Goal: Task Accomplishment & Management: Use online tool/utility

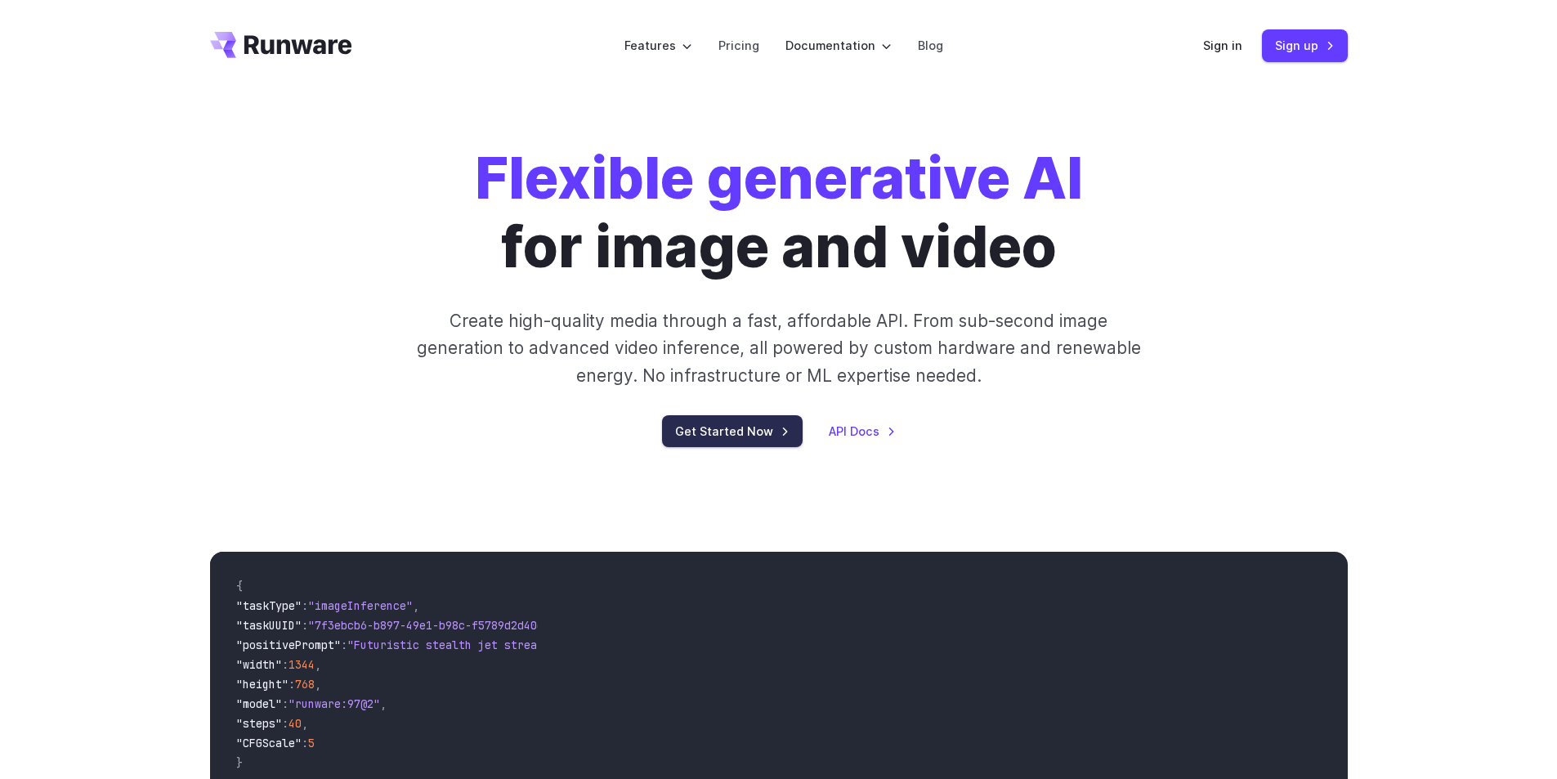
click at [691, 427] on link "Get Started Now" at bounding box center [732, 431] width 141 height 32
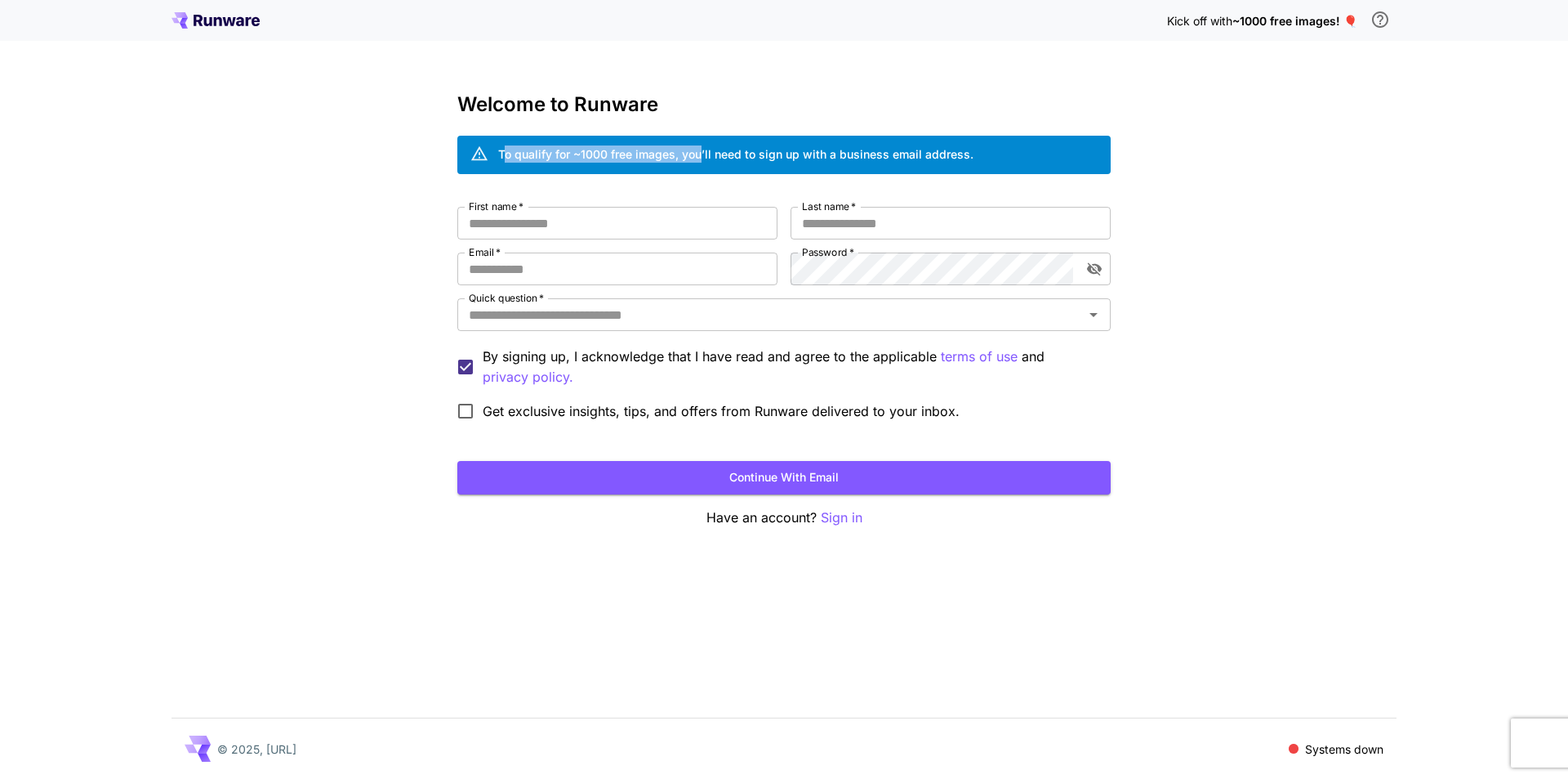
drag, startPoint x: 506, startPoint y: 158, endPoint x: 703, endPoint y: 141, distance: 197.7
click at [703, 141] on div "To qualify for ~1000 free images, you’ll need to sign up with a business email …" at bounding box center [736, 155] width 476 height 29
click at [572, 229] on input "First name   *" at bounding box center [618, 223] width 320 height 33
drag, startPoint x: 572, startPoint y: 229, endPoint x: 458, endPoint y: 234, distance: 114.1
click at [458, 234] on input "******" at bounding box center [618, 223] width 320 height 33
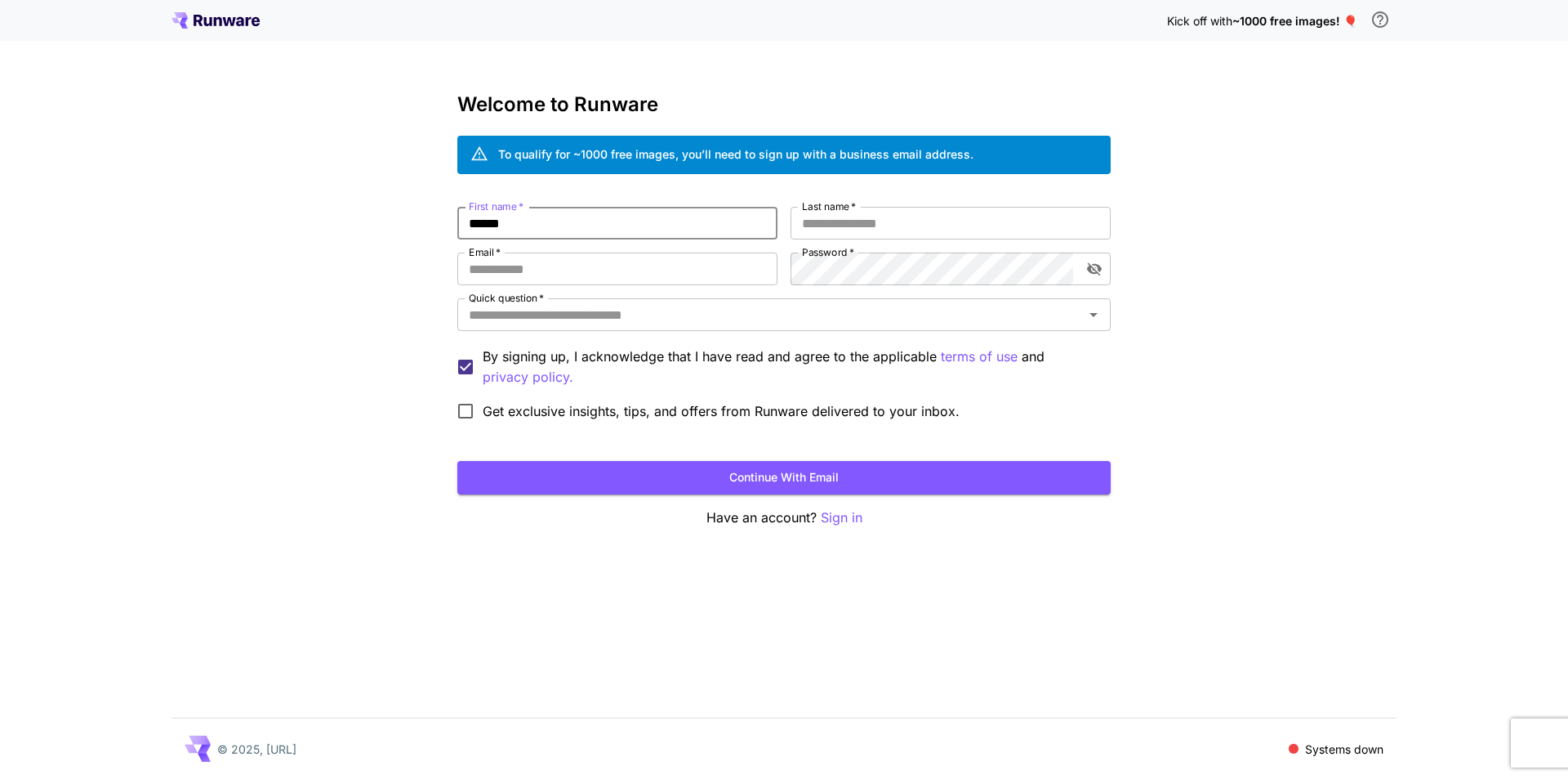
type input "******"
type input "**********"
click at [629, 315] on input "Quick question   *" at bounding box center [771, 314] width 617 height 23
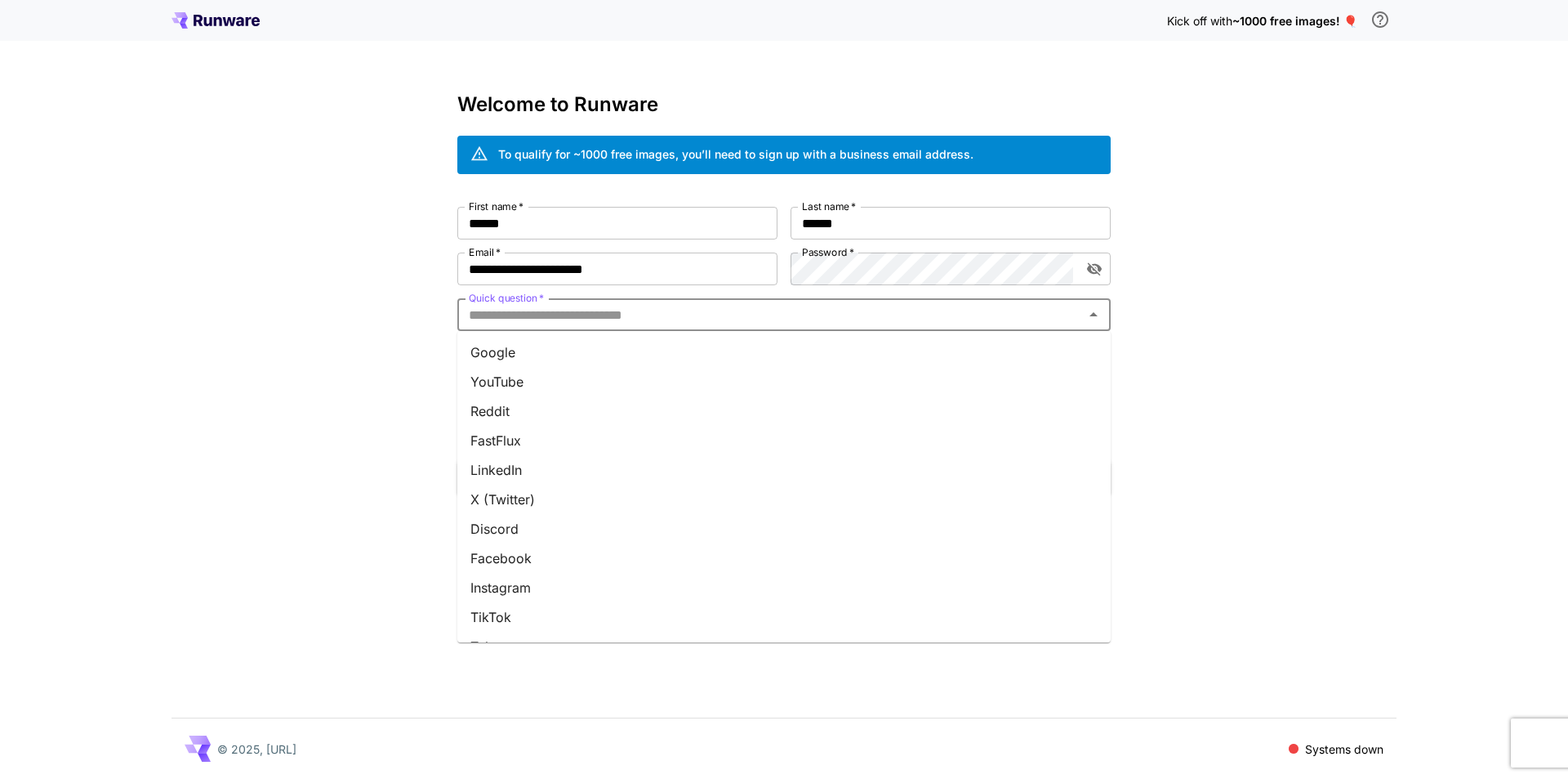
click at [629, 315] on input "Quick question   *" at bounding box center [771, 314] width 617 height 23
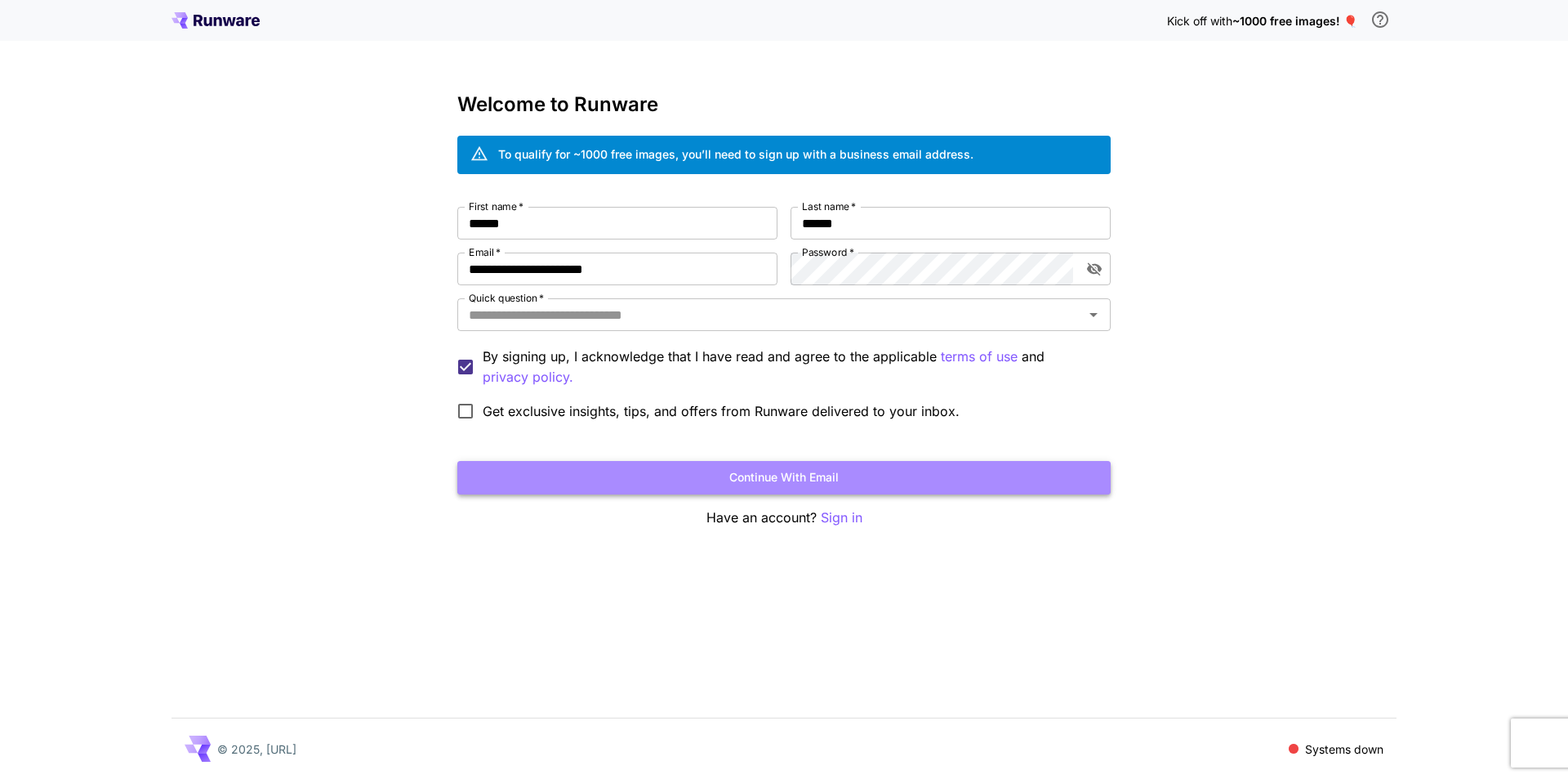
click at [780, 470] on button "Continue with email" at bounding box center [784, 478] width 654 height 34
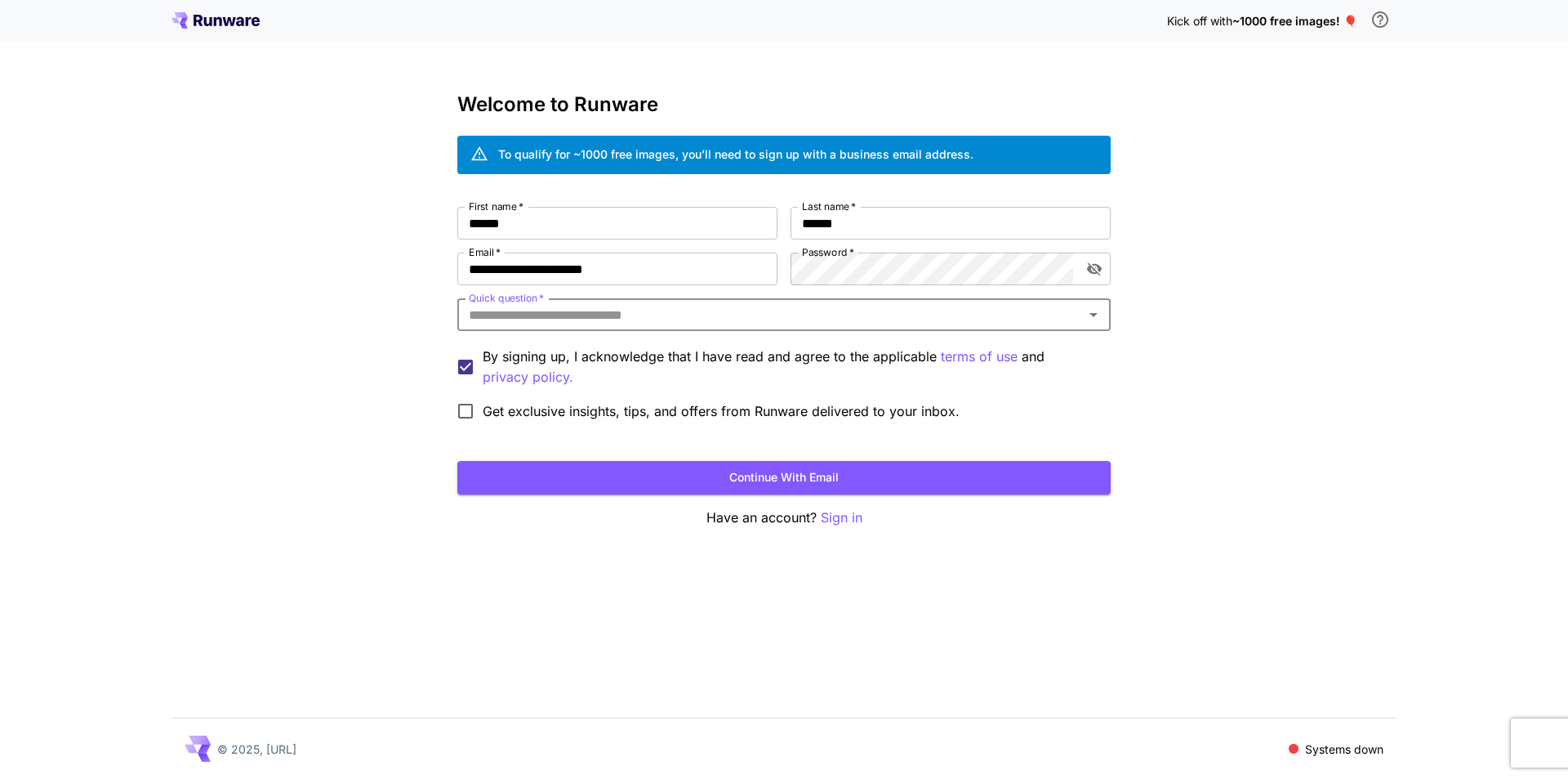
click at [664, 317] on input "Quick question   *" at bounding box center [771, 314] width 617 height 23
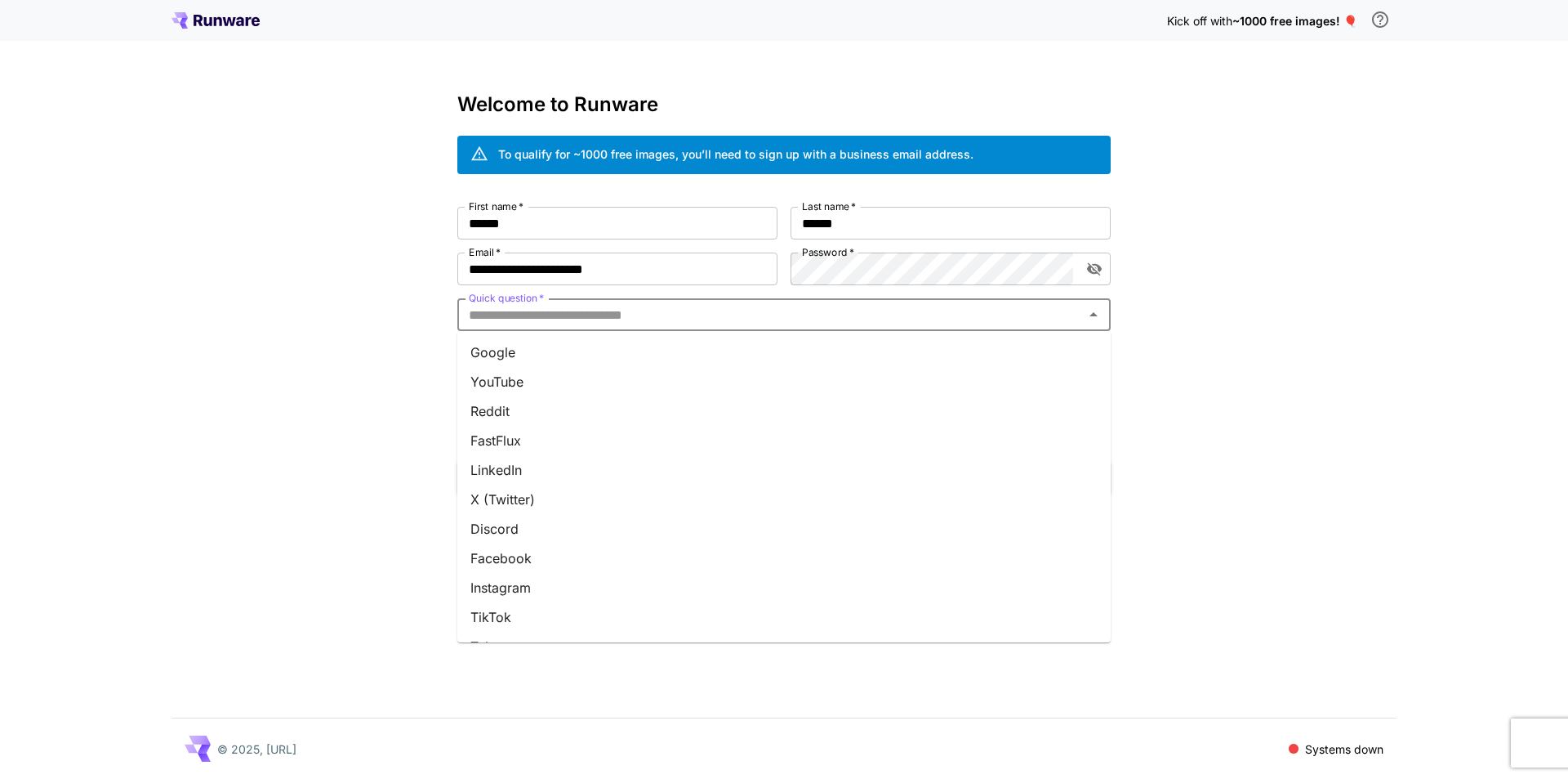
click at [590, 346] on li "Google" at bounding box center [784, 352] width 654 height 29
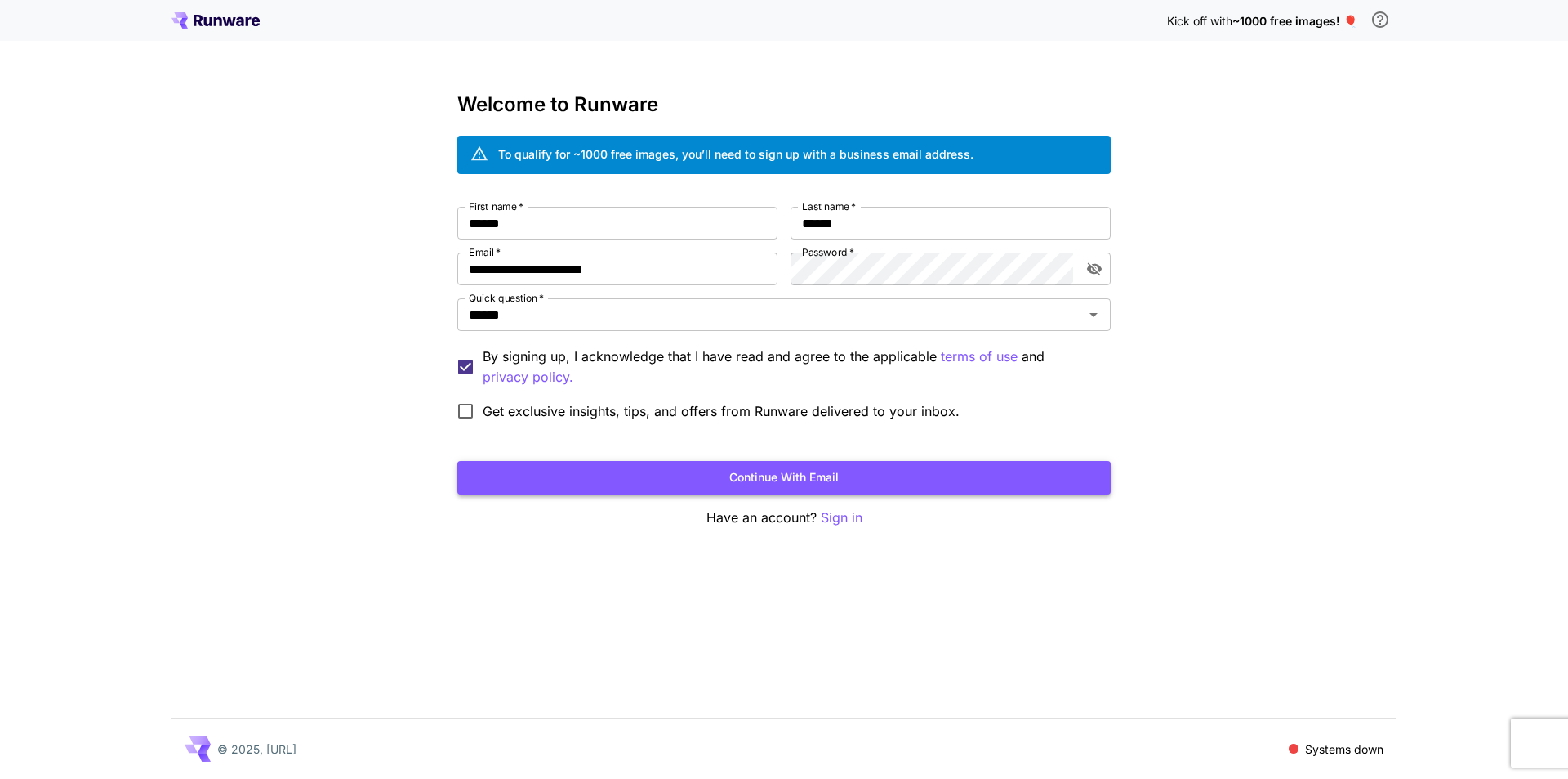
click at [658, 473] on button "Continue with email" at bounding box center [784, 478] width 654 height 34
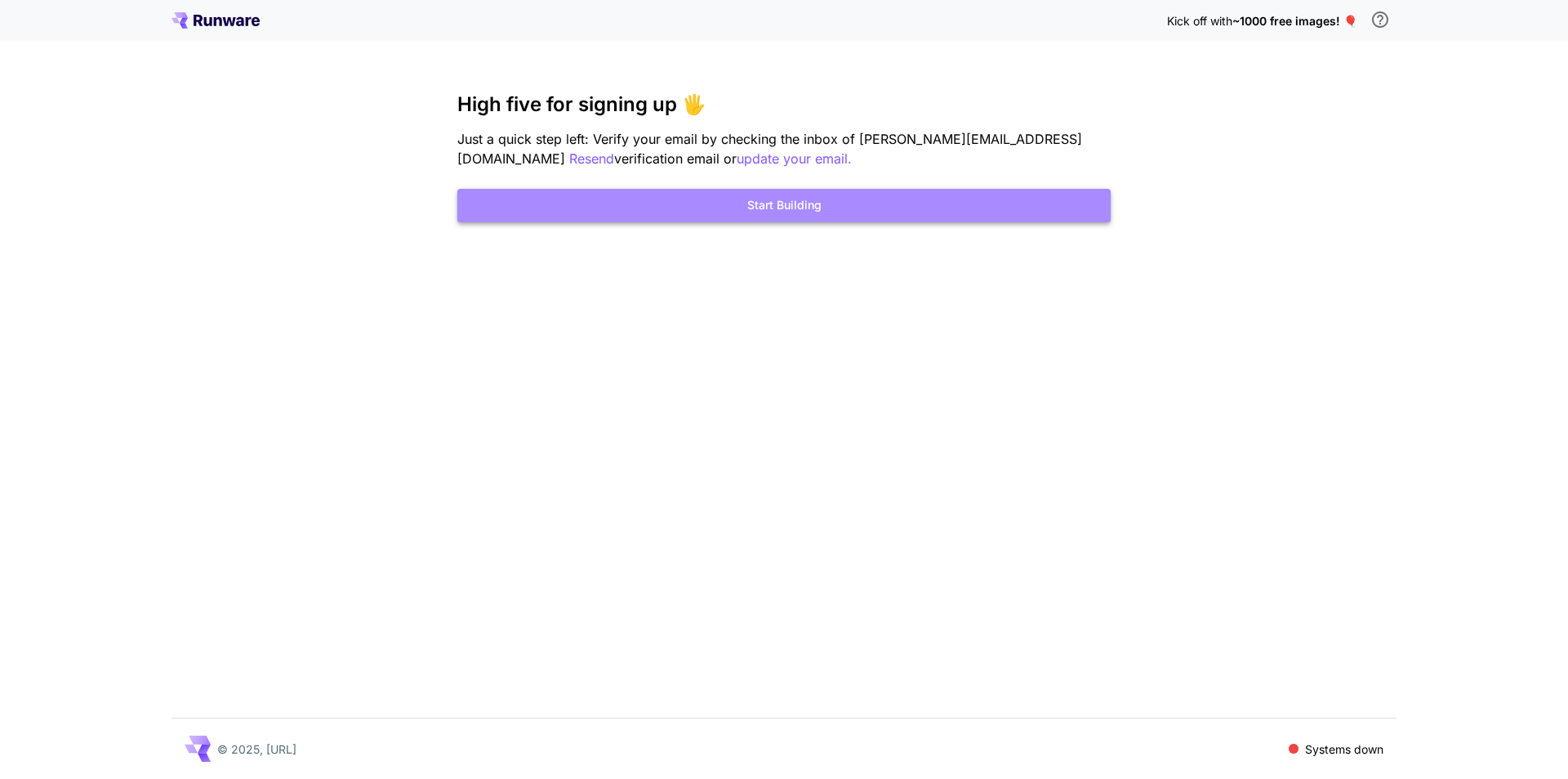
click at [682, 220] on button "Start Building" at bounding box center [784, 206] width 654 height 34
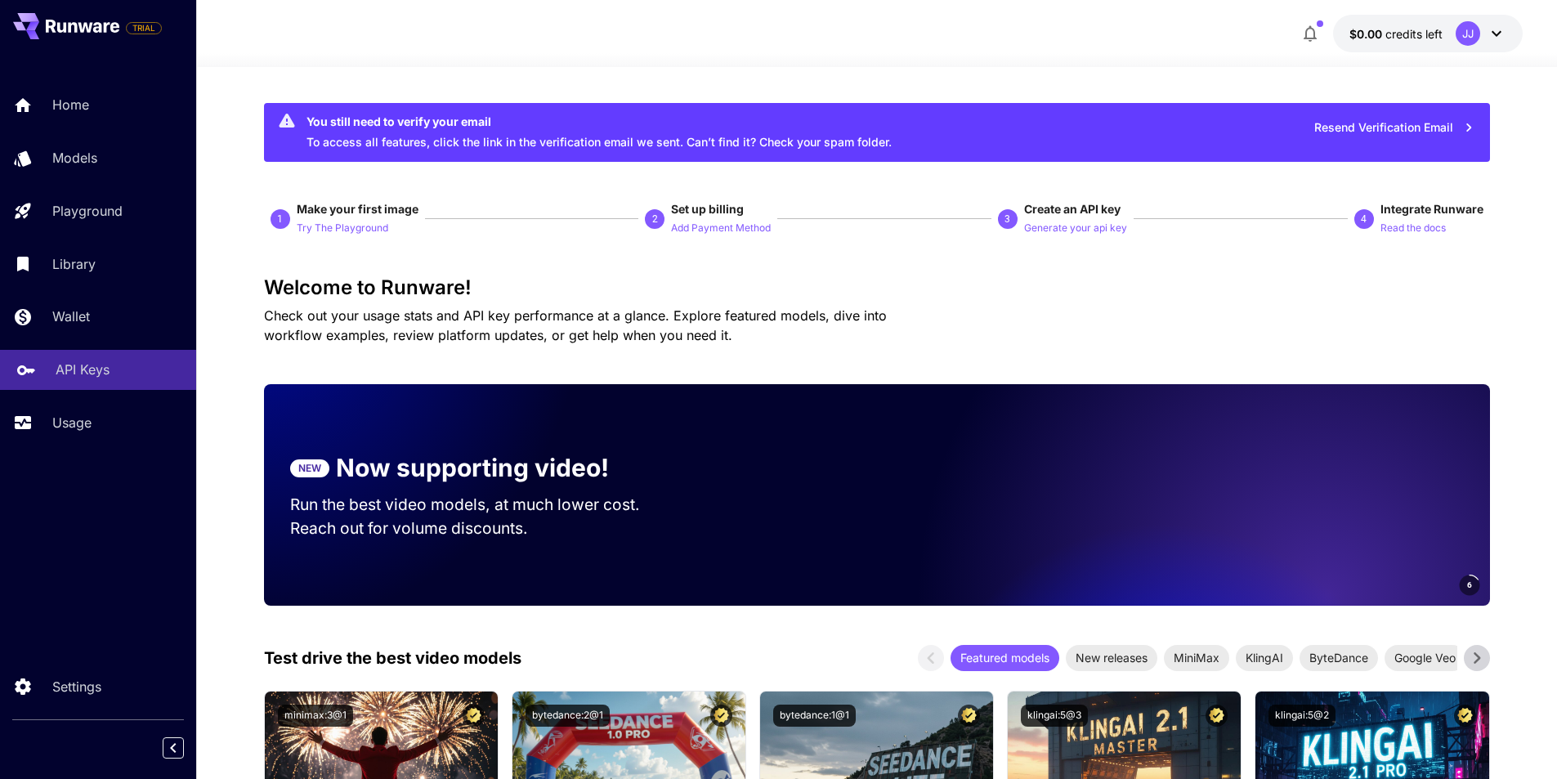
click at [89, 371] on p "API Keys" at bounding box center [83, 370] width 54 height 20
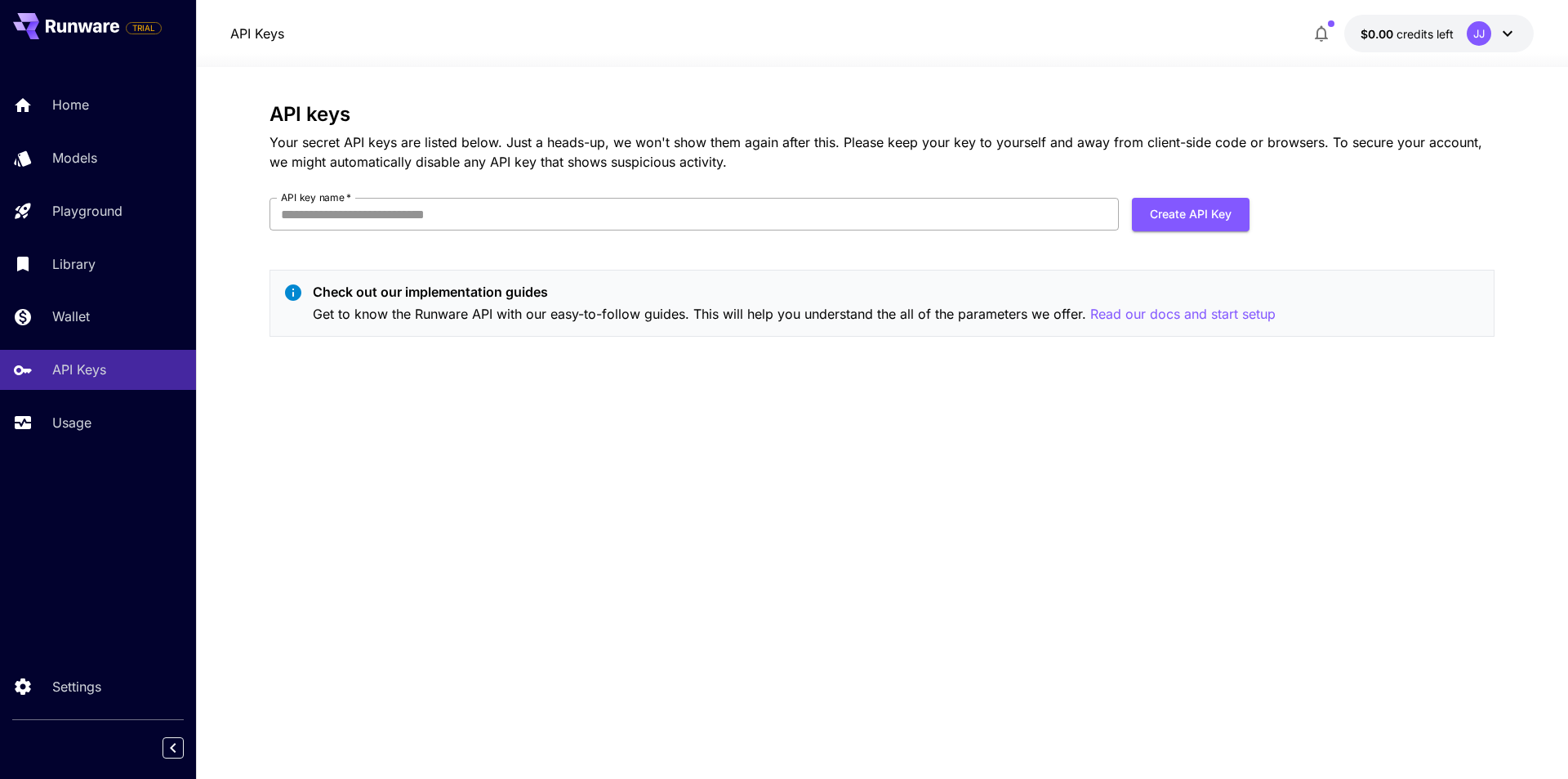
drag, startPoint x: 330, startPoint y: 220, endPoint x: 341, endPoint y: 220, distance: 11.0
click at [330, 220] on input "API key name   *" at bounding box center [695, 214] width 849 height 33
type input "**********"
click at [1181, 220] on button "Create API Key" at bounding box center [1191, 215] width 118 height 34
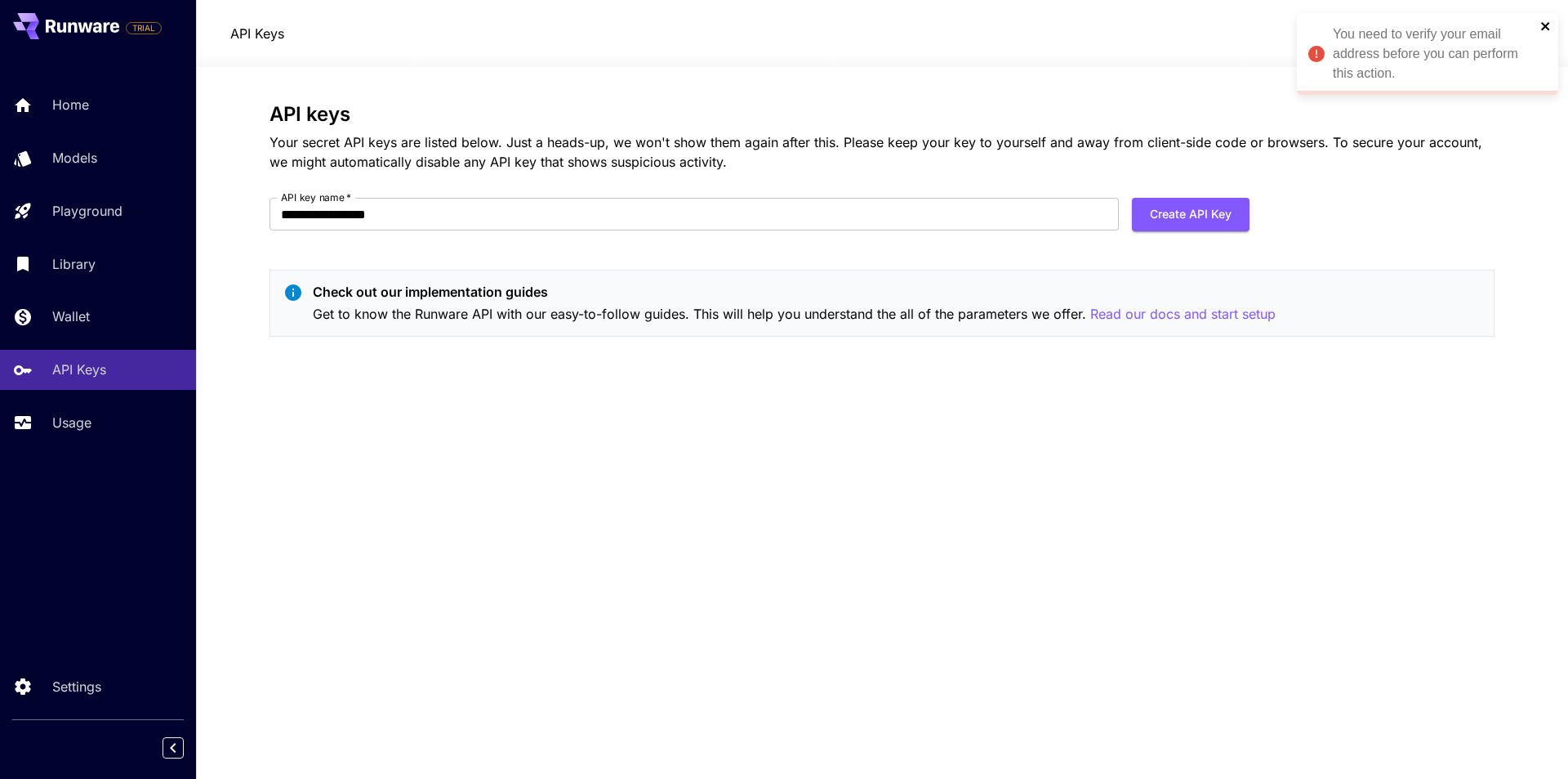
click at [1548, 28] on icon "close" at bounding box center [1545, 26] width 11 height 13
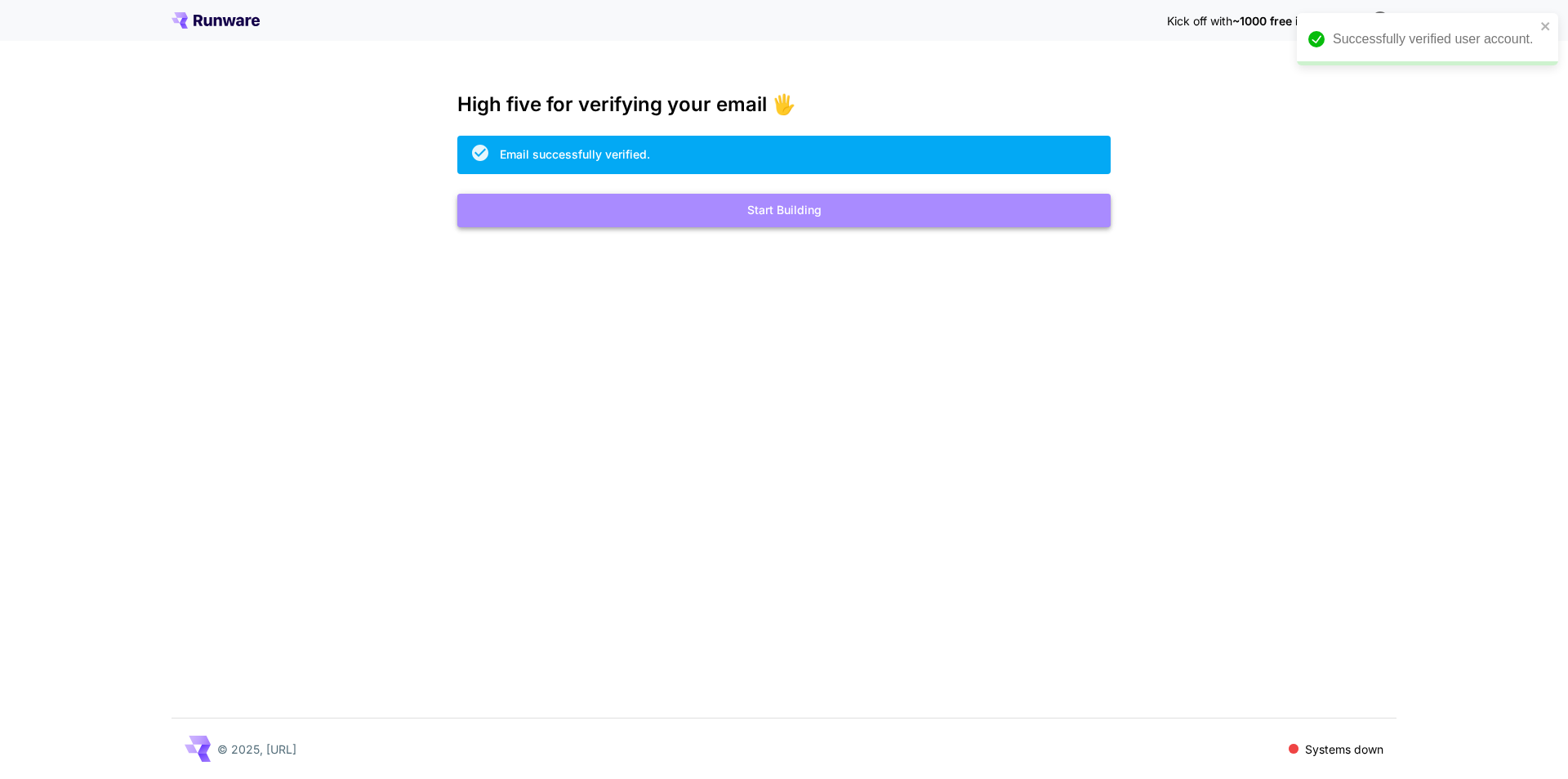
click at [808, 219] on button "Start Building" at bounding box center [784, 211] width 654 height 34
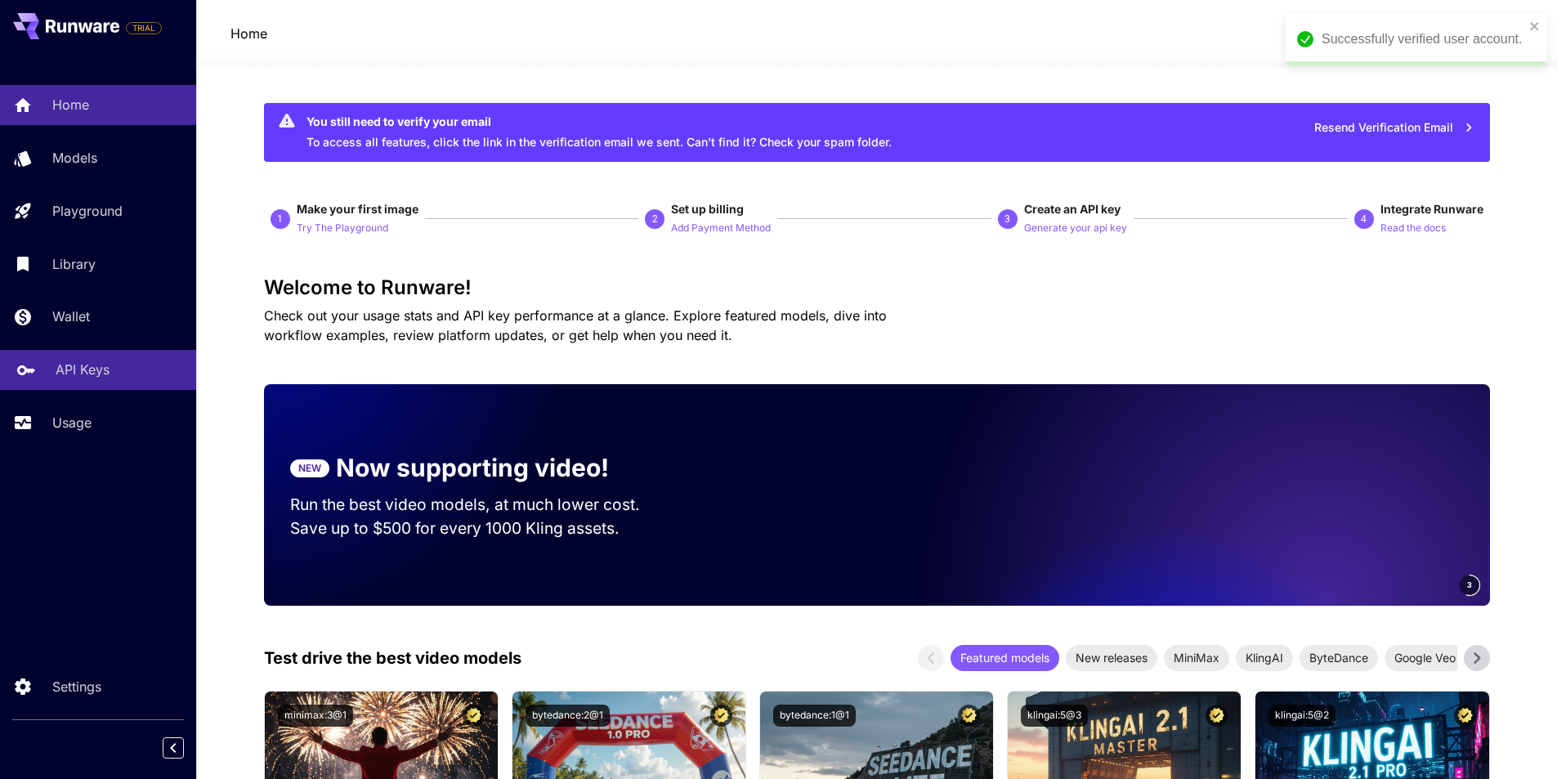
click at [42, 358] on link "API Keys" at bounding box center [98, 370] width 196 height 40
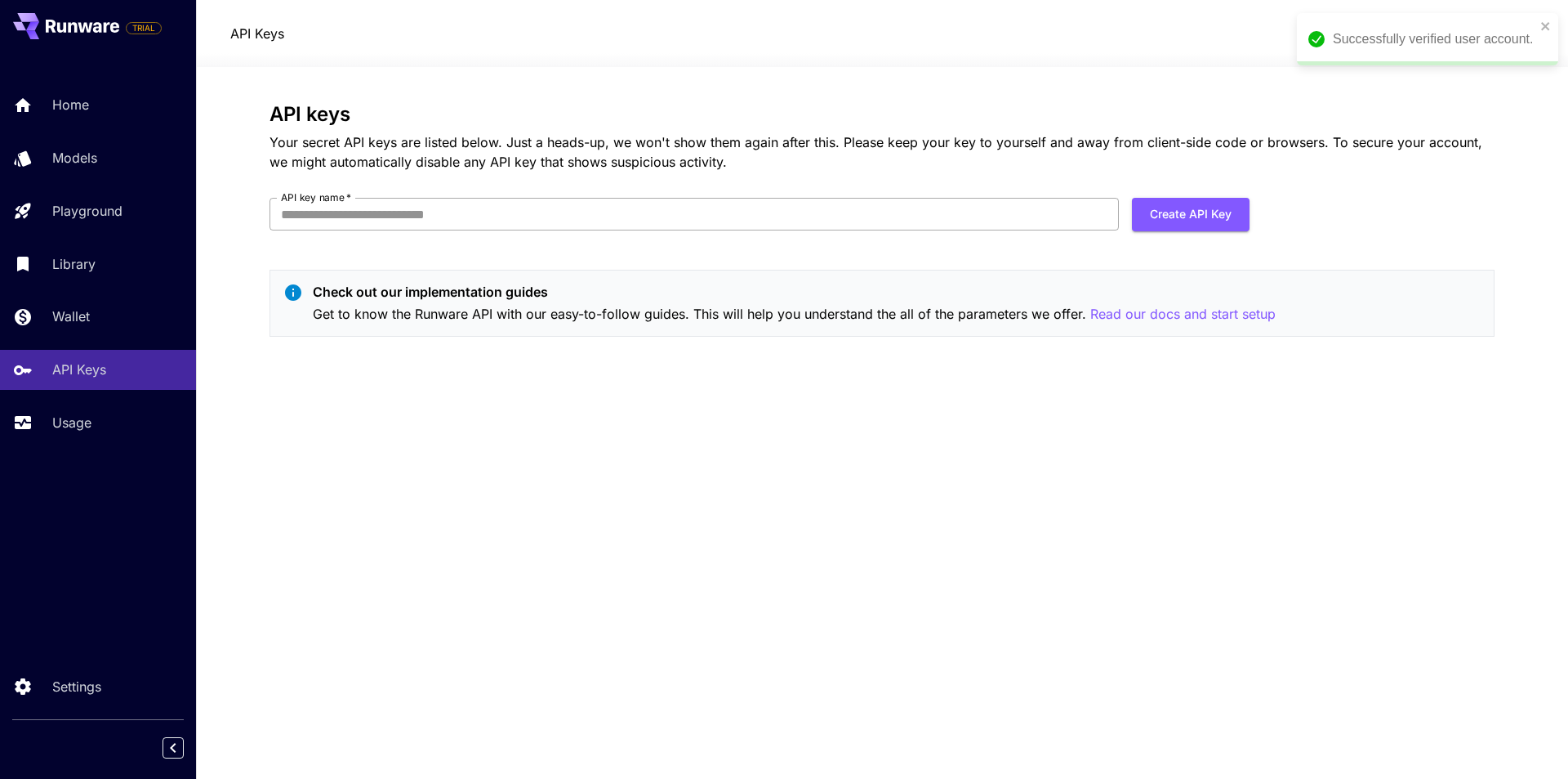
click at [416, 213] on input "API key name   *" at bounding box center [695, 214] width 849 height 33
type input "**********"
click at [1184, 222] on button "Create API Key" at bounding box center [1191, 215] width 118 height 34
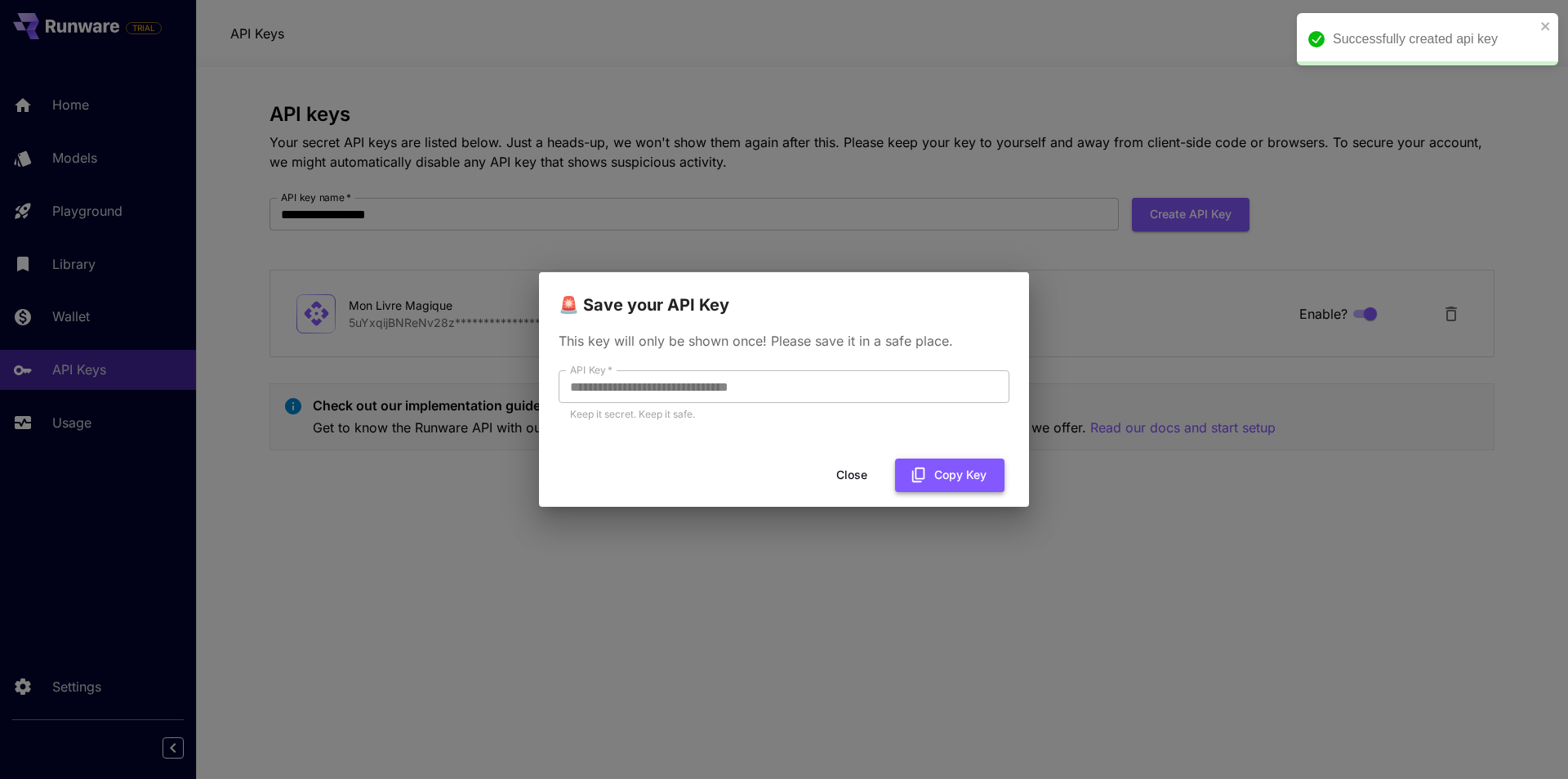
click at [981, 472] on button "Copy Key" at bounding box center [950, 475] width 110 height 34
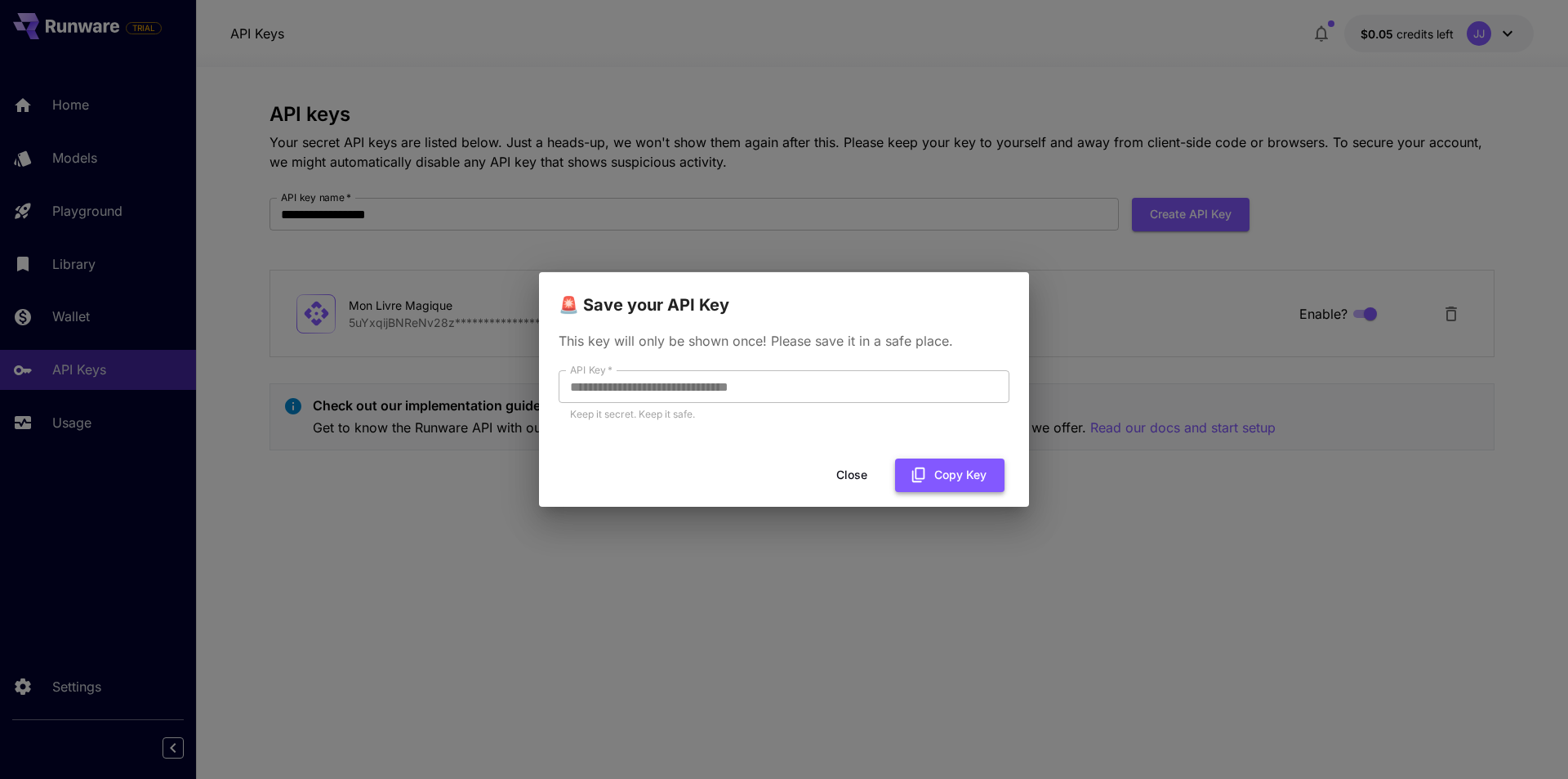
click at [984, 476] on button "Copy Key" at bounding box center [950, 475] width 110 height 34
click at [846, 478] on button "Close" at bounding box center [852, 475] width 74 height 34
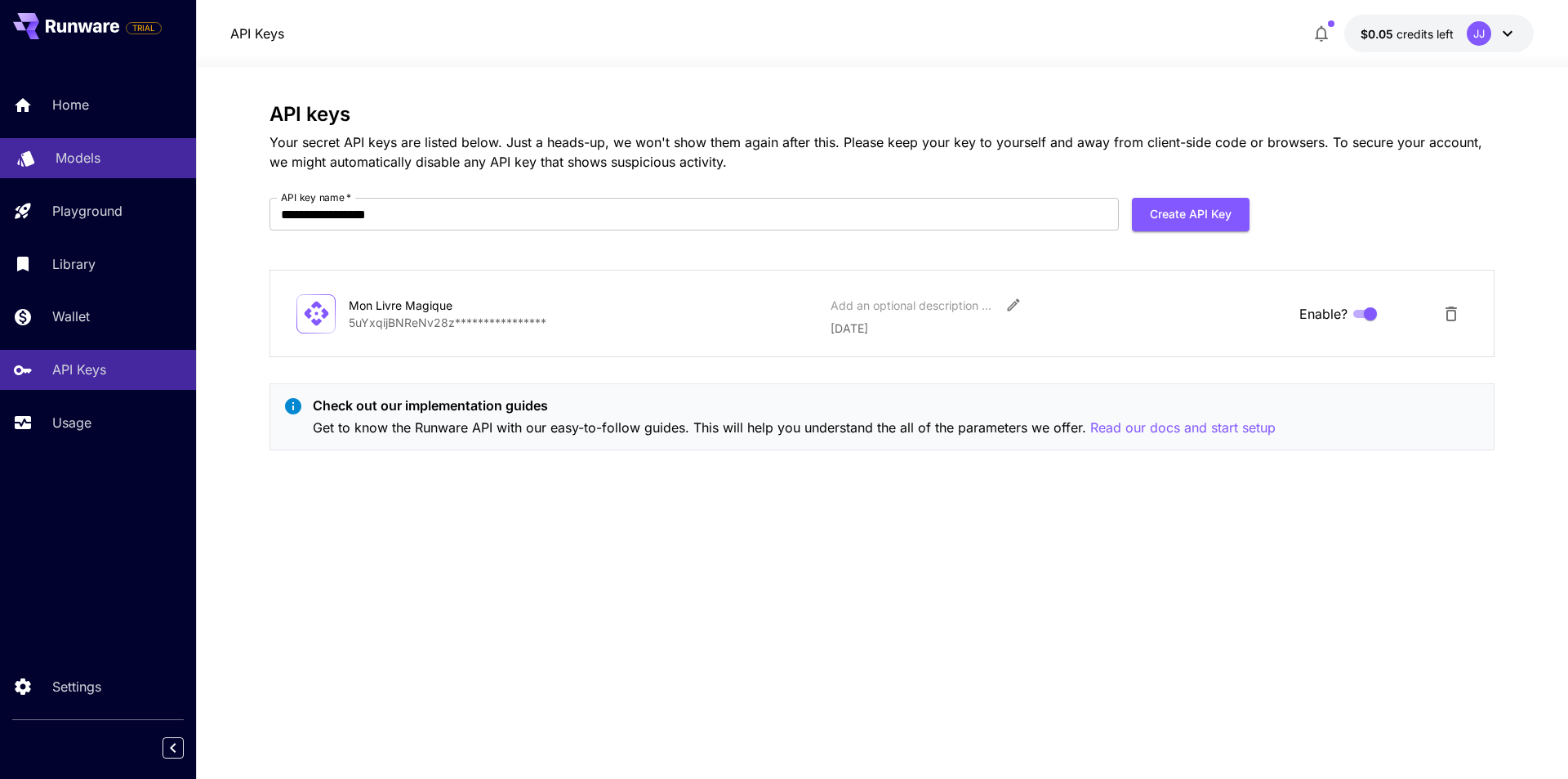
click at [83, 163] on p "Models" at bounding box center [78, 158] width 45 height 20
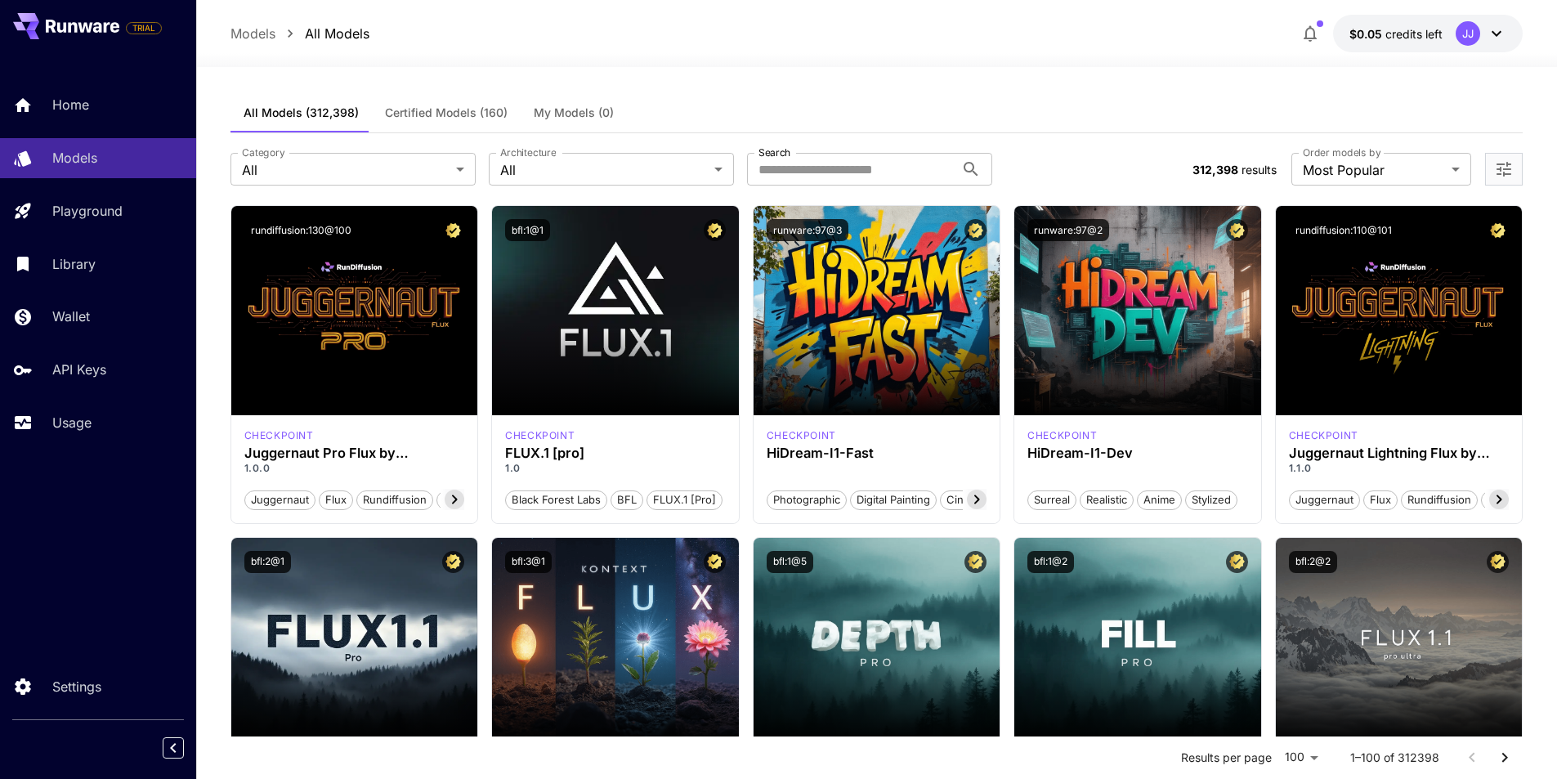
click at [1496, 32] on icon at bounding box center [1496, 34] width 20 height 20
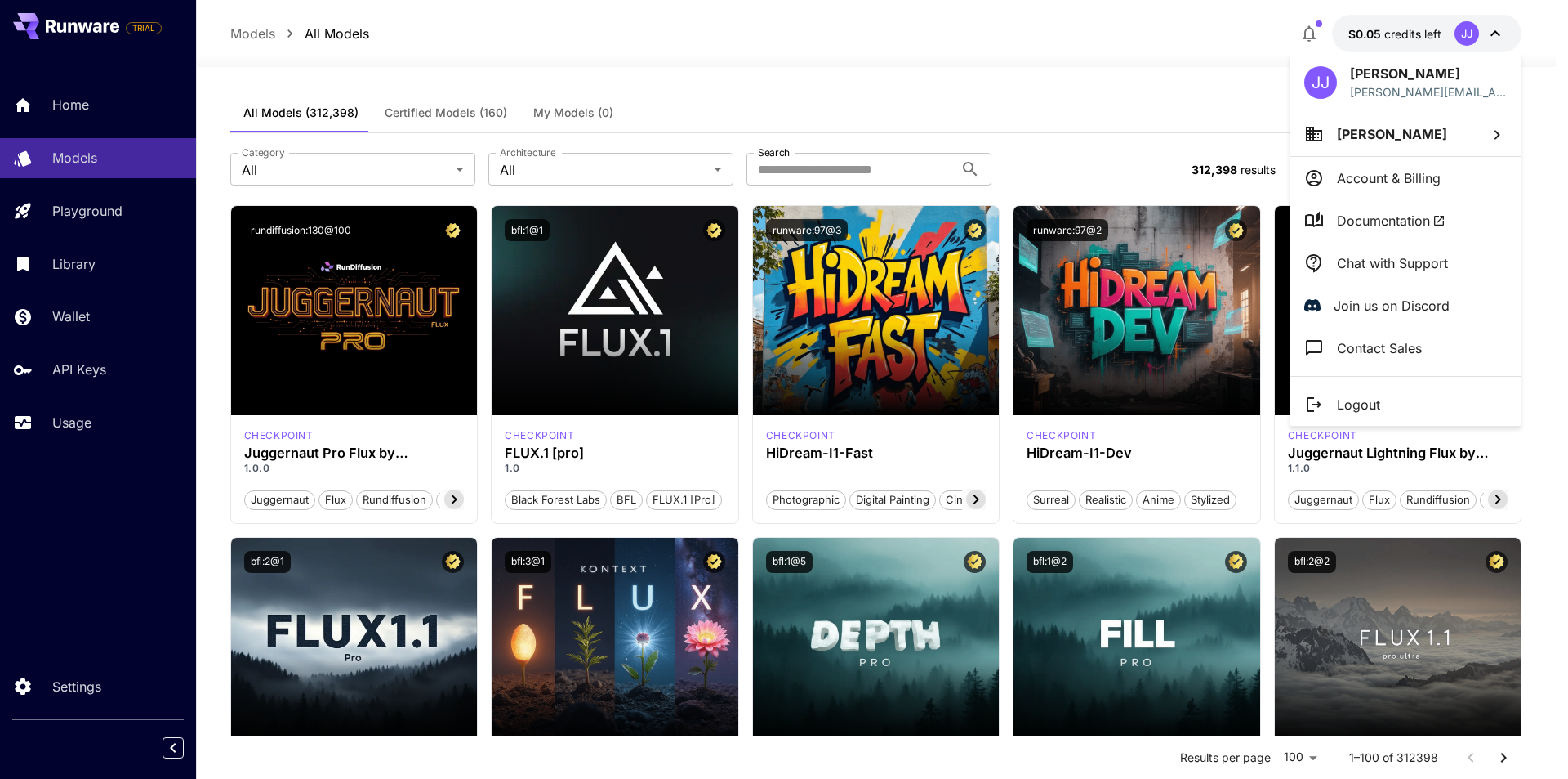
click at [1495, 32] on div at bounding box center [784, 389] width 1568 height 779
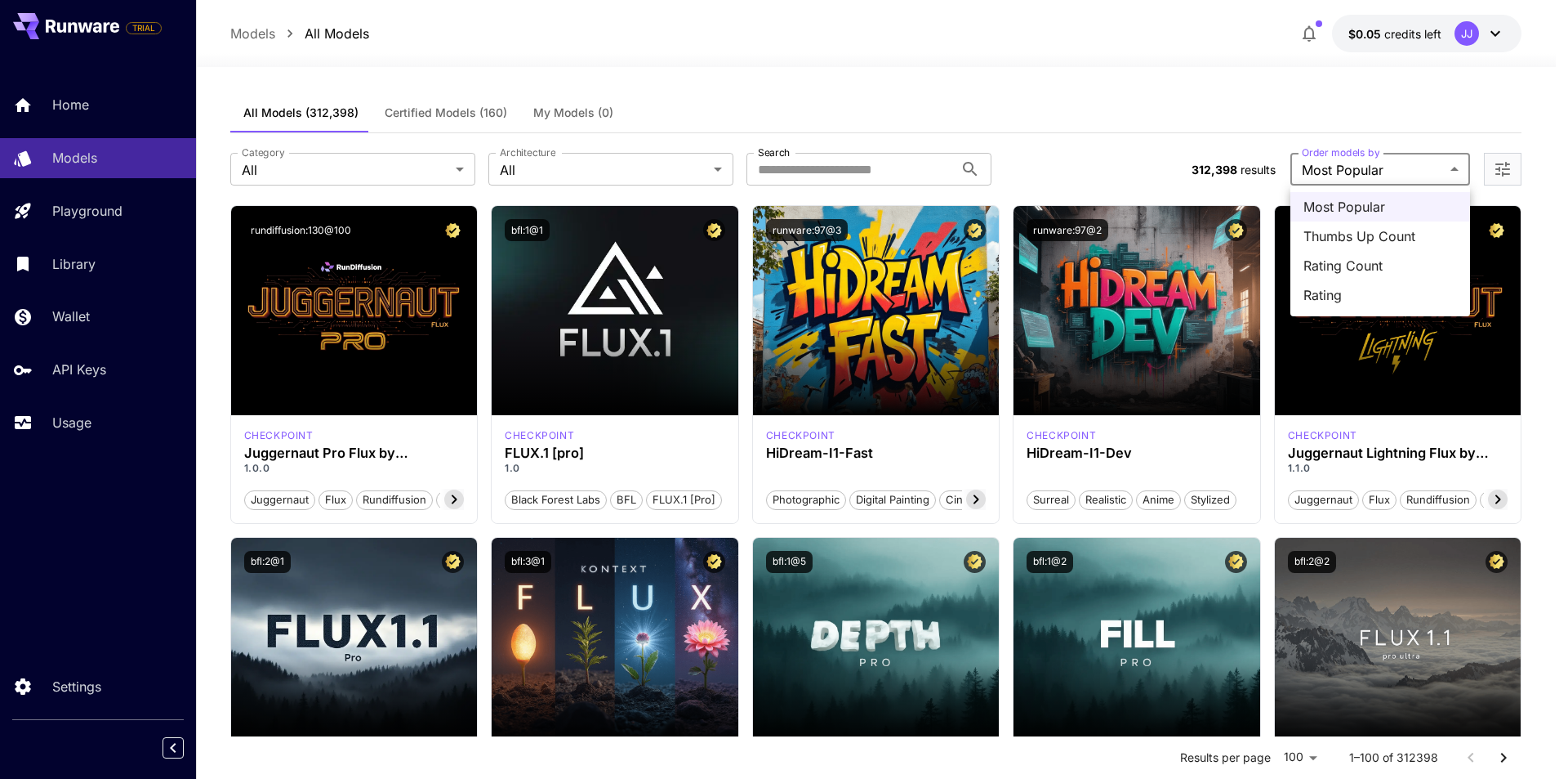
click at [1450, 166] on div at bounding box center [784, 389] width 1568 height 779
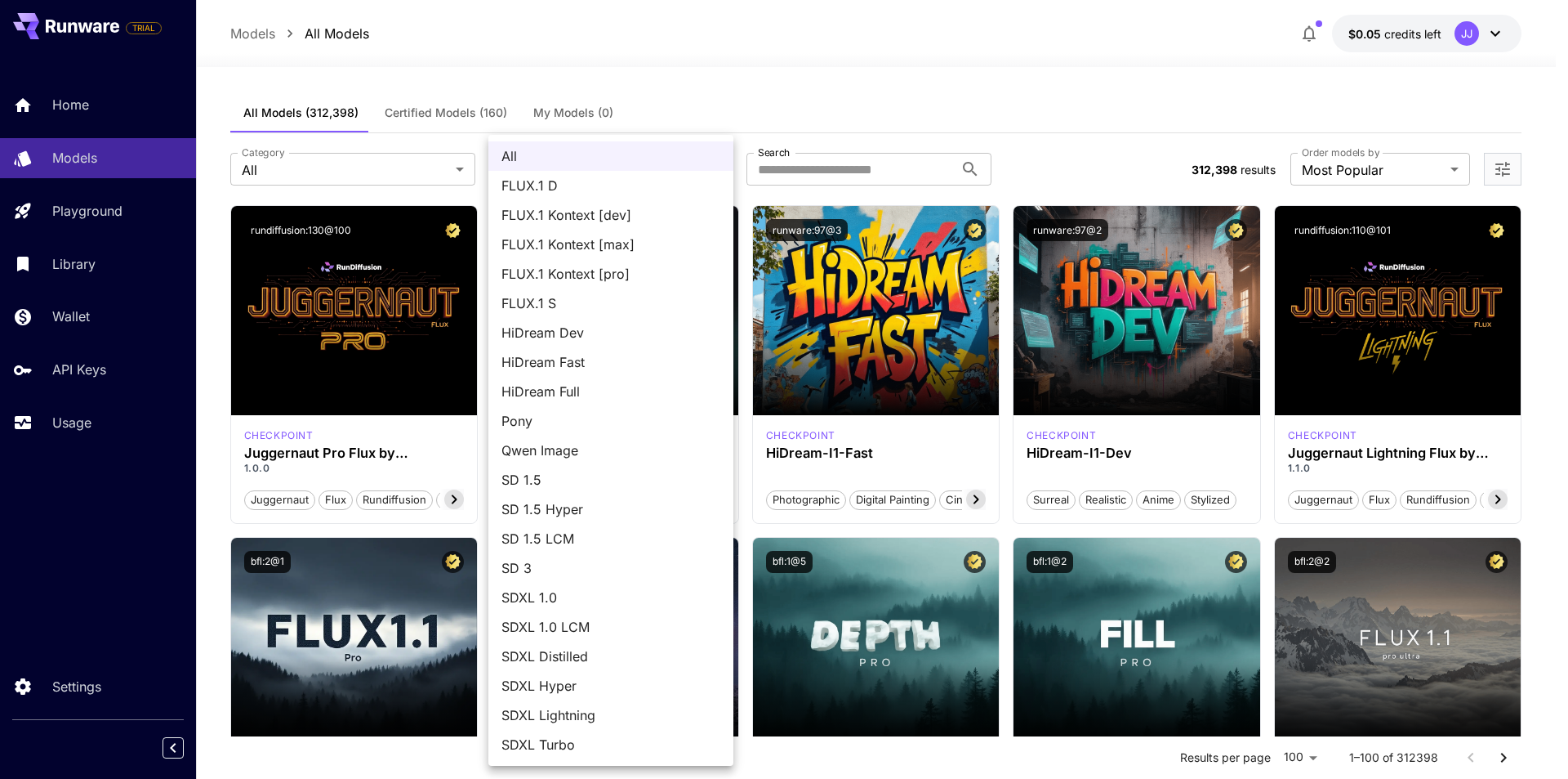
click at [345, 168] on div at bounding box center [784, 389] width 1568 height 779
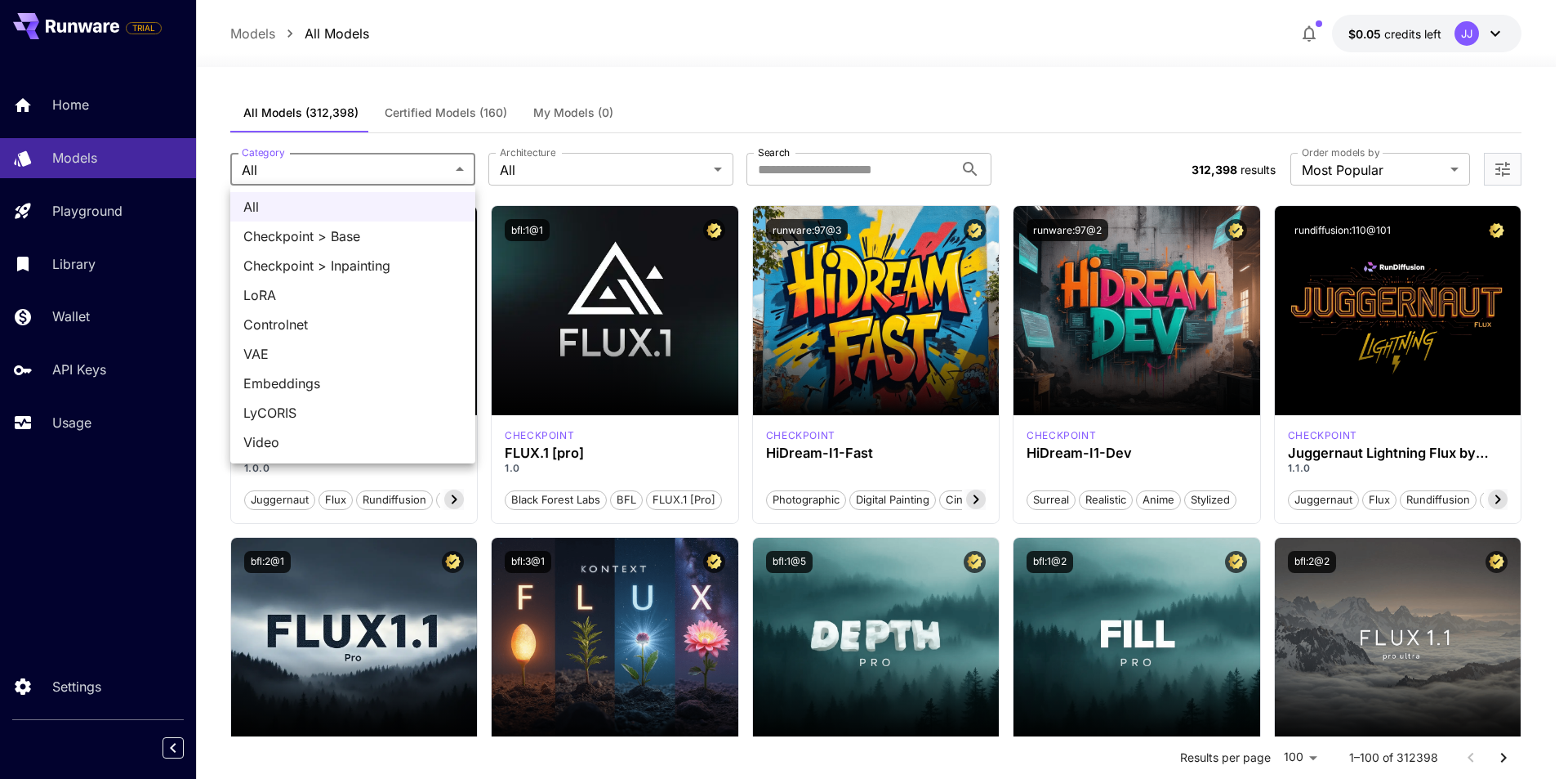
click at [356, 166] on div at bounding box center [784, 389] width 1568 height 779
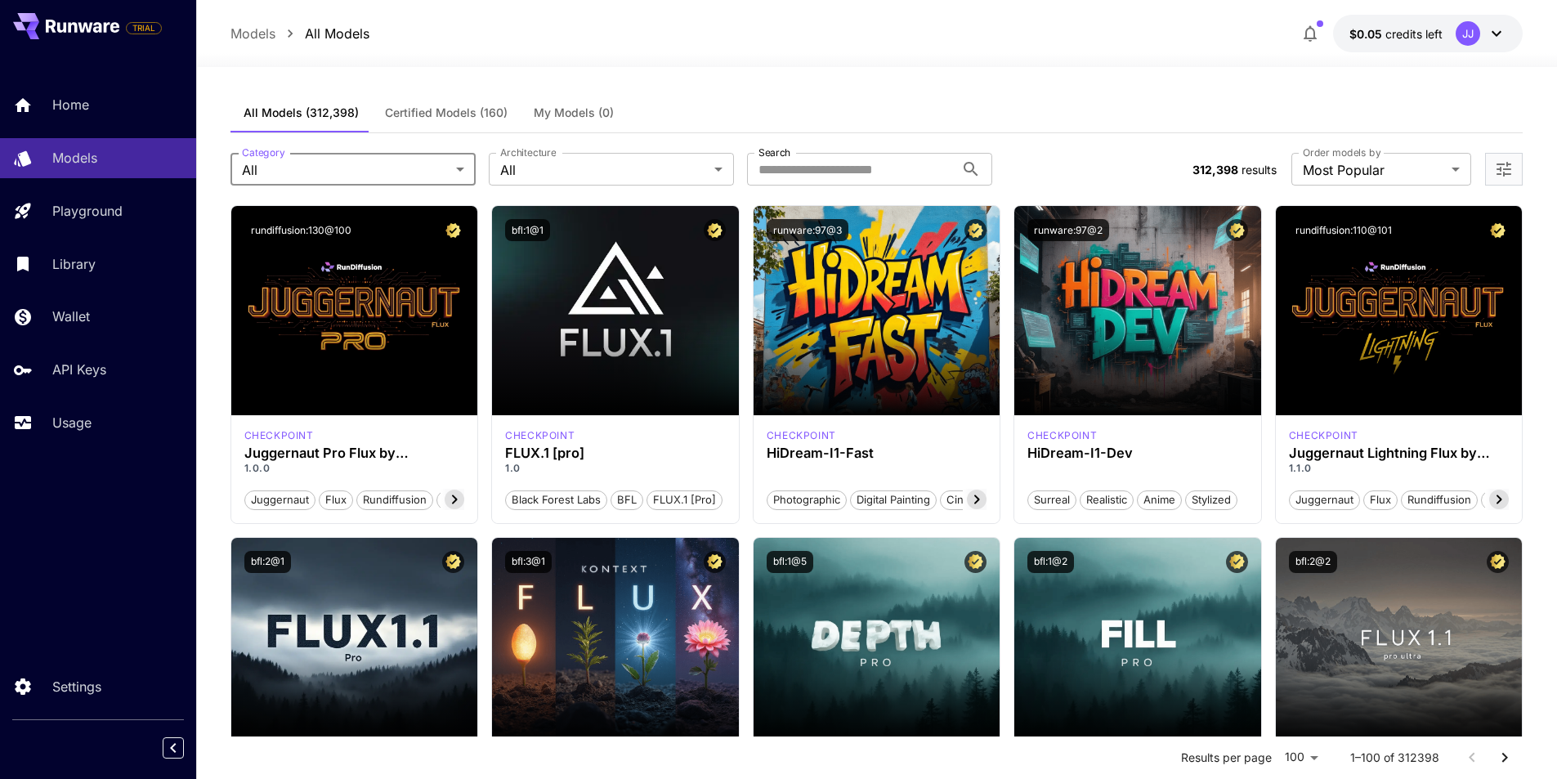
click at [1509, 170] on icon "Open more filters" at bounding box center [1503, 169] width 15 height 15
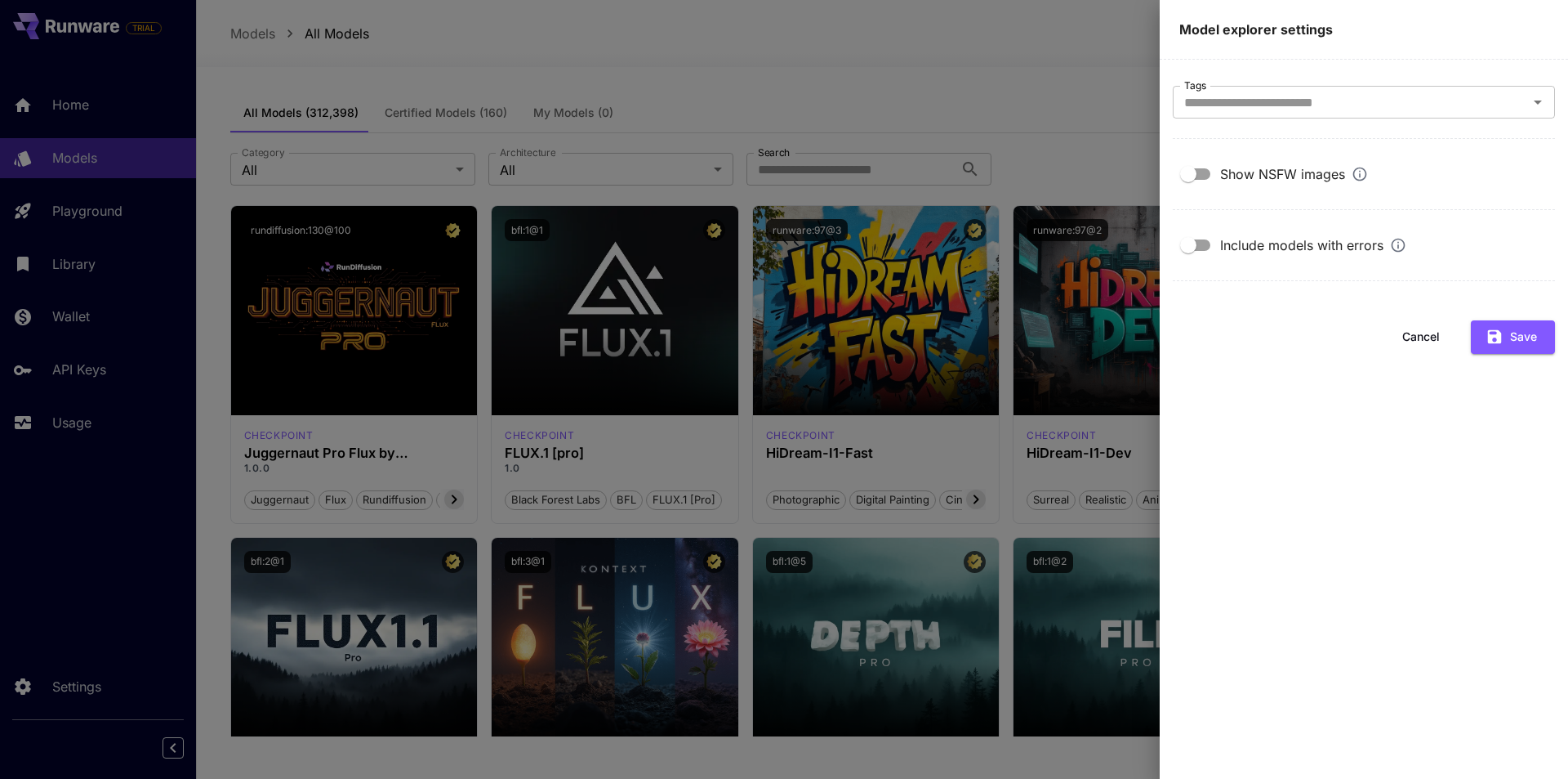
click at [1050, 47] on div at bounding box center [784, 389] width 1568 height 779
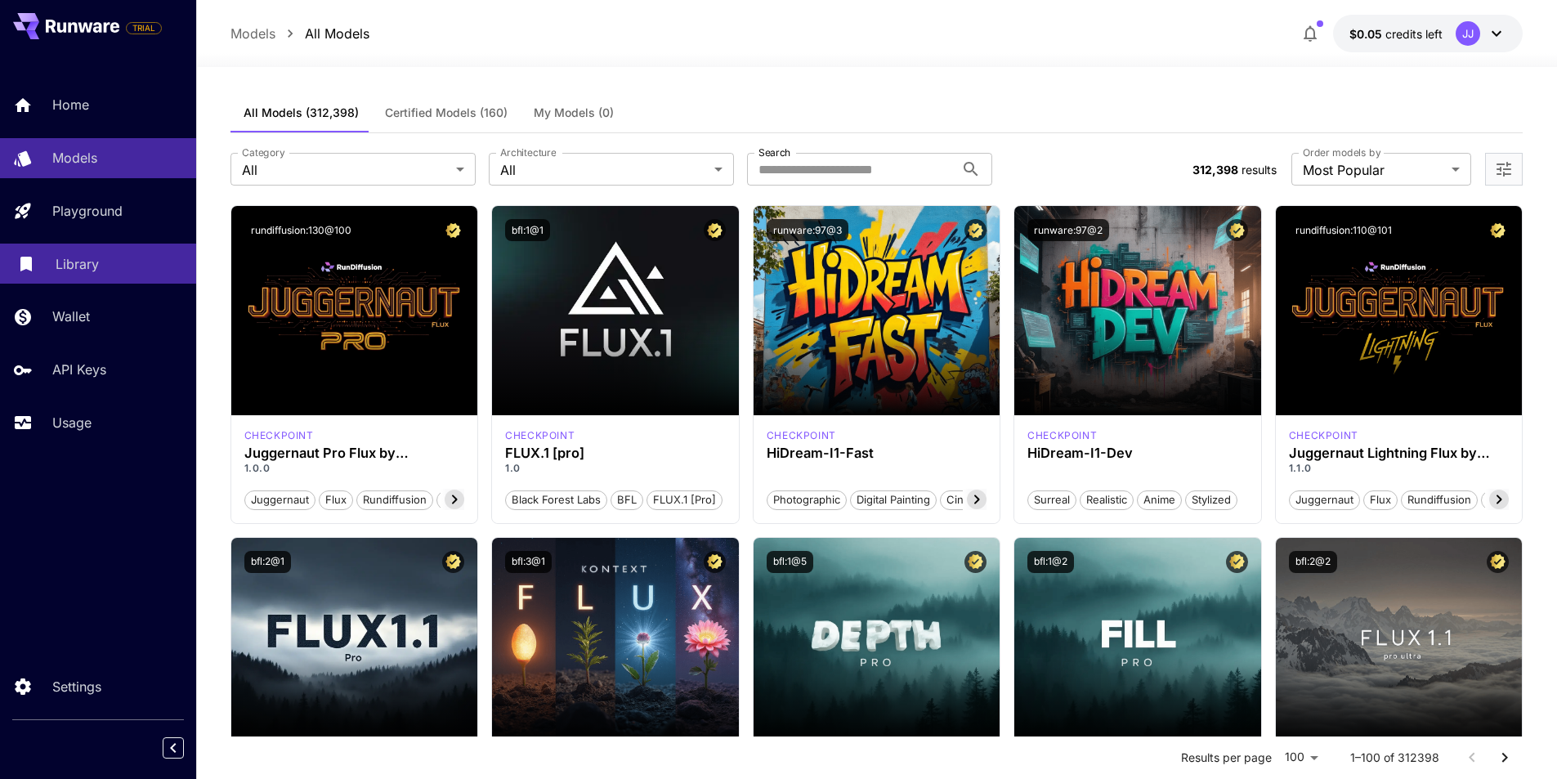
click at [92, 258] on p "Library" at bounding box center [77, 264] width 43 height 20
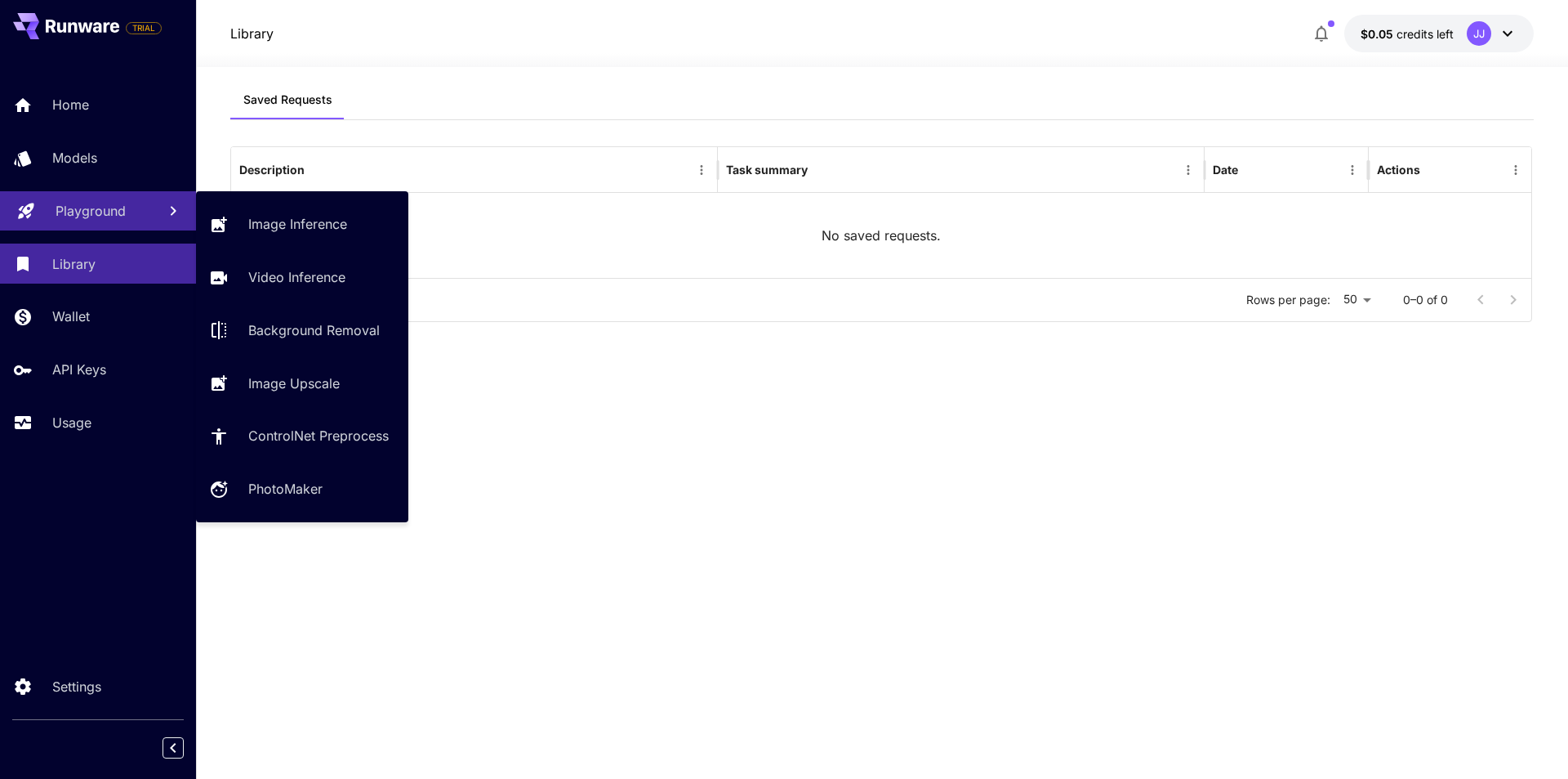
click at [74, 201] on p "Playground" at bounding box center [91, 211] width 70 height 20
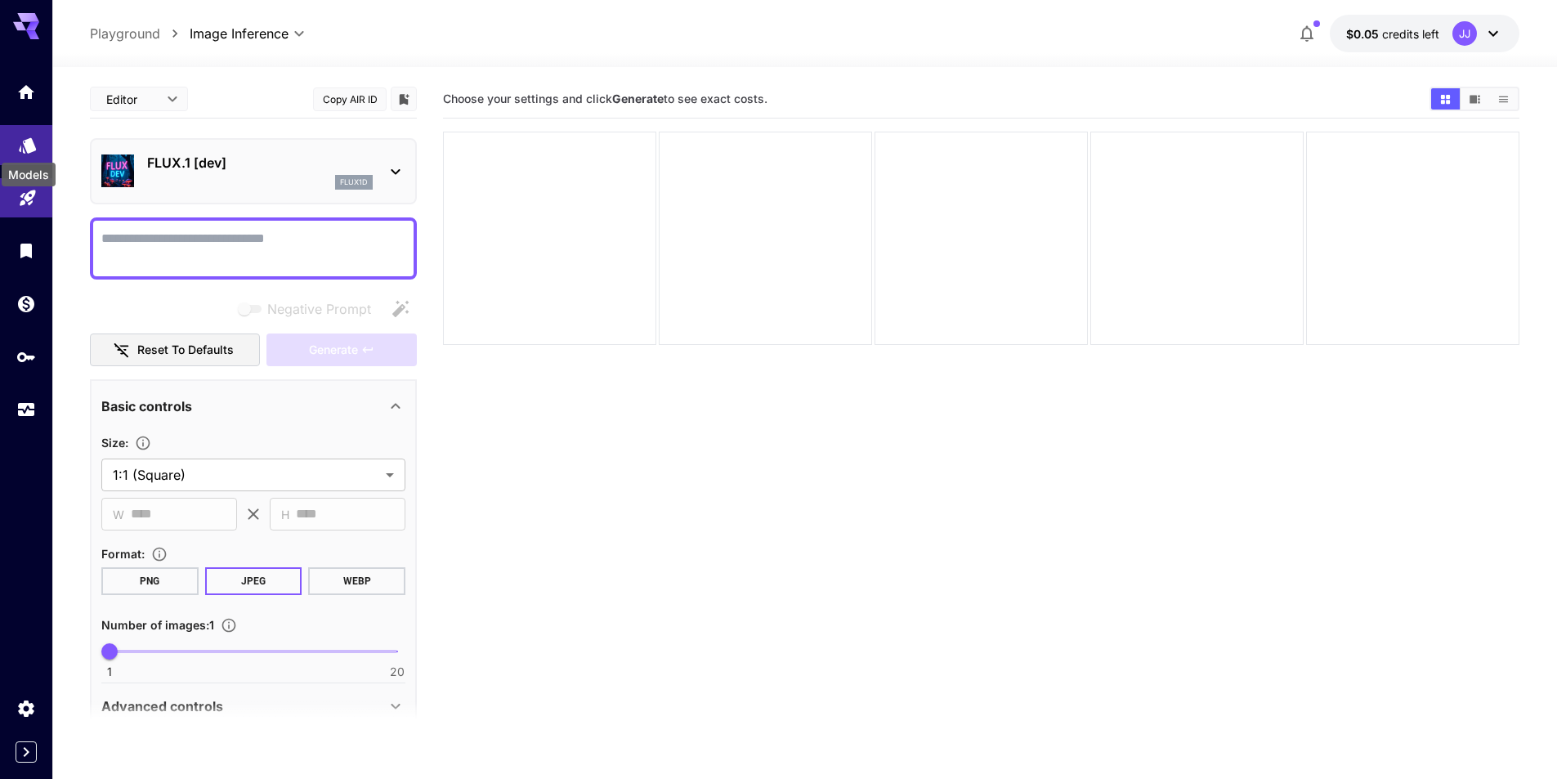
click at [20, 133] on icon "Models" at bounding box center [28, 141] width 20 height 20
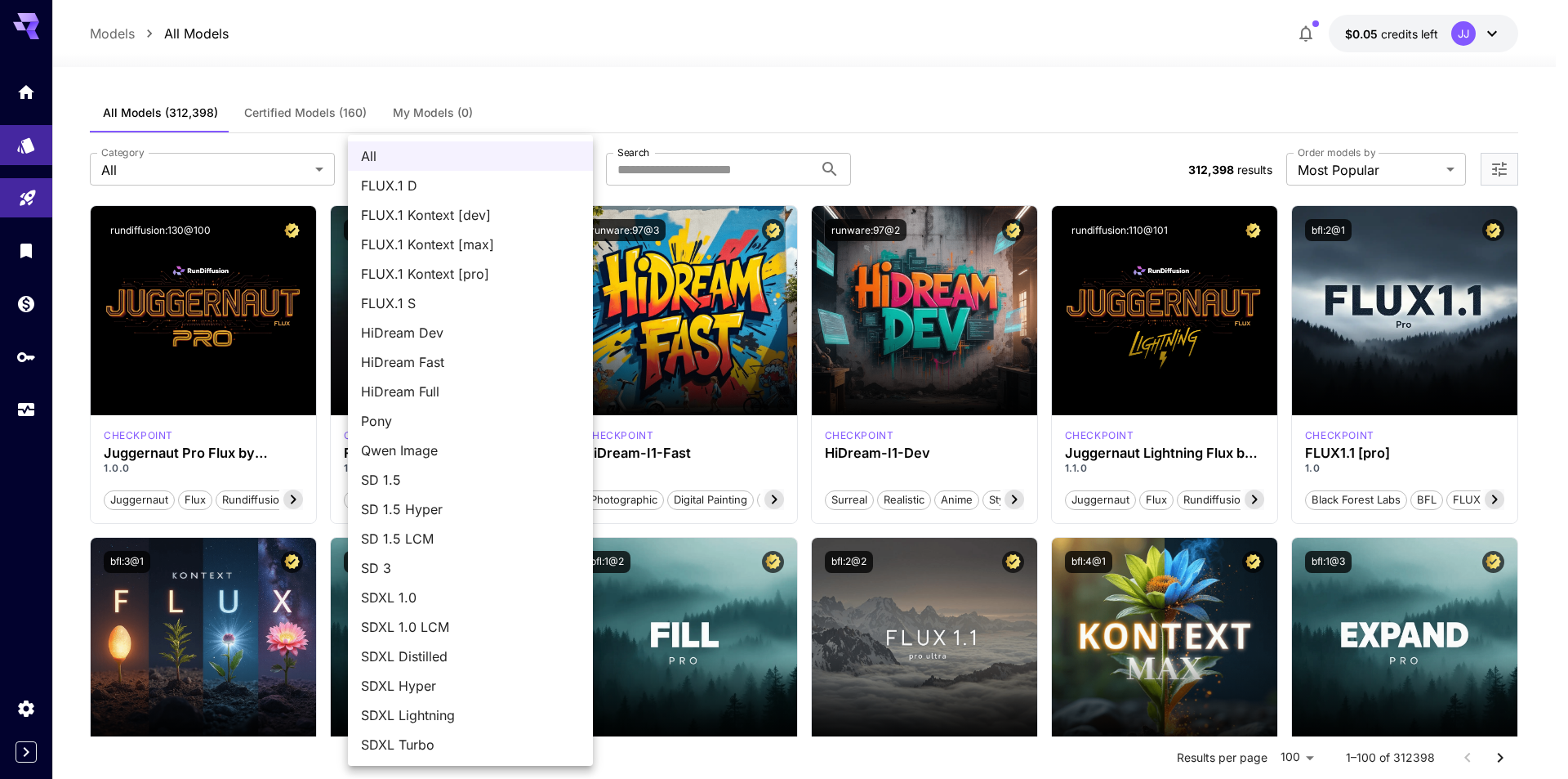
click at [317, 113] on div at bounding box center [784, 389] width 1568 height 779
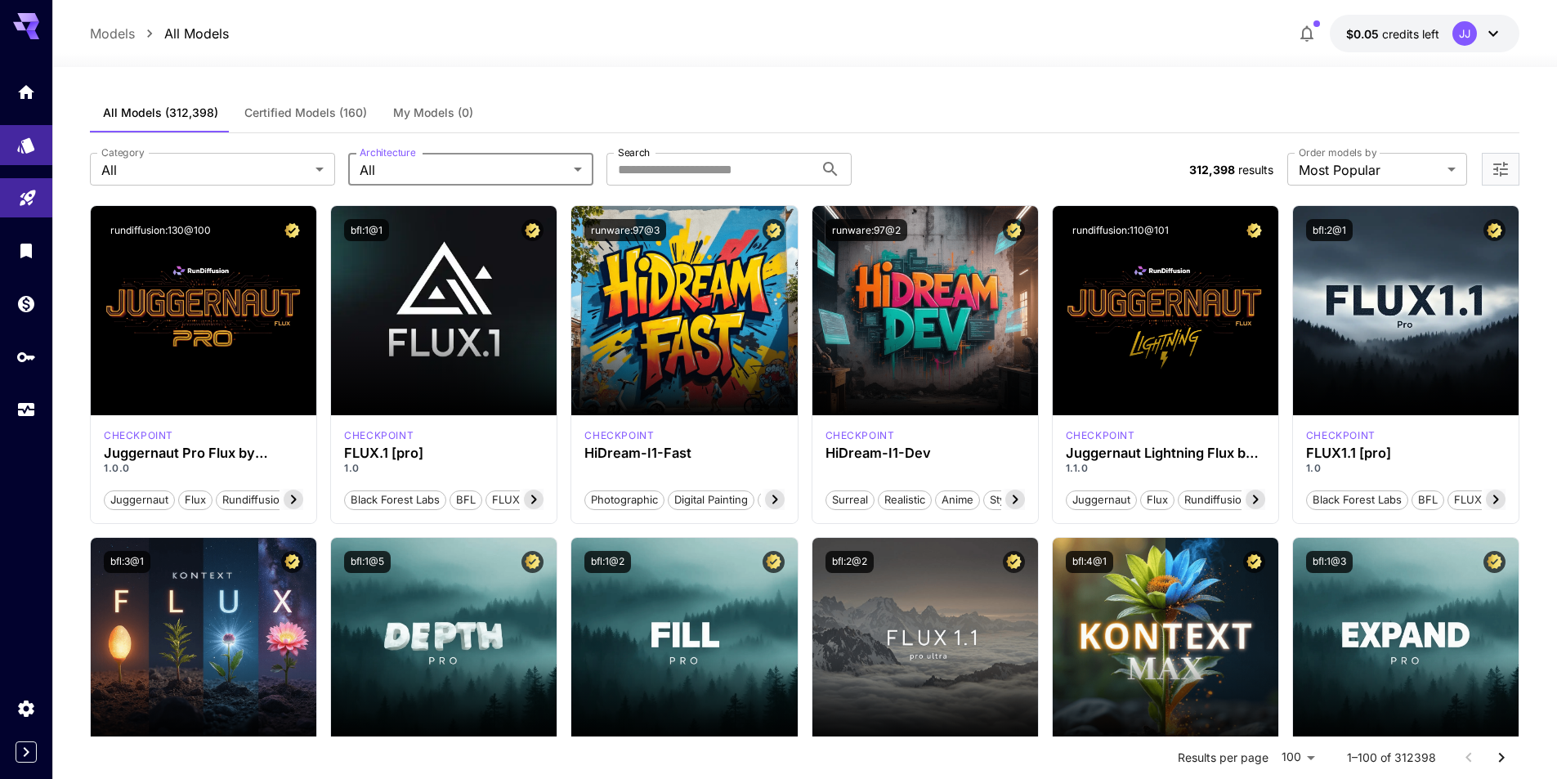
click at [298, 113] on span "Certified Models (160)" at bounding box center [305, 112] width 123 height 15
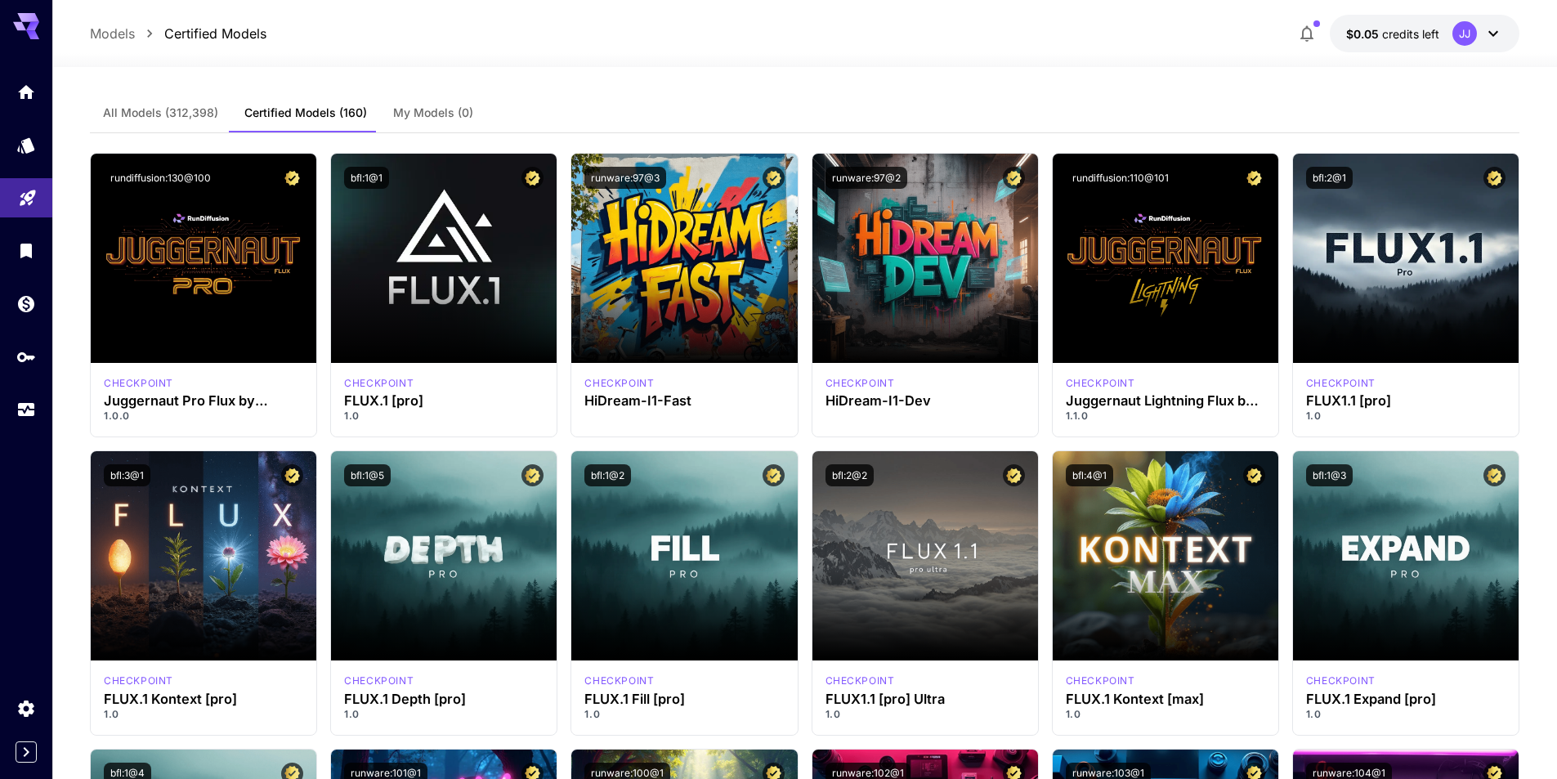
click at [191, 110] on span "All Models (312,398)" at bounding box center [160, 112] width 115 height 15
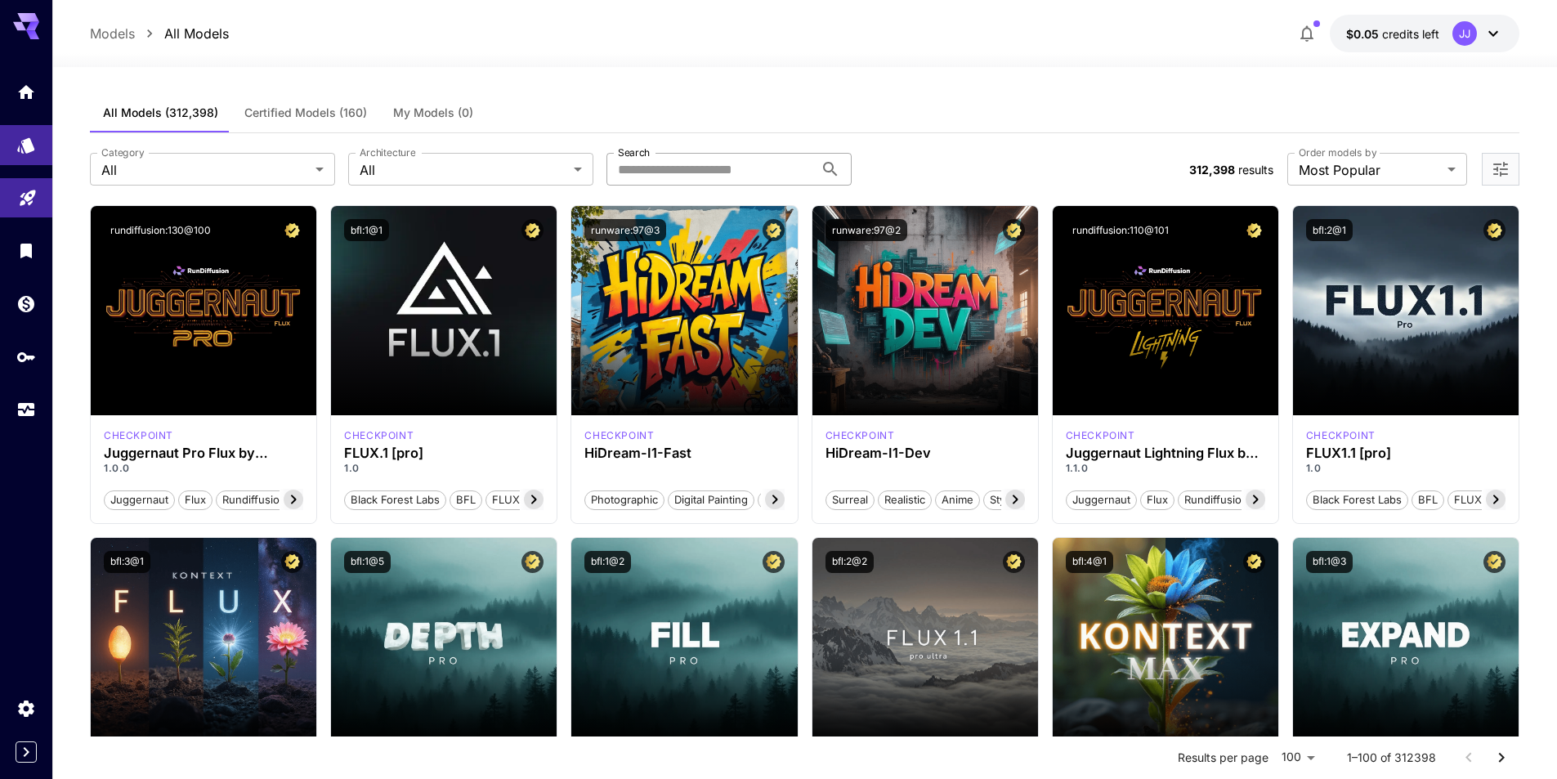
click at [735, 167] on input "Search" at bounding box center [710, 169] width 208 height 33
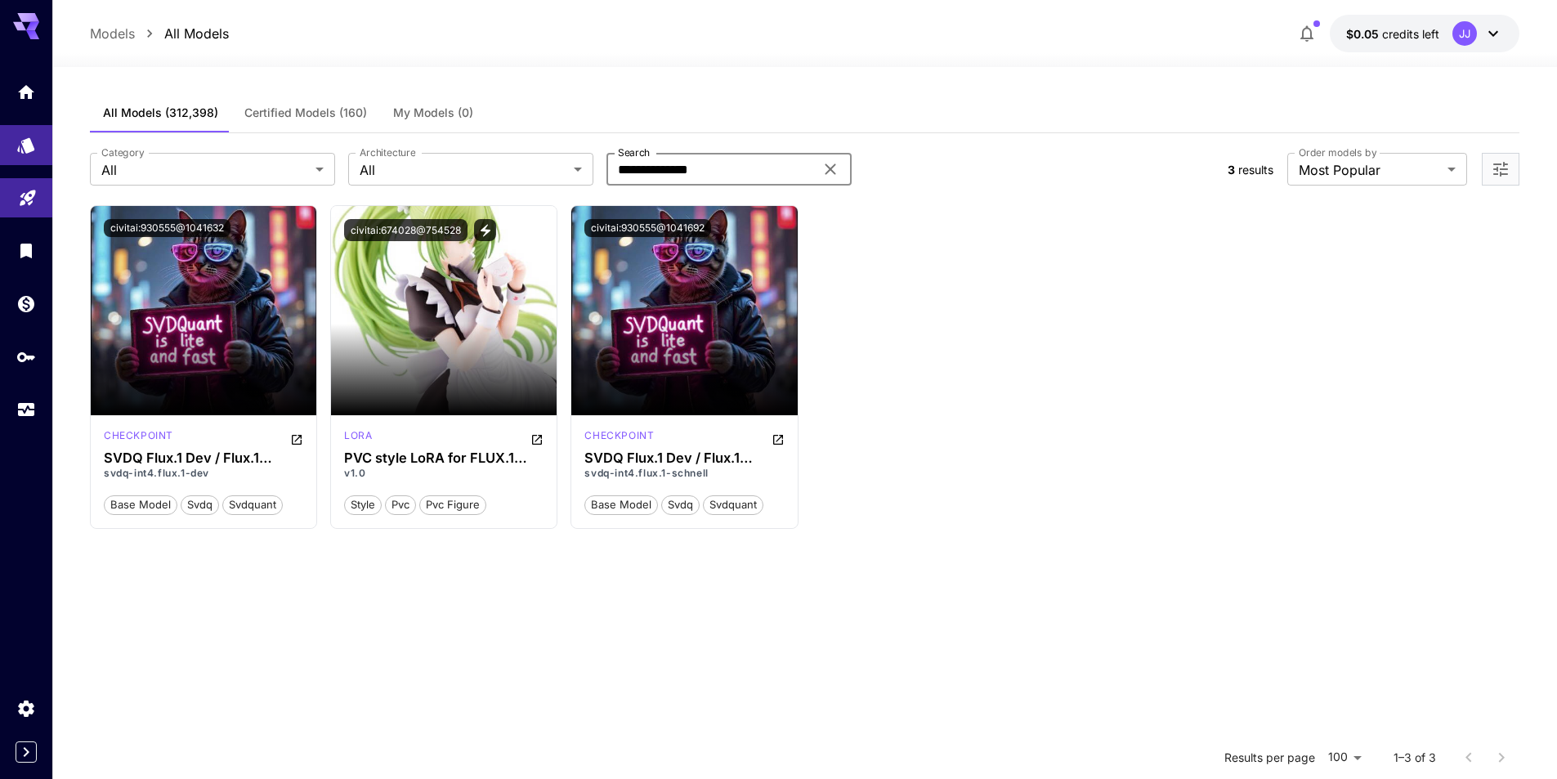
type input "**********"
click at [834, 171] on icon at bounding box center [830, 169] width 20 height 20
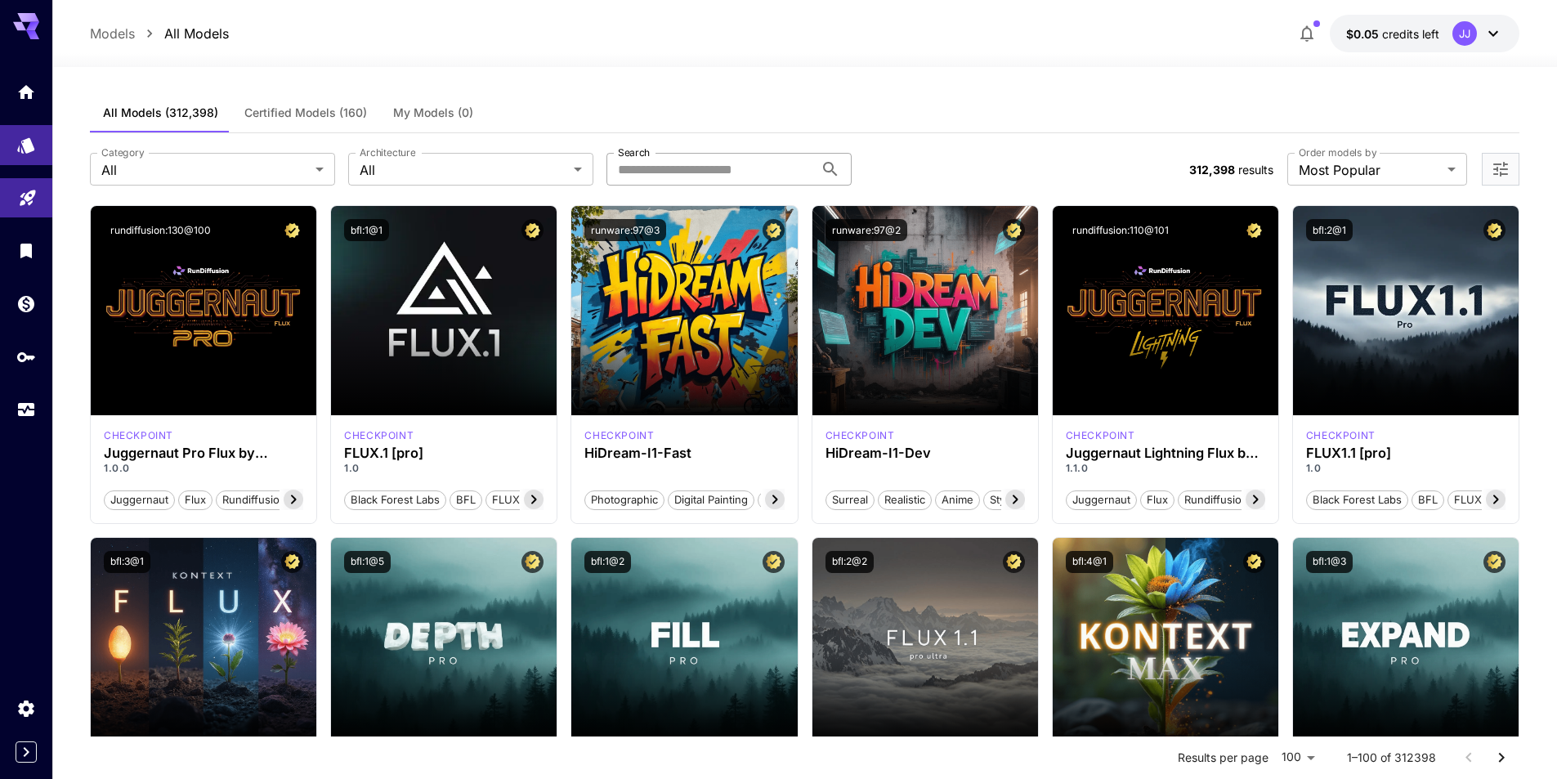
click at [1304, 28] on icon "button" at bounding box center [1307, 34] width 20 height 20
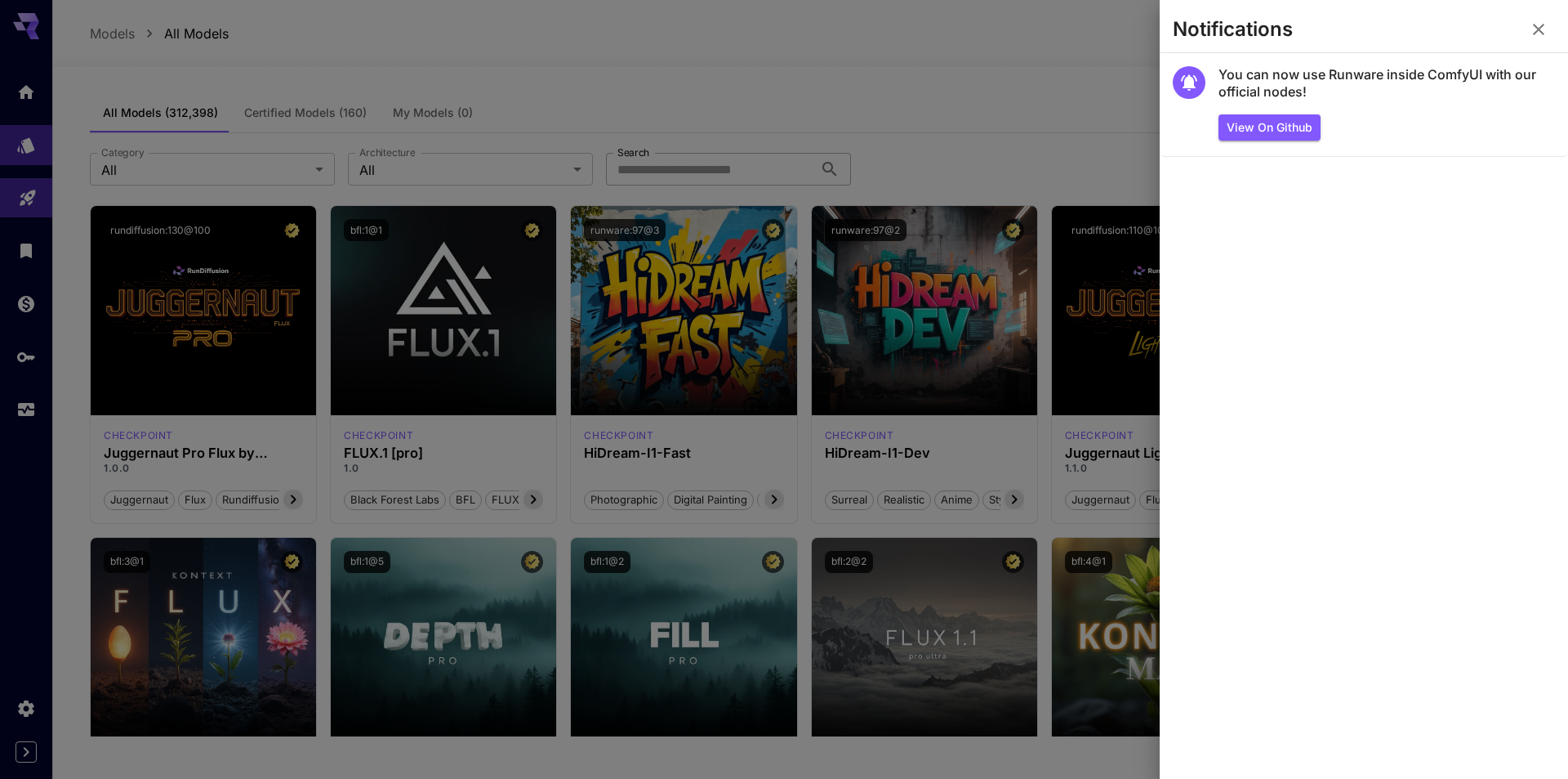
click at [1543, 31] on icon "button" at bounding box center [1539, 30] width 20 height 20
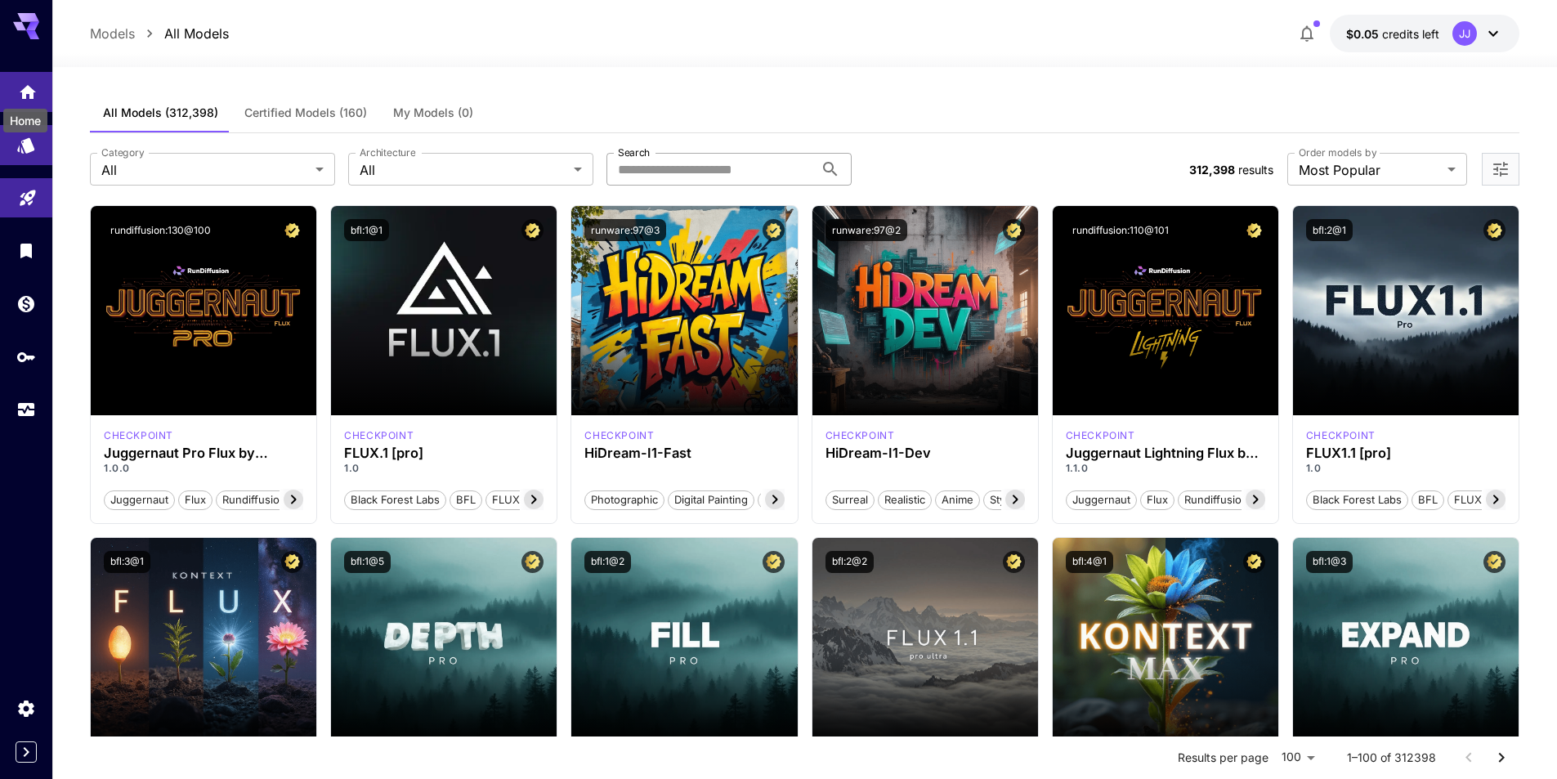
click at [32, 90] on icon "Home" at bounding box center [28, 89] width 16 height 14
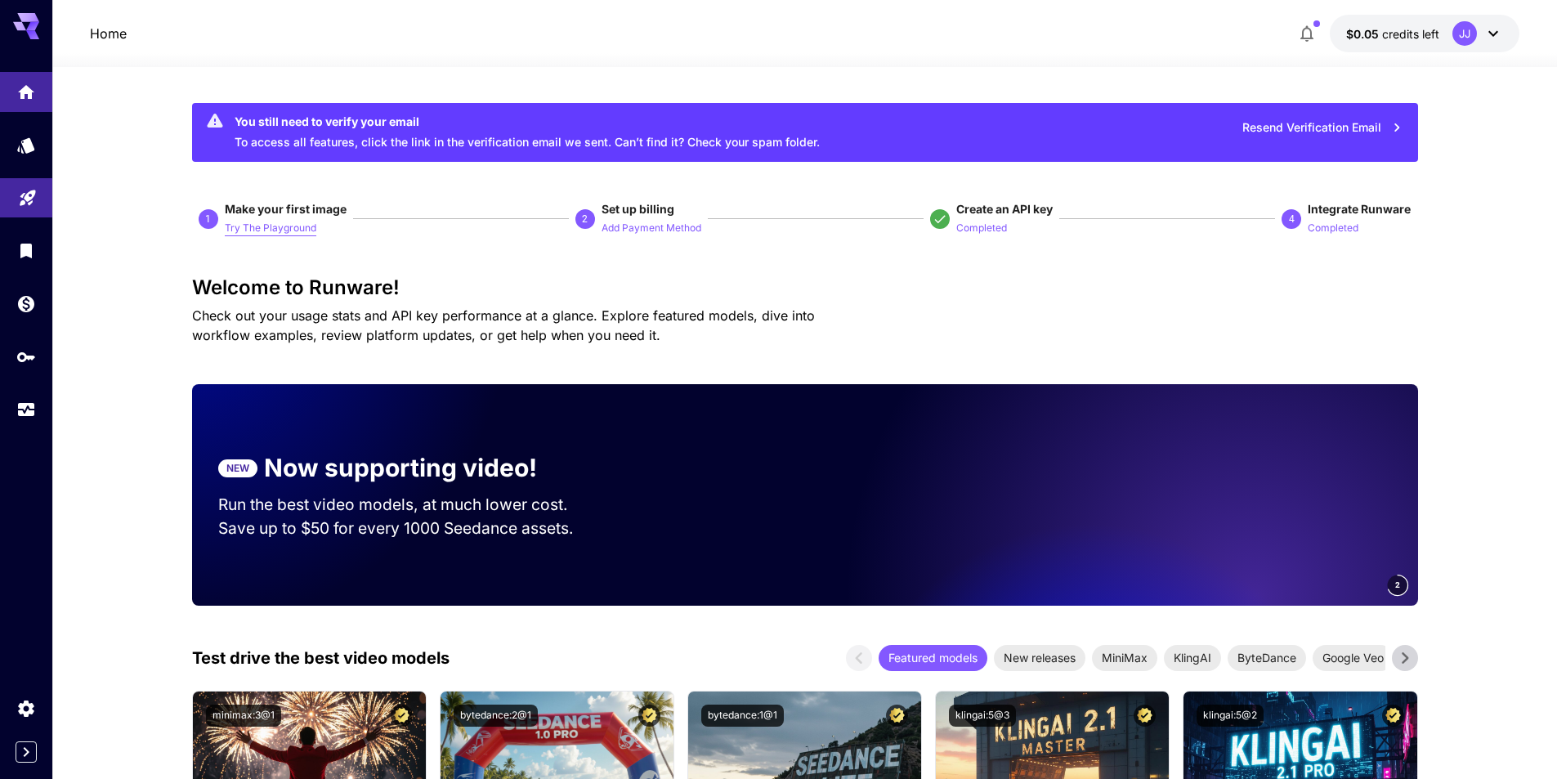
click at [246, 228] on p "Try The Playground" at bounding box center [271, 229] width 92 height 16
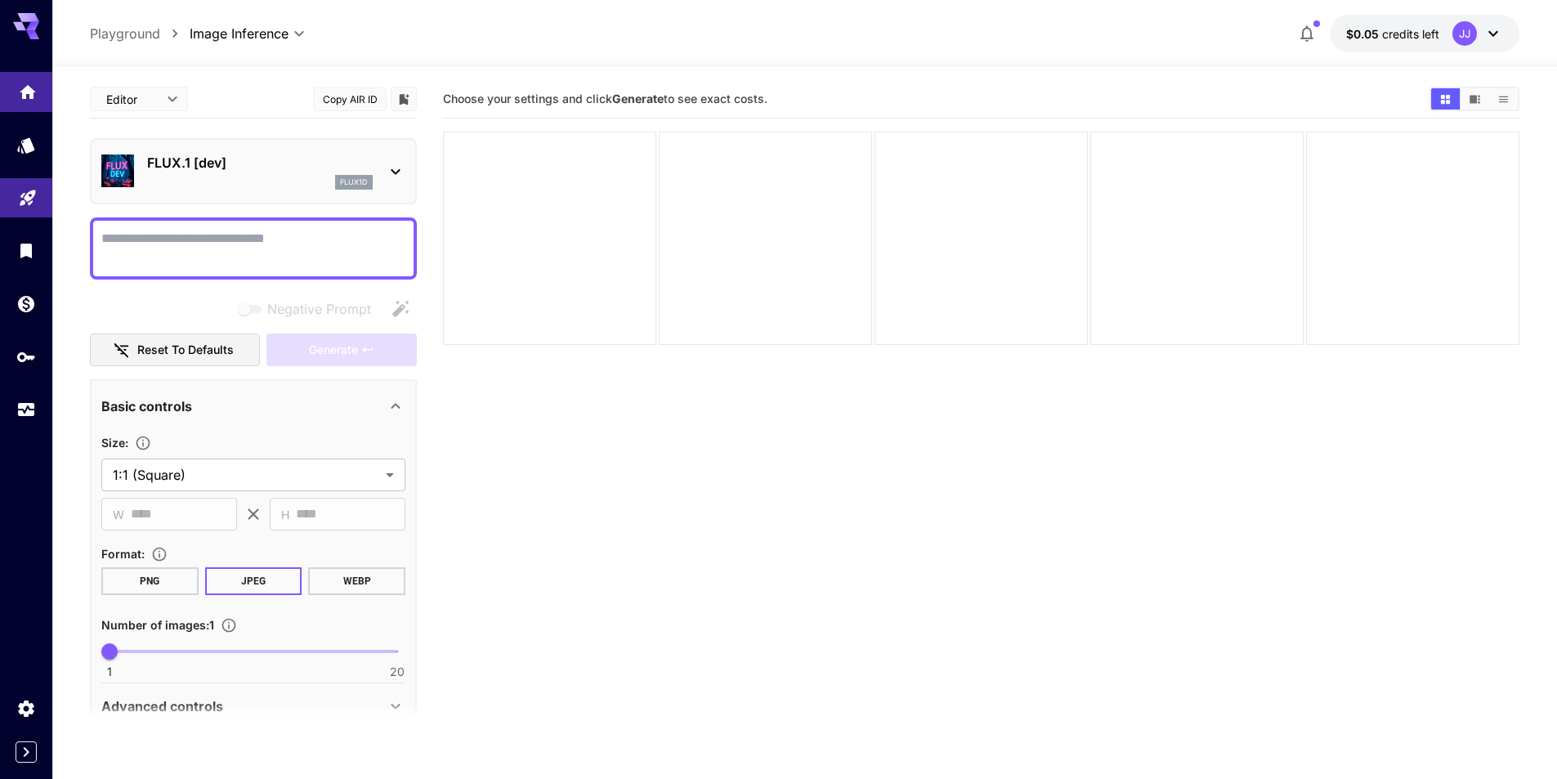
click at [25, 79] on div "Home" at bounding box center [28, 87] width 20 height 20
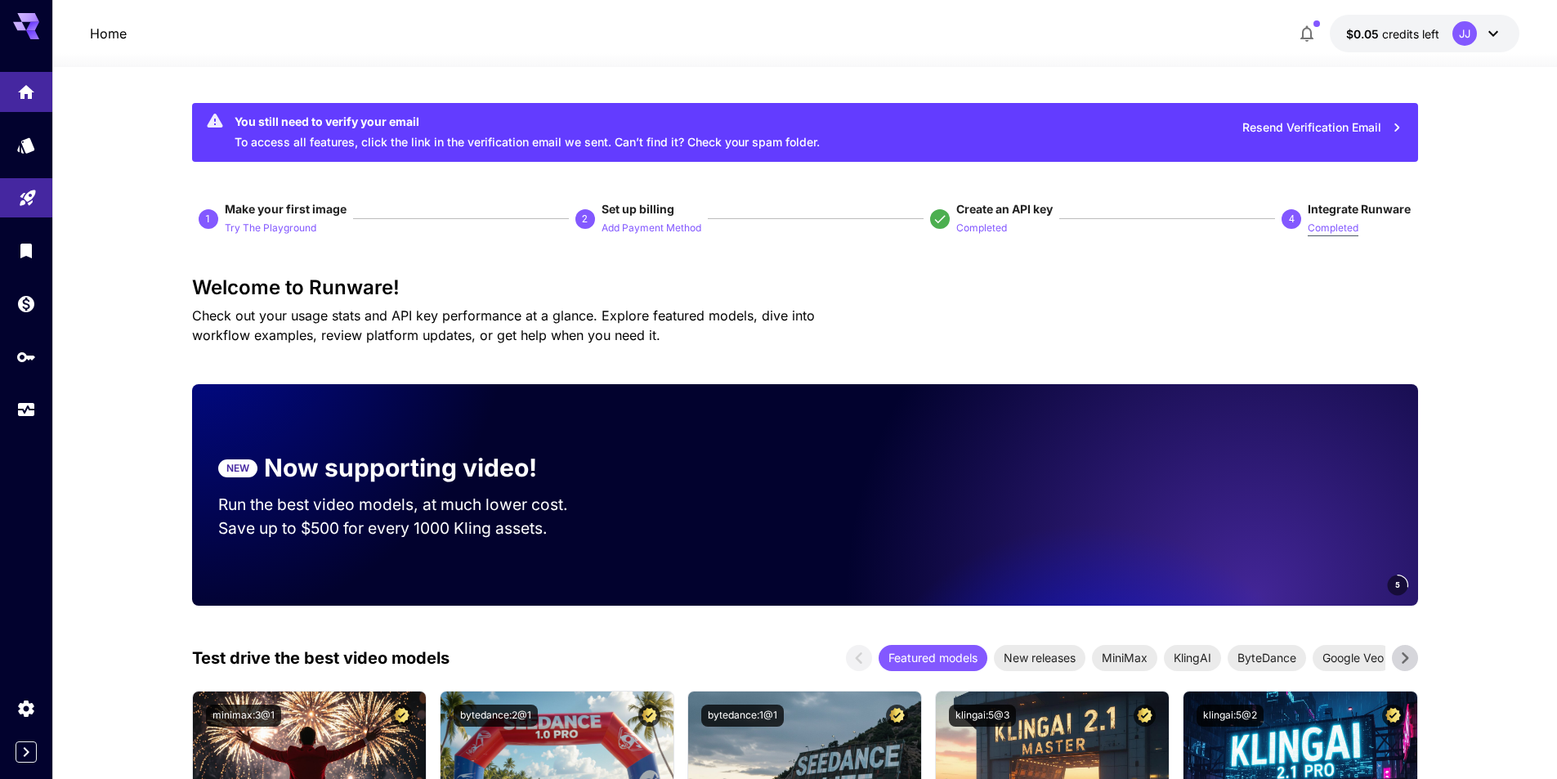
click at [1325, 229] on p "Completed" at bounding box center [1333, 229] width 51 height 16
click at [1322, 225] on p "Completed" at bounding box center [1333, 229] width 51 height 16
click at [1339, 208] on span "Integrate Runware" at bounding box center [1359, 209] width 103 height 14
click at [974, 226] on p "Completed" at bounding box center [981, 229] width 51 height 16
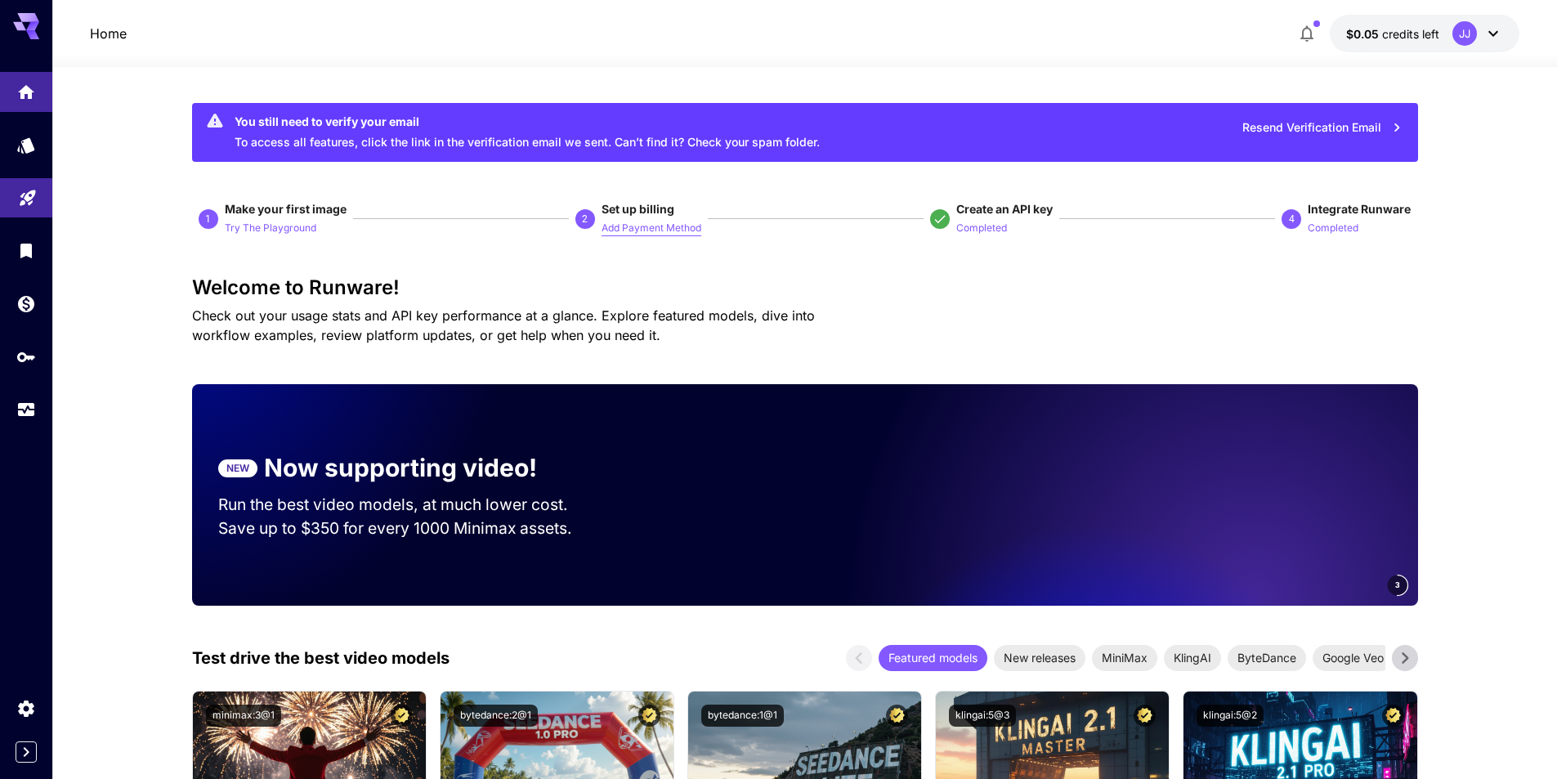
click at [659, 223] on p "Add Payment Method" at bounding box center [651, 229] width 100 height 16
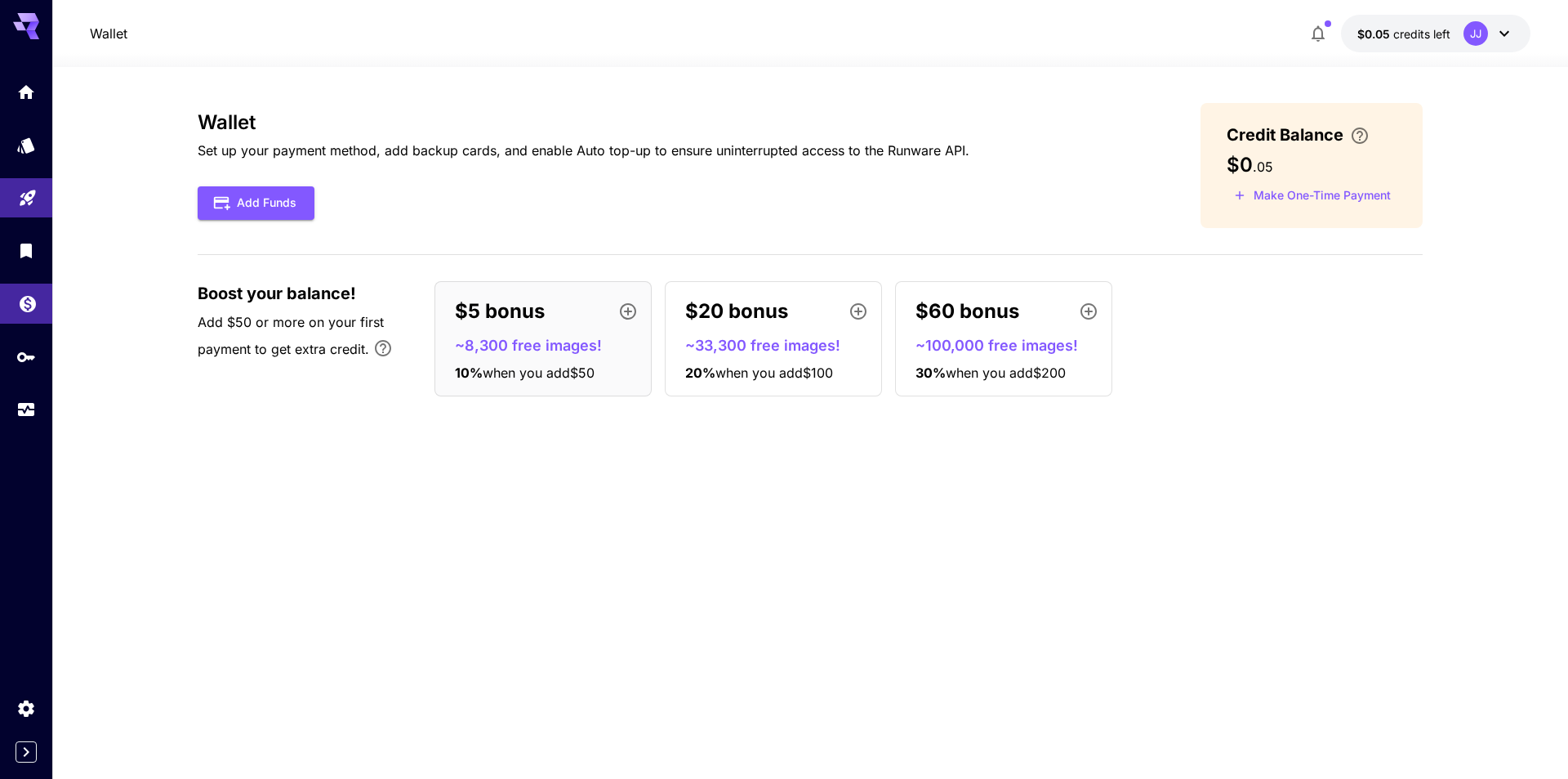
click at [37, 307] on icon "Wallet" at bounding box center [28, 299] width 20 height 20
click at [27, 105] on link at bounding box center [26, 92] width 52 height 40
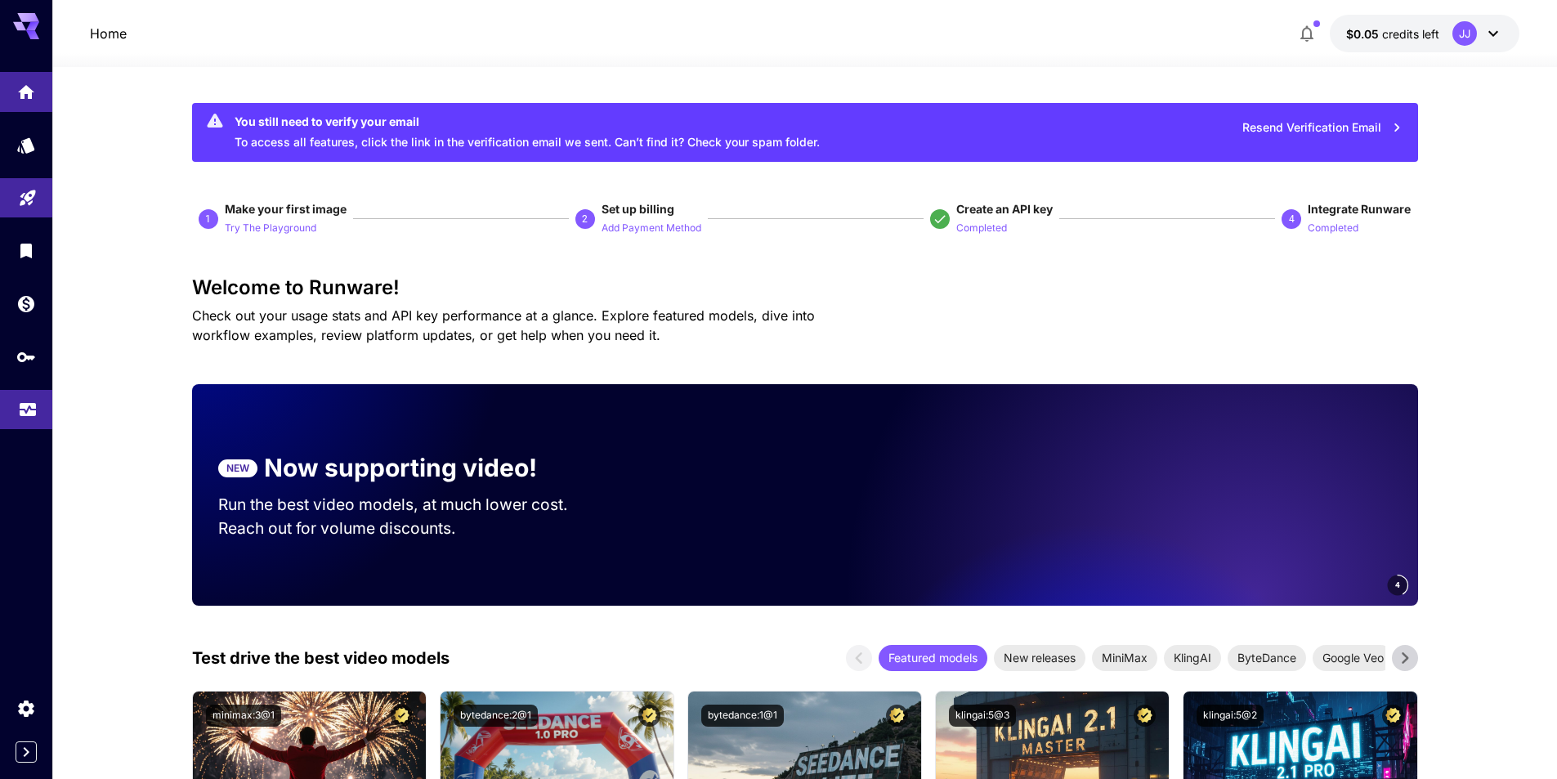
click at [31, 418] on link at bounding box center [26, 410] width 52 height 40
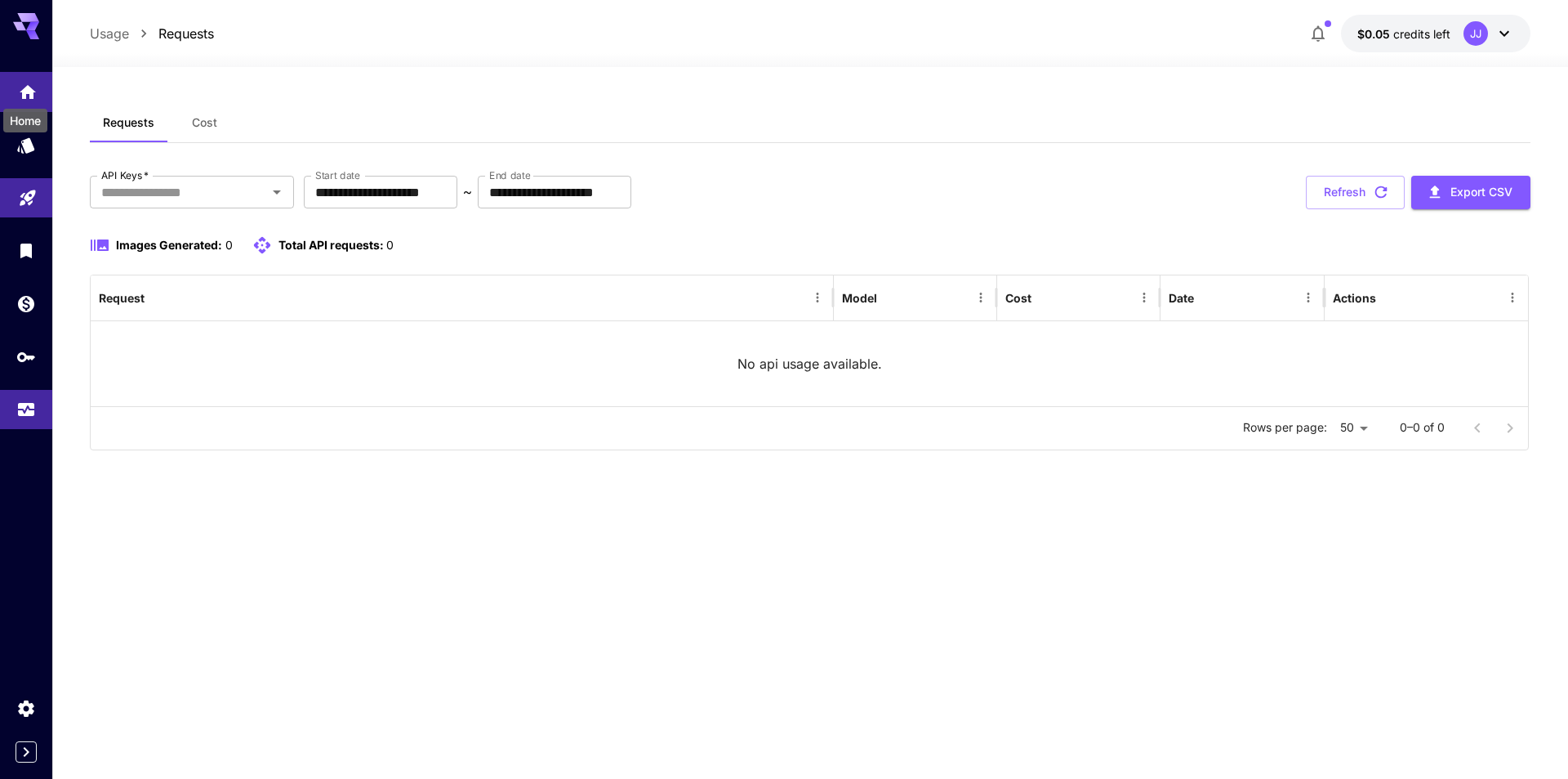
click at [21, 83] on icon "Home" at bounding box center [28, 88] width 20 height 20
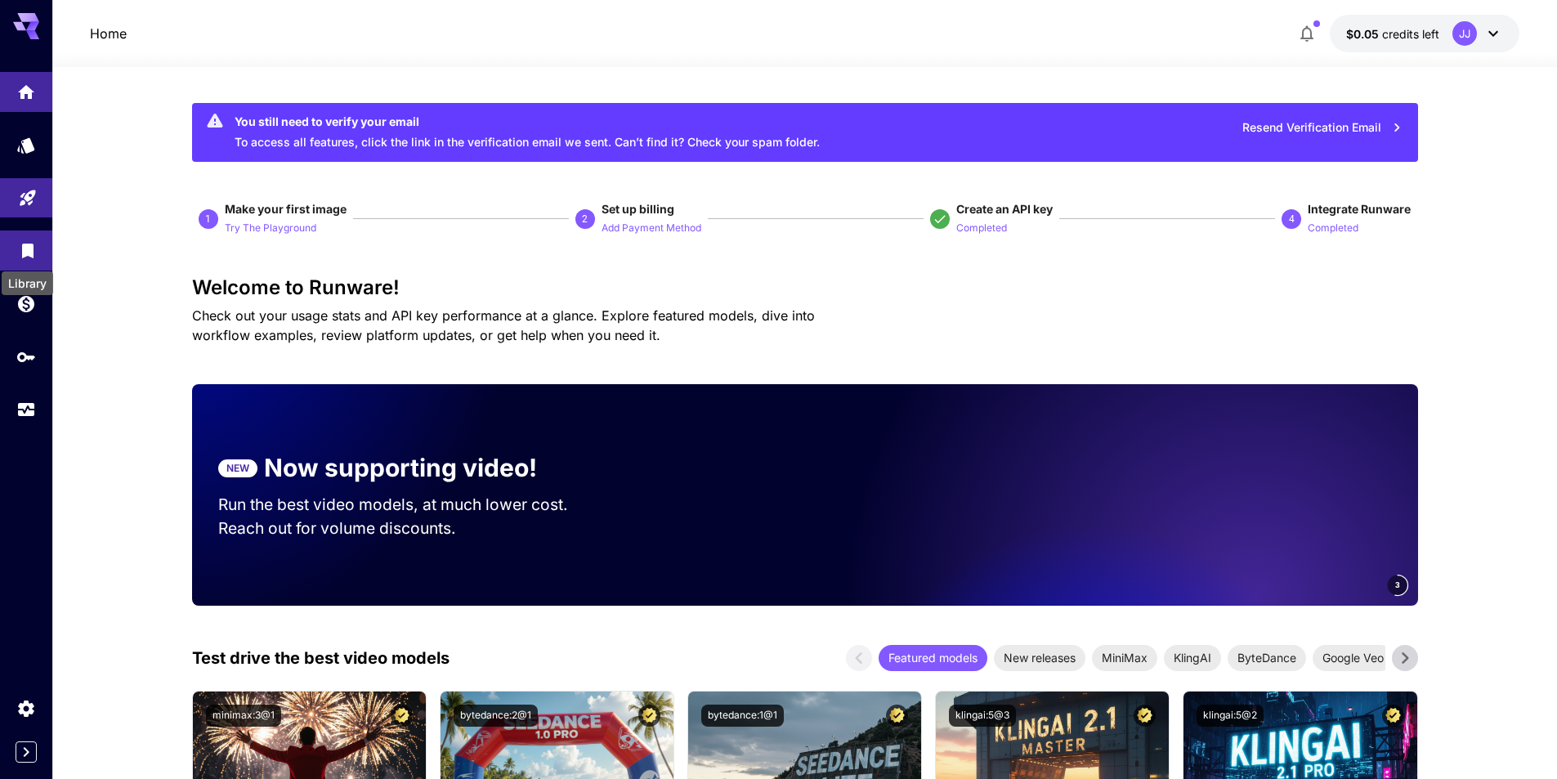
click at [25, 239] on icon "Library" at bounding box center [27, 246] width 11 height 15
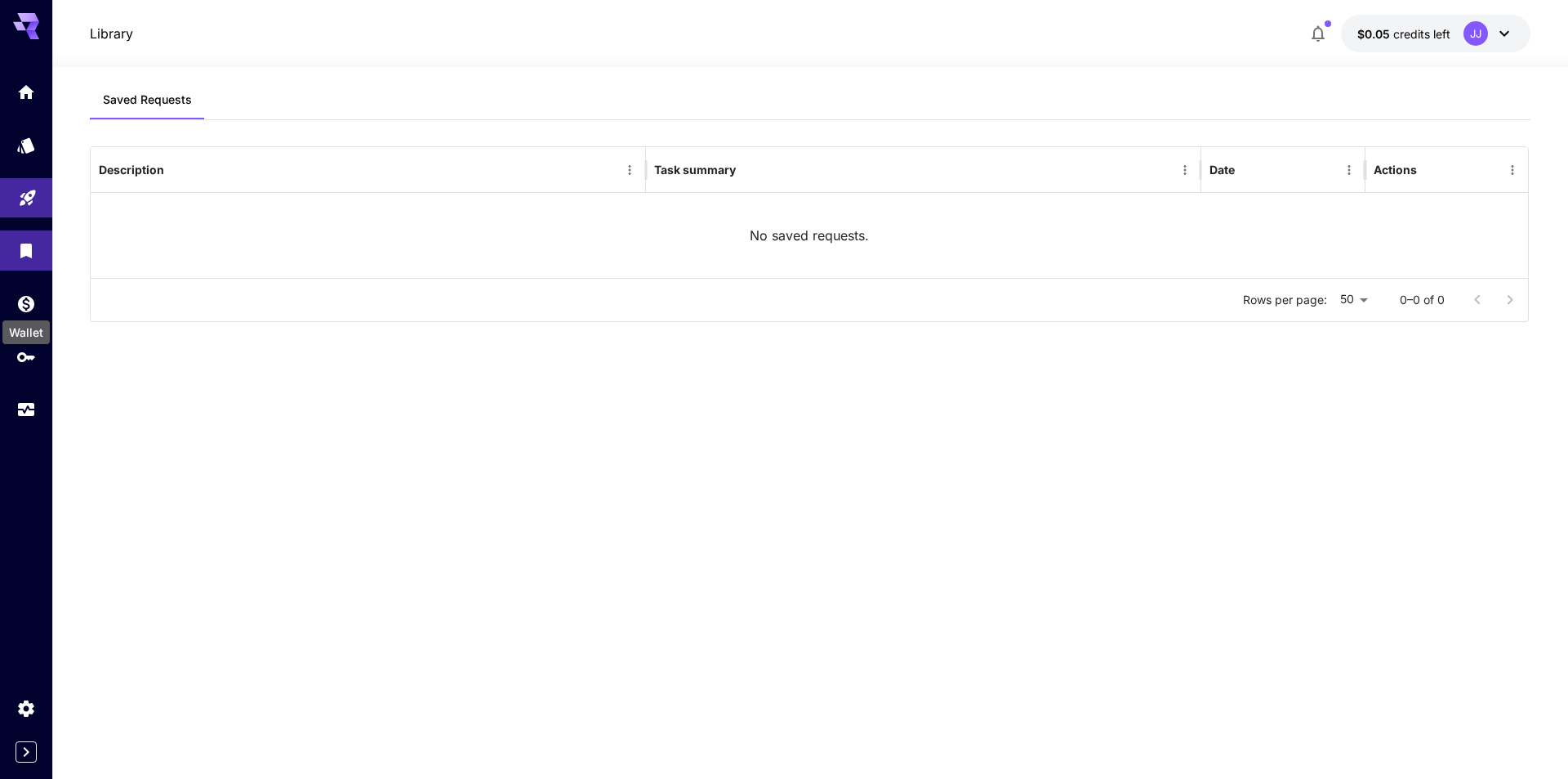
click at [29, 311] on div "Wallet" at bounding box center [26, 327] width 51 height 37
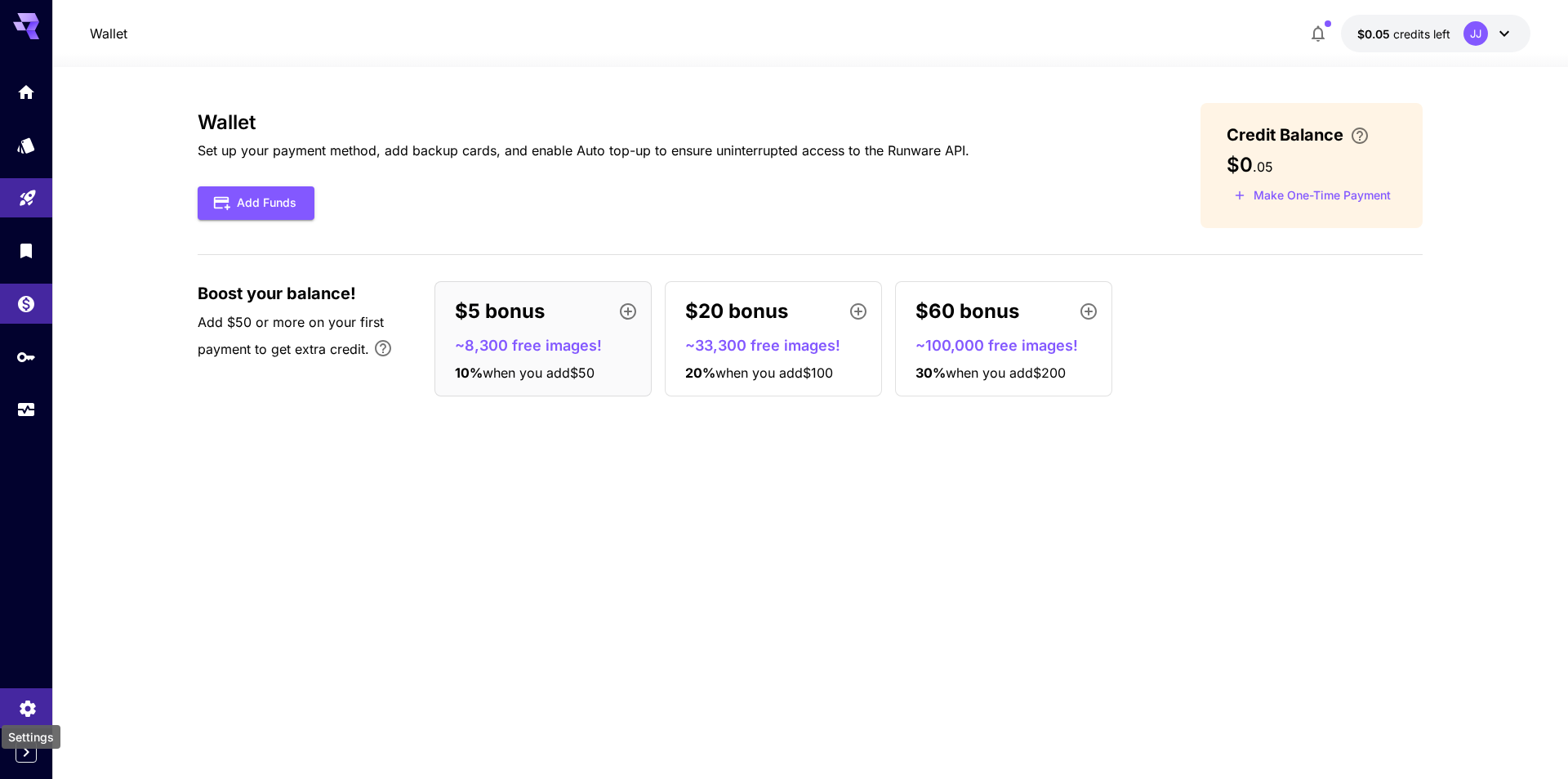
click at [31, 700] on icon "Settings" at bounding box center [28, 704] width 20 height 20
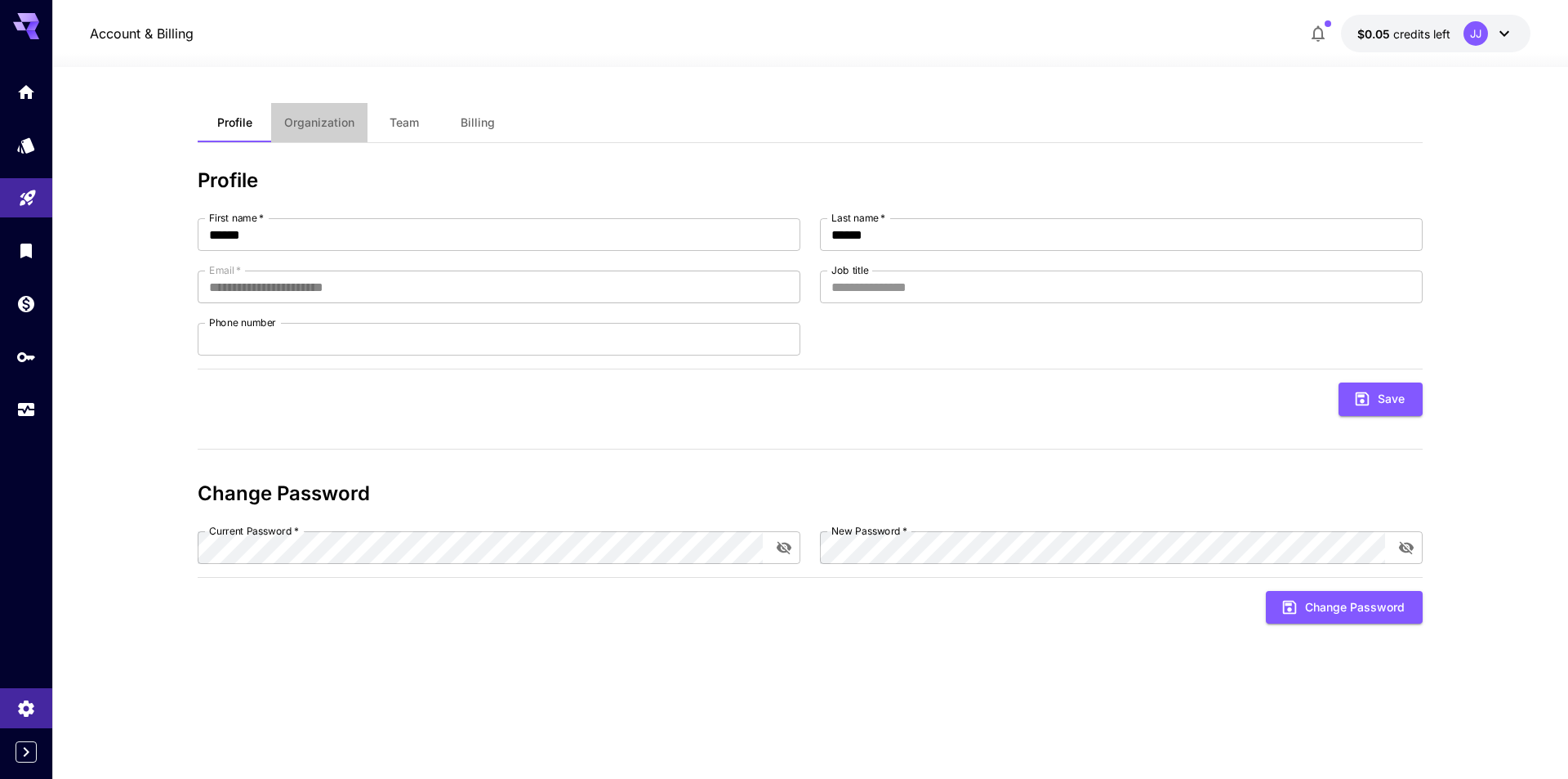
click at [329, 123] on span "Organization" at bounding box center [319, 122] width 70 height 15
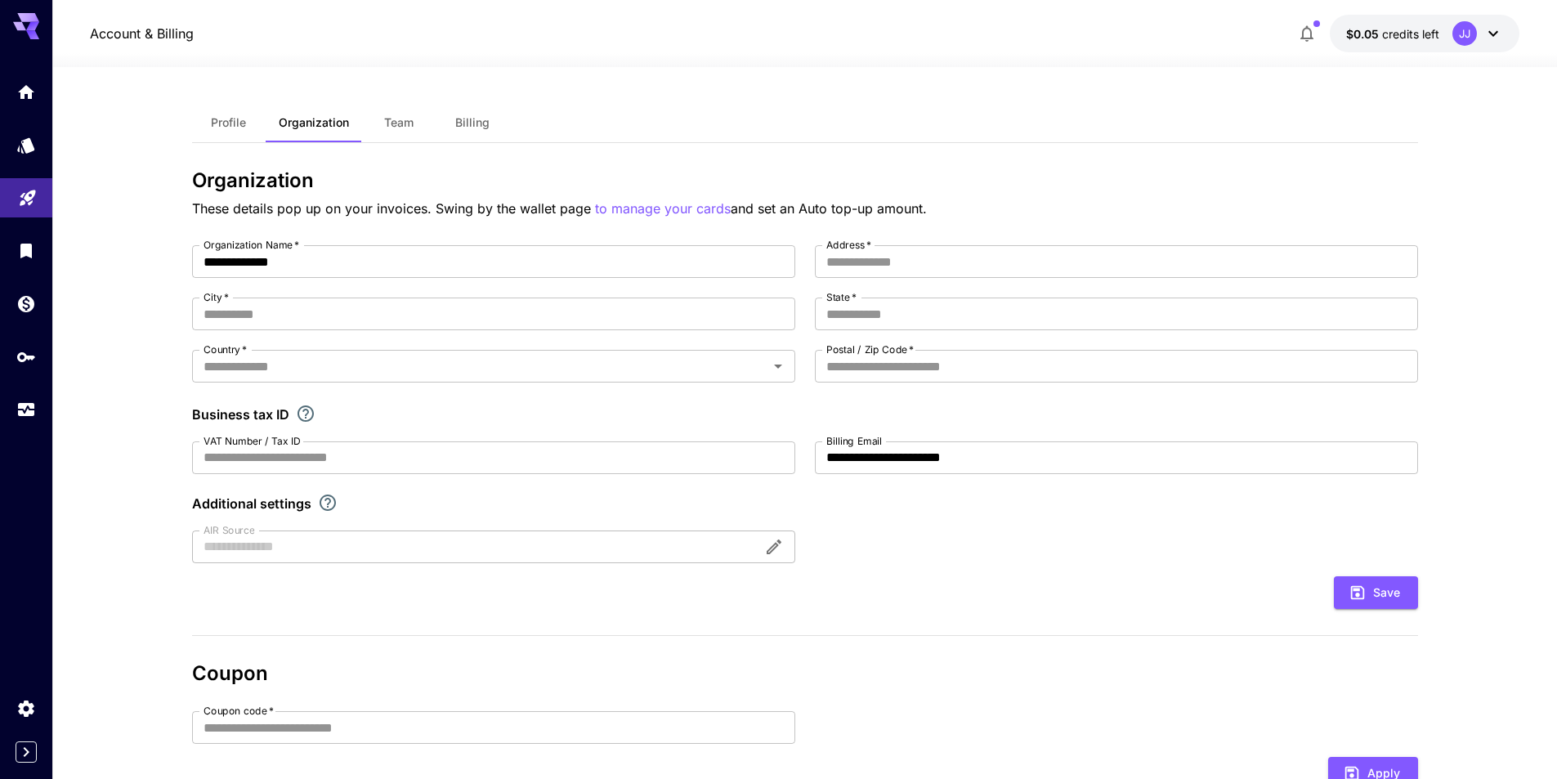
click at [405, 115] on span "Team" at bounding box center [398, 122] width 29 height 15
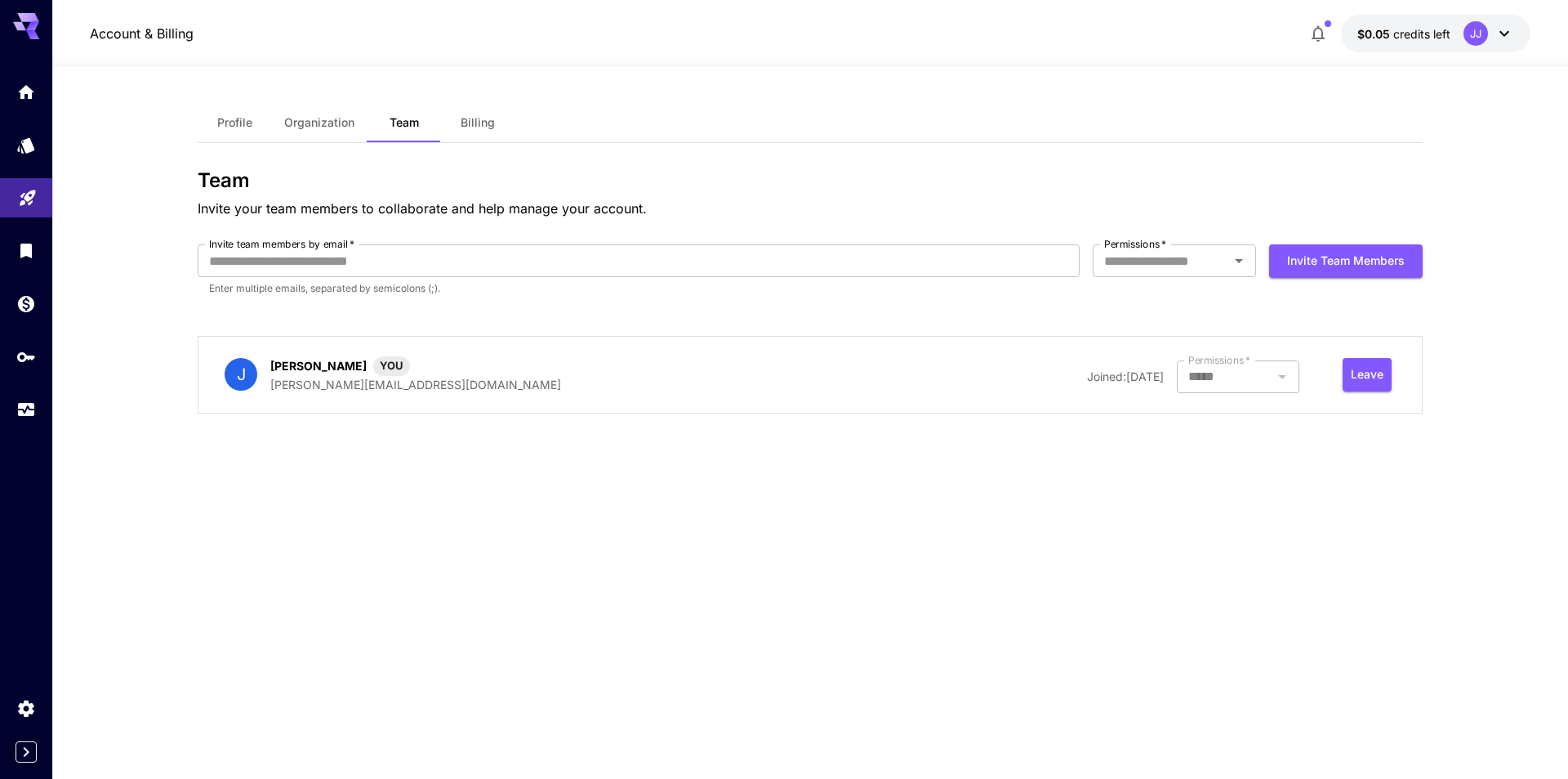
click at [486, 122] on span "Billing" at bounding box center [478, 122] width 34 height 15
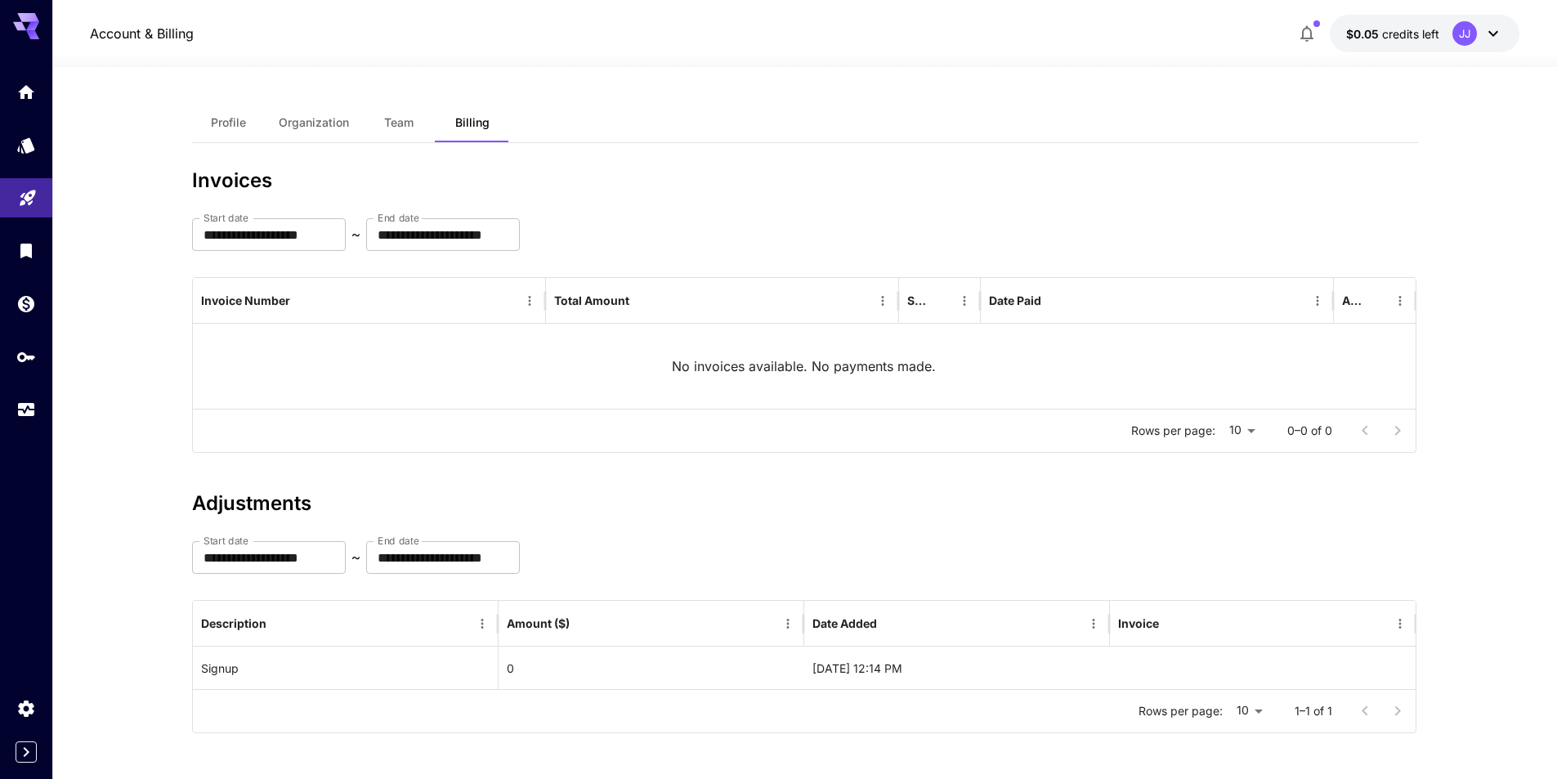
click at [231, 126] on span "Profile" at bounding box center [228, 122] width 35 height 15
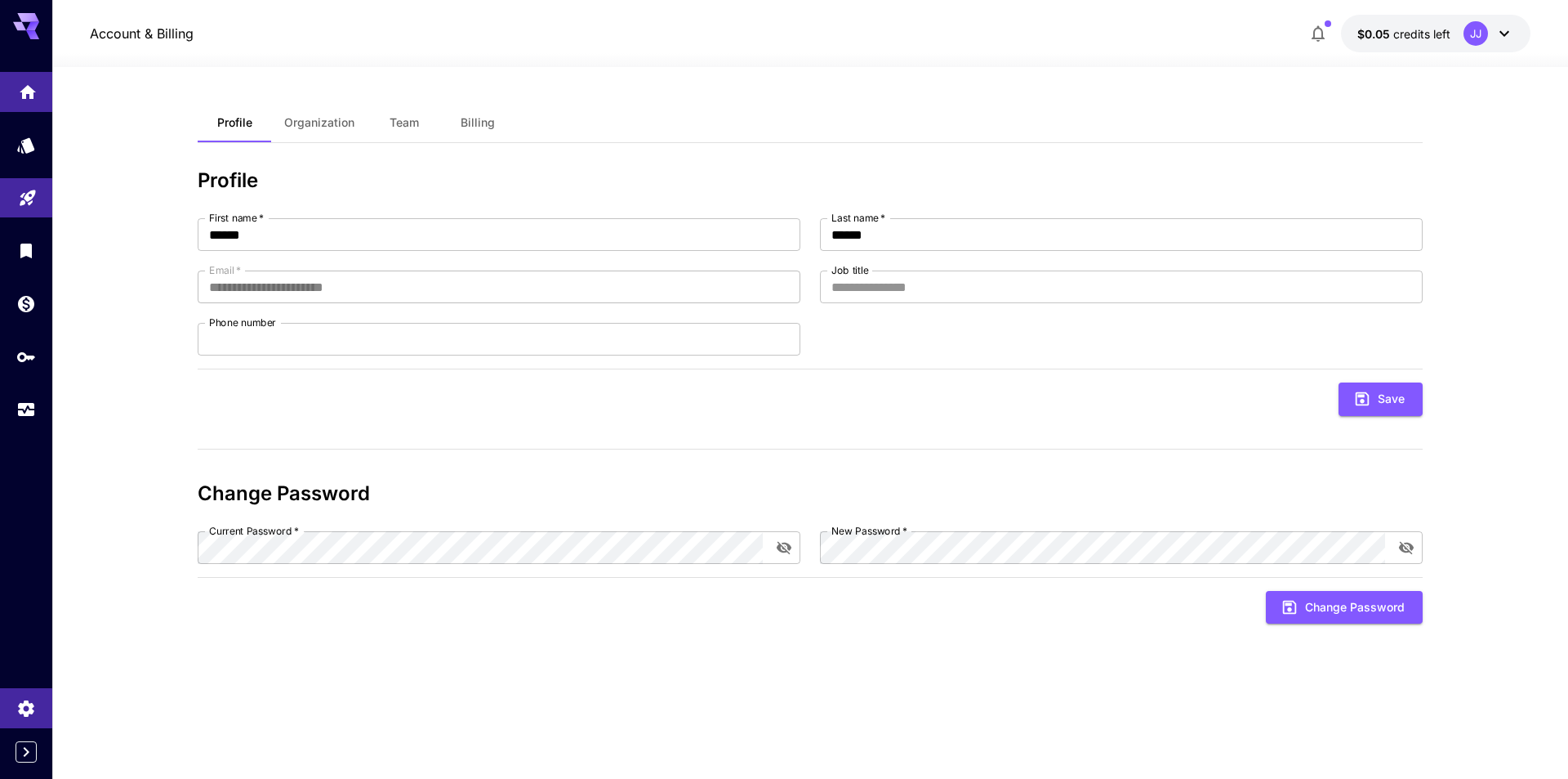
click at [22, 89] on icon "Home" at bounding box center [28, 92] width 20 height 20
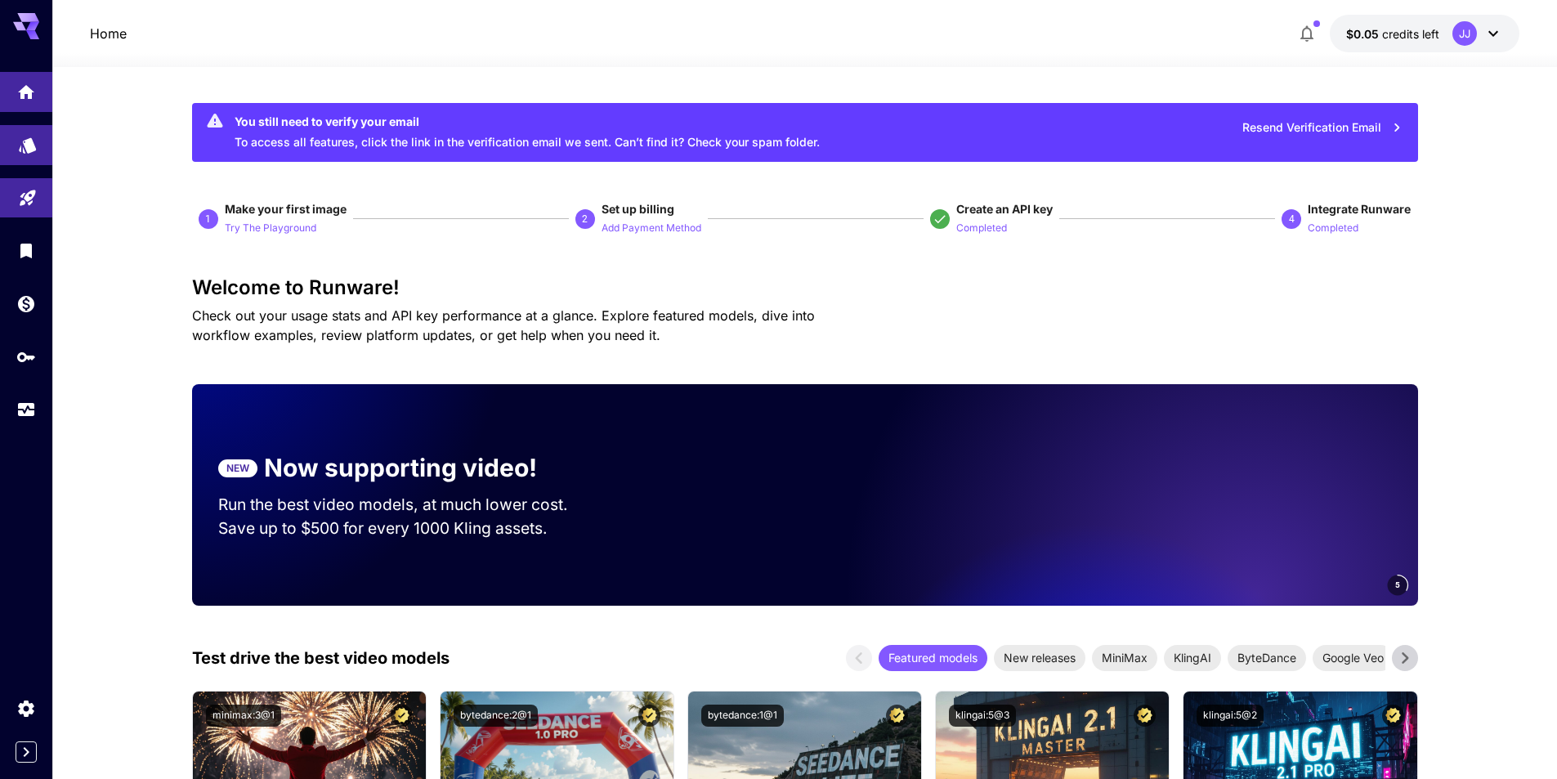
click at [38, 140] on link at bounding box center [26, 145] width 52 height 40
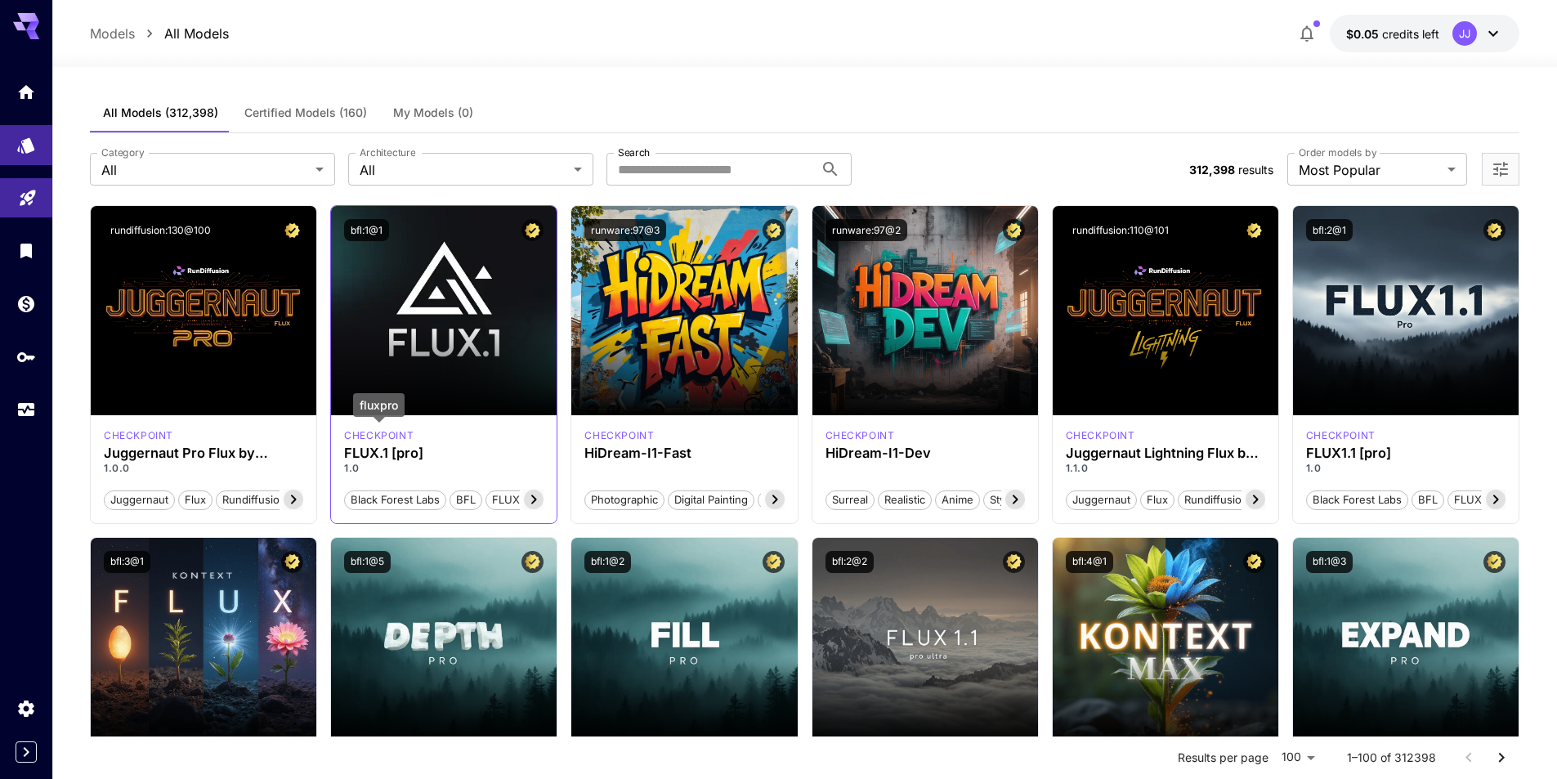
click at [382, 429] on p "checkpoint" at bounding box center [378, 435] width 69 height 15
click at [534, 494] on icon at bounding box center [534, 500] width 20 height 20
click at [535, 502] on icon at bounding box center [534, 500] width 20 height 20
click at [535, 502] on span "FLUX.1 [pro]" at bounding box center [507, 500] width 74 height 16
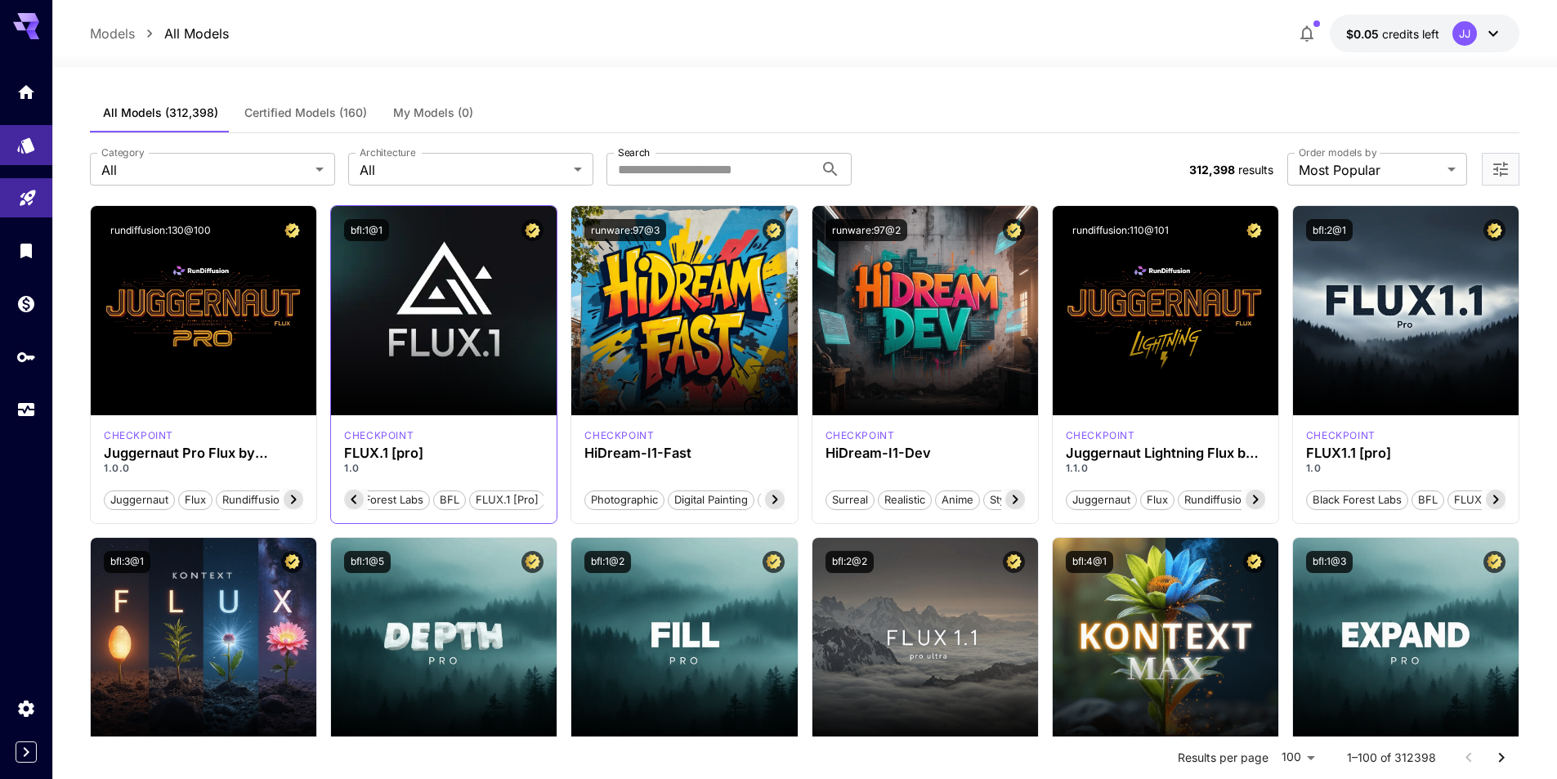
click at [497, 501] on span "FLUX.1 [pro]" at bounding box center [507, 500] width 74 height 16
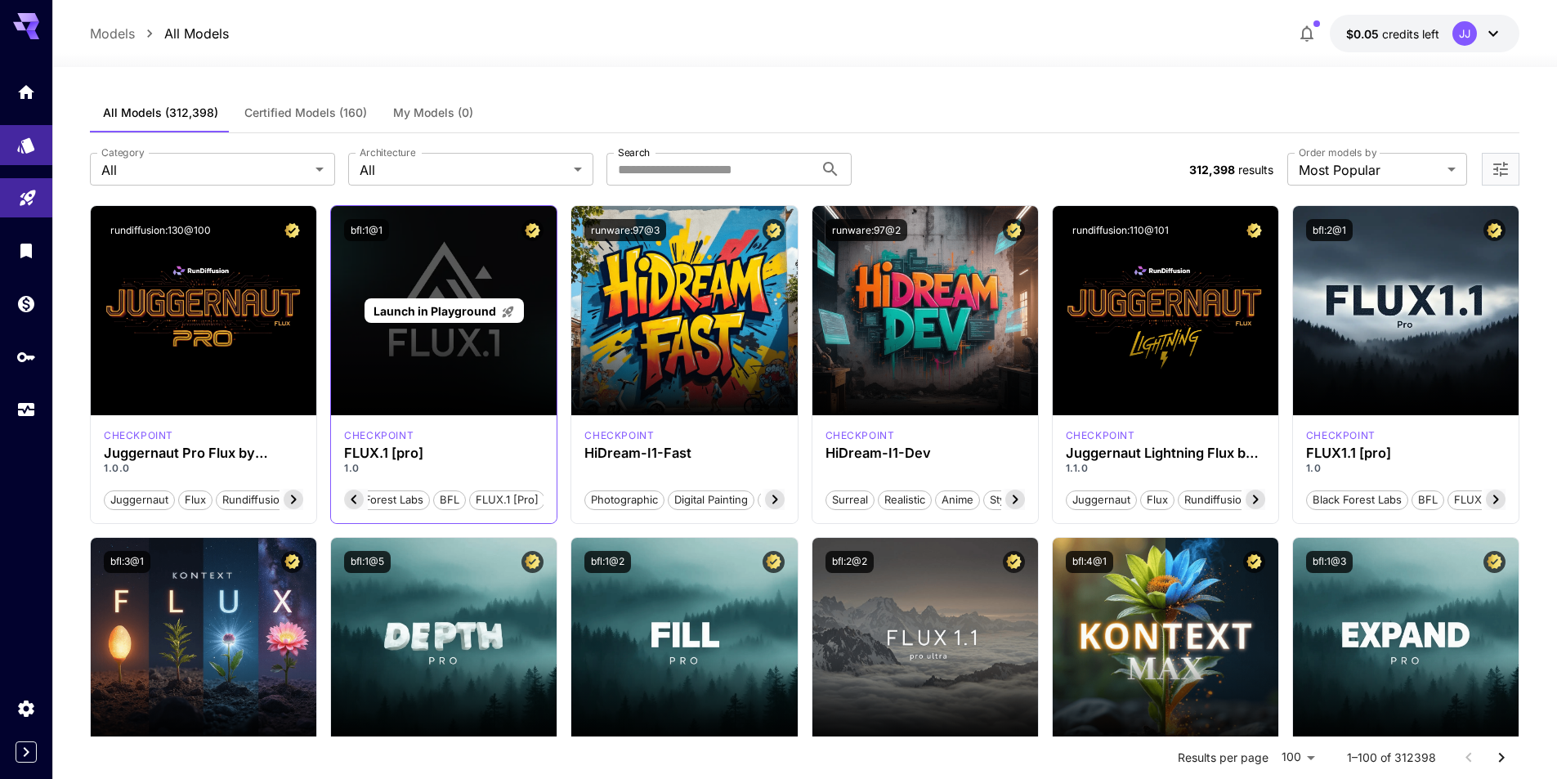
click at [445, 308] on span "Launch in Playground" at bounding box center [434, 311] width 123 height 14
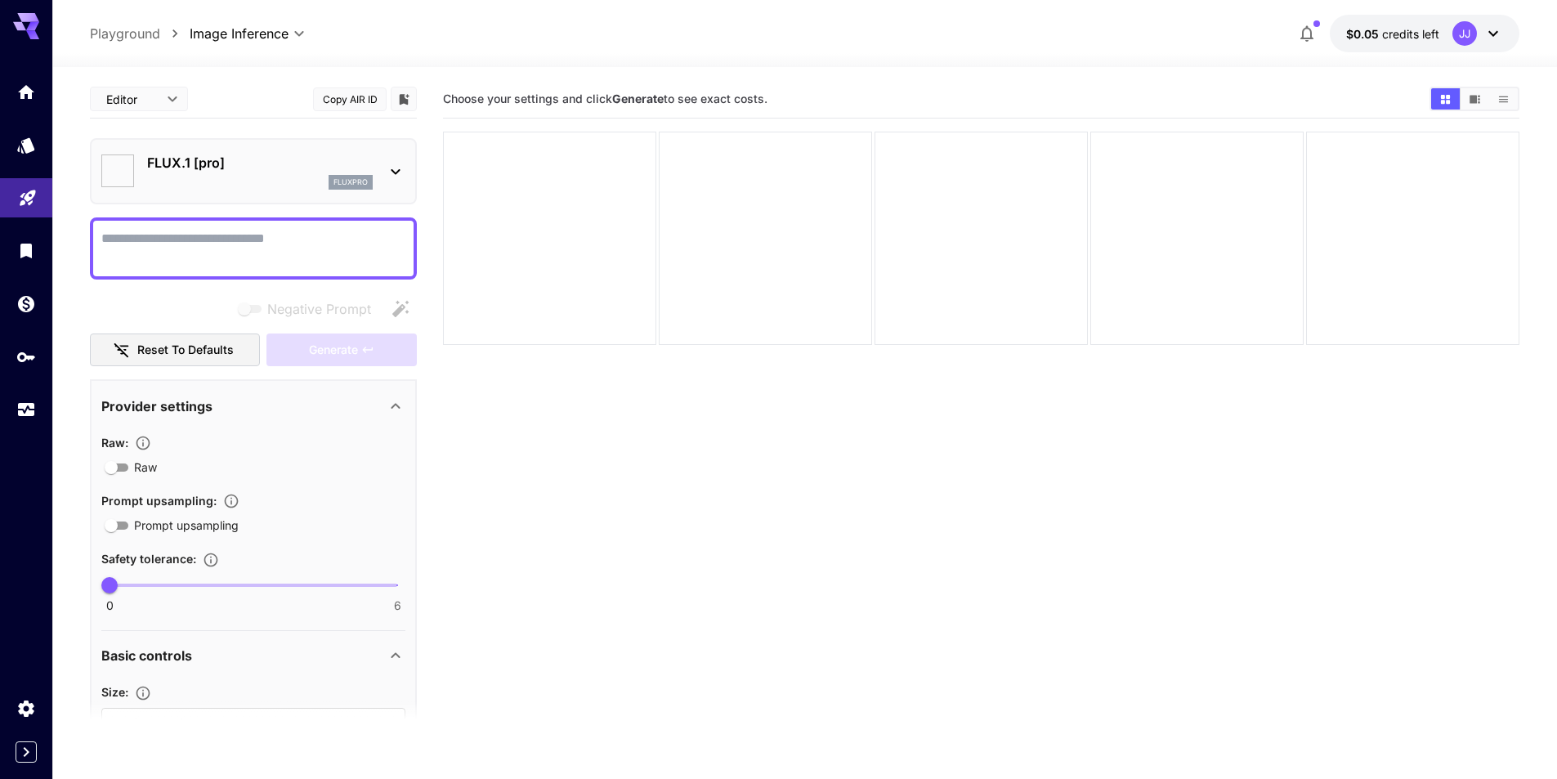
type input "**"
click at [398, 168] on icon at bounding box center [396, 172] width 20 height 20
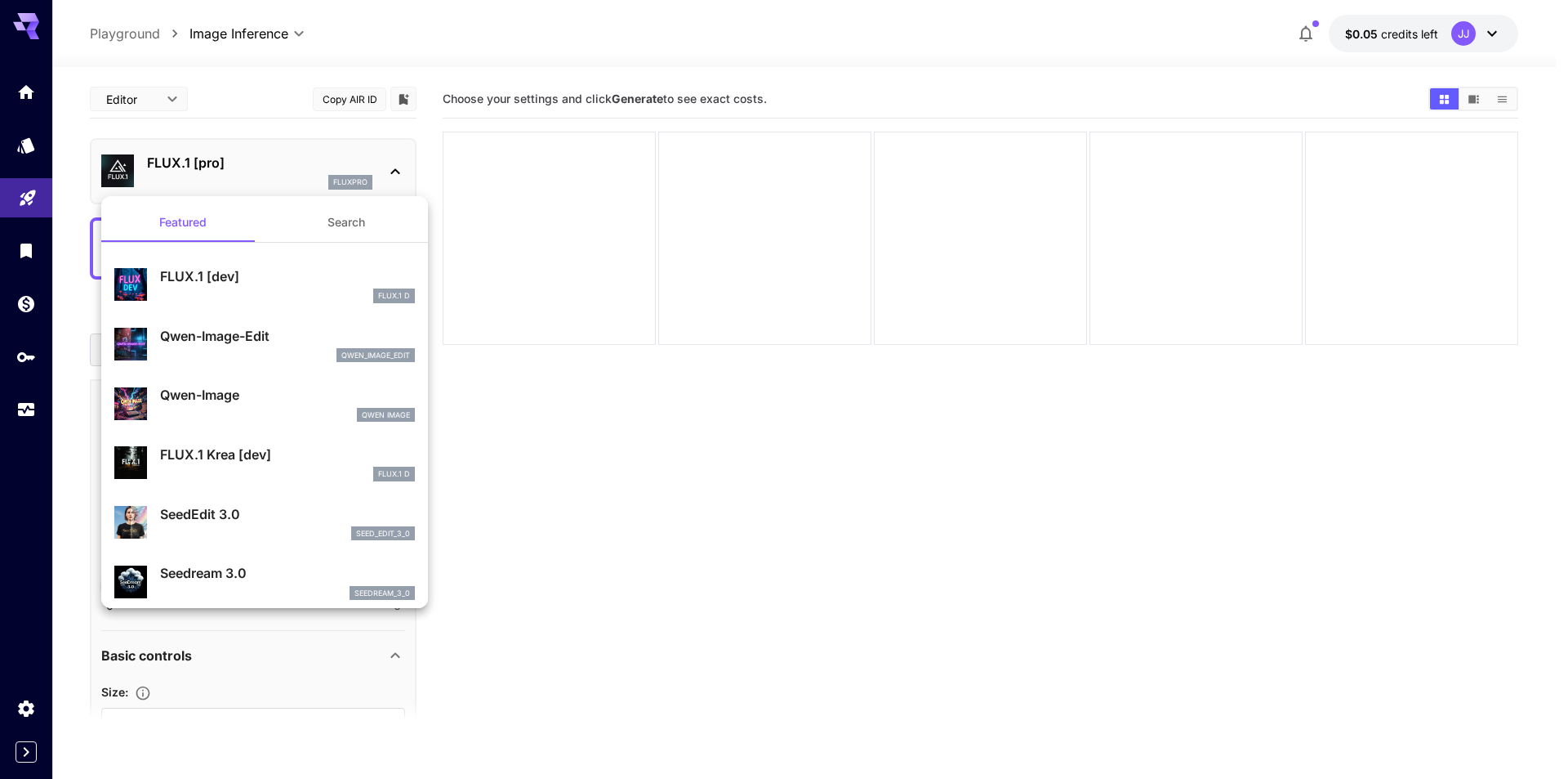
click at [398, 168] on div at bounding box center [784, 389] width 1568 height 779
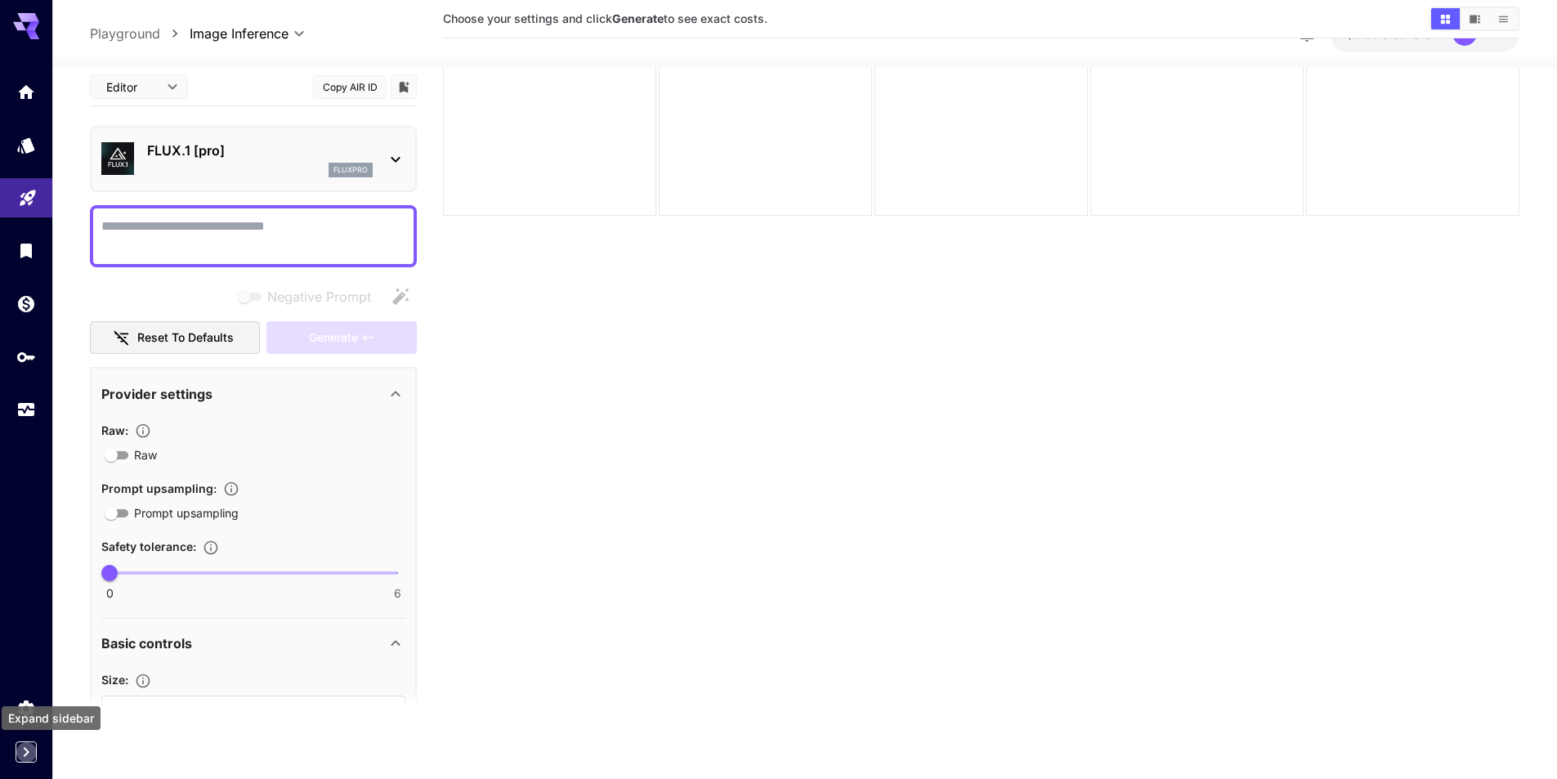
click at [26, 754] on icon "Expand sidebar" at bounding box center [27, 752] width 6 height 10
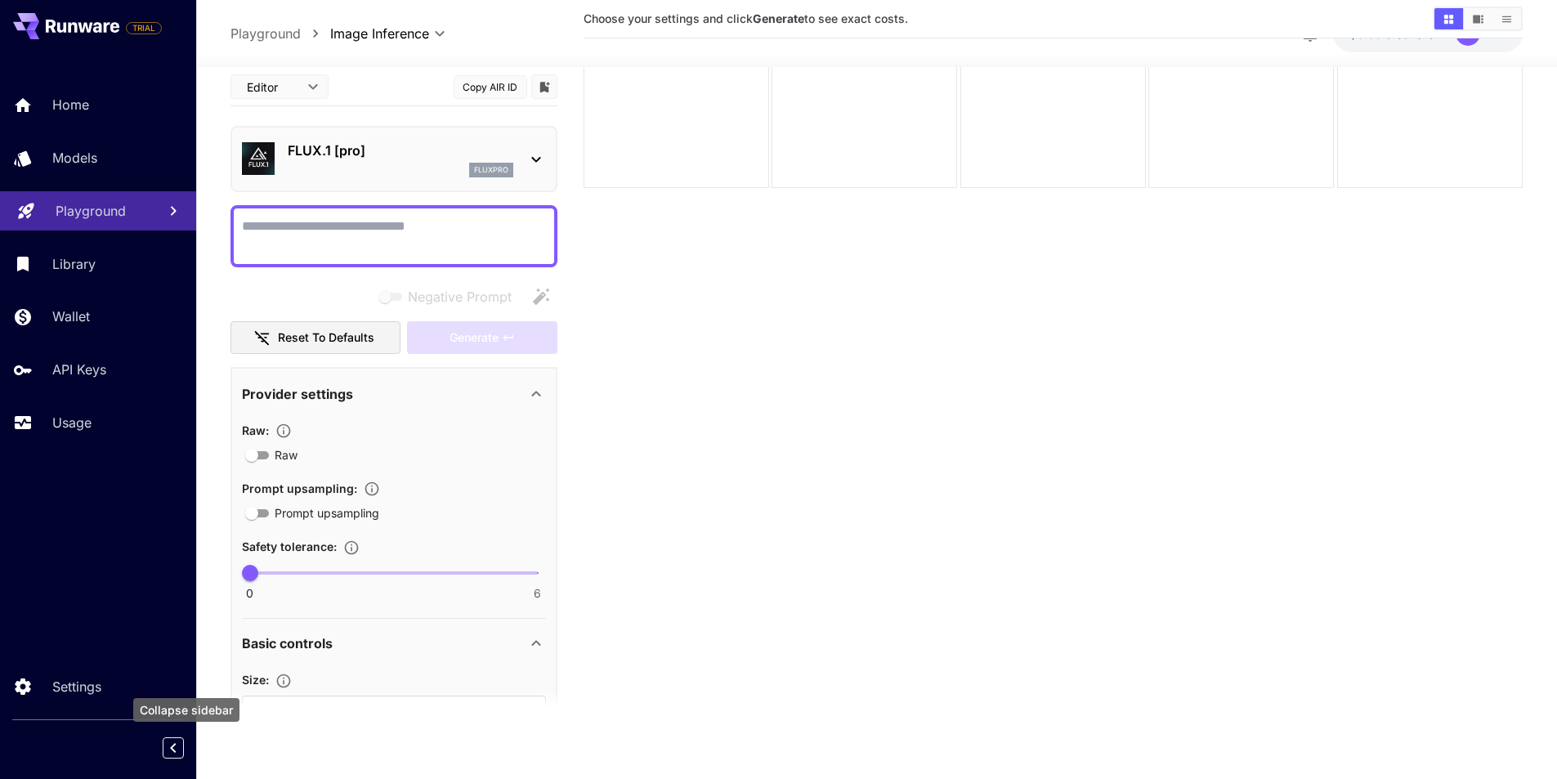
click at [172, 741] on icon "Collapse sidebar" at bounding box center [173, 748] width 20 height 20
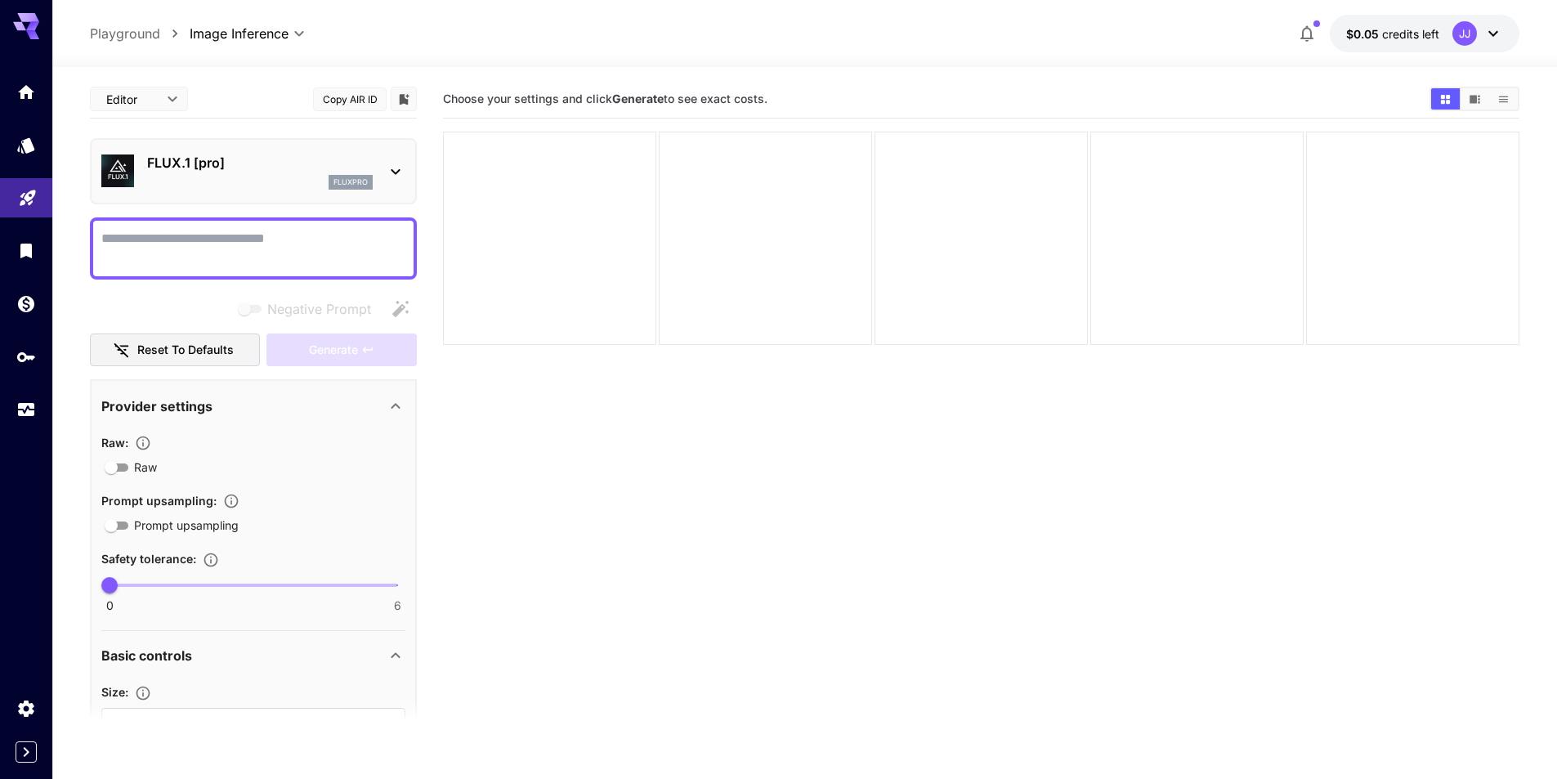
click at [31, 20] on icon at bounding box center [26, 21] width 26 height 17
click at [25, 753] on icon "Expand sidebar" at bounding box center [26, 752] width 20 height 20
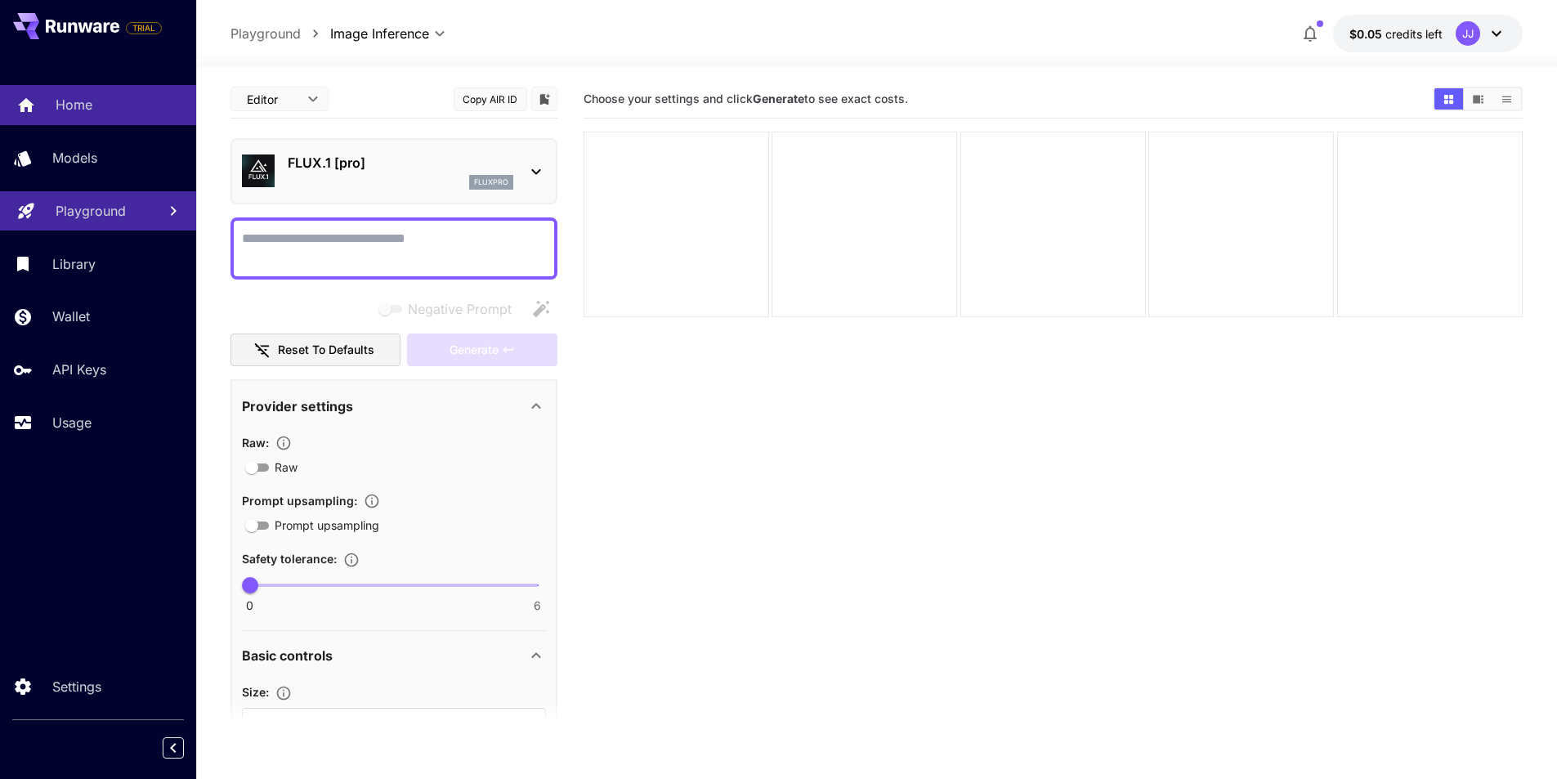
click at [73, 108] on p "Home" at bounding box center [74, 105] width 37 height 20
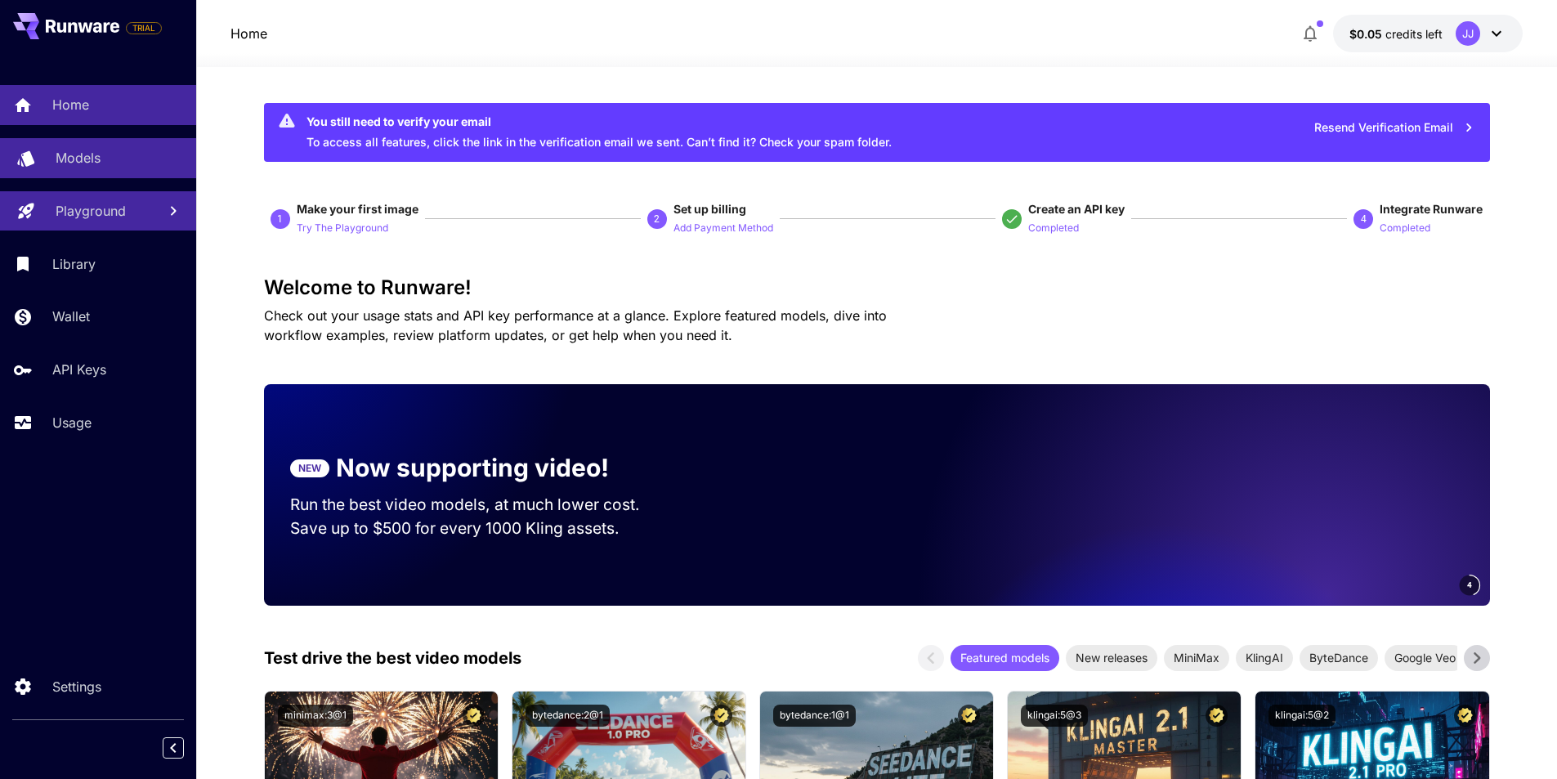
click at [45, 162] on link "Models" at bounding box center [98, 158] width 196 height 40
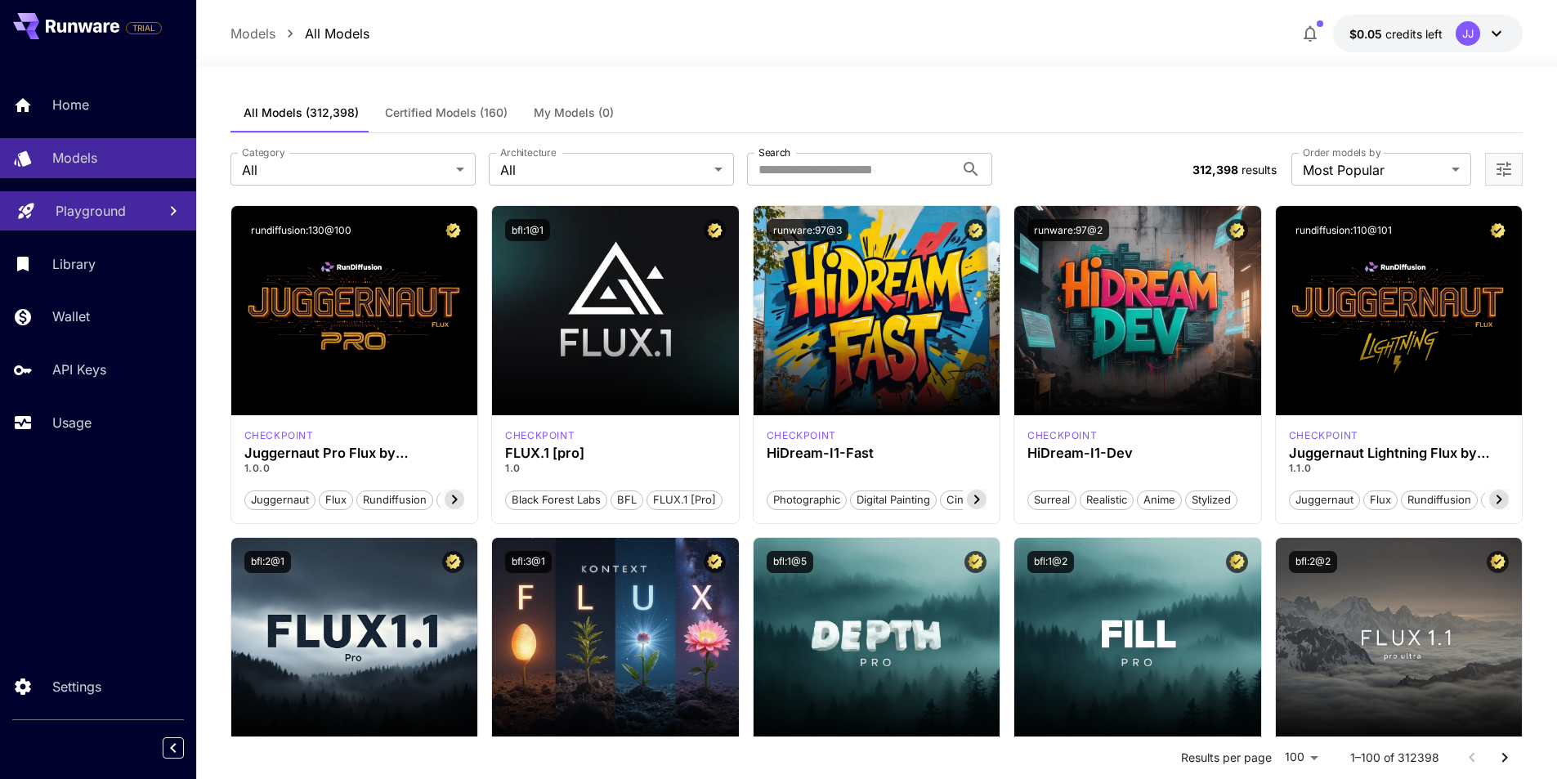
click at [1313, 25] on icon "button" at bounding box center [1310, 34] width 20 height 20
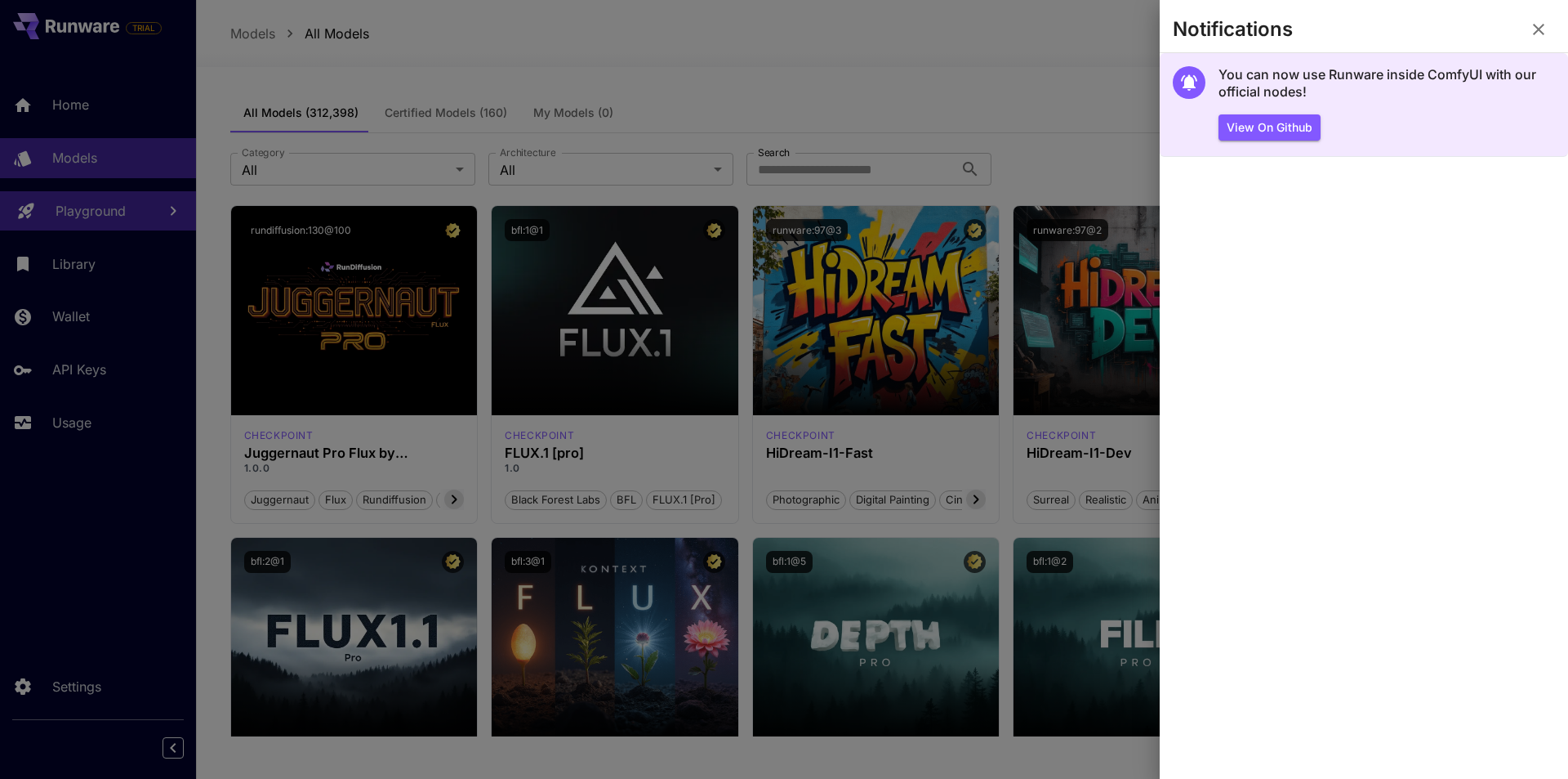
click at [1360, 117] on div "View on Github" at bounding box center [1386, 127] width 337 height 27
click at [1264, 122] on button "View on Github" at bounding box center [1269, 127] width 102 height 27
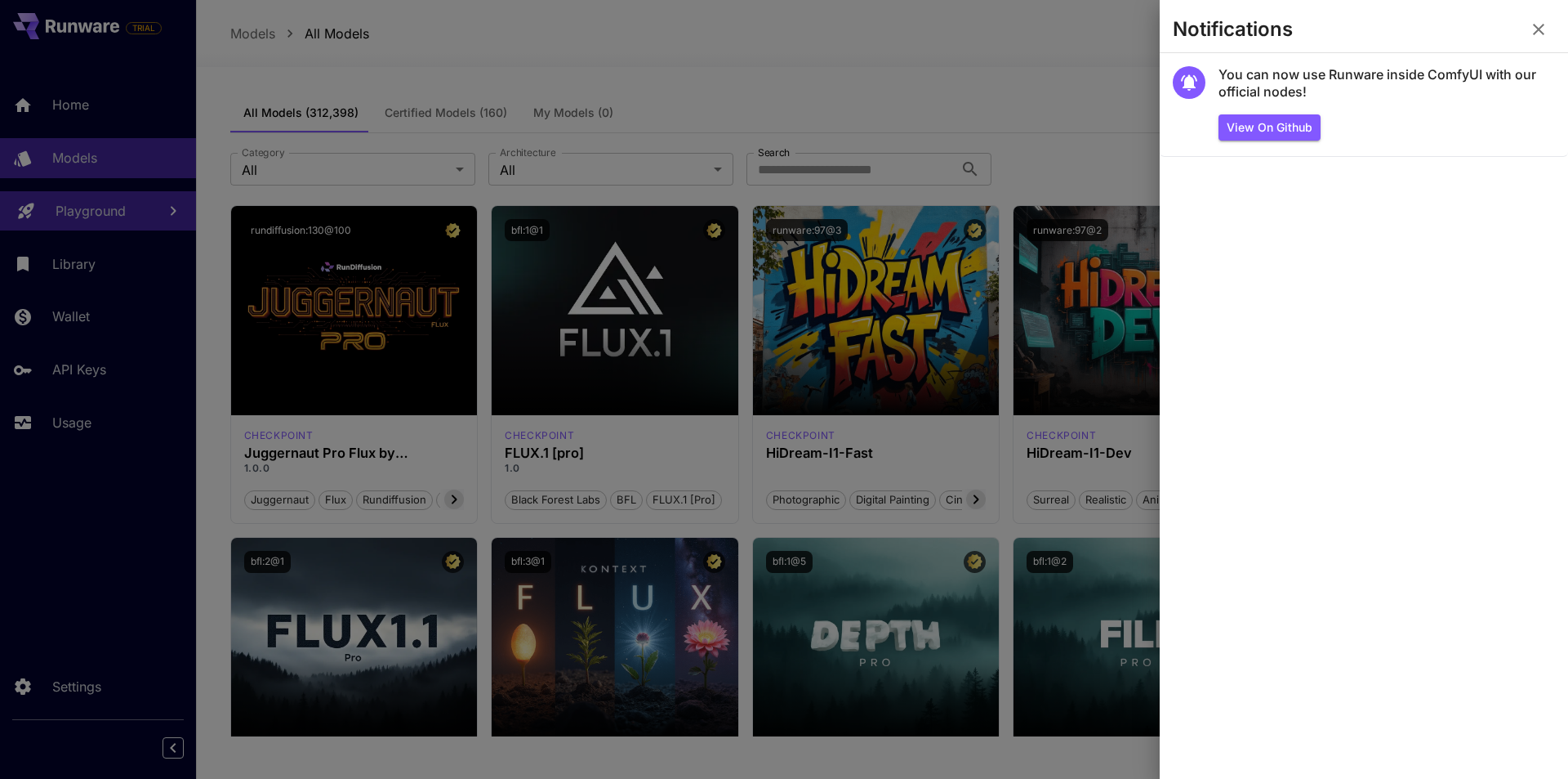
click at [1547, 33] on icon "button" at bounding box center [1539, 30] width 20 height 20
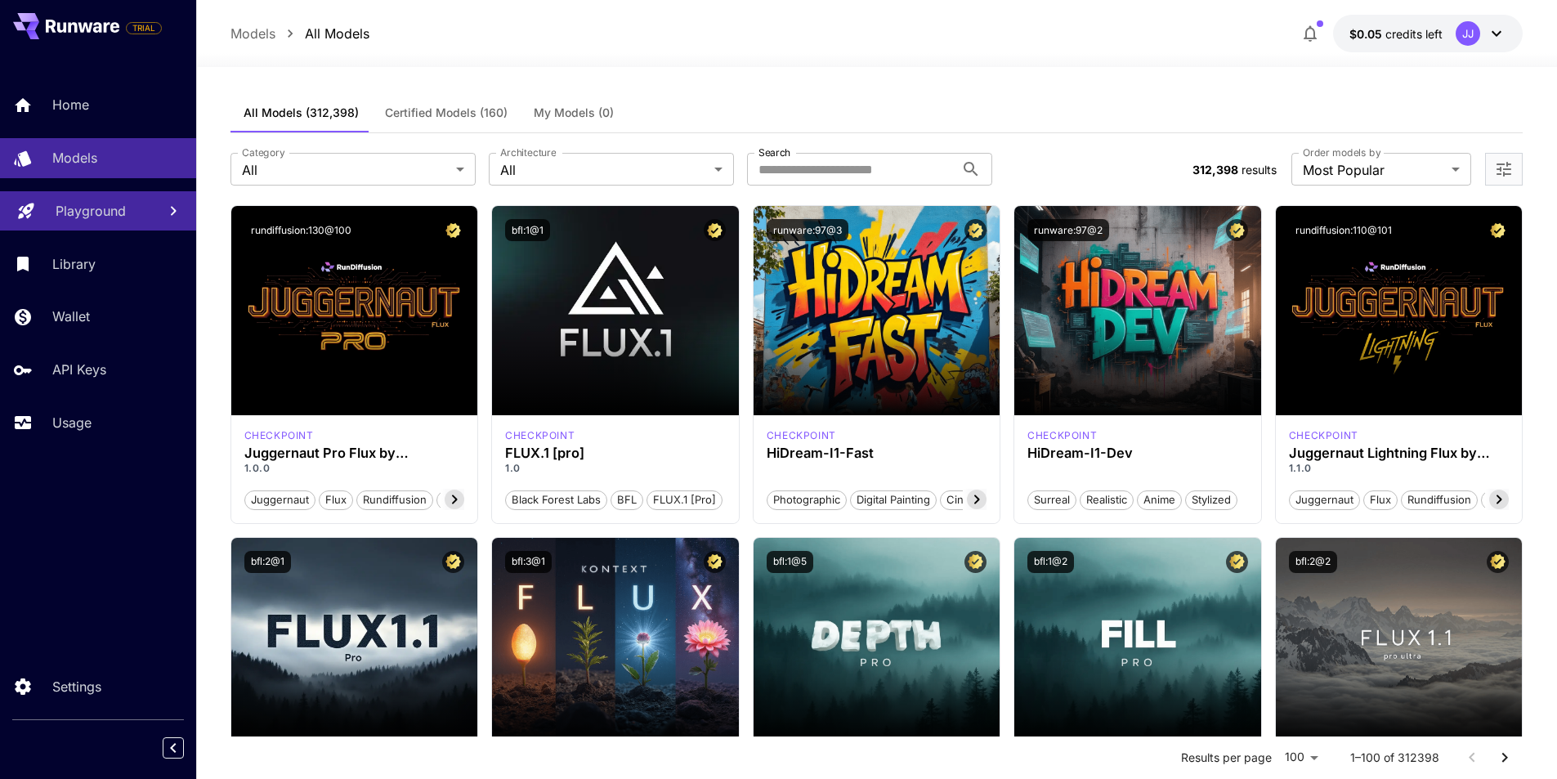
click at [1309, 37] on icon "button" at bounding box center [1310, 34] width 20 height 20
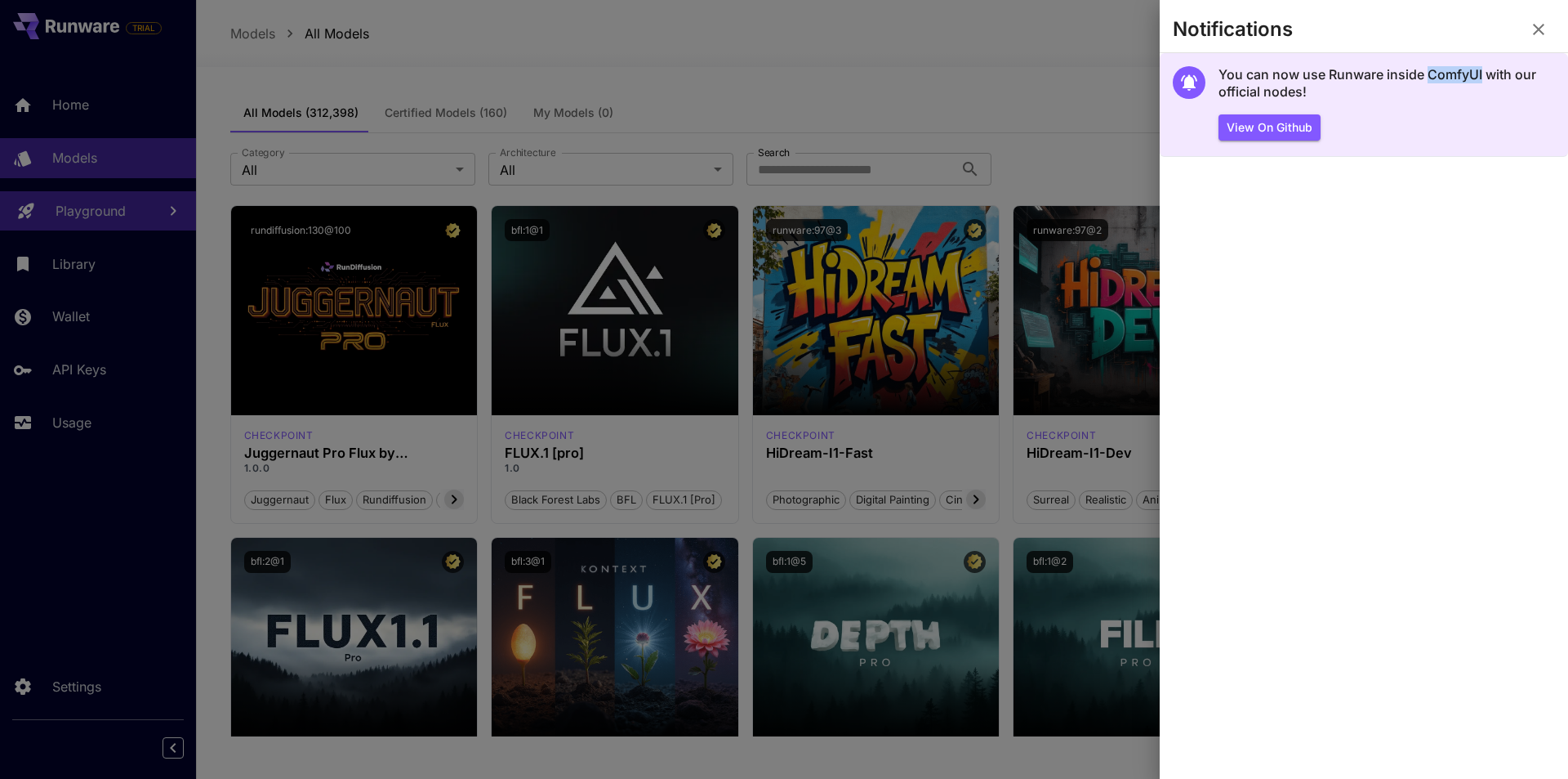
drag, startPoint x: 1428, startPoint y: 74, endPoint x: 1481, endPoint y: 74, distance: 53.0
click at [1481, 74] on h5 "You can now use Runware inside ComfyUI with our official nodes!" at bounding box center [1386, 83] width 337 height 35
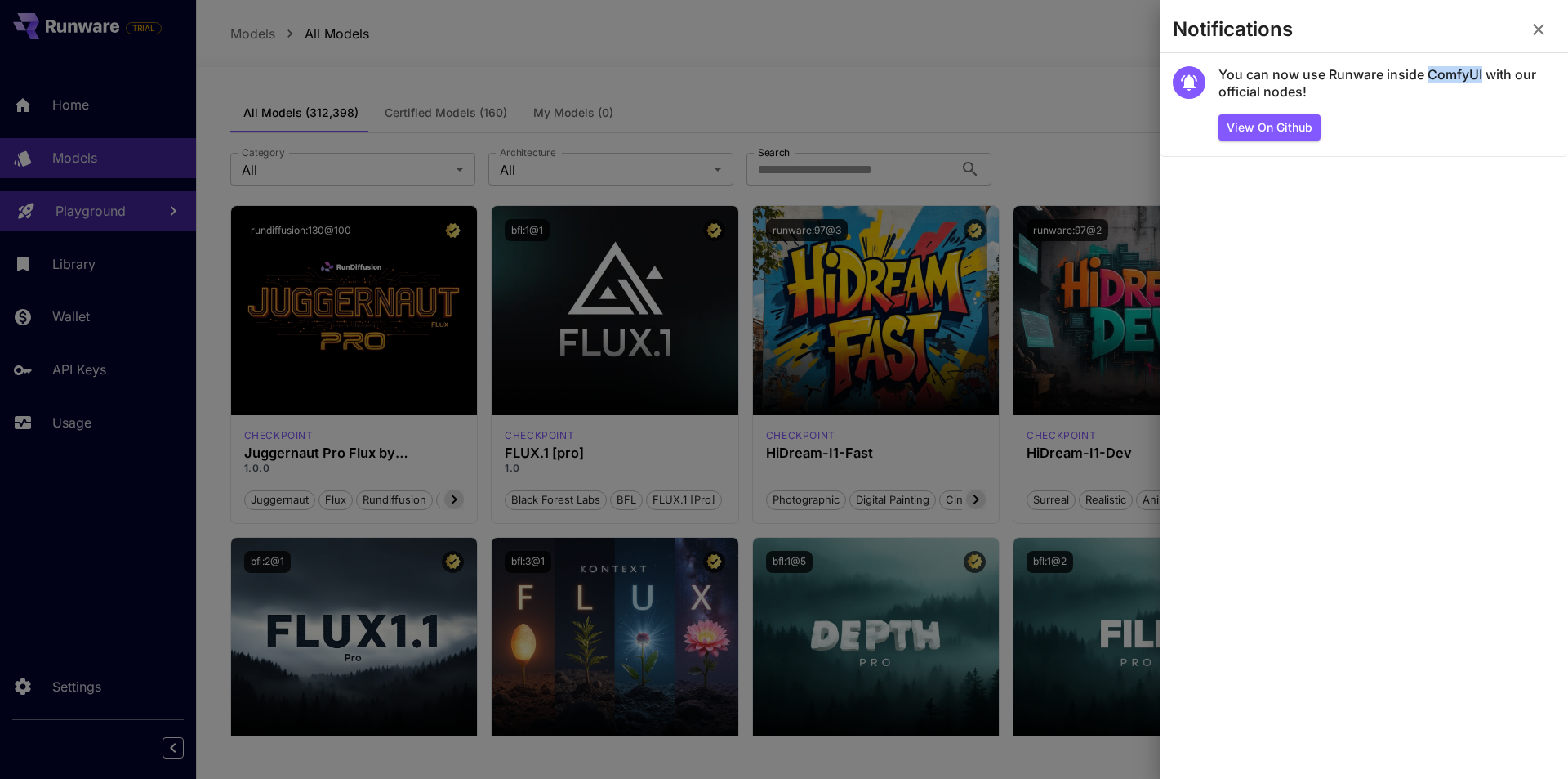
click at [1546, 23] on icon "button" at bounding box center [1539, 30] width 20 height 20
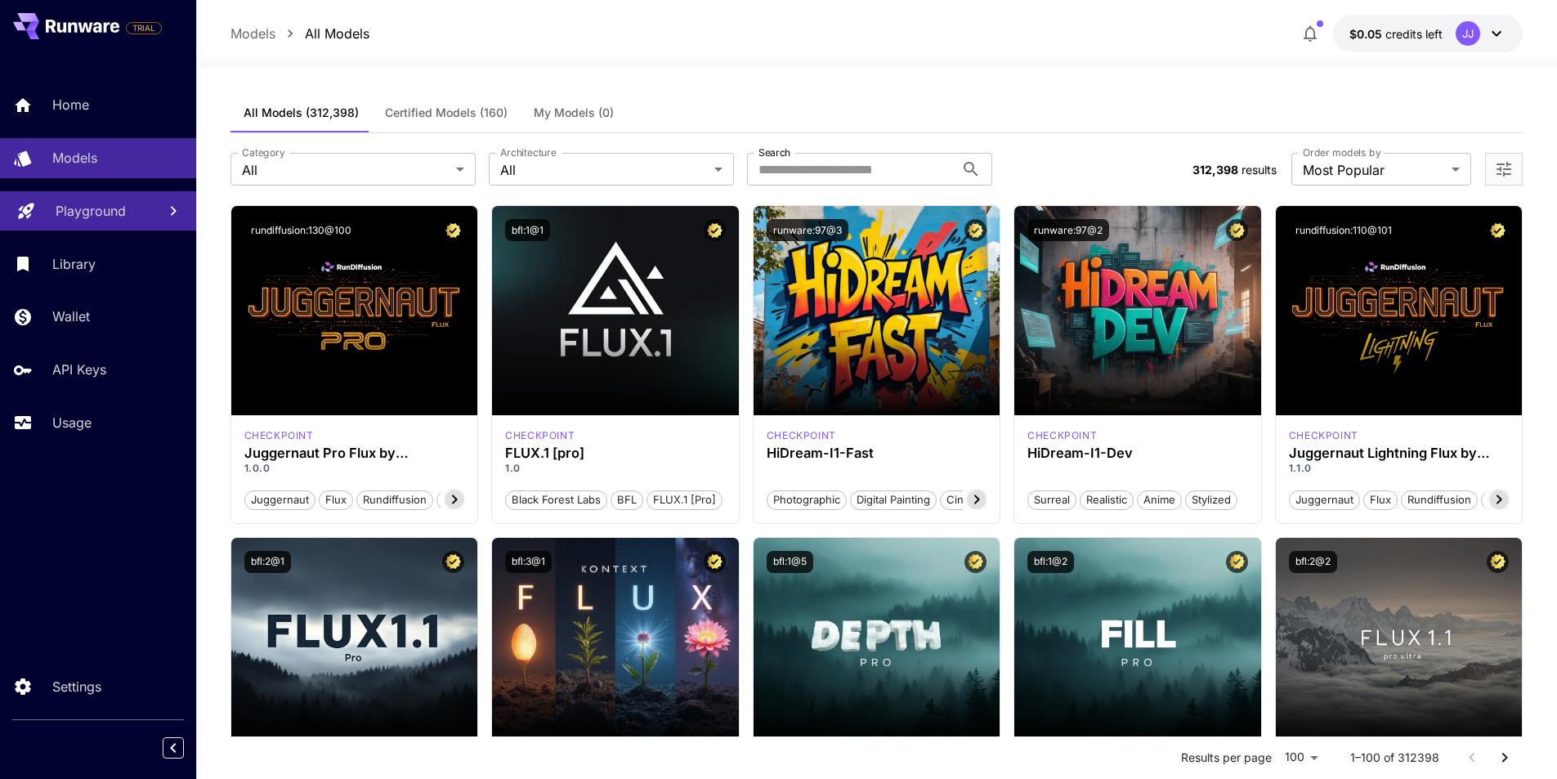
click at [80, 20] on icon at bounding box center [83, 26] width 74 height 13
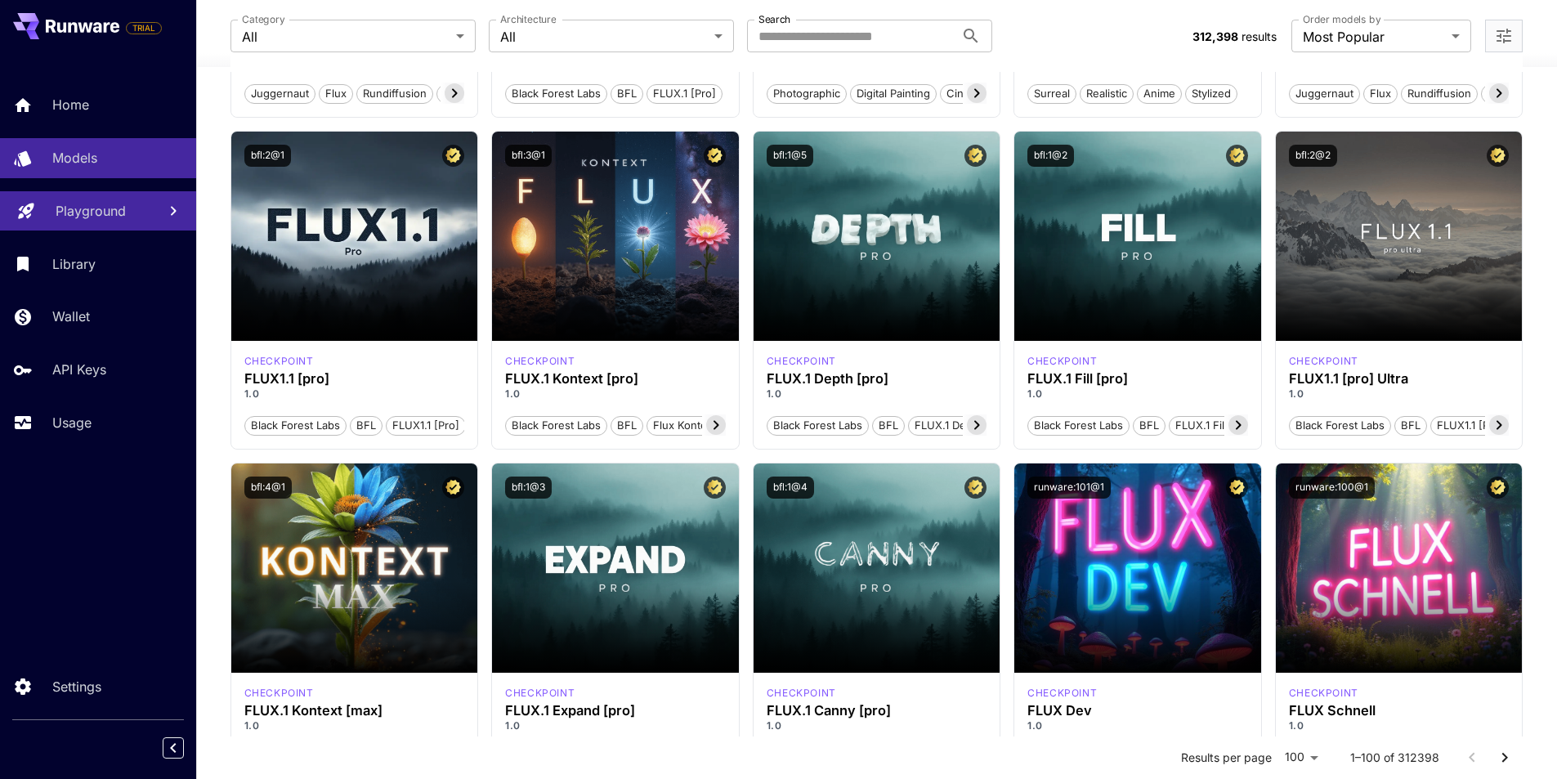
scroll to position [409, 0]
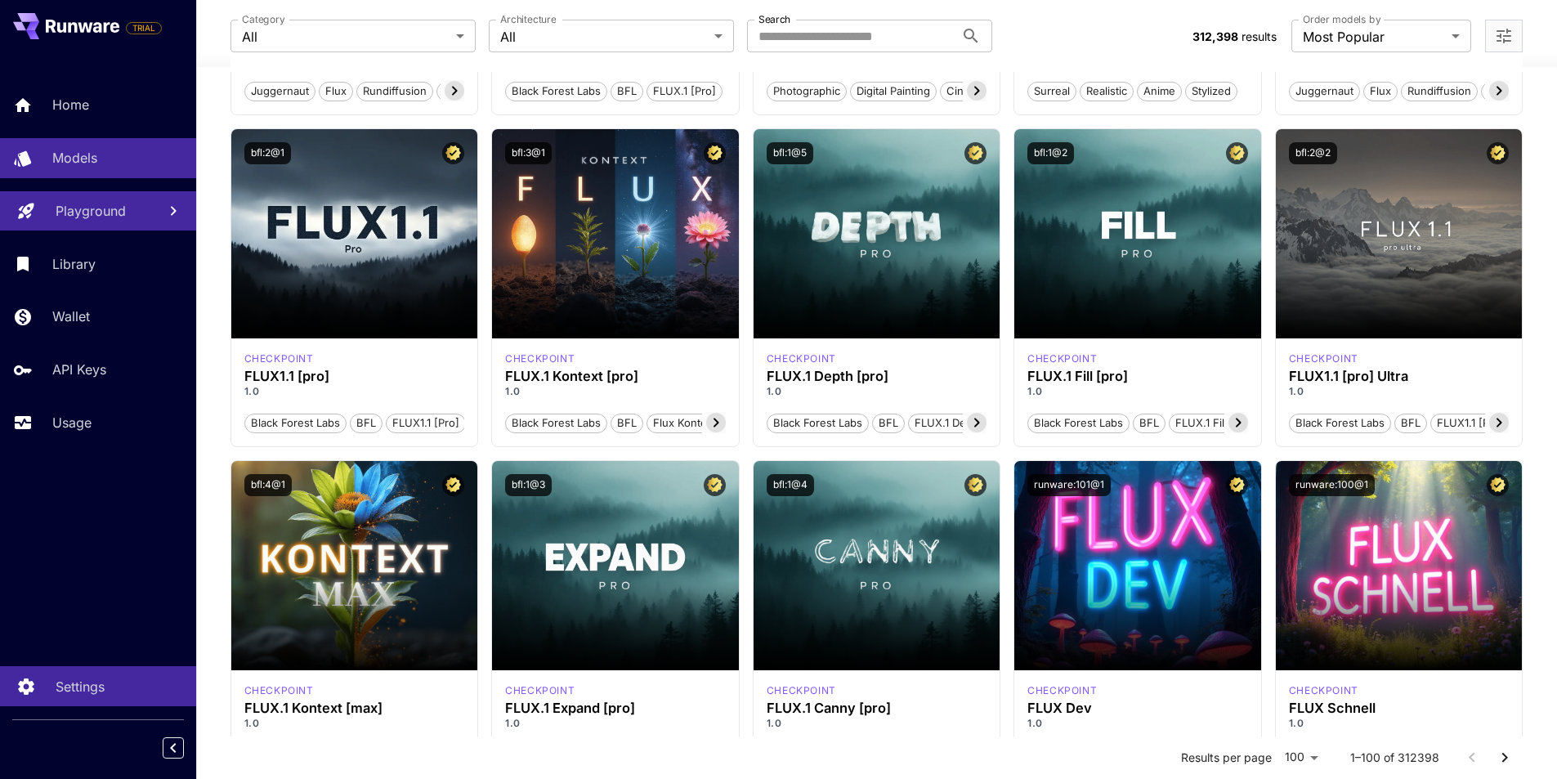
click at [22, 686] on icon at bounding box center [26, 685] width 16 height 16
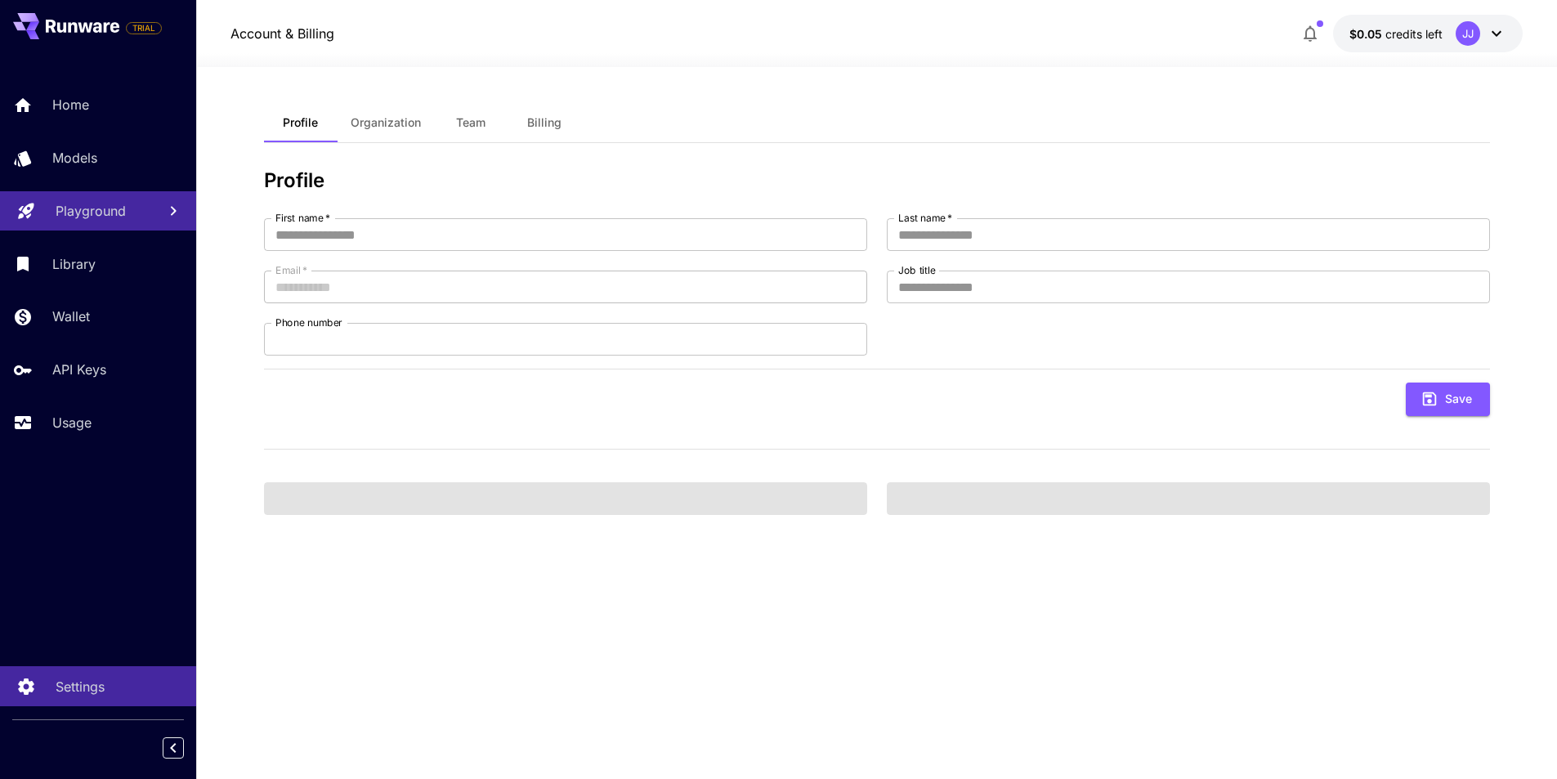
type input "******"
type input "**********"
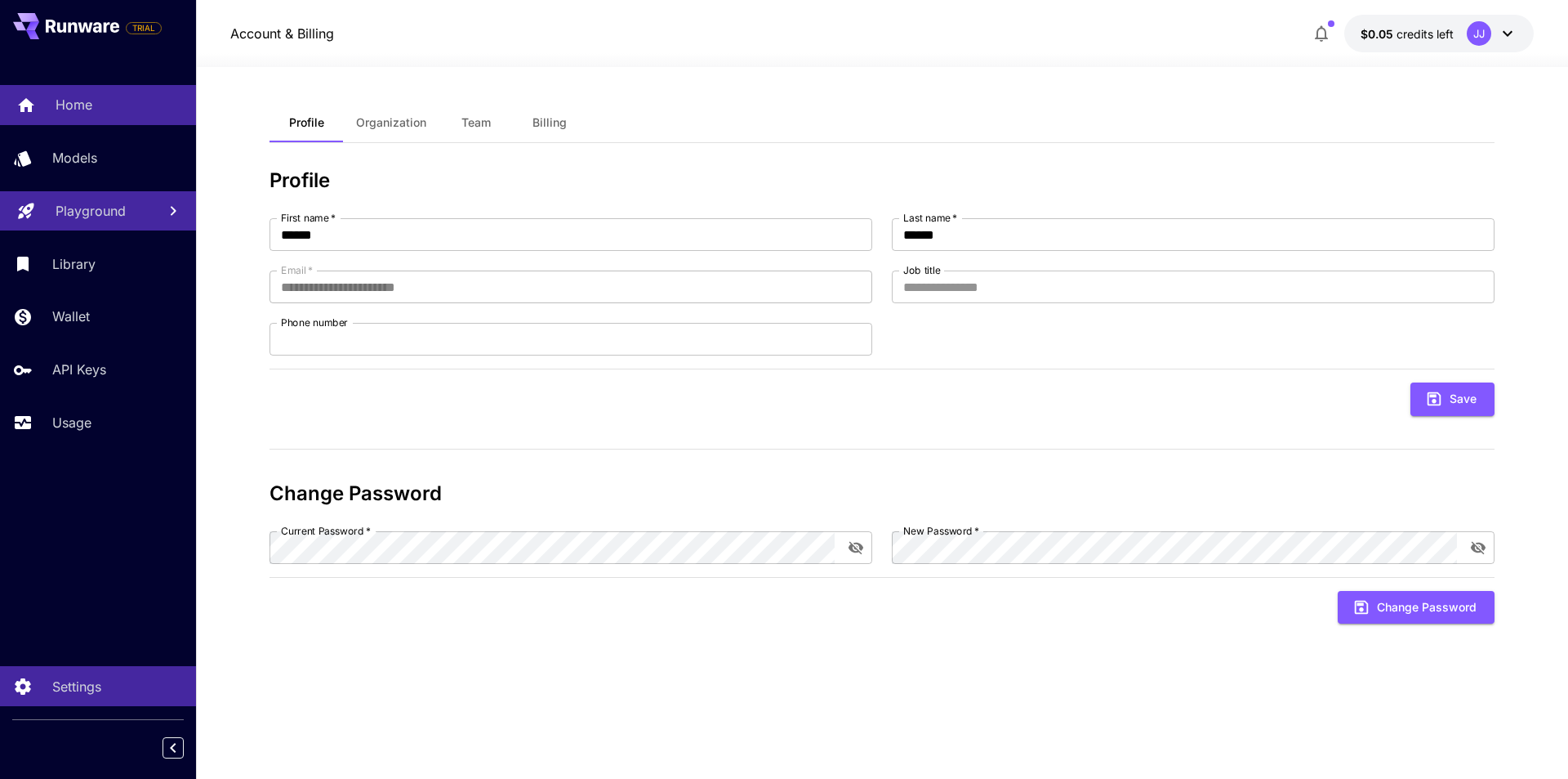
click at [34, 105] on icon at bounding box center [26, 101] width 20 height 20
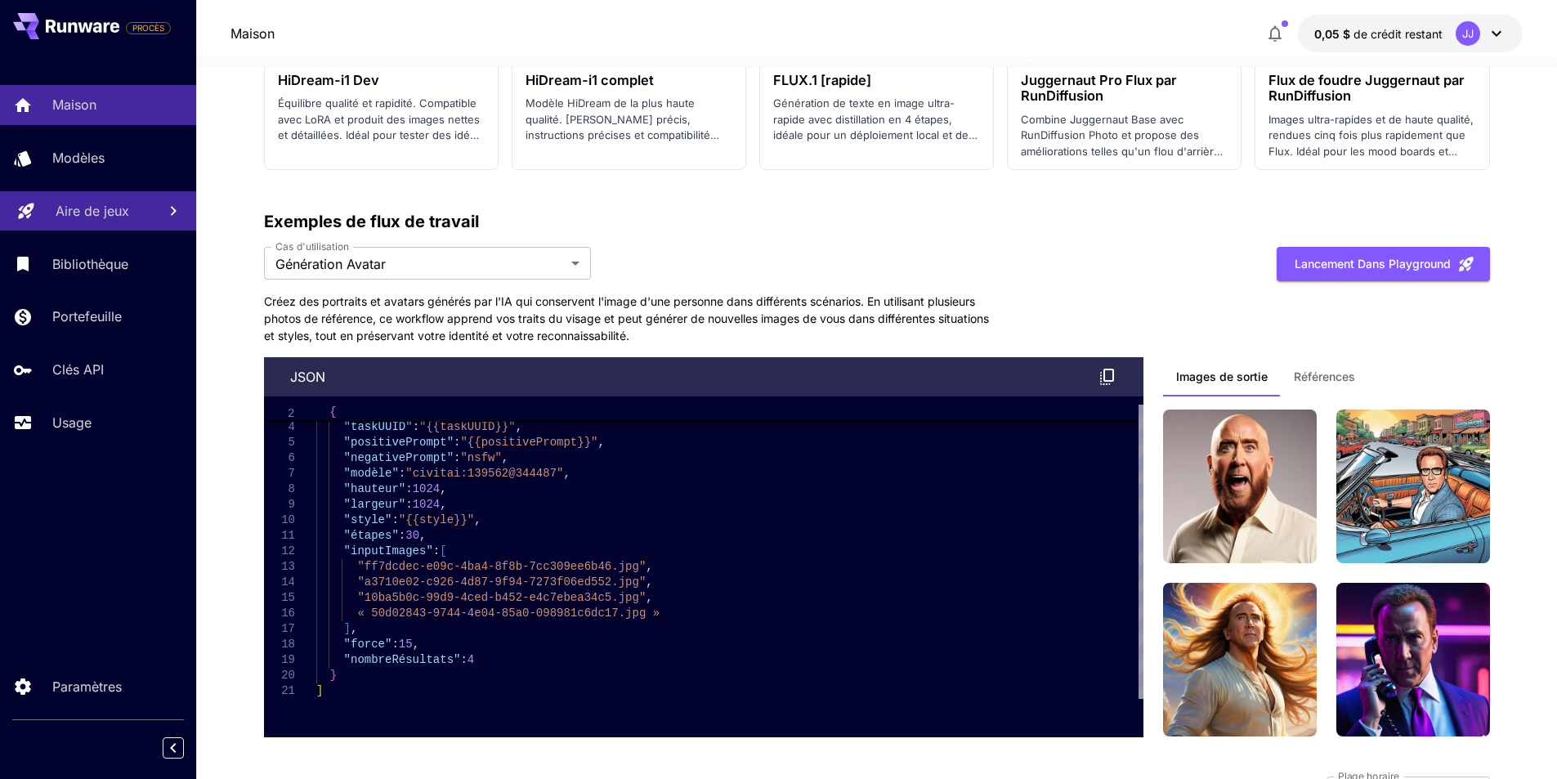
scroll to position [3514, 0]
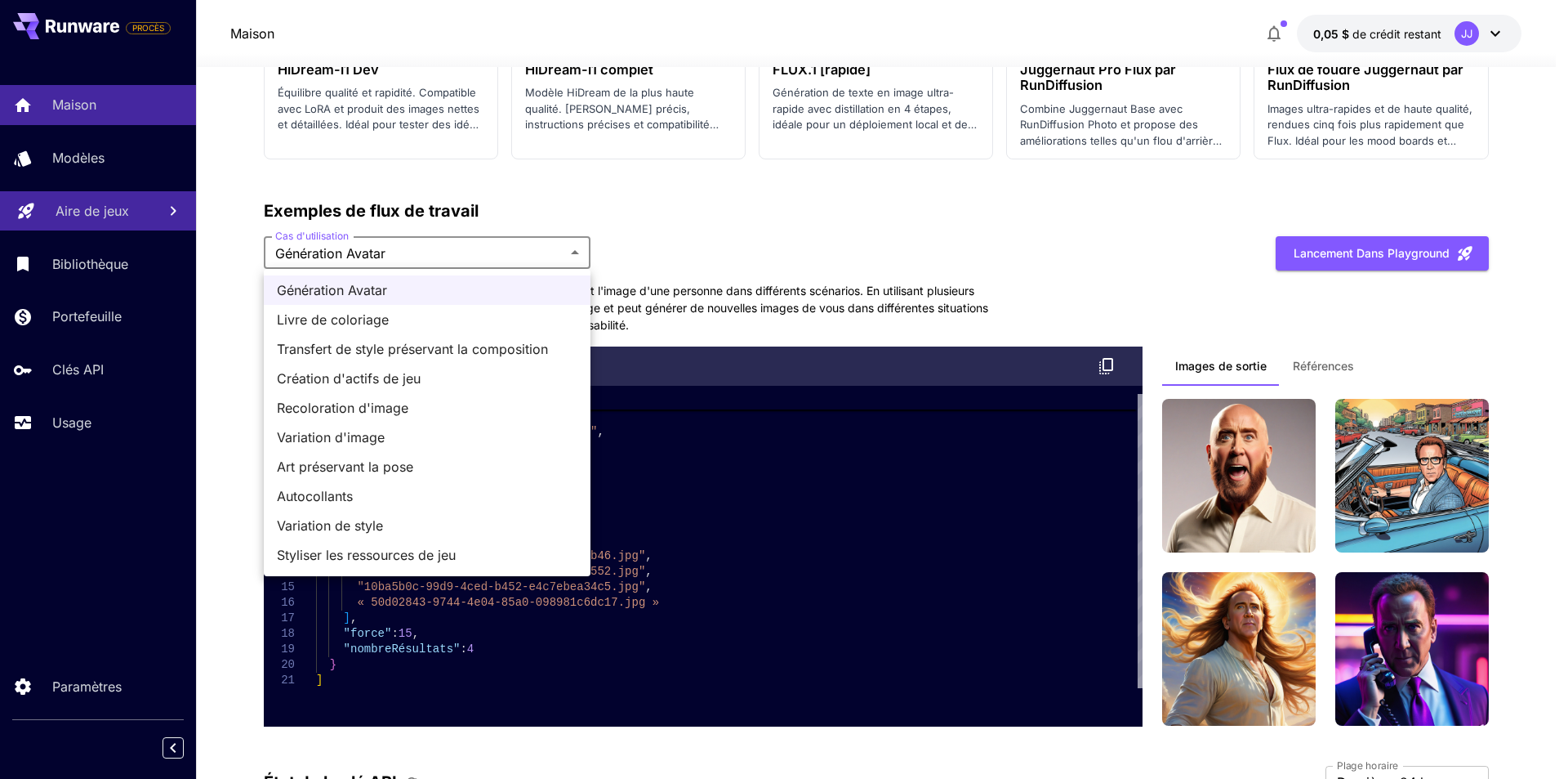
click at [460, 314] on span "Livre de coloriage" at bounding box center [427, 320] width 301 height 20
type input "**********"
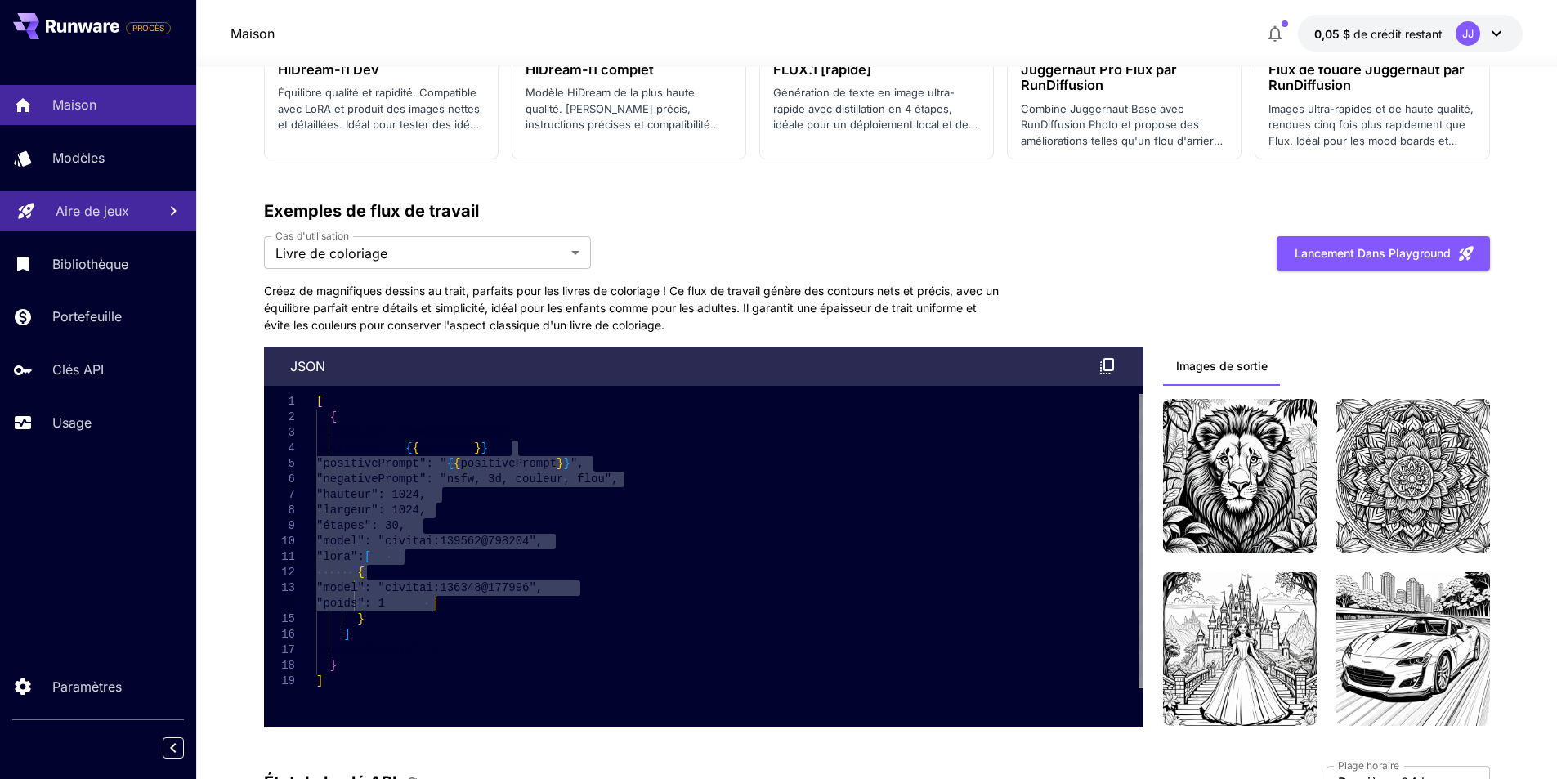
scroll to position [0, 0]
drag, startPoint x: 580, startPoint y: 441, endPoint x: 633, endPoint y: 604, distance: 170.8
click at [633, 604] on div "[ { "taskType": "imageInference", "taskUUID": " { { taskUUID } } ", "positivePr…" at bounding box center [729, 541] width 827 height 295
click at [730, 598] on div "[ { "taskType": "imageInference", "taskUUID": " { { taskUUID } } ", "positivePr…" at bounding box center [729, 541] width 827 height 295
type textarea "**********"
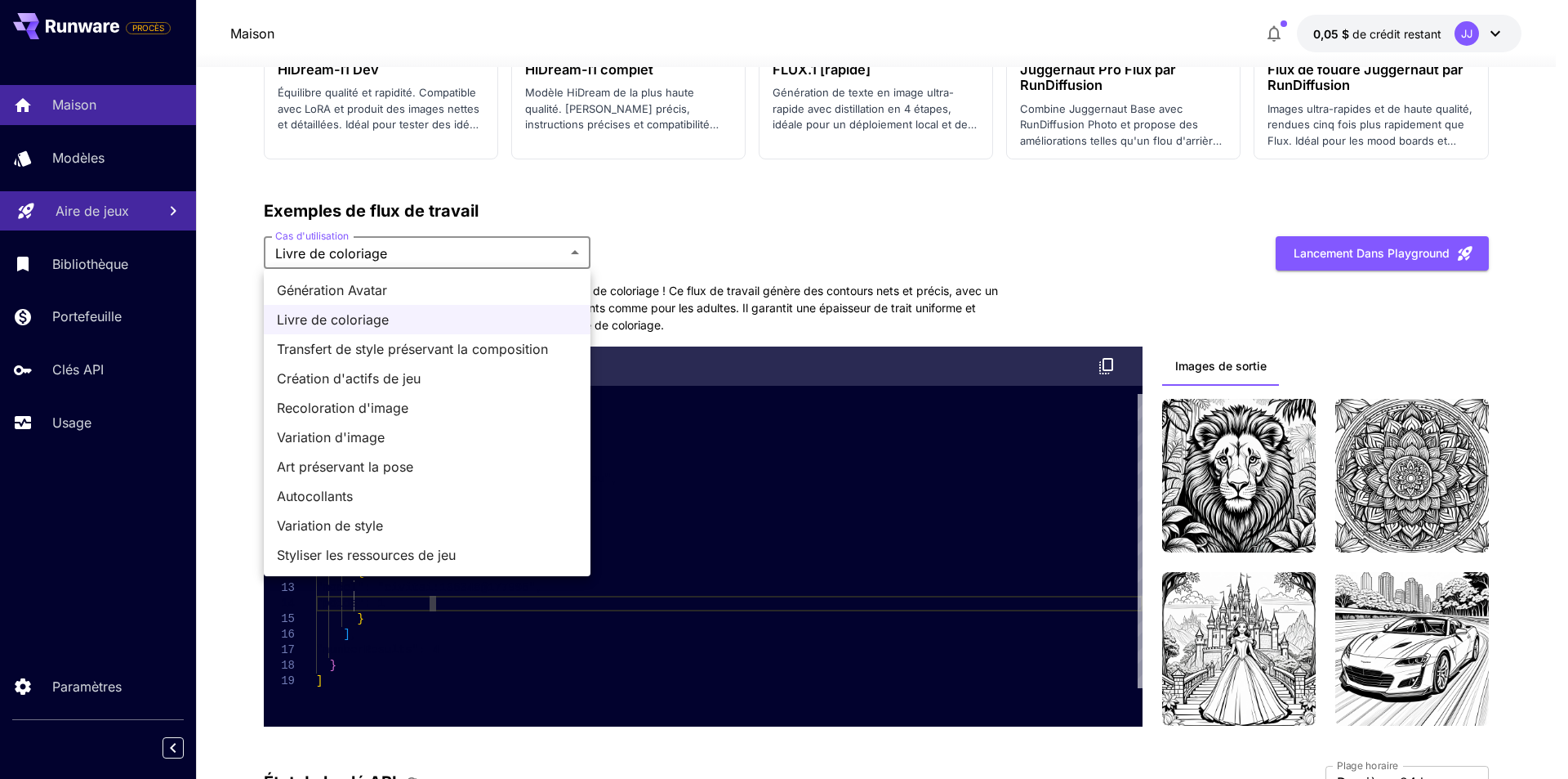
drag, startPoint x: 382, startPoint y: 350, endPoint x: 673, endPoint y: 365, distance: 291.4
click at [383, 350] on font "Transfert de style préservant la composition" at bounding box center [412, 349] width 271 height 16
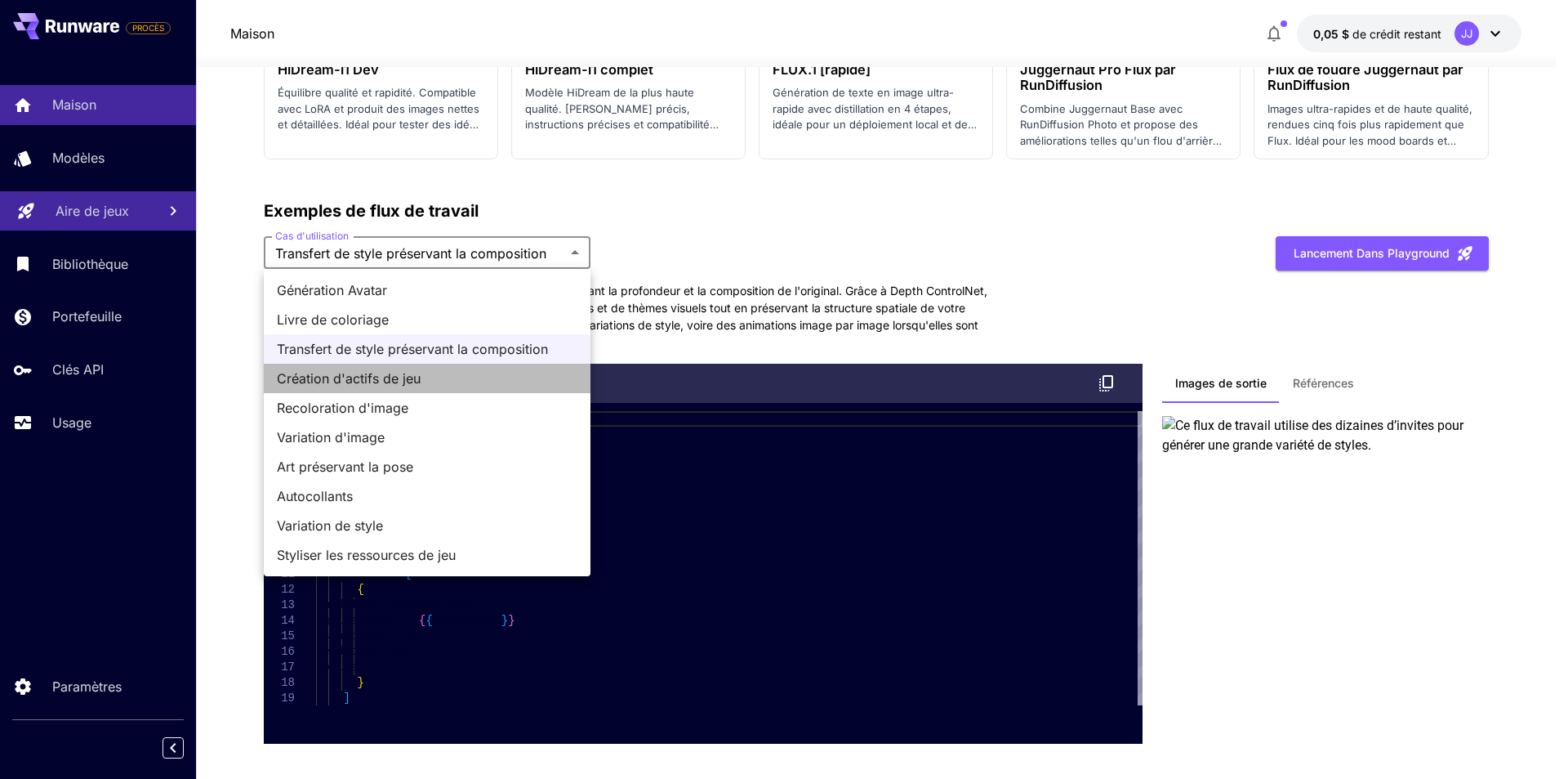
click at [449, 364] on li "Création d'actifs de jeu" at bounding box center [427, 378] width 327 height 29
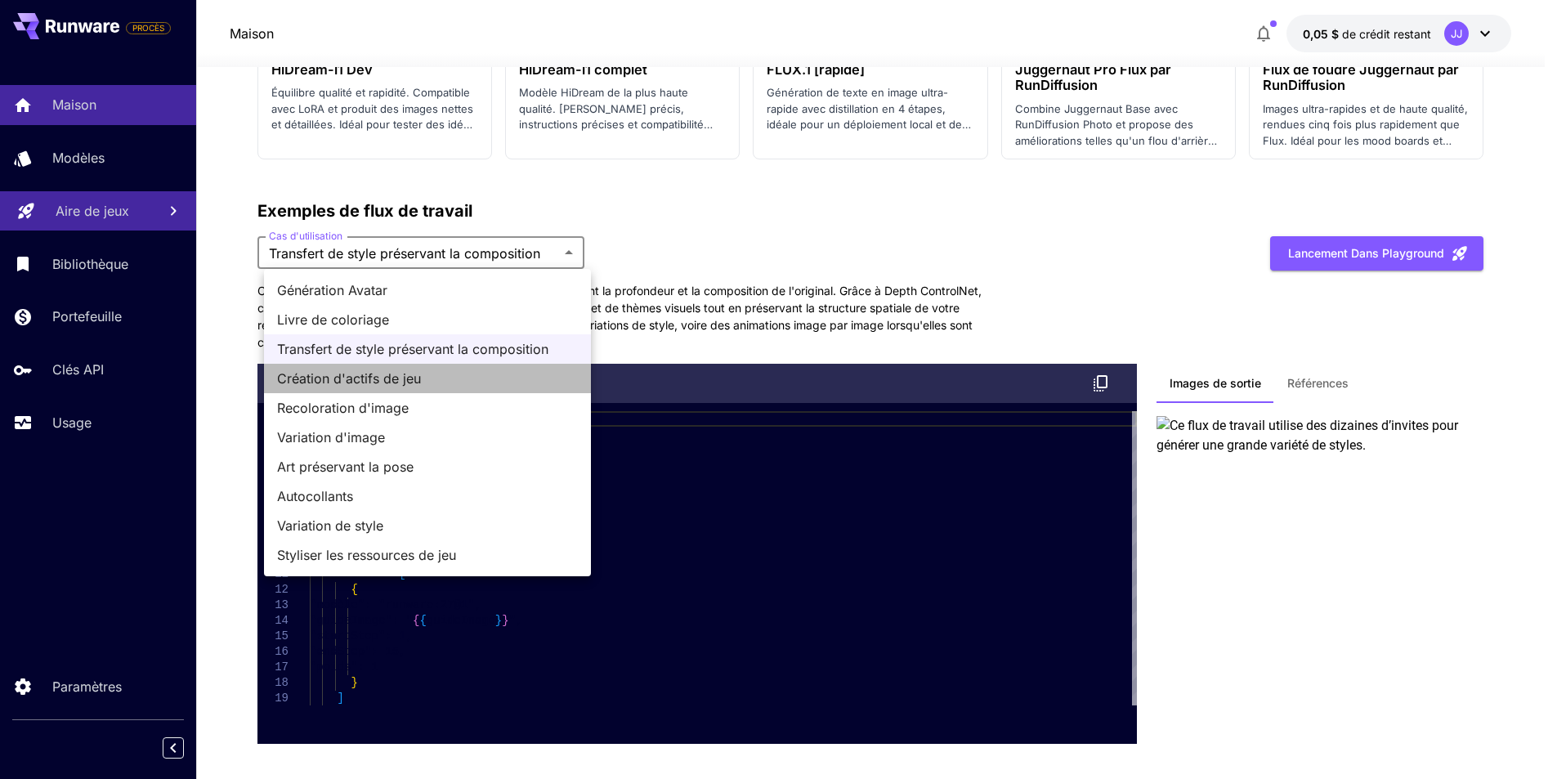
type input "**********"
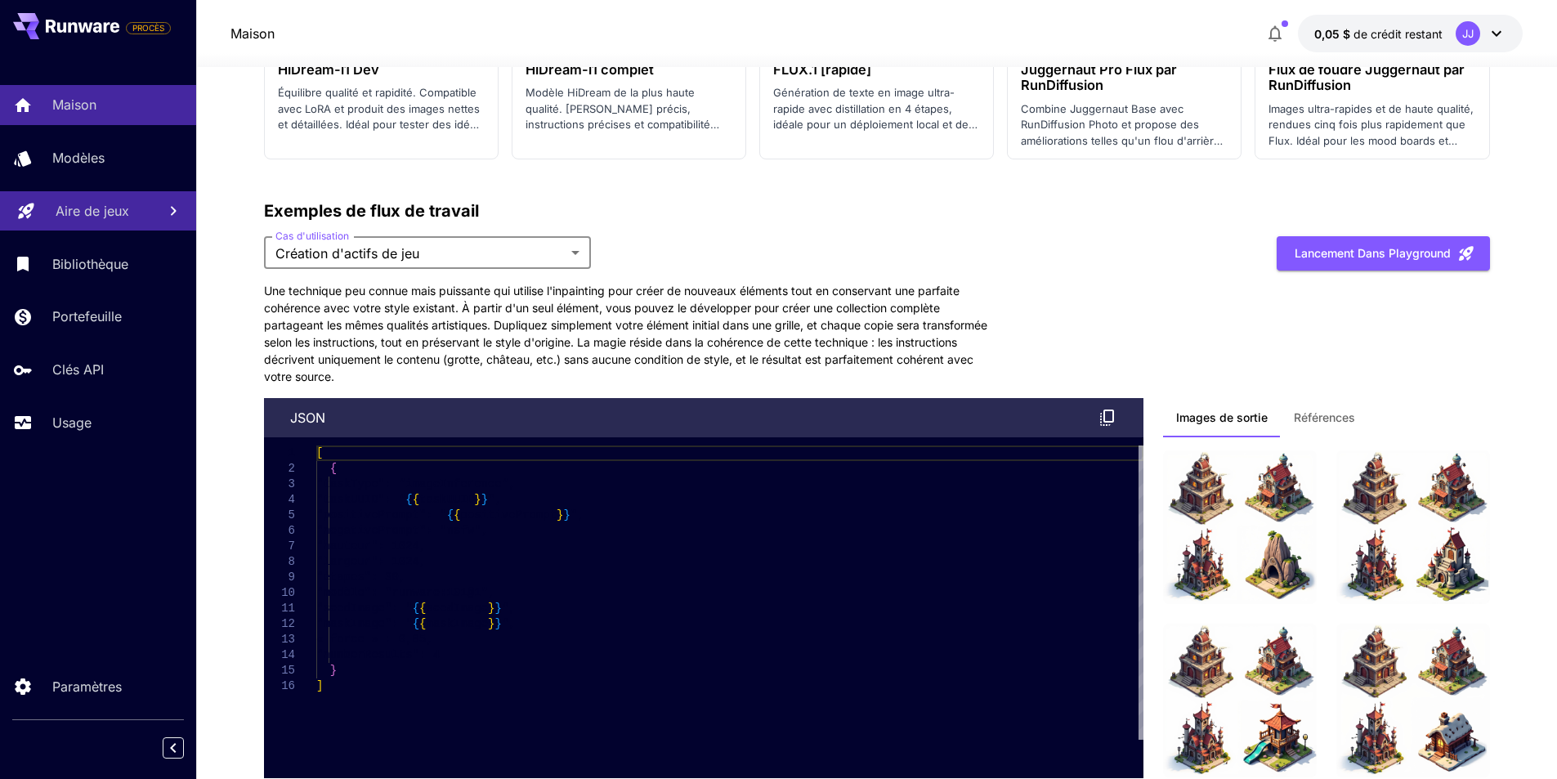
click at [1299, 421] on font "Références" at bounding box center [1324, 417] width 61 height 14
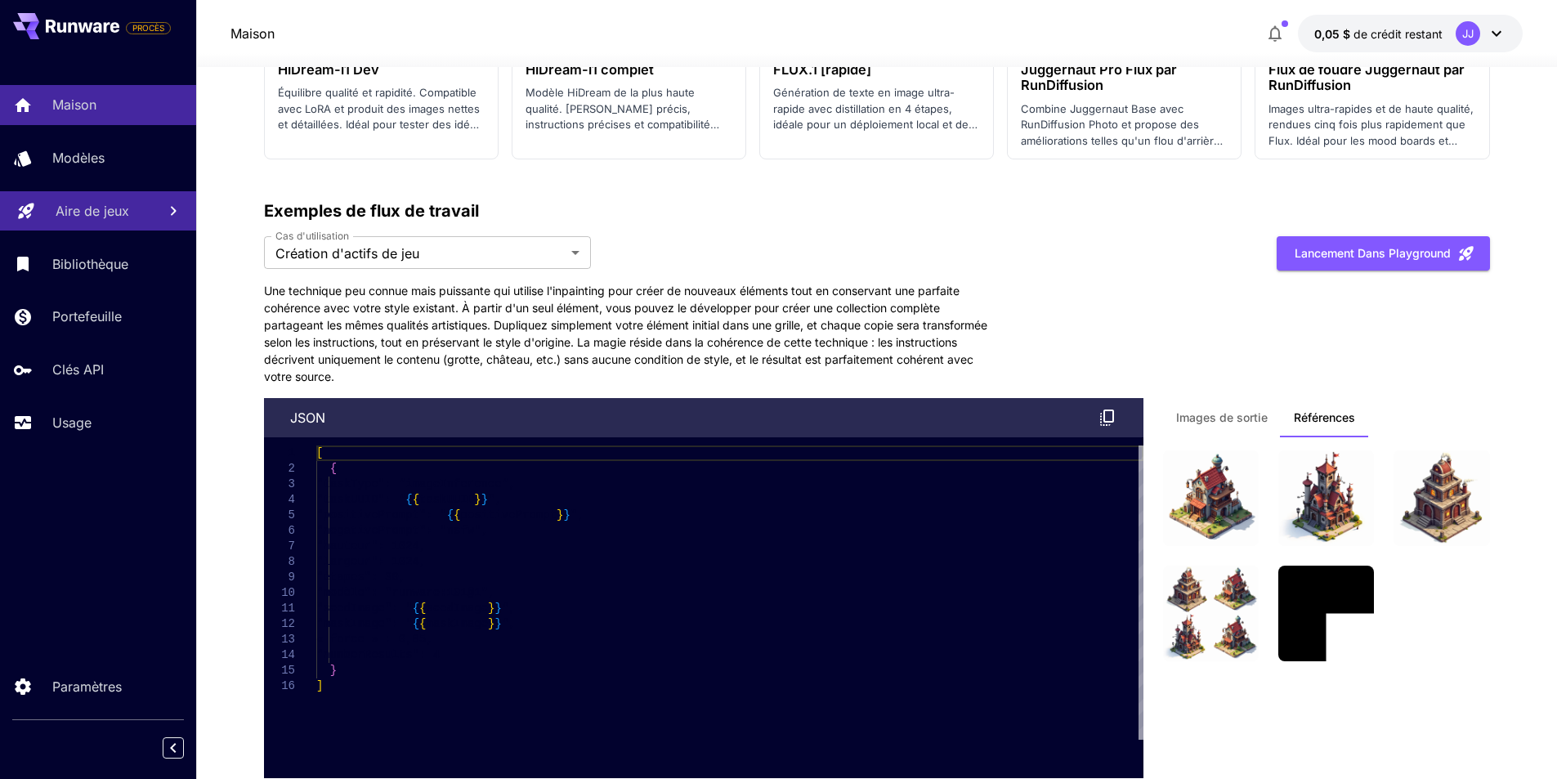
click at [1215, 421] on font "Images de sortie" at bounding box center [1222, 417] width 92 height 14
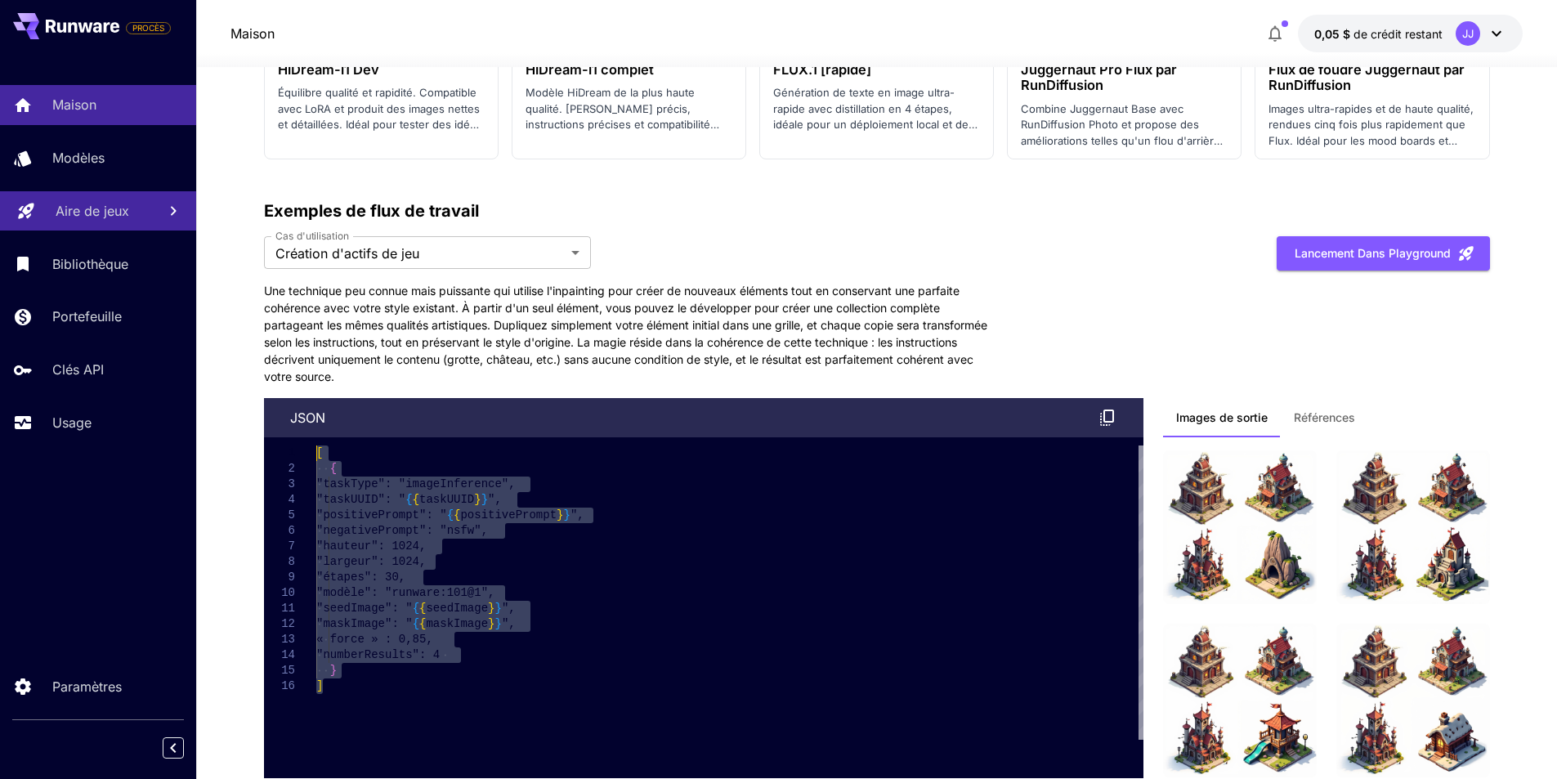
drag, startPoint x: 502, startPoint y: 691, endPoint x: 358, endPoint y: 422, distance: 305.6
click at [358, 445] on div "[ { "taskType": "imageInference", "taskUUID": " { { taskUUID } } ", "positivePr…" at bounding box center [729, 592] width 827 height 294
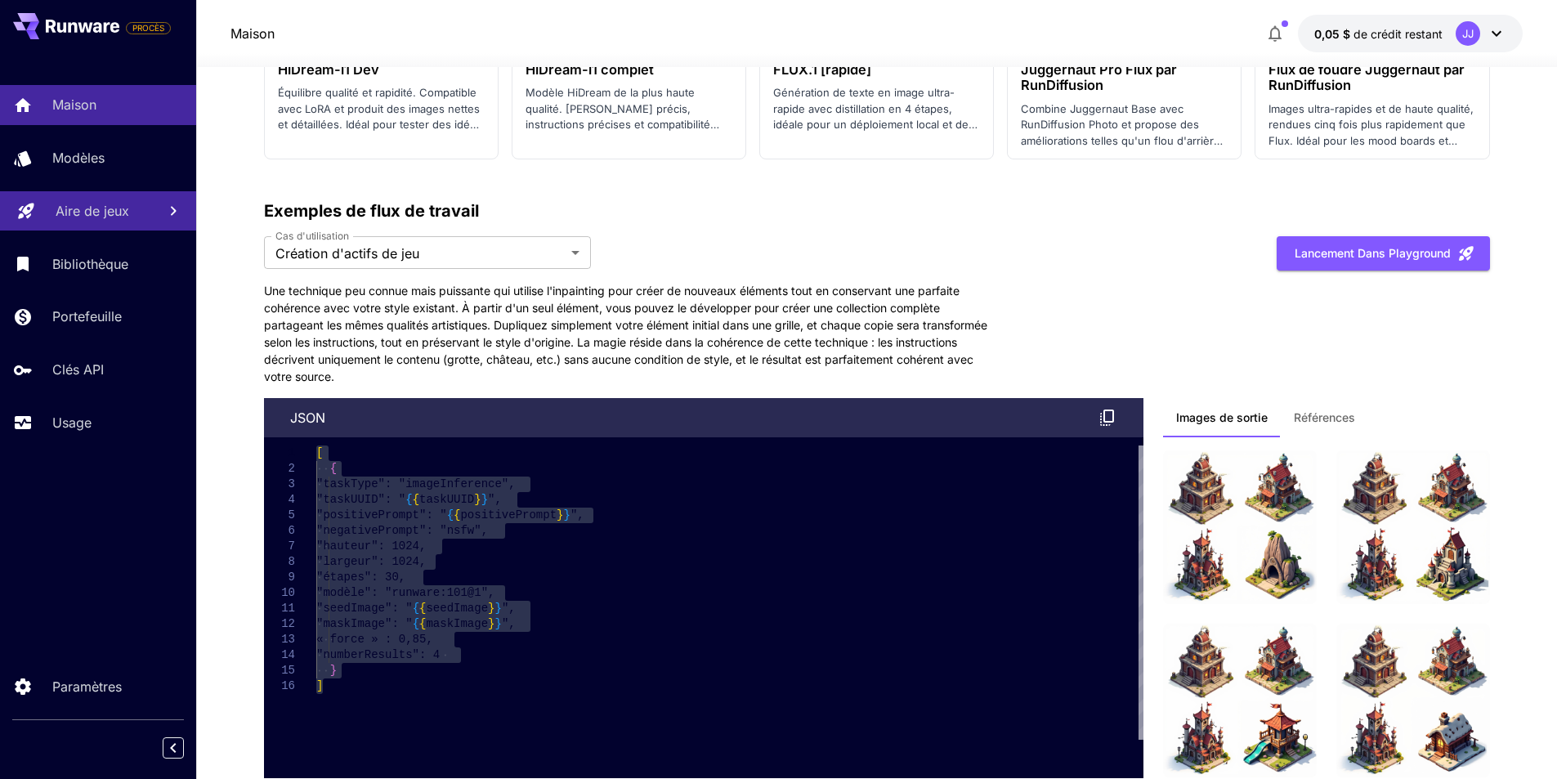
click at [440, 355] on font "Une technique peu connue mais puissante qui utilise l'inpainting pour créer de …" at bounding box center [625, 334] width 723 height 100
click at [640, 643] on div "[ { "taskType": "imageInference", "taskUUID": " { { taskUUID } } ", "positivePr…" at bounding box center [729, 592] width 827 height 294
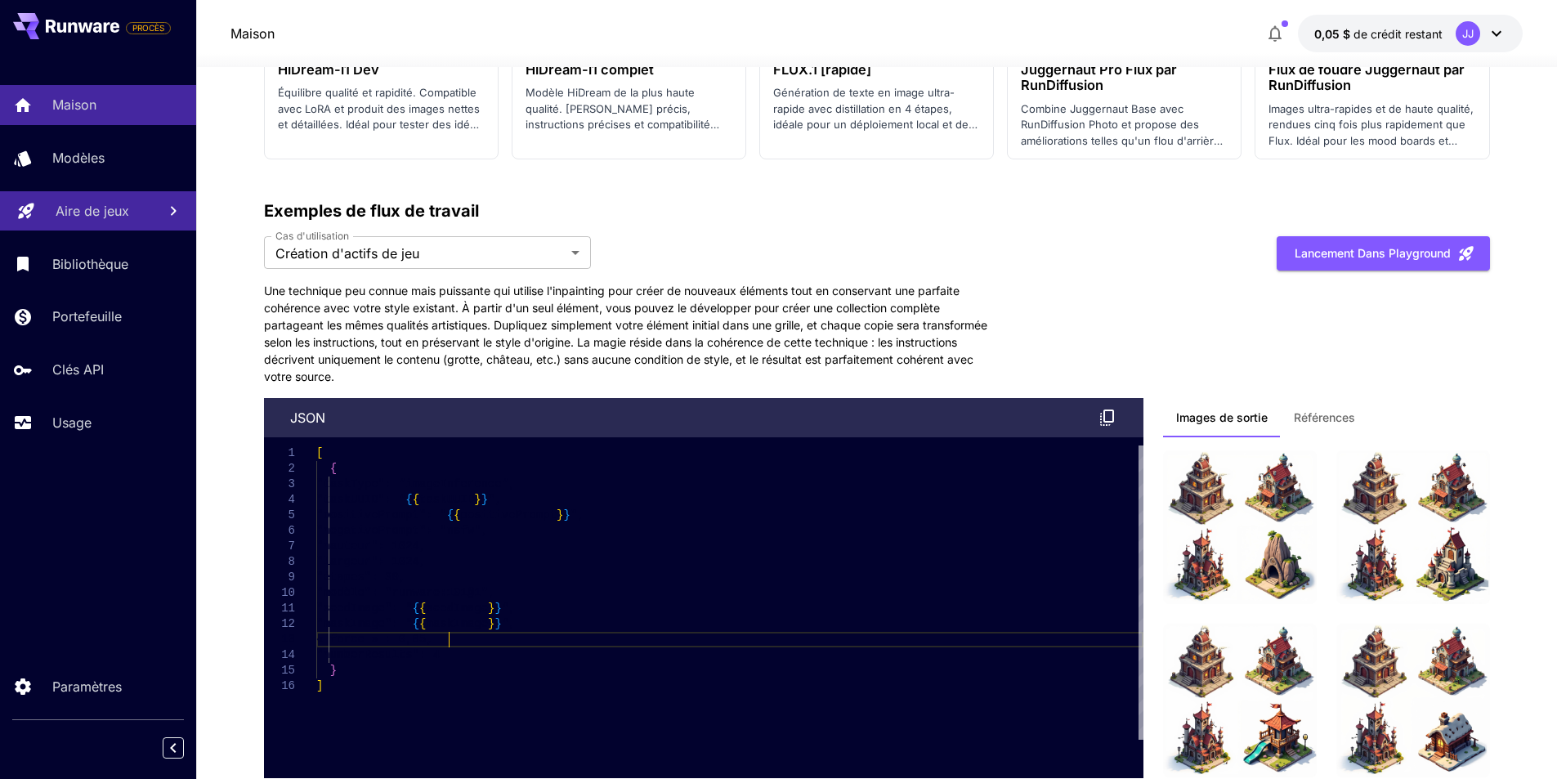
click at [1330, 415] on font "Références" at bounding box center [1324, 417] width 61 height 14
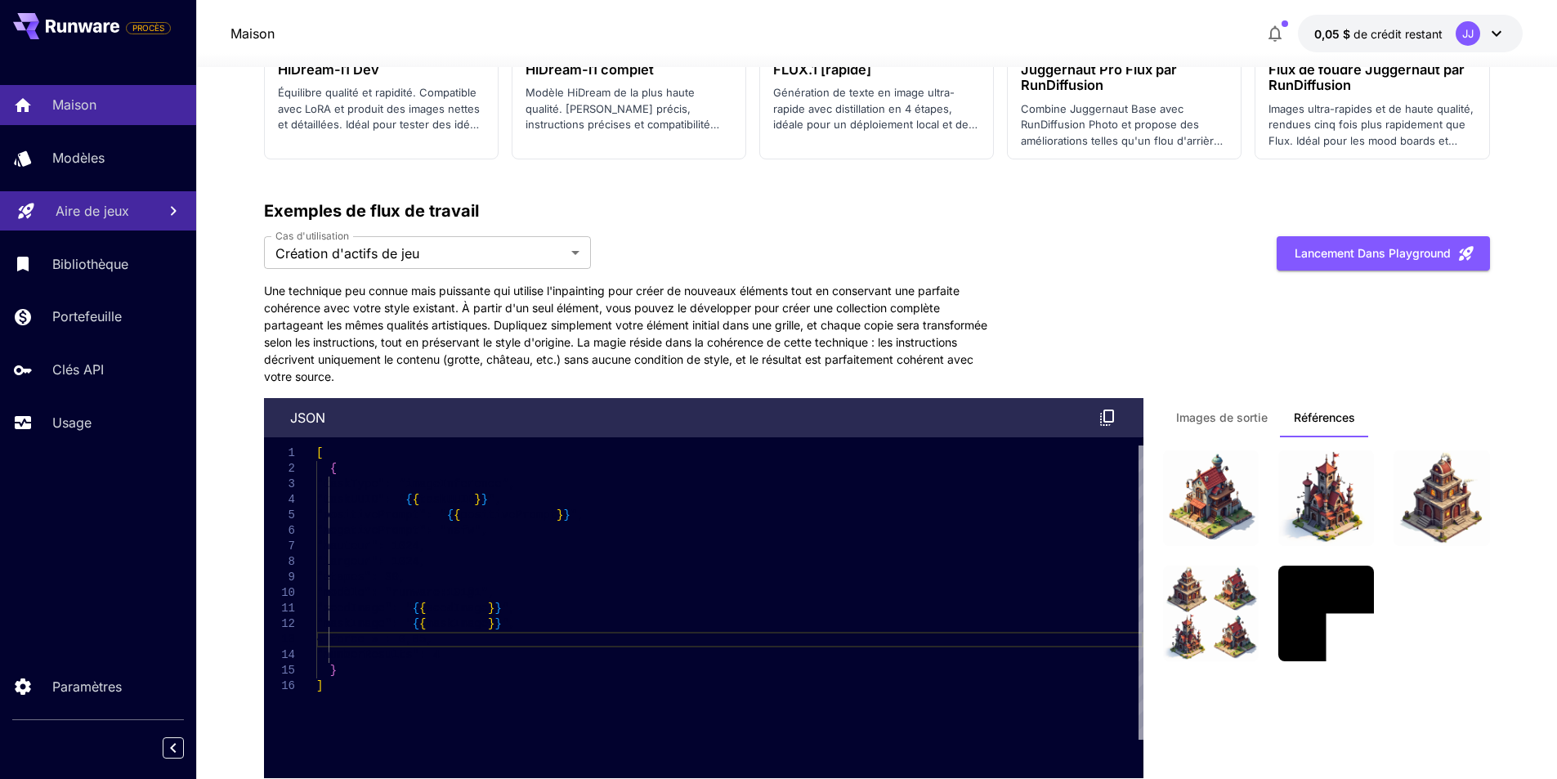
click at [1165, 416] on button "Images de sortie" at bounding box center [1222, 417] width 118 height 39
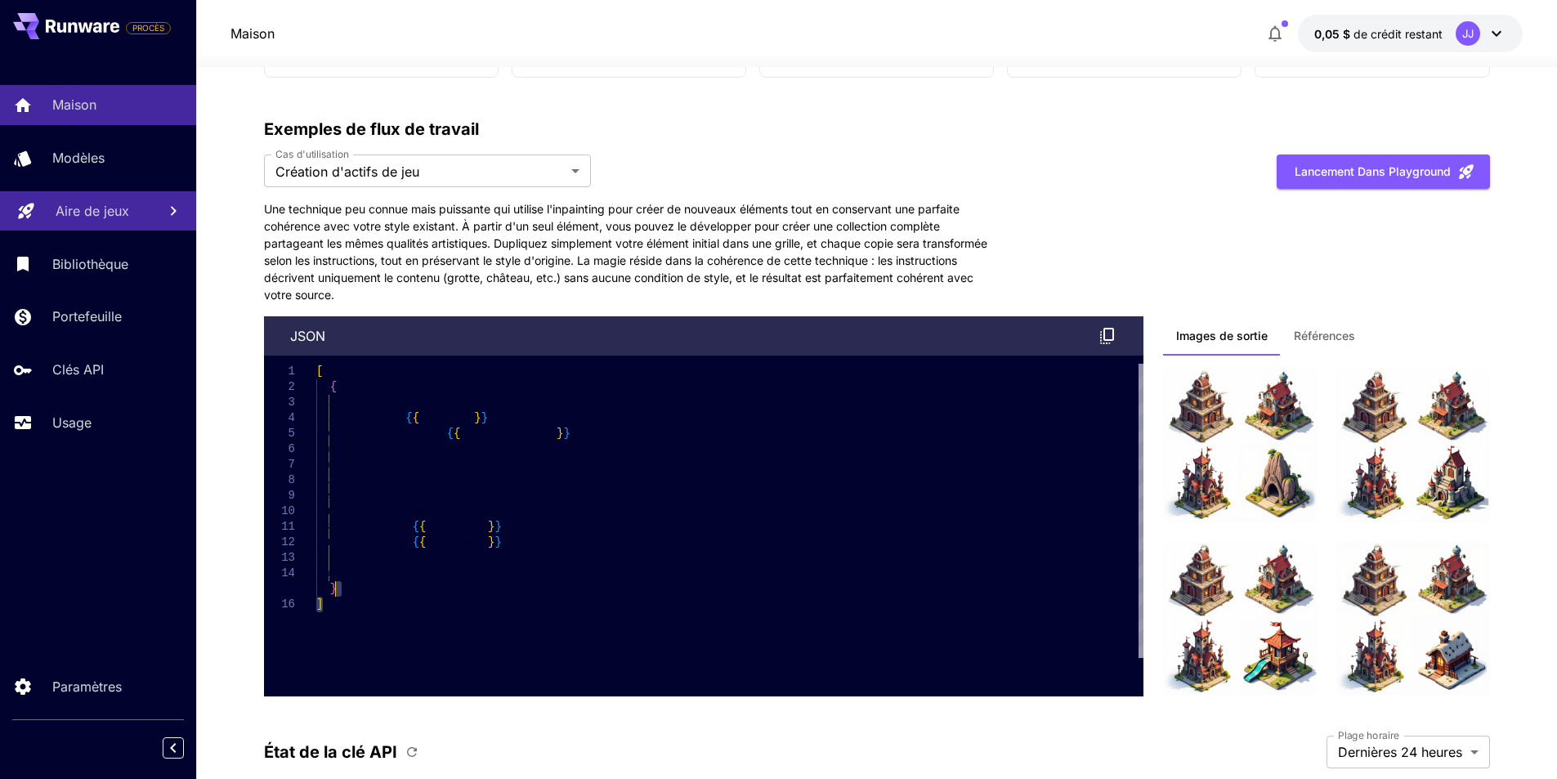
drag, startPoint x: 375, startPoint y: 615, endPoint x: 342, endPoint y: 405, distance: 212.7
click at [342, 405] on div "[ { "taskType": "imageInference", "taskUUID": " { { taskUUID } } ", "positivePr…" at bounding box center [729, 511] width 827 height 294
drag, startPoint x: 346, startPoint y: 610, endPoint x: 302, endPoint y: 386, distance: 229.0
click at [302, 386] on div "**********" at bounding box center [703, 511] width 879 height 294
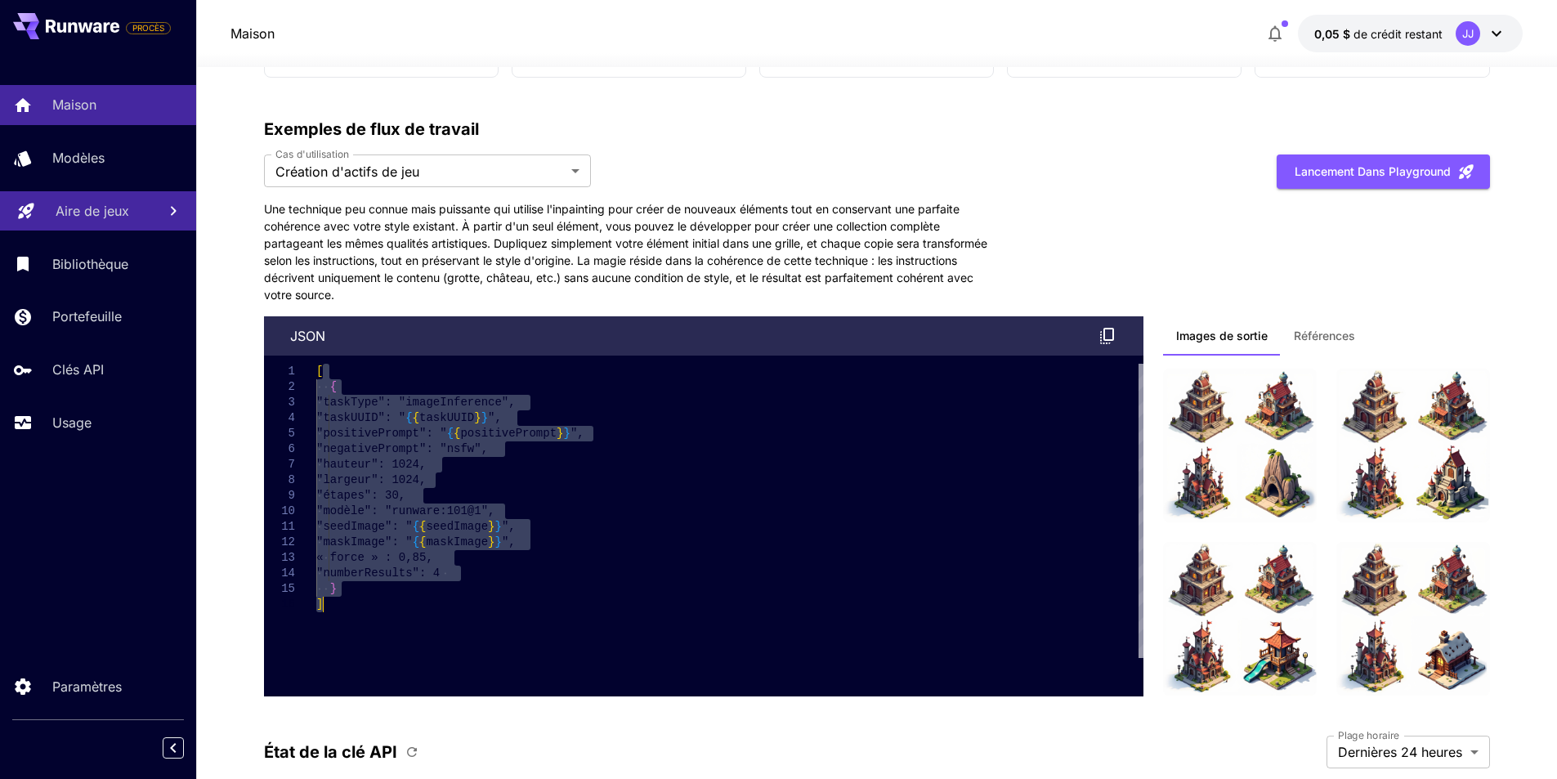
drag, startPoint x: 444, startPoint y: 435, endPoint x: 612, endPoint y: 613, distance: 245.1
click at [612, 613] on div "[ { "taskType": "imageInference", "taskUUID": " { { taskUUID } } ", "positivePr…" at bounding box center [729, 511] width 827 height 294
click at [624, 597] on div "[ { "taskType": "imageInference", "taskUUID": " { { taskUUID } } ", "positivePr…" at bounding box center [729, 511] width 827 height 294
type textarea "**********"
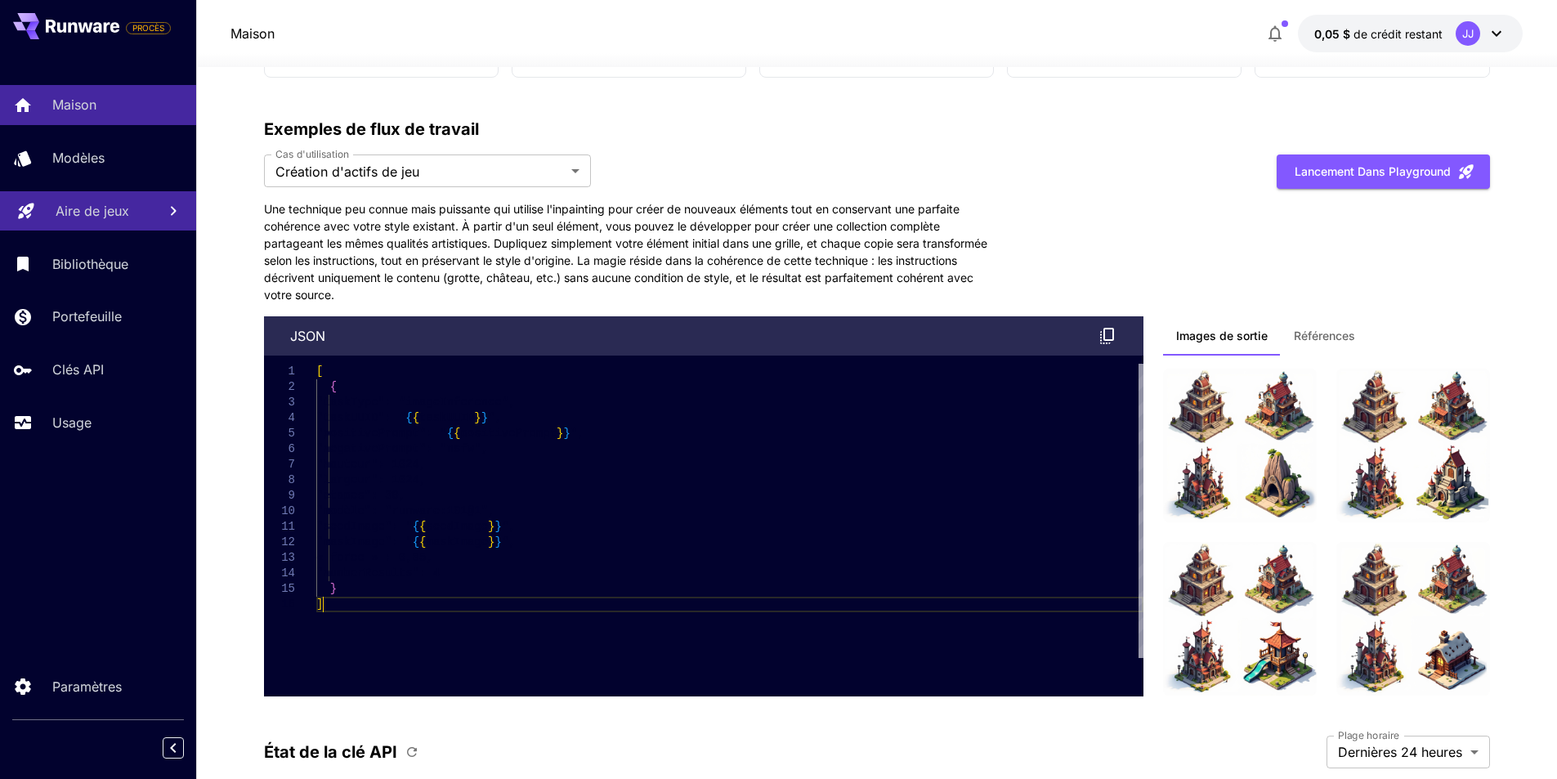
click at [1293, 322] on button "Références" at bounding box center [1324, 335] width 87 height 39
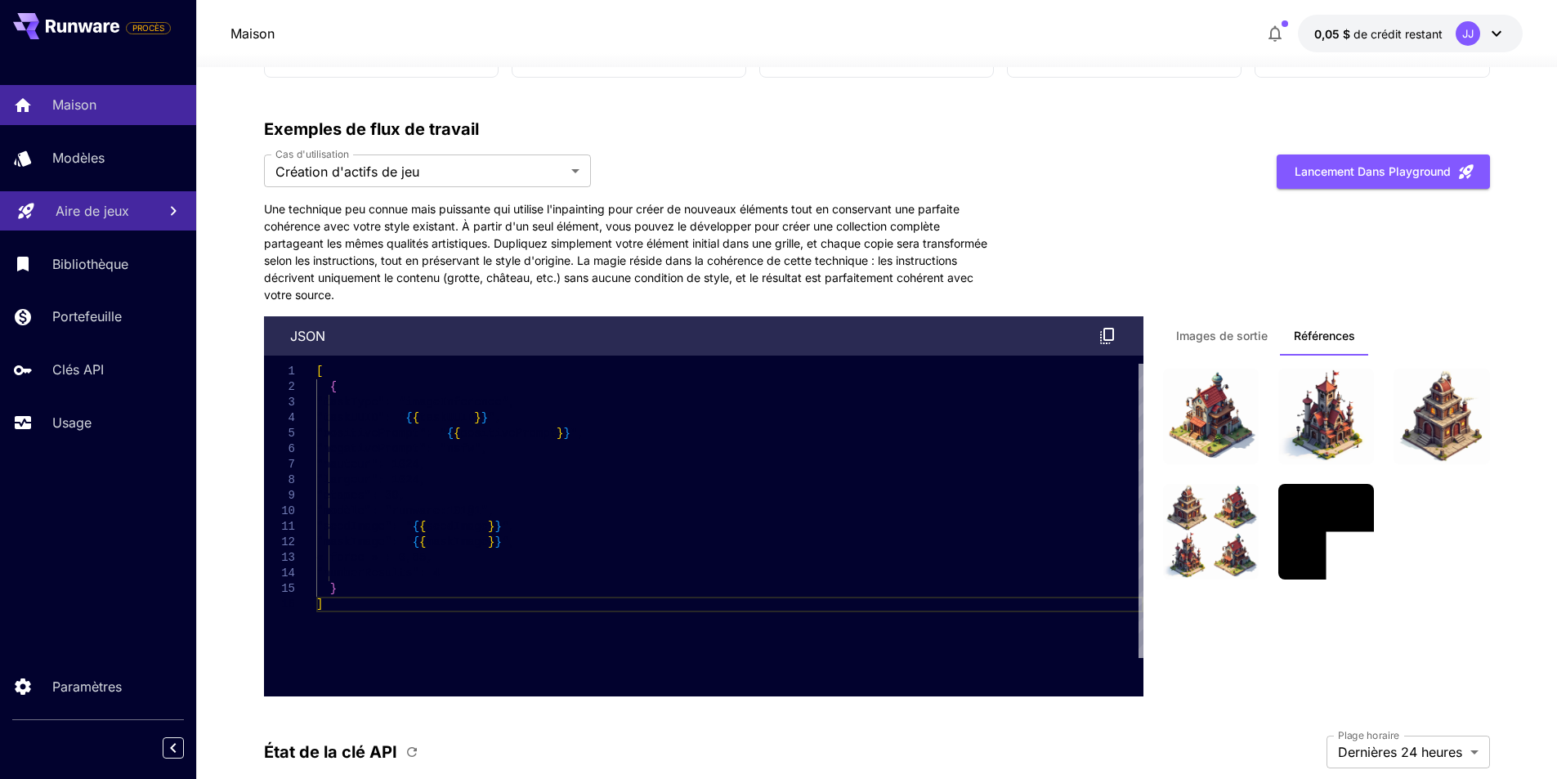
click at [1233, 335] on font "Images de sortie" at bounding box center [1222, 336] width 92 height 14
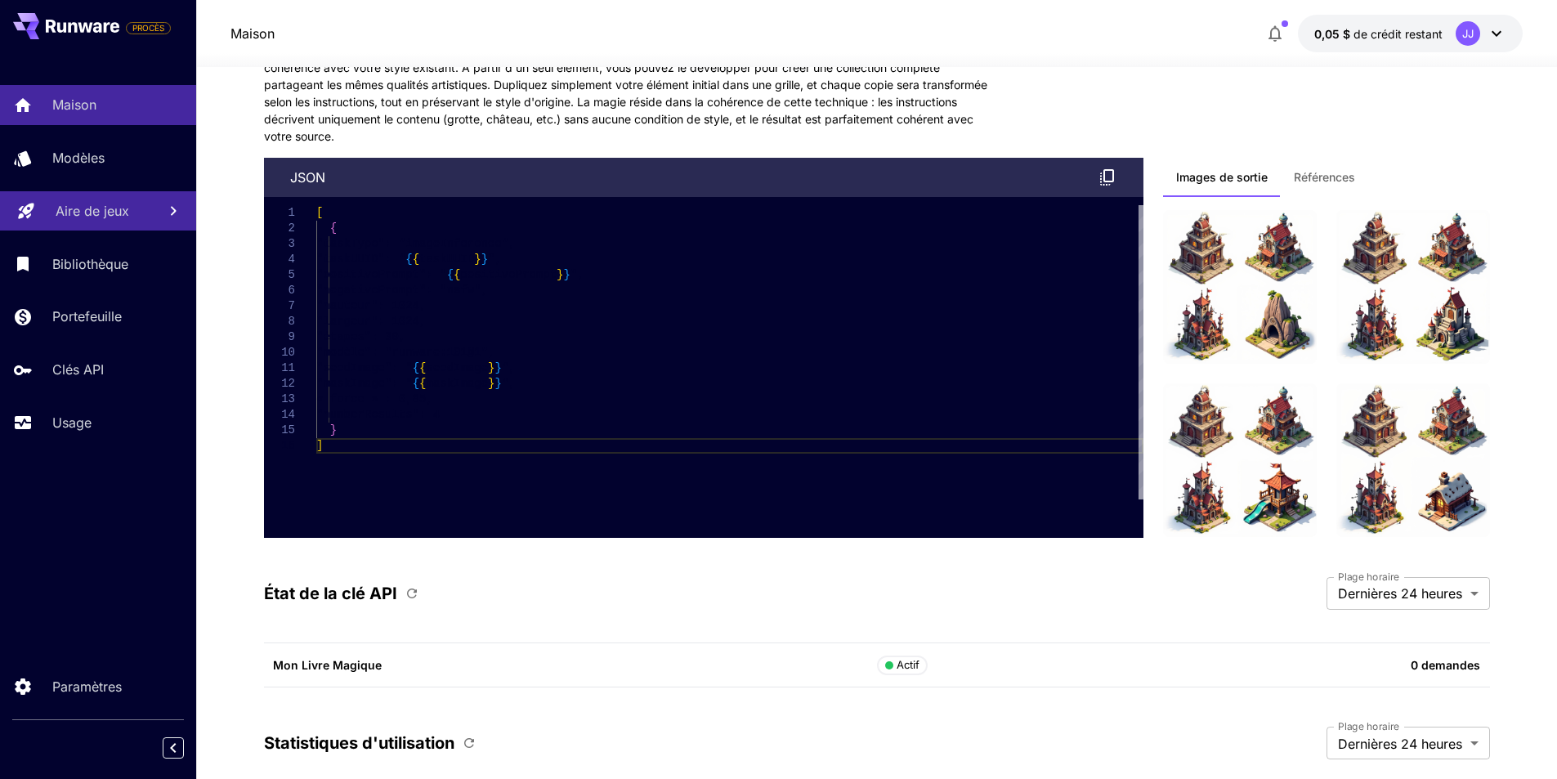
scroll to position [3514, 0]
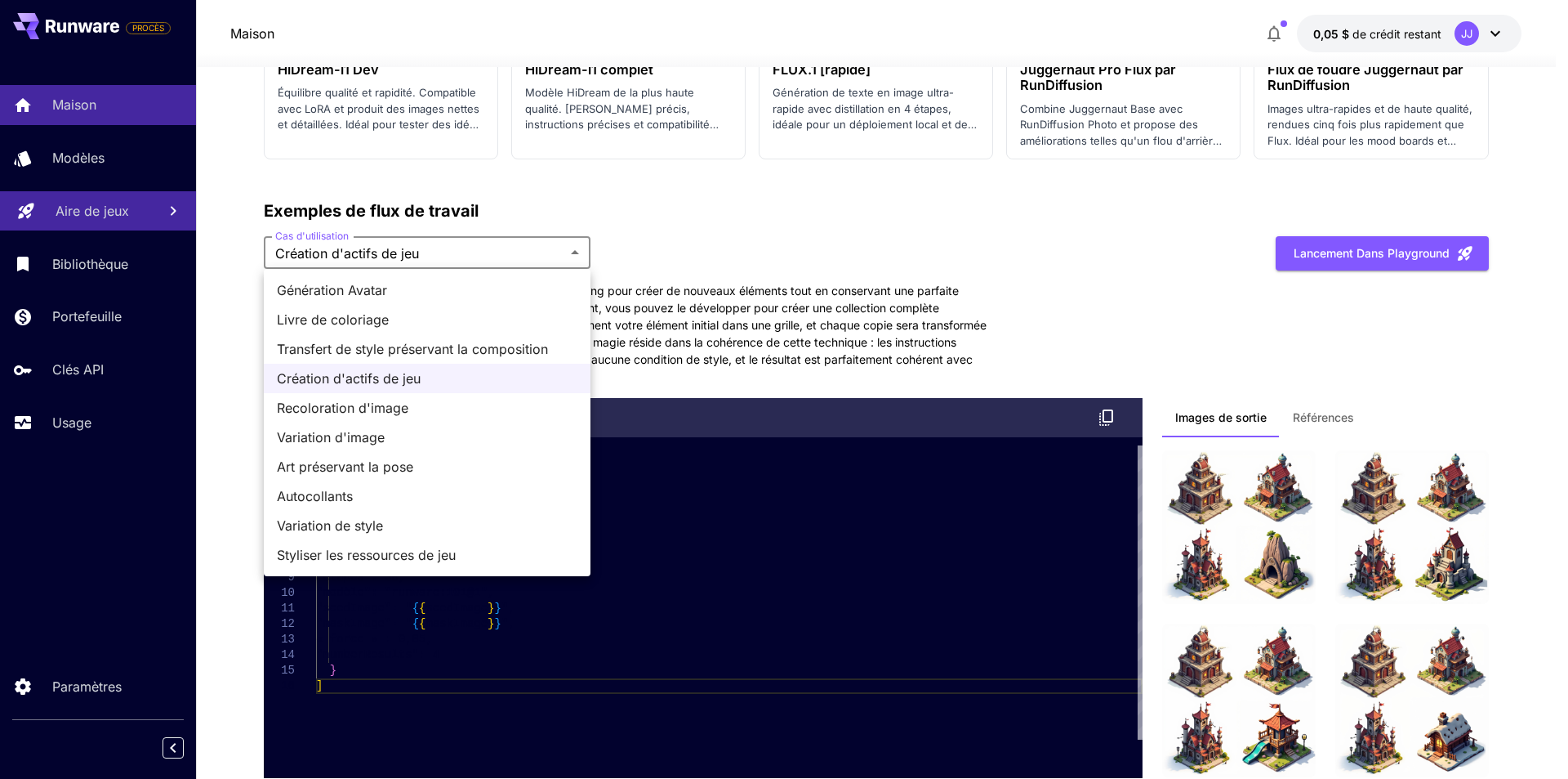
click at [392, 407] on font "Recoloration d'image" at bounding box center [343, 408] width 132 height 16
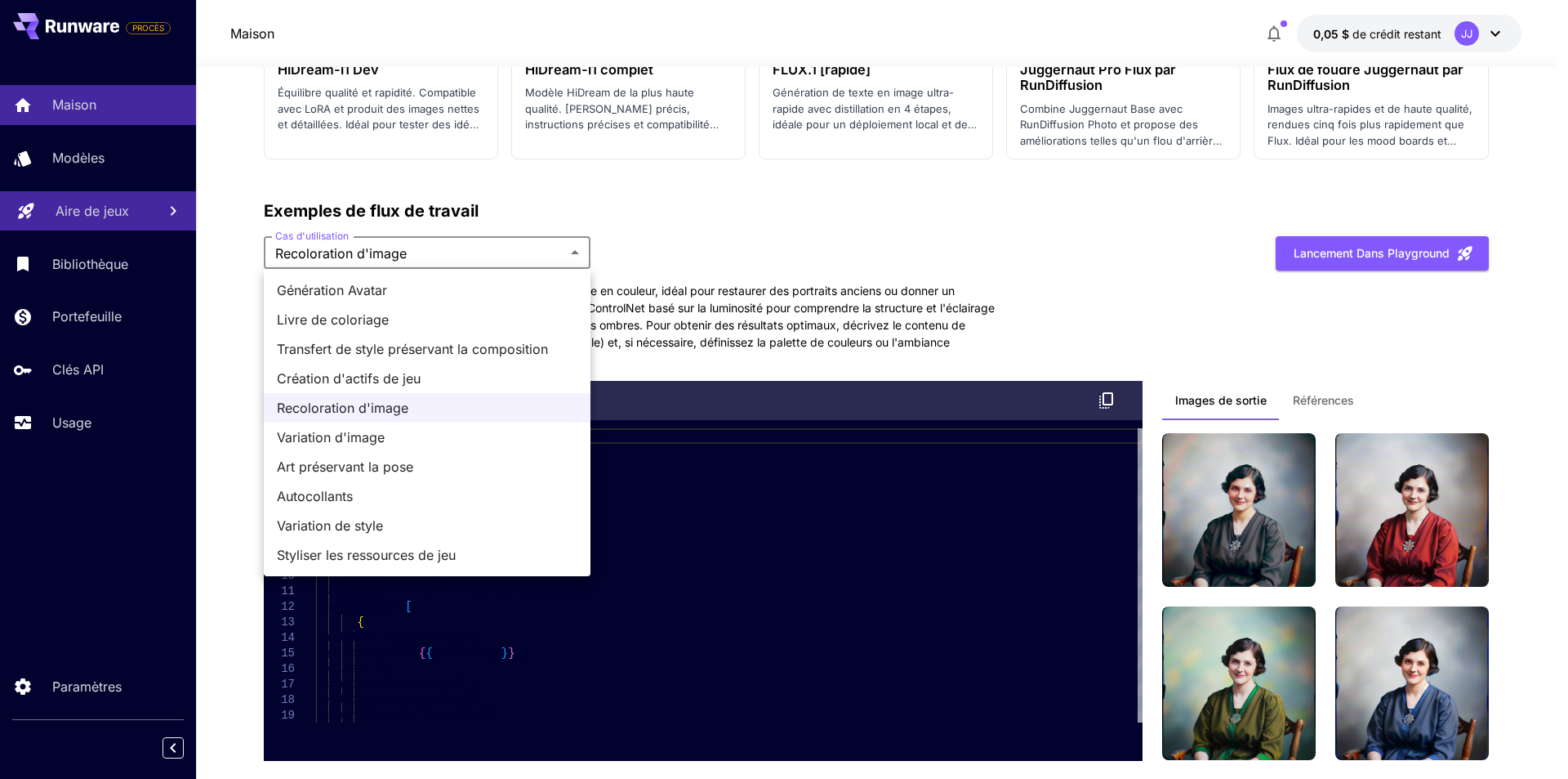
click at [386, 435] on span "Variation d'image" at bounding box center [427, 437] width 301 height 20
type input "**********"
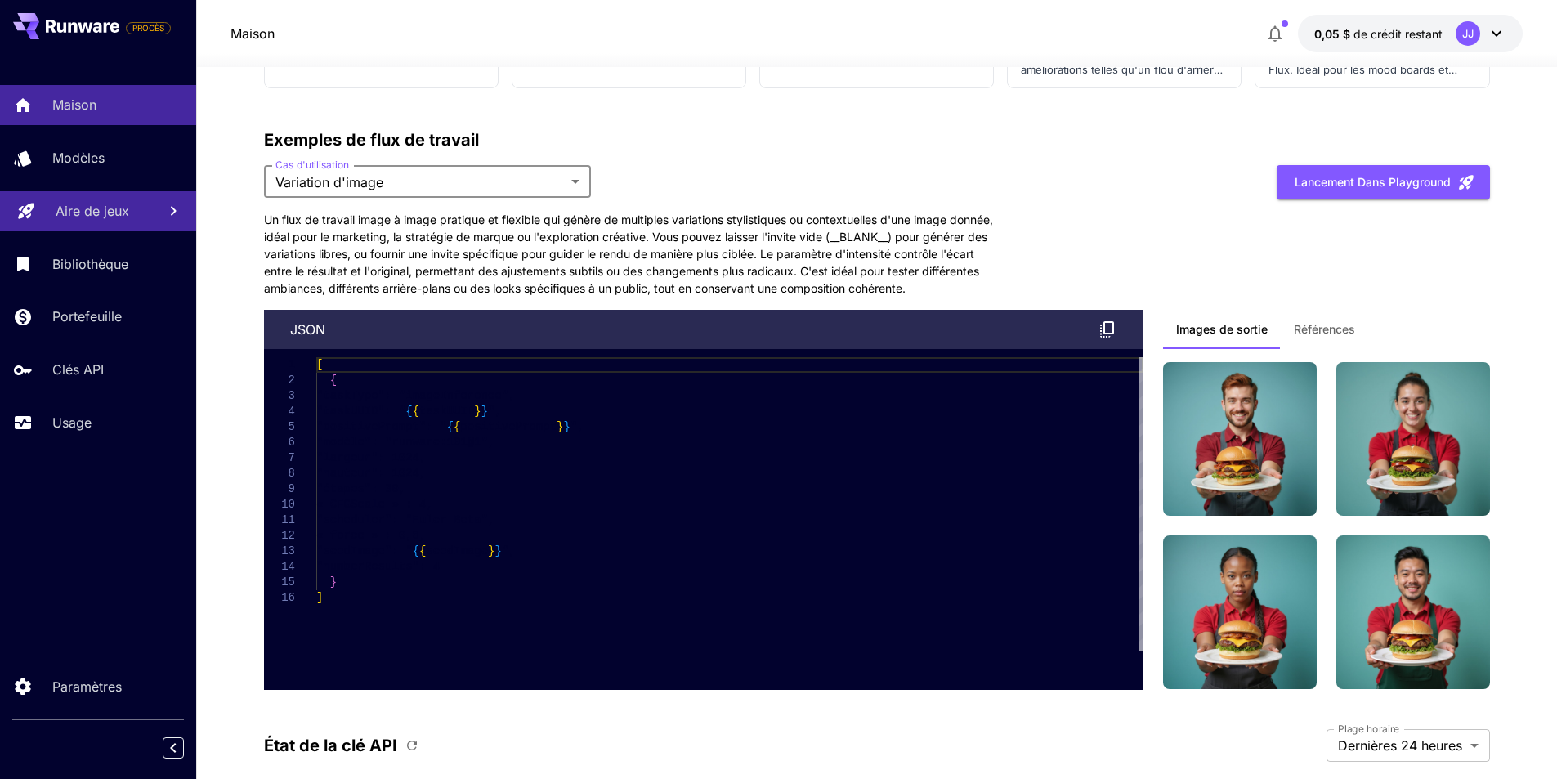
scroll to position [3596, 0]
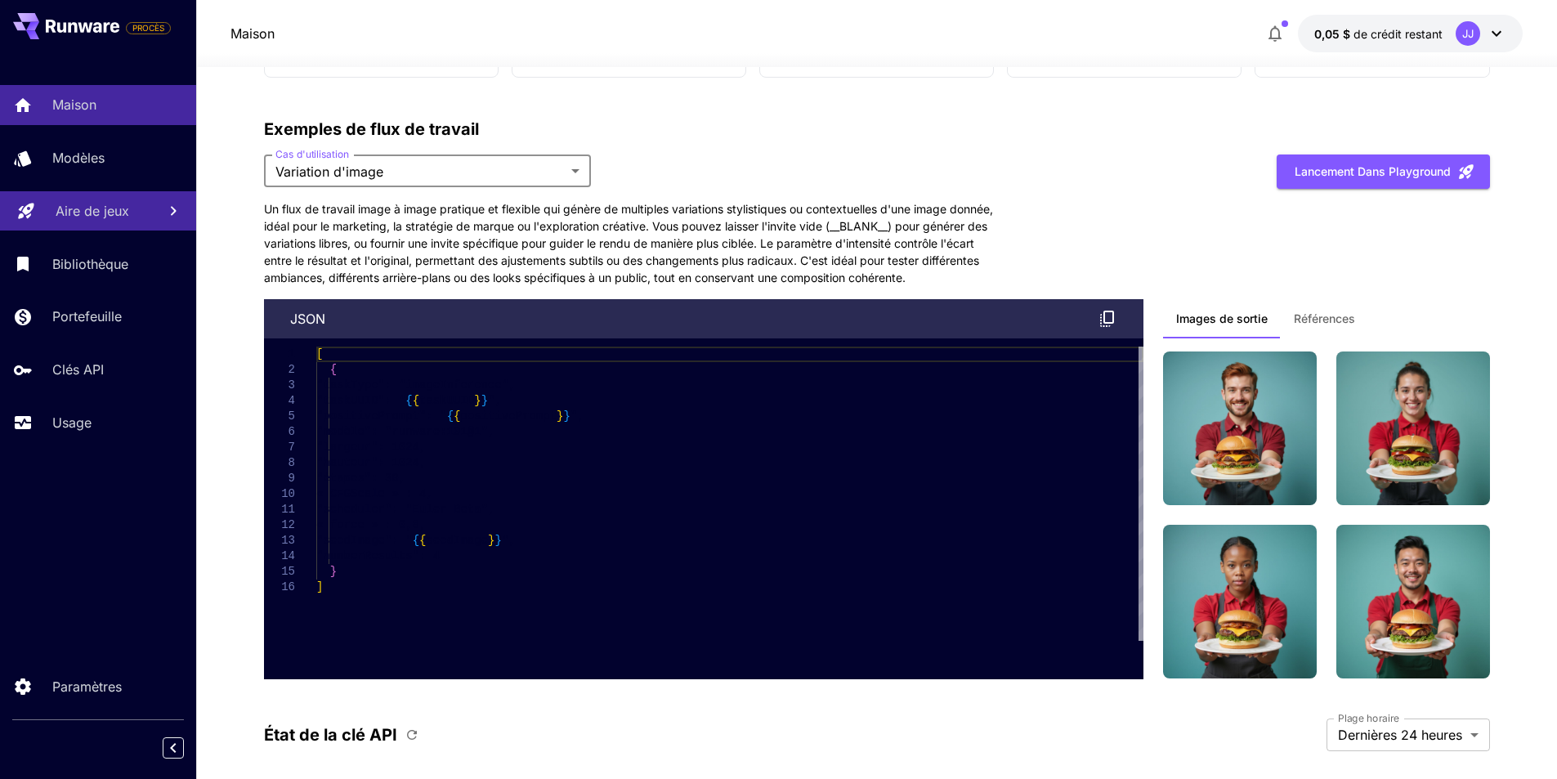
click at [1362, 338] on button "Références" at bounding box center [1324, 318] width 87 height 39
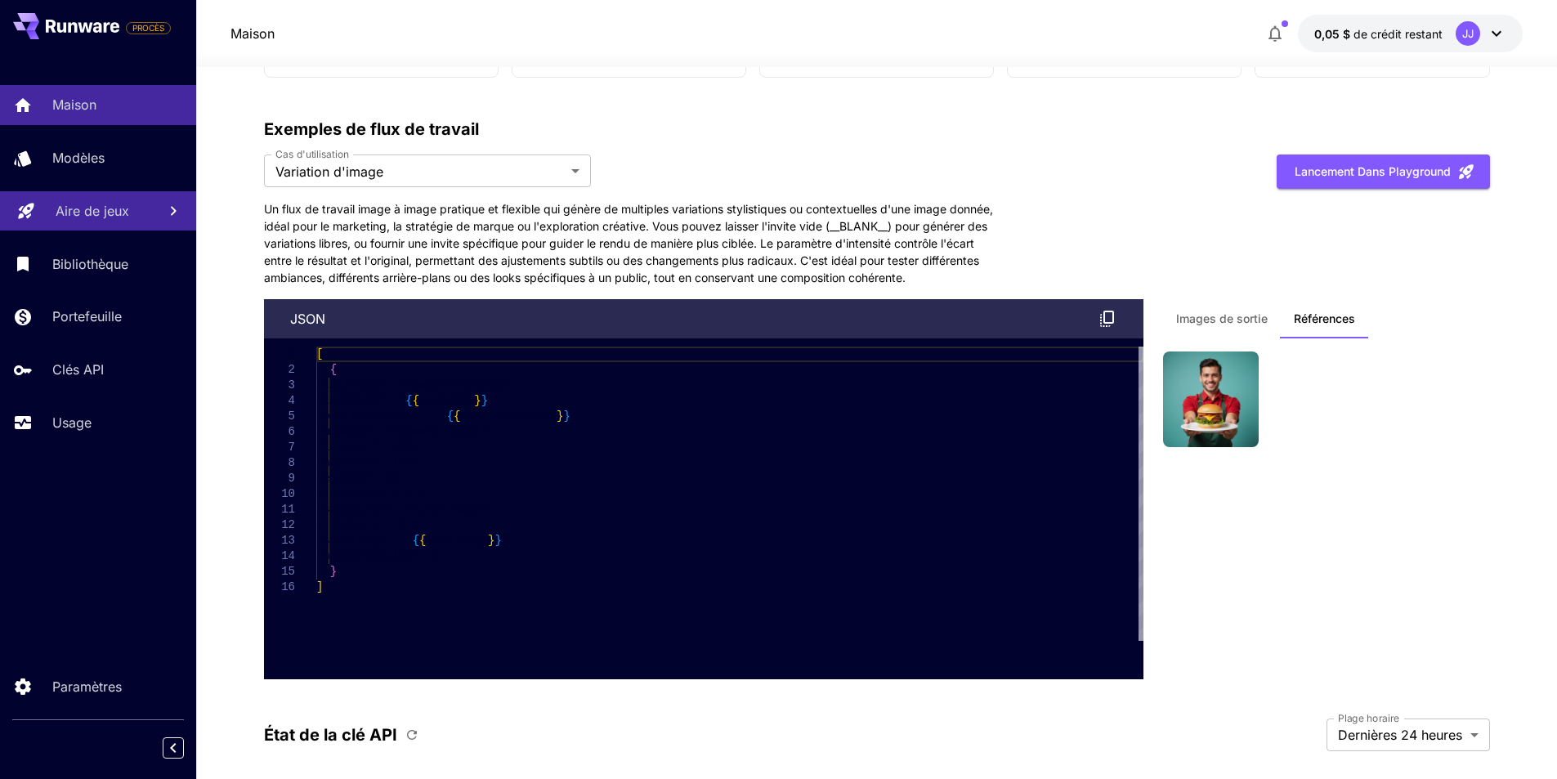
click at [1219, 325] on font "Images de sortie" at bounding box center [1222, 318] width 92 height 14
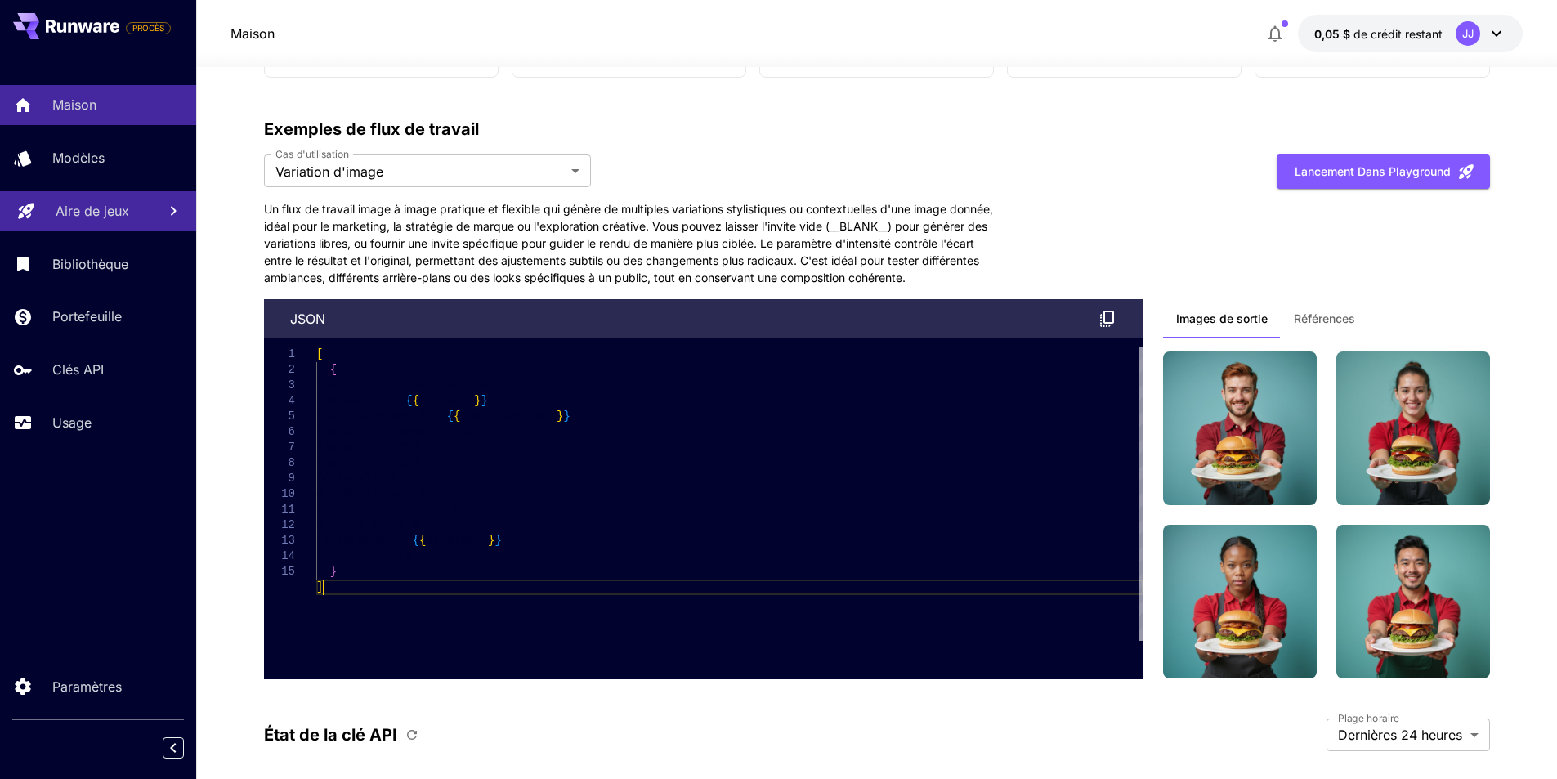
scroll to position [0, 0]
type textarea "**********"
drag, startPoint x: 467, startPoint y: 621, endPoint x: 316, endPoint y: 410, distance: 259.0
click at [316, 410] on div "[ { "taskType": "imageInference", "taskUUID": " { { taskUUID } } ", "positivePr…" at bounding box center [729, 493] width 827 height 294
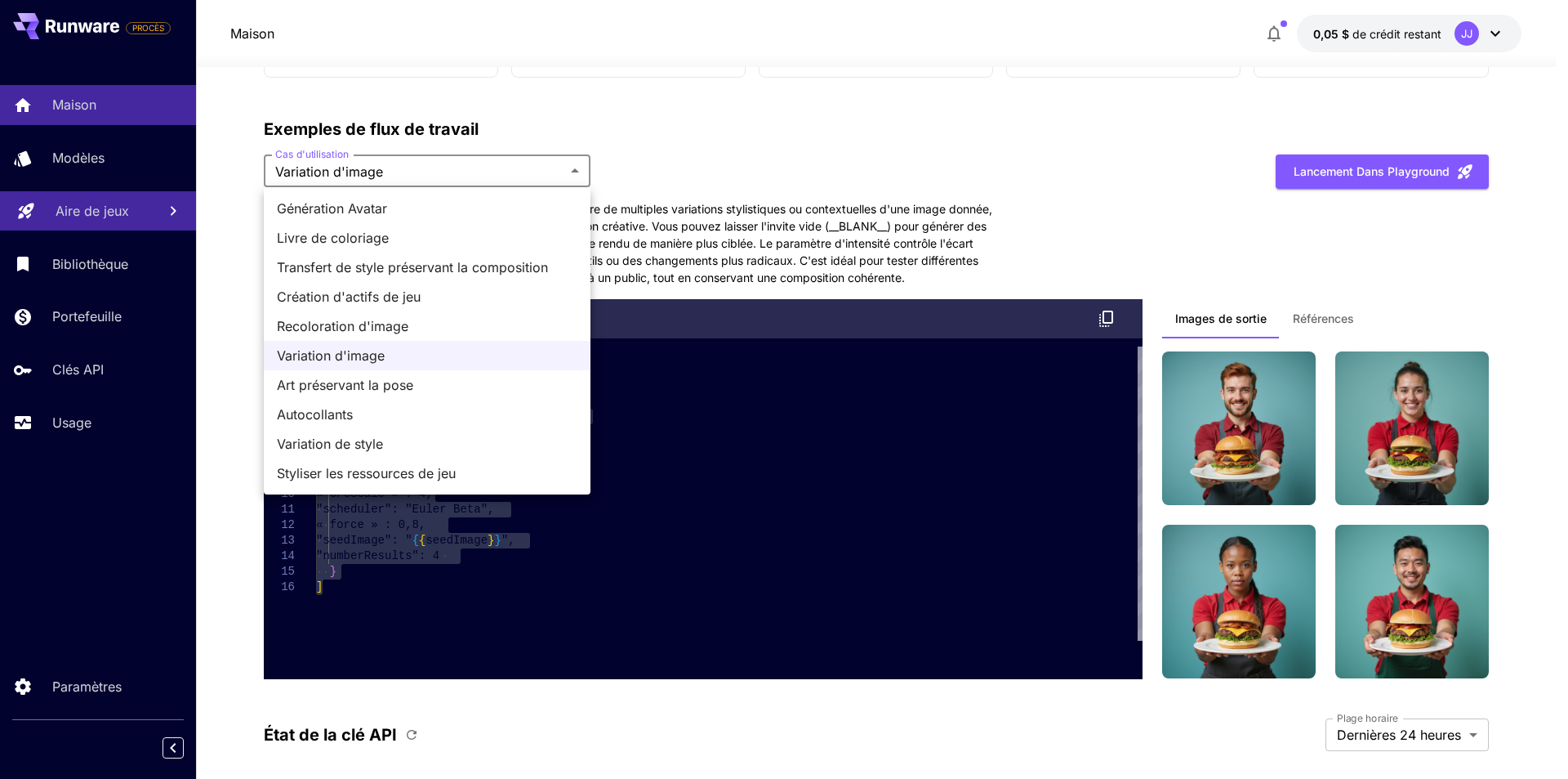
click at [388, 371] on li "Art préservant la pose" at bounding box center [427, 384] width 327 height 29
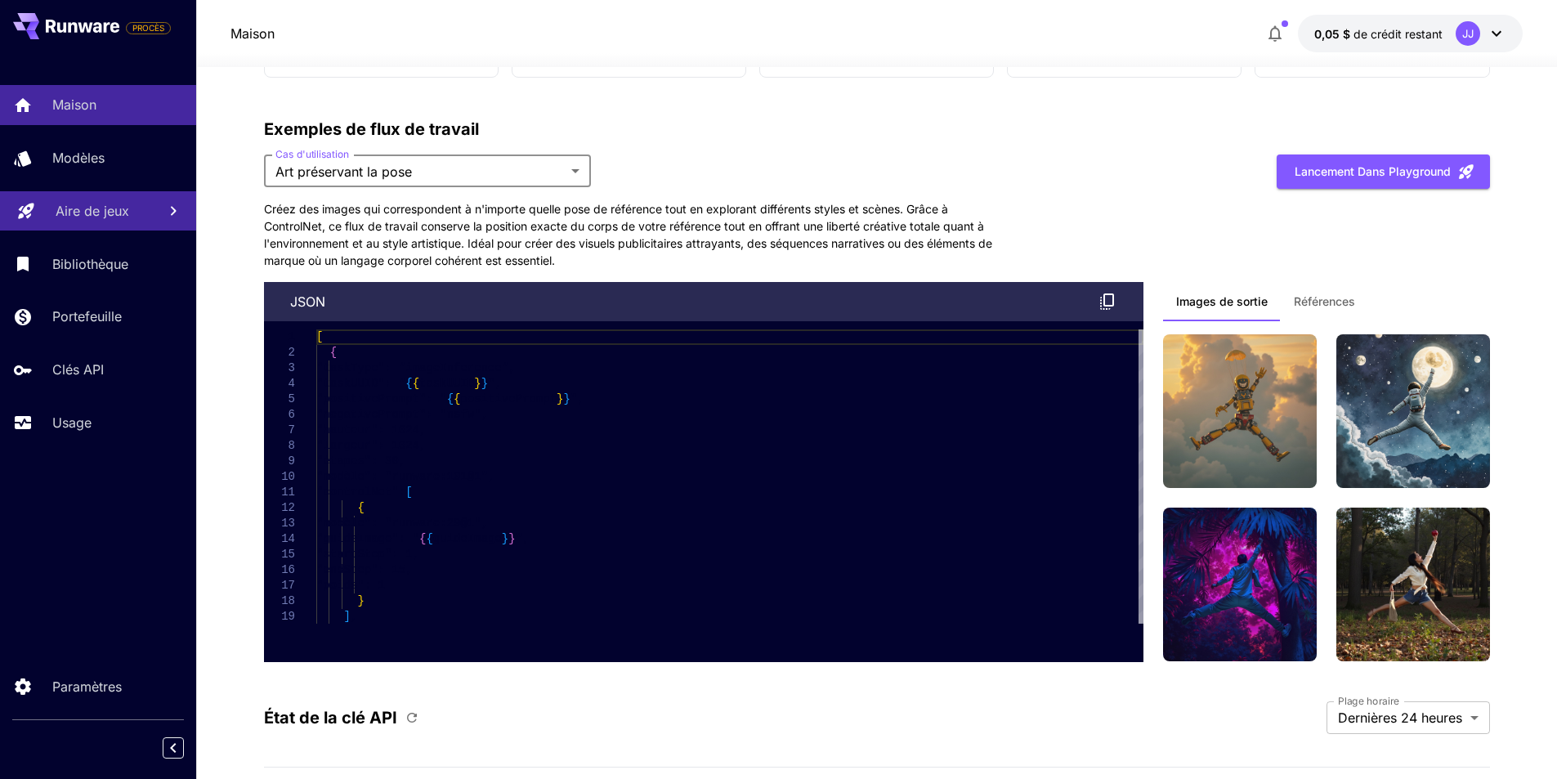
click at [1317, 298] on font "Références" at bounding box center [1324, 301] width 61 height 14
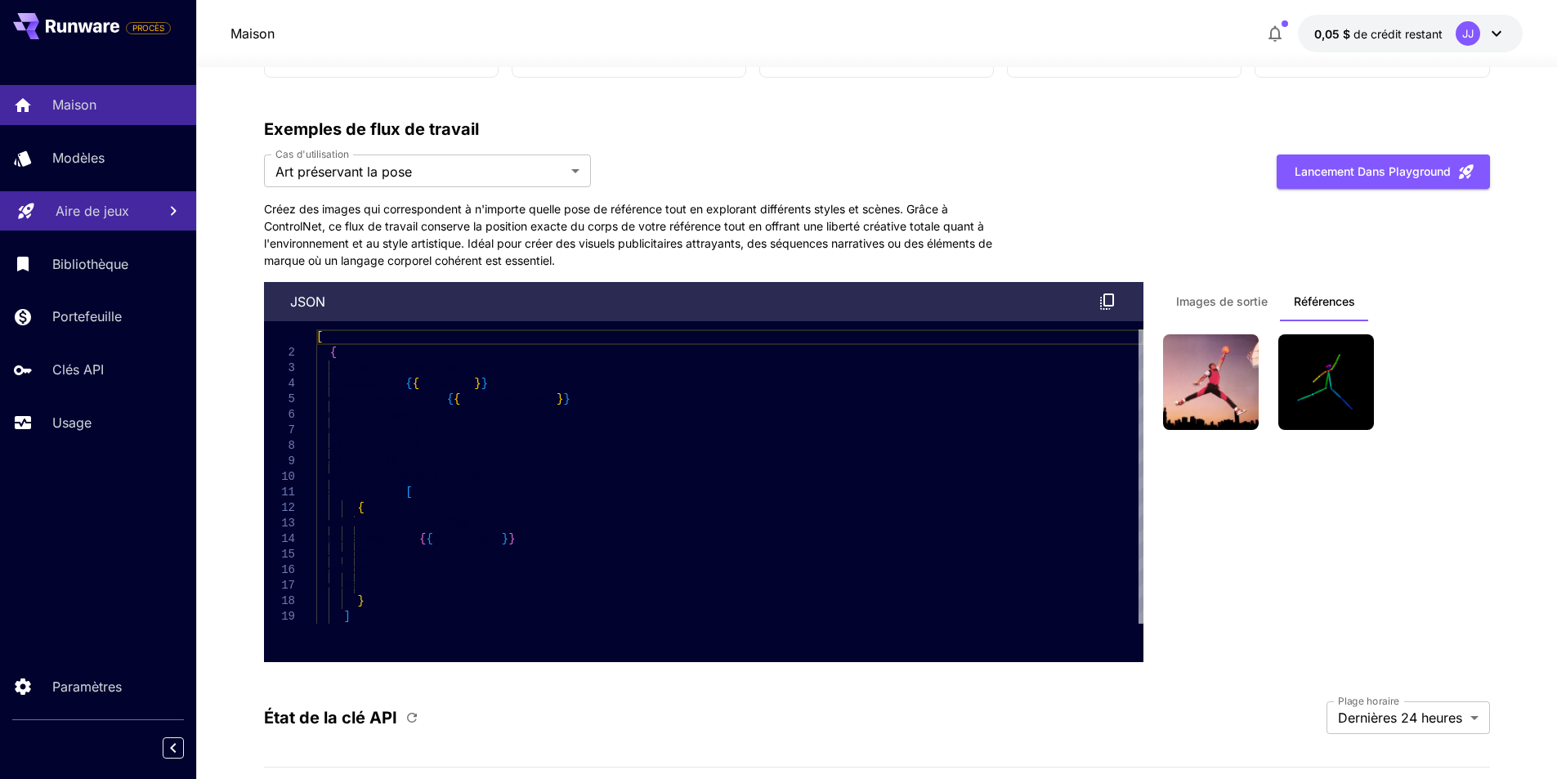
click at [1225, 307] on font "Images de sortie" at bounding box center [1222, 301] width 92 height 14
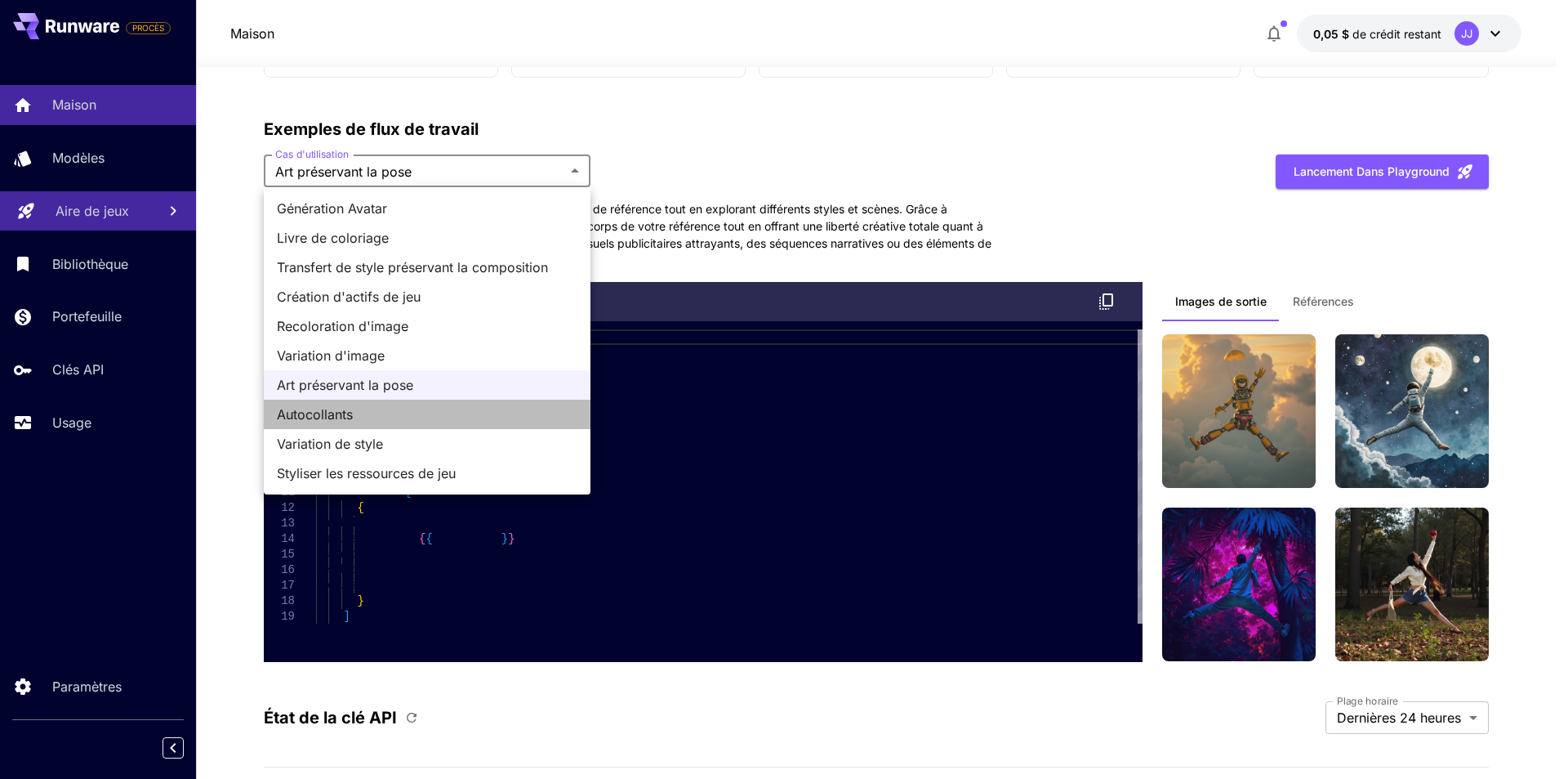
click at [374, 407] on span "Autocollants" at bounding box center [427, 415] width 301 height 20
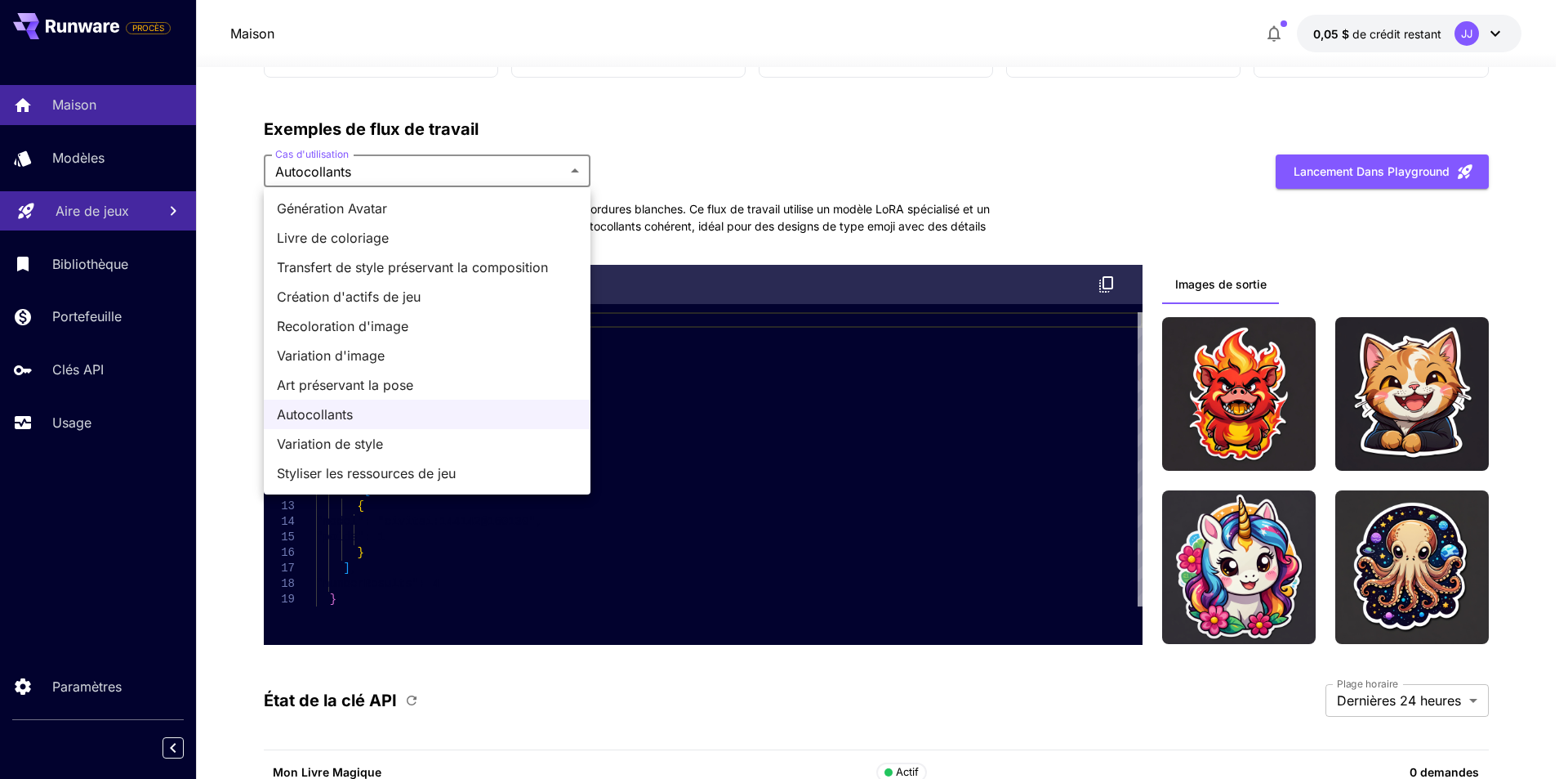
click at [311, 445] on font "Variation de style" at bounding box center [330, 444] width 106 height 16
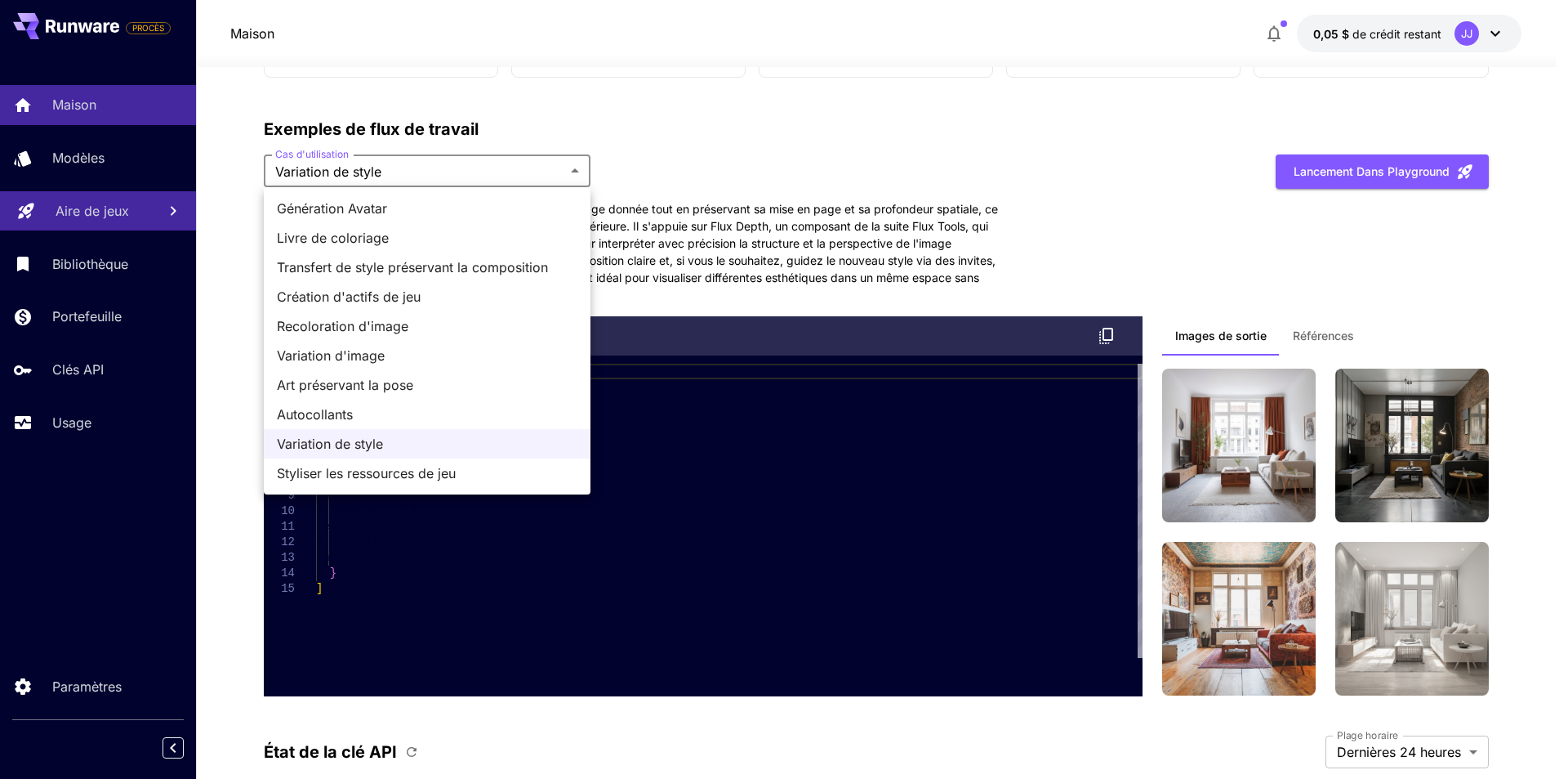
click at [415, 474] on font "Styliser les ressources de jeu" at bounding box center [366, 473] width 179 height 16
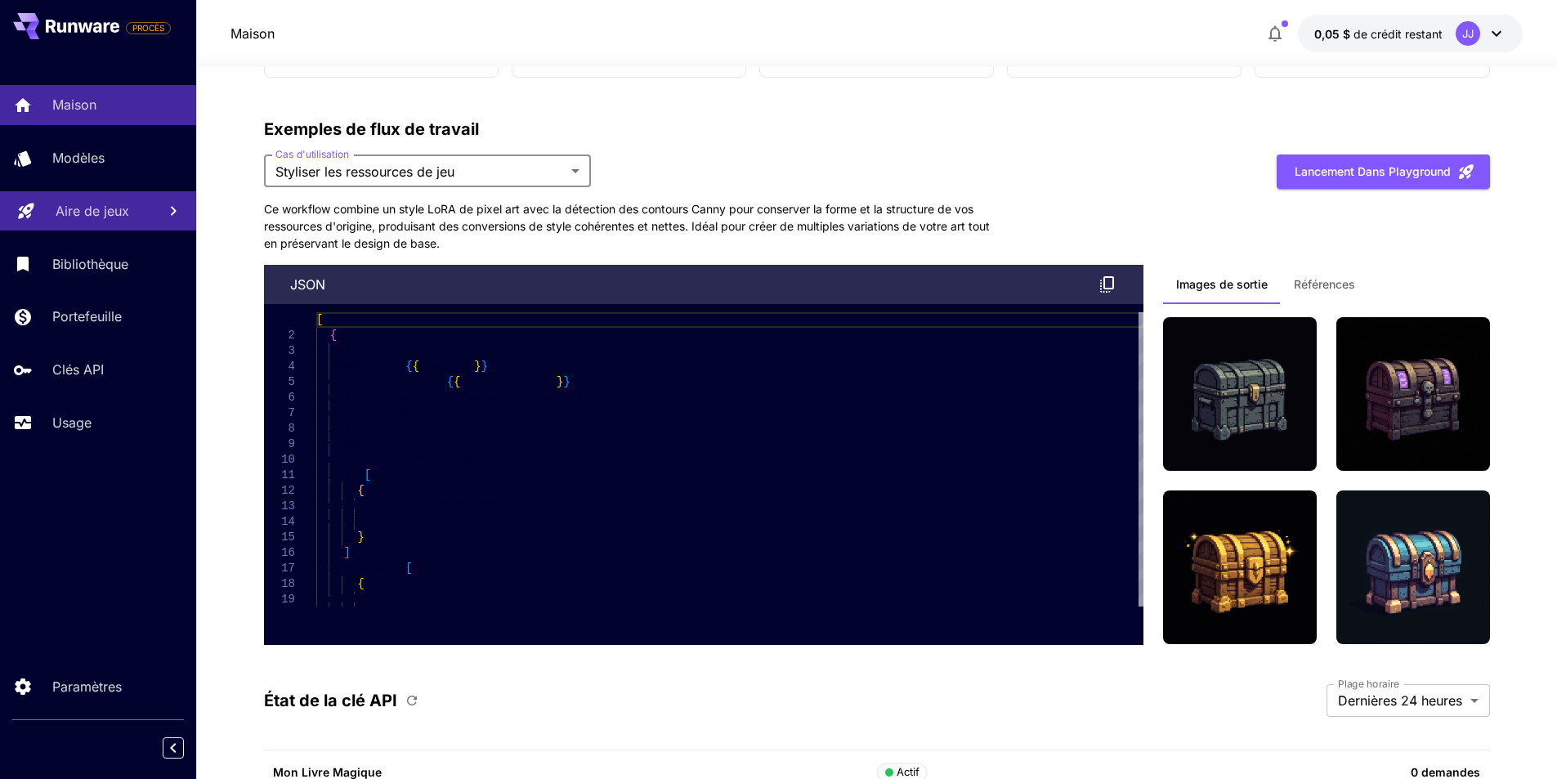
click at [1331, 285] on font "Références" at bounding box center [1324, 284] width 61 height 14
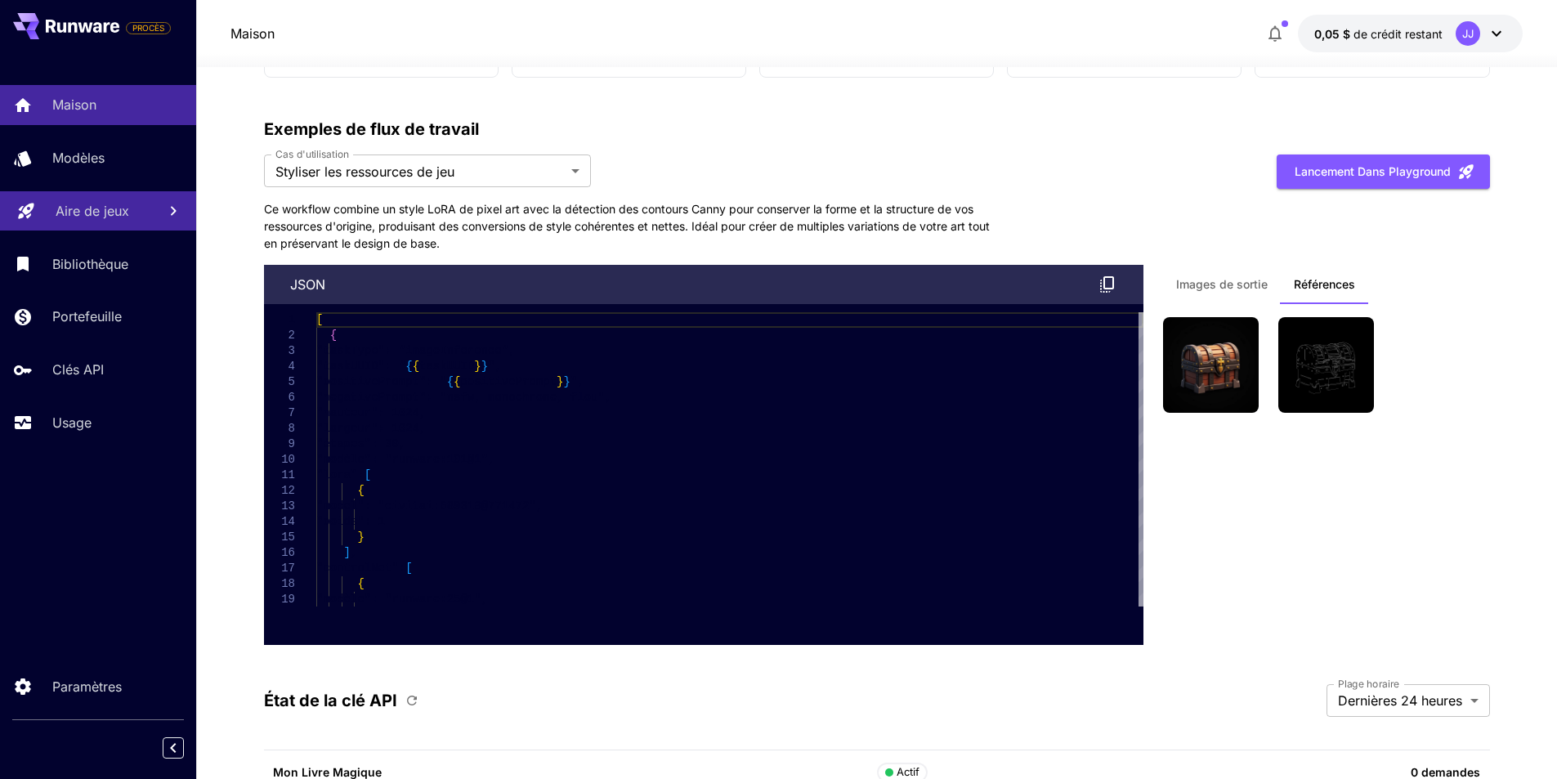
click at [1236, 283] on font "Images de sortie" at bounding box center [1222, 284] width 92 height 14
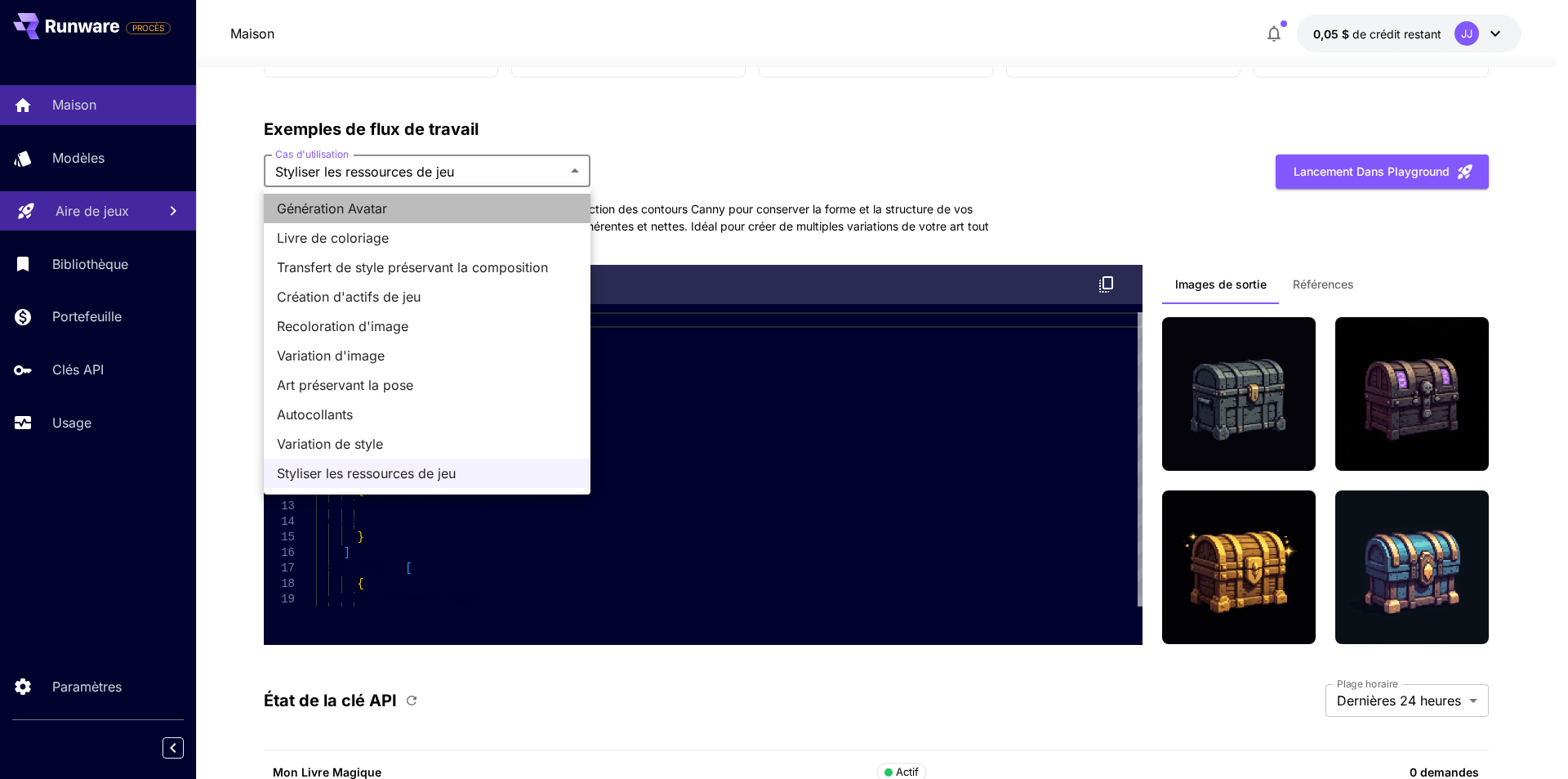
click at [458, 214] on span "Génération Avatar" at bounding box center [427, 209] width 301 height 20
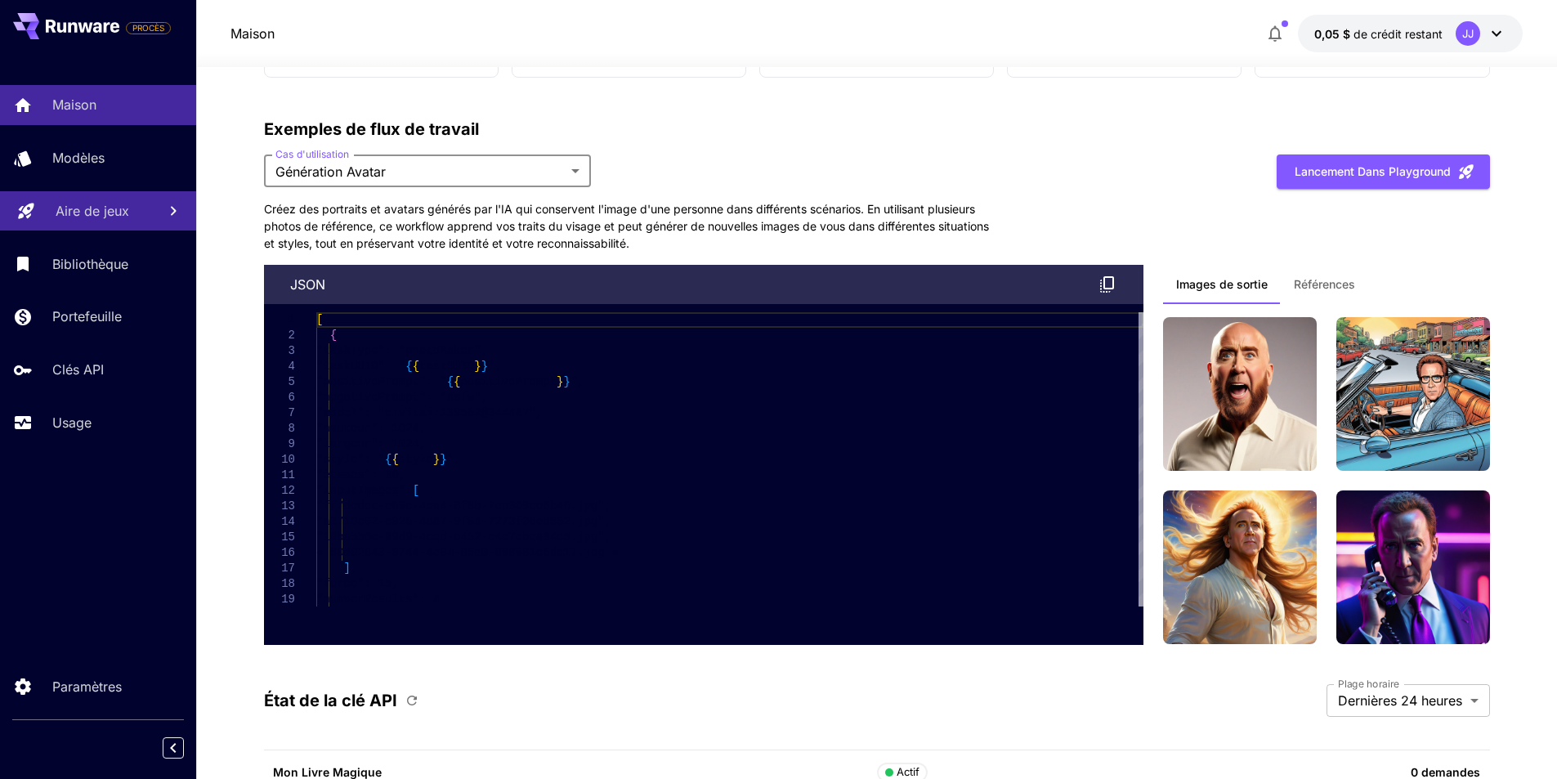
click at [1317, 294] on button "Références" at bounding box center [1324, 284] width 87 height 39
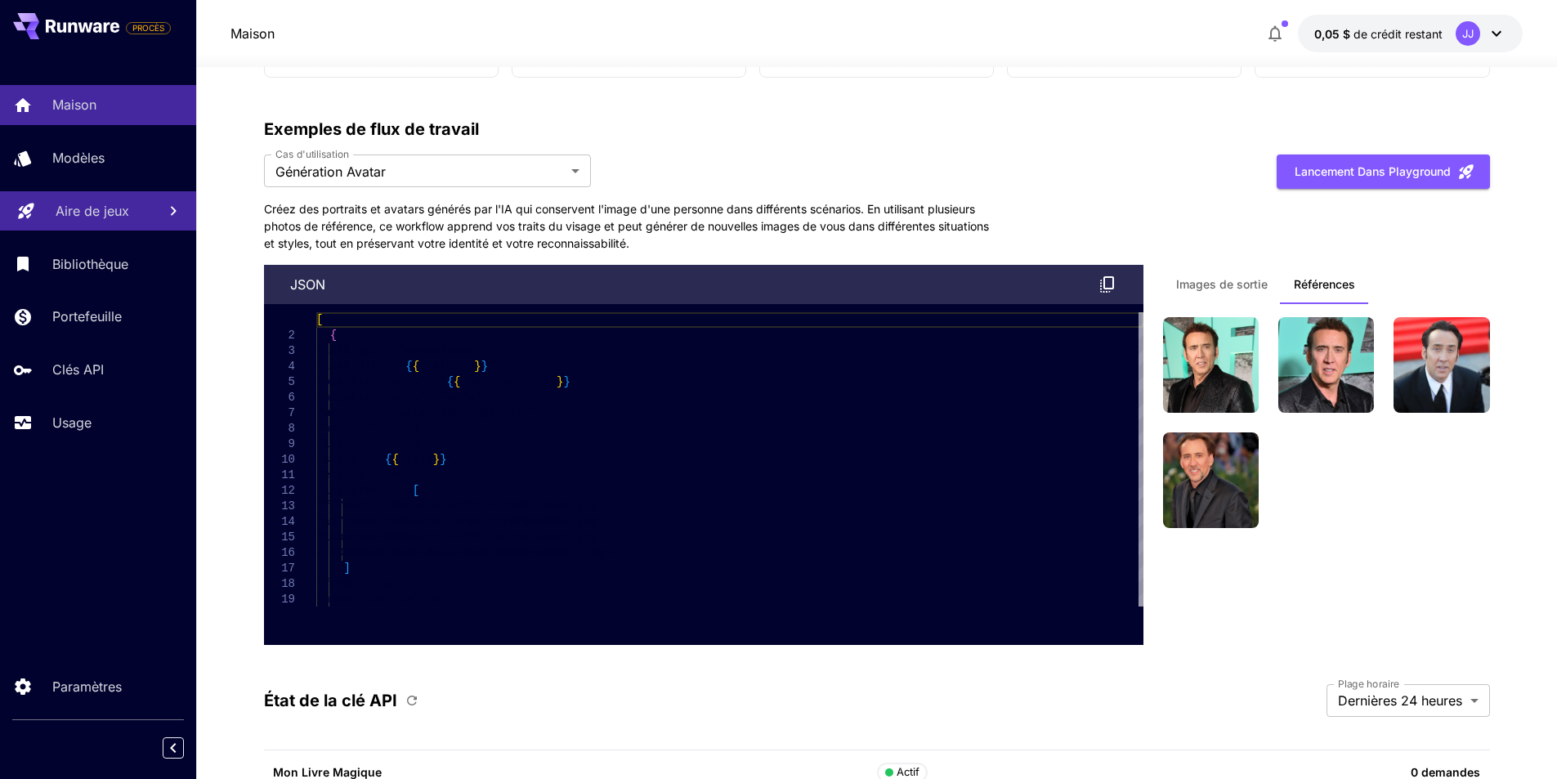
click at [1231, 287] on font "Images de sortie" at bounding box center [1222, 284] width 92 height 14
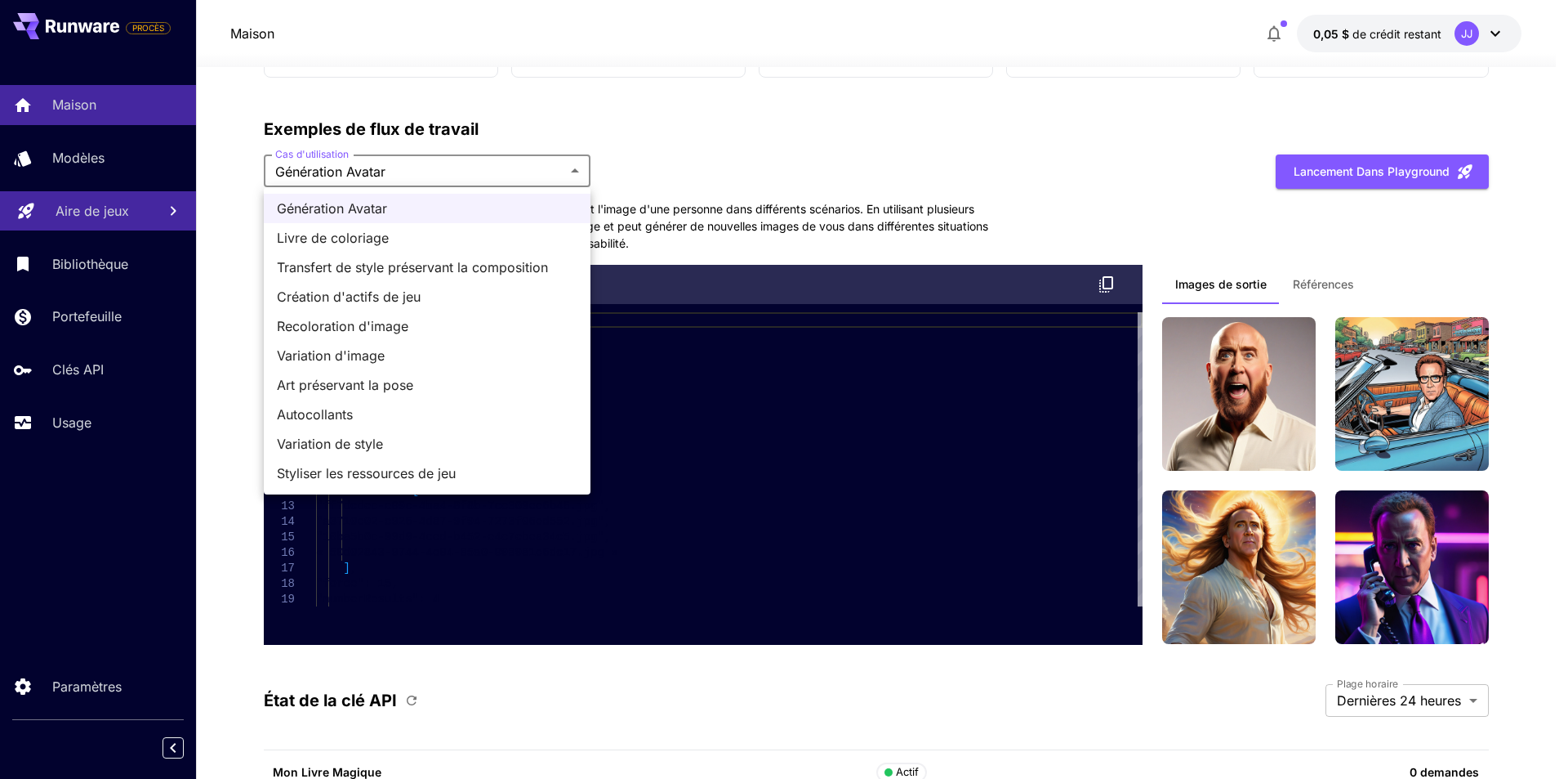
click at [423, 235] on span "Livre de coloriage" at bounding box center [427, 238] width 301 height 20
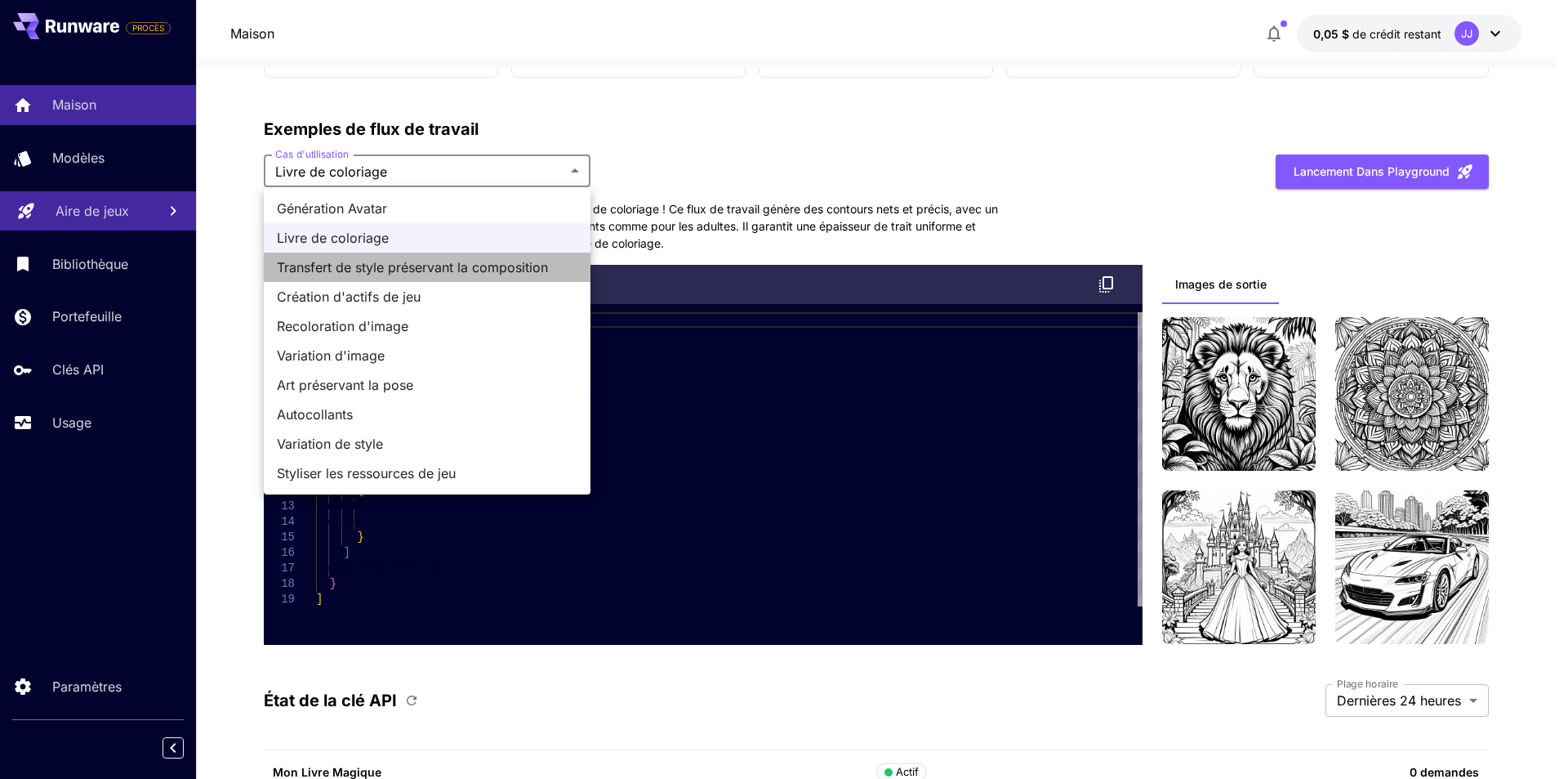
click at [449, 259] on font "Transfert de style préservant la composition" at bounding box center [412, 267] width 271 height 16
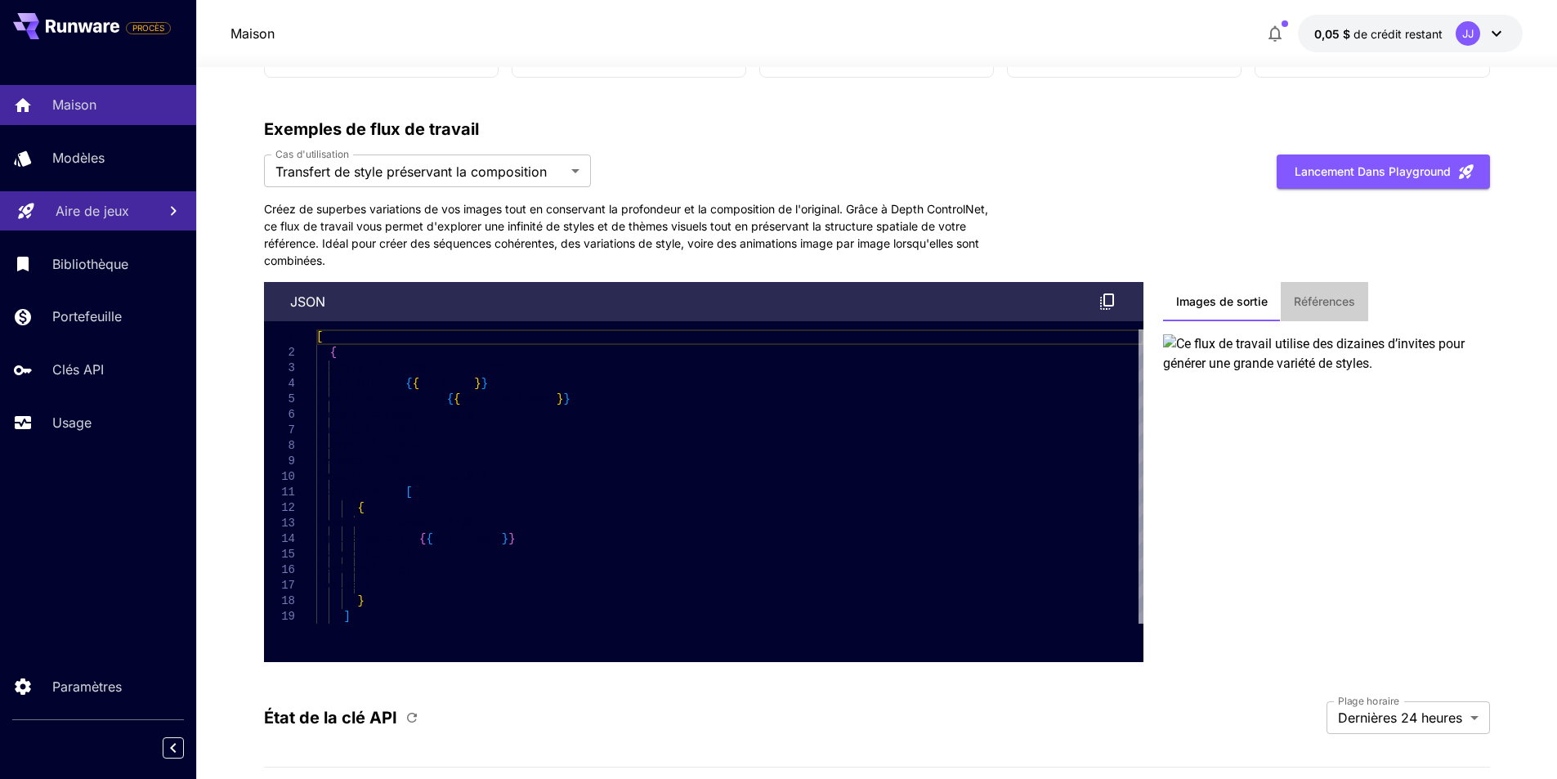
click at [1348, 298] on font "Références" at bounding box center [1324, 301] width 61 height 14
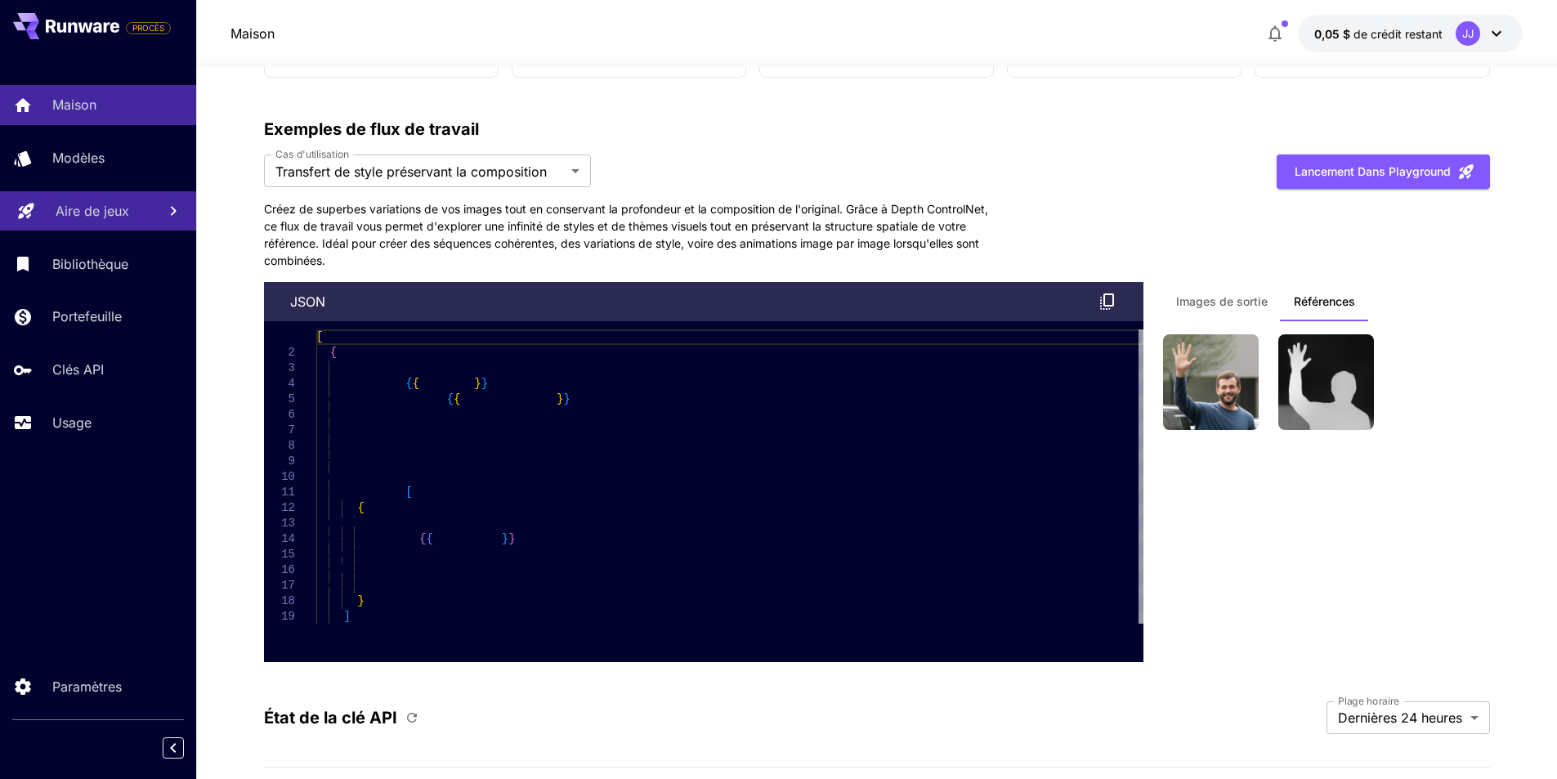
click at [1231, 299] on font "Images de sortie" at bounding box center [1222, 301] width 92 height 14
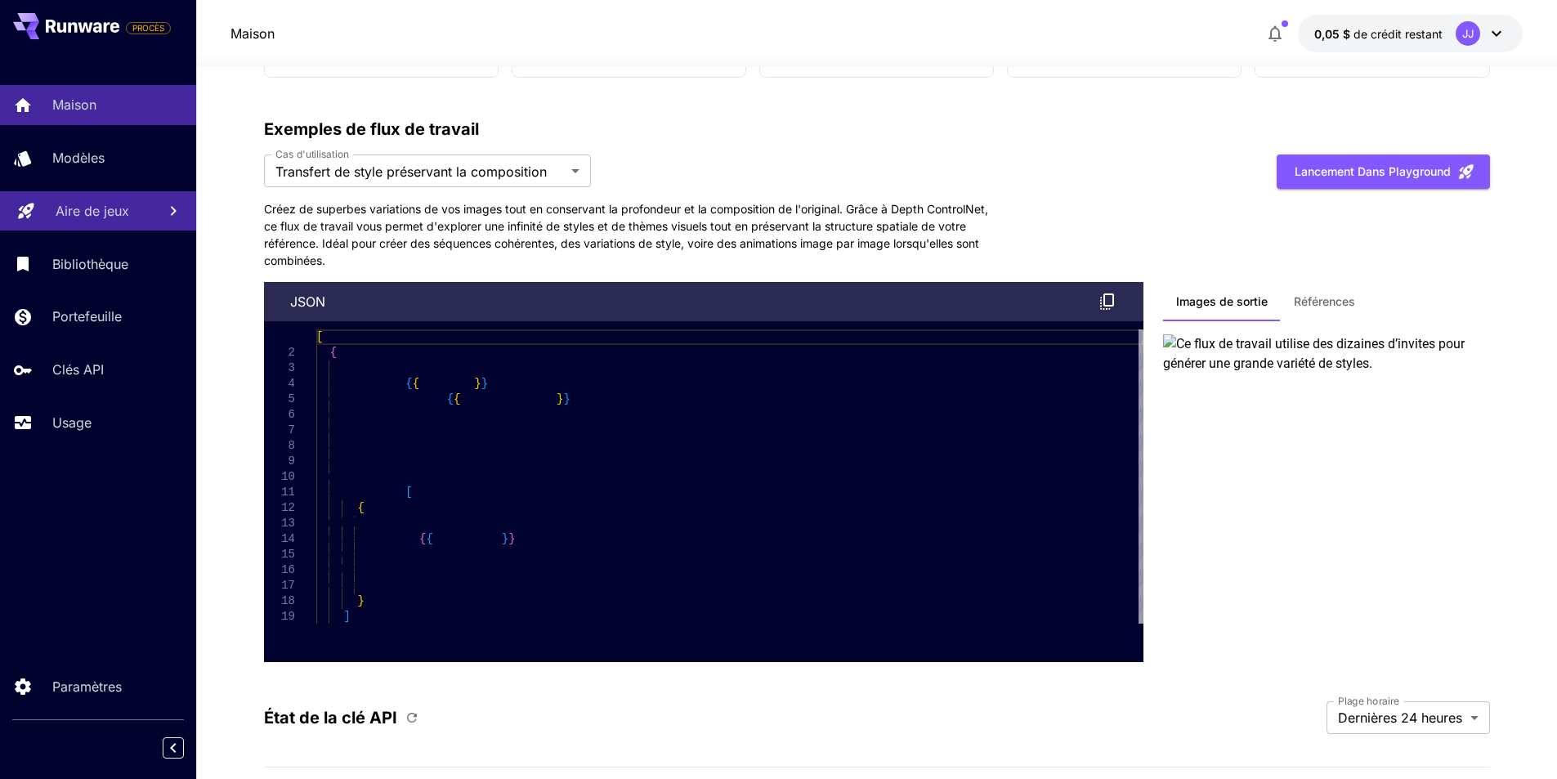
click at [1341, 306] on font "Références" at bounding box center [1324, 301] width 61 height 14
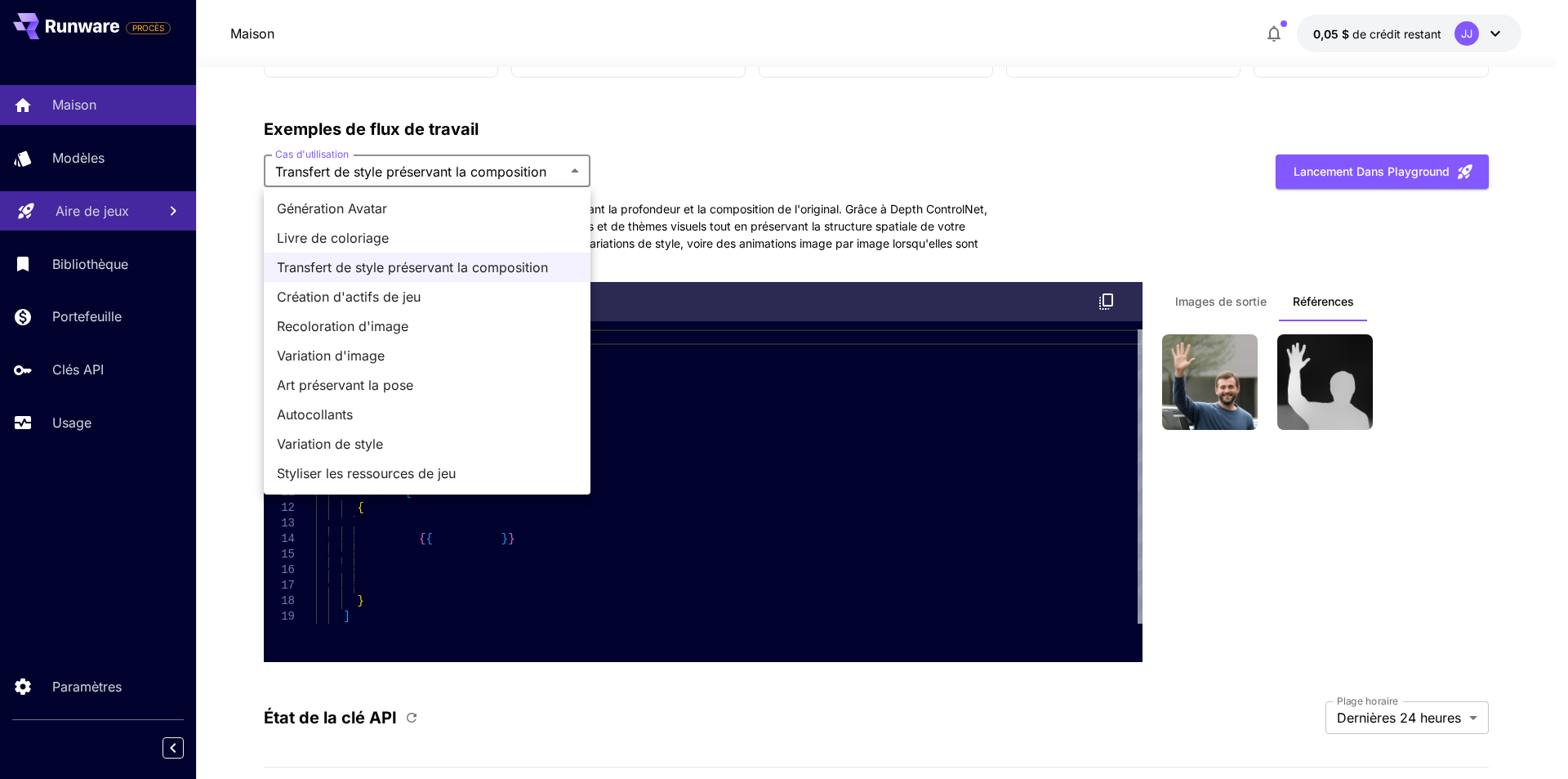
click at [341, 292] on font "Création d'actifs de jeu" at bounding box center [349, 296] width 144 height 16
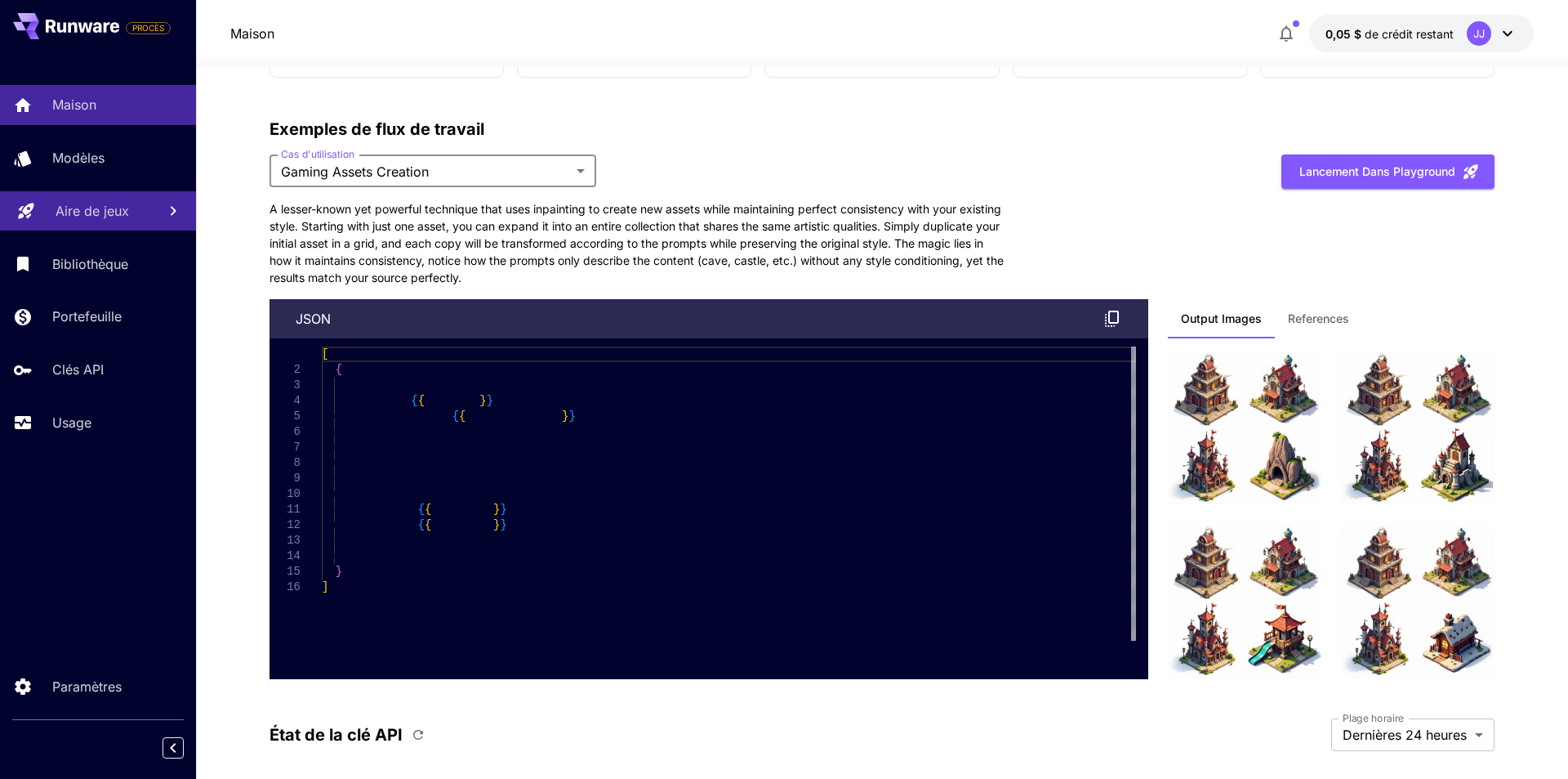
type input "**********"
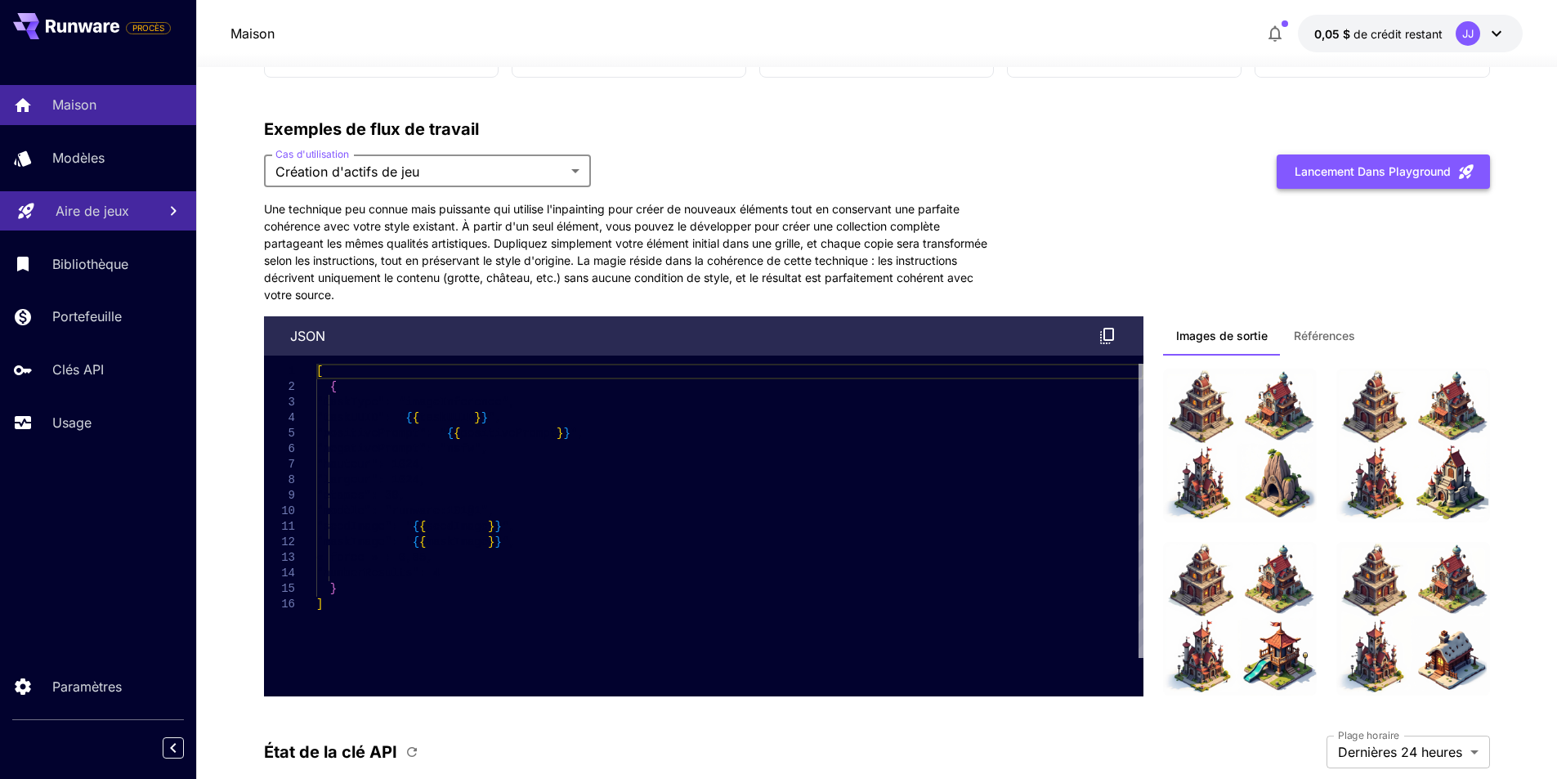
click at [1424, 182] on button "Lancement dans Playground" at bounding box center [1382, 171] width 213 height 34
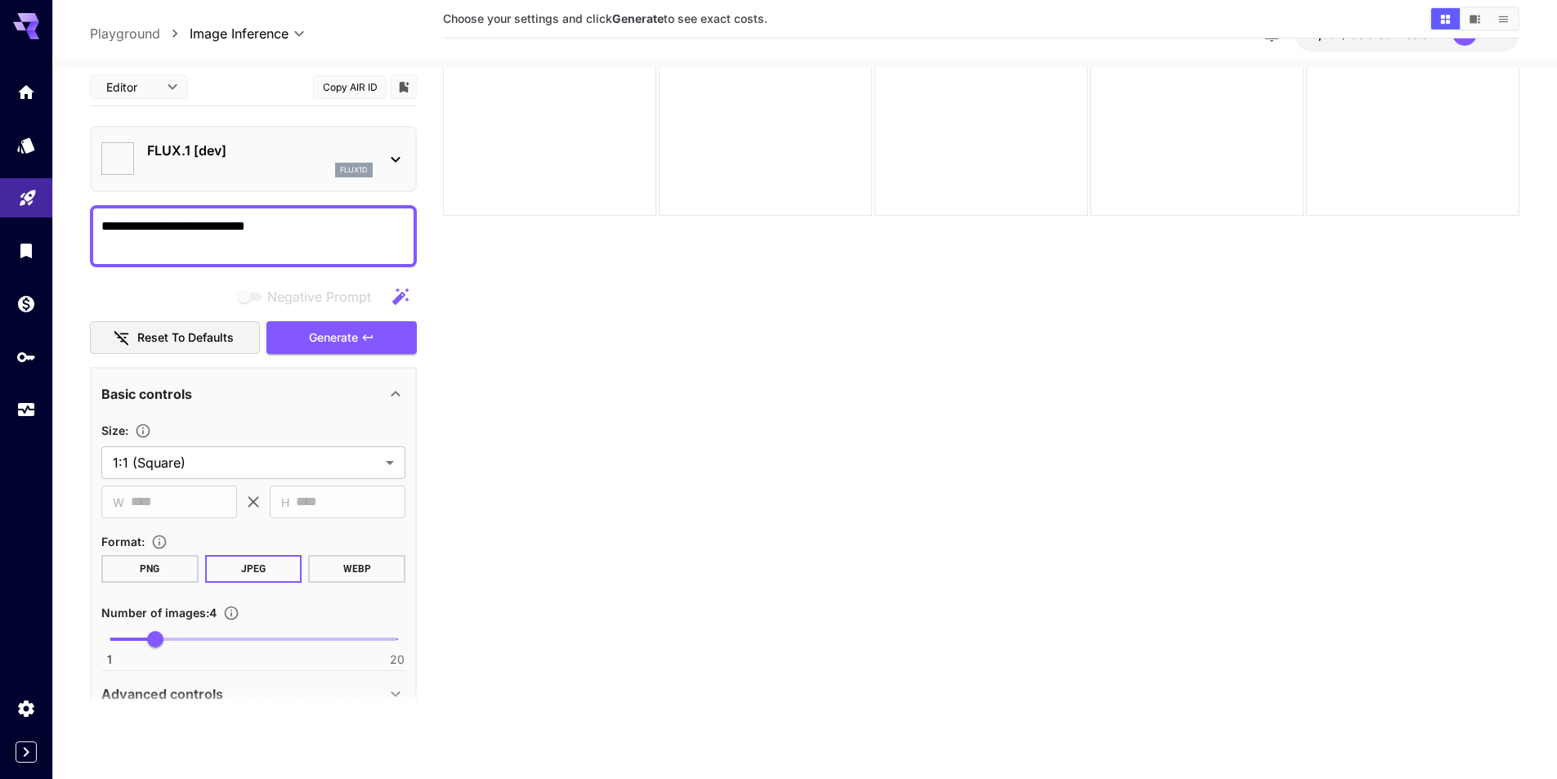
type textarea "**********"
type input "**********"
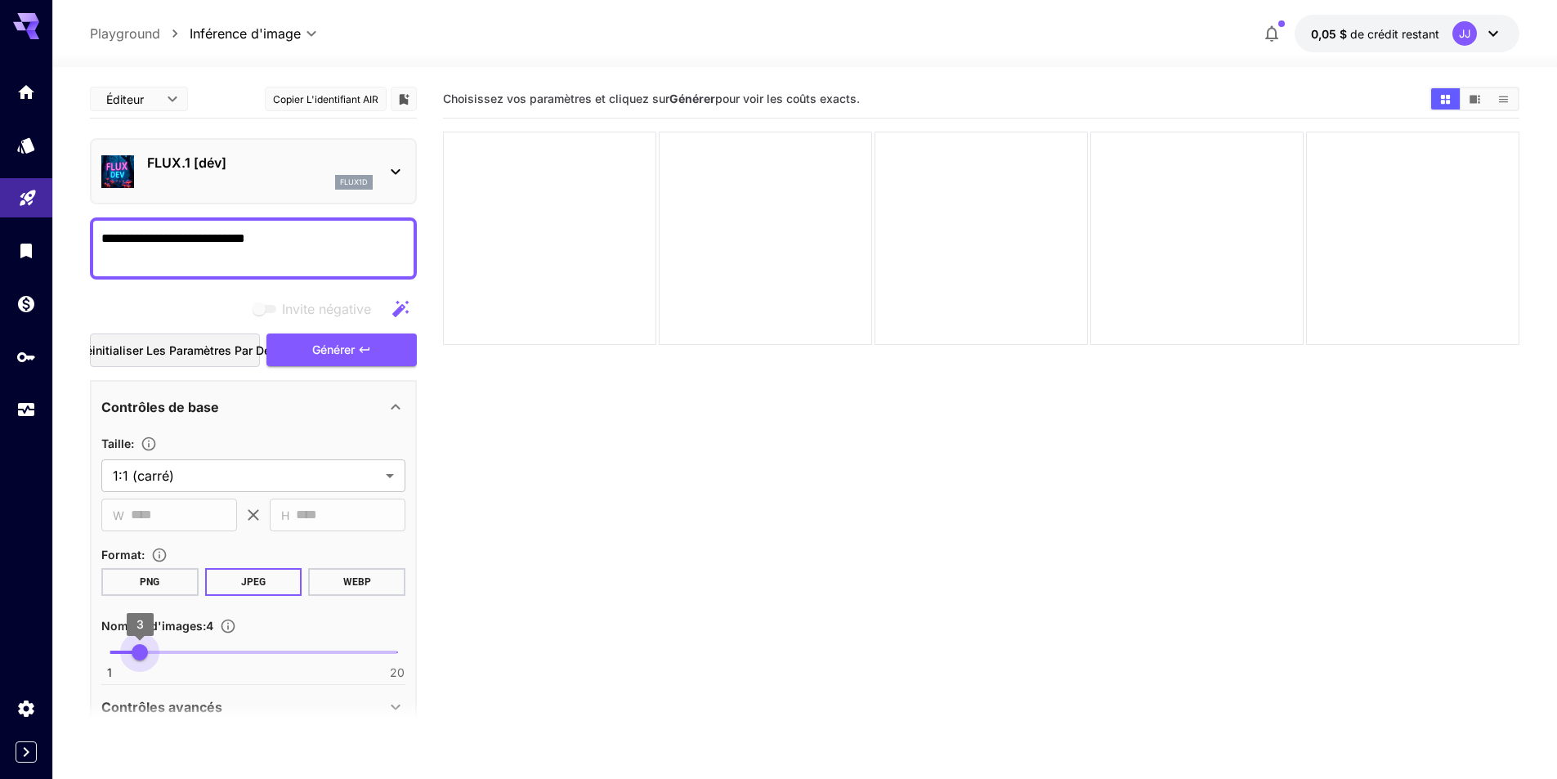
drag, startPoint x: 154, startPoint y: 649, endPoint x: 138, endPoint y: 650, distance: 16.4
click at [138, 650] on span "3" at bounding box center [140, 652] width 16 height 16
type input "*"
drag, startPoint x: 138, startPoint y: 650, endPoint x: 156, endPoint y: 651, distance: 18.1
click at [156, 651] on span "4" at bounding box center [155, 652] width 16 height 16
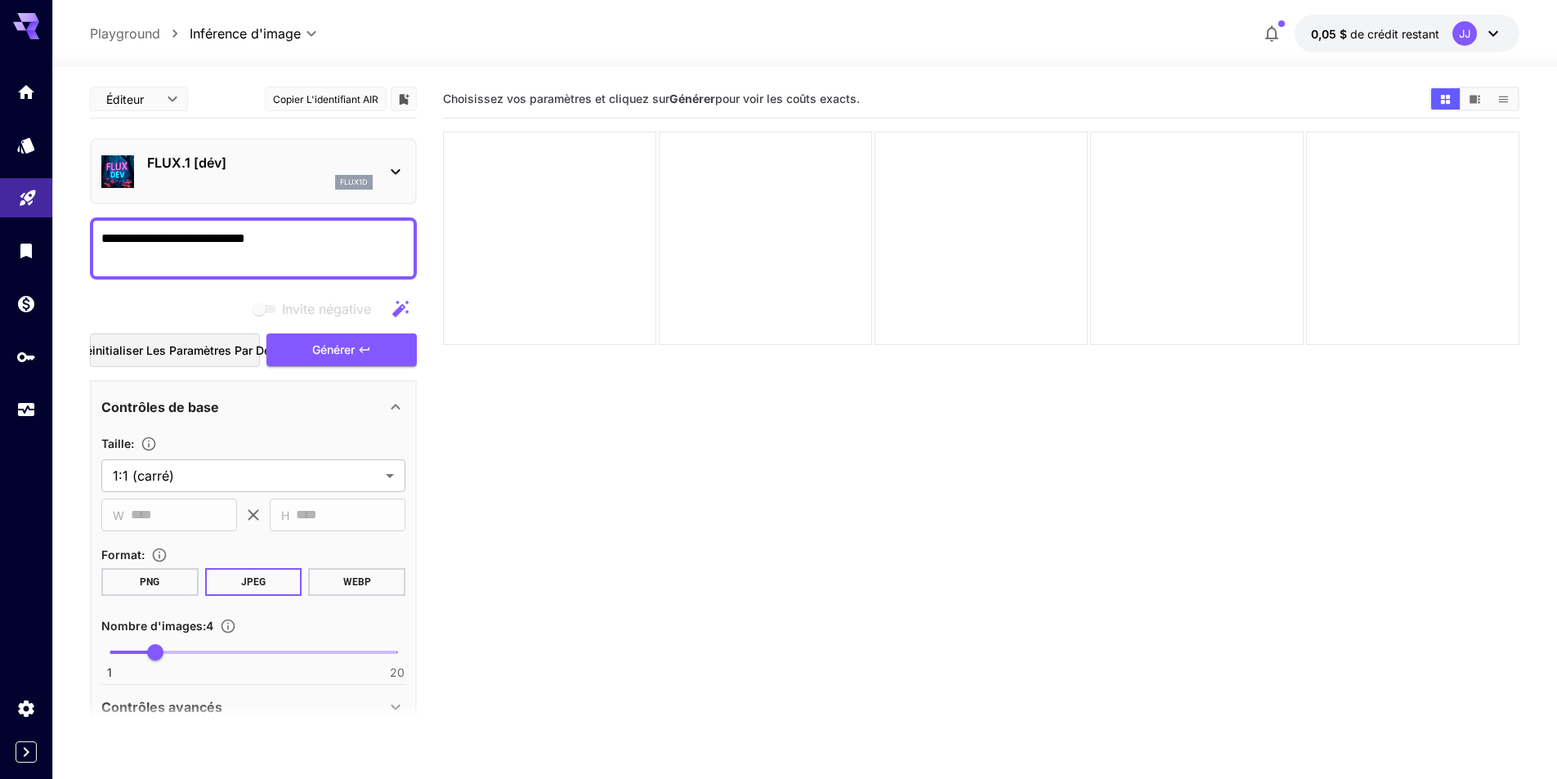
click at [170, 99] on body "**********" at bounding box center [778, 454] width 1557 height 908
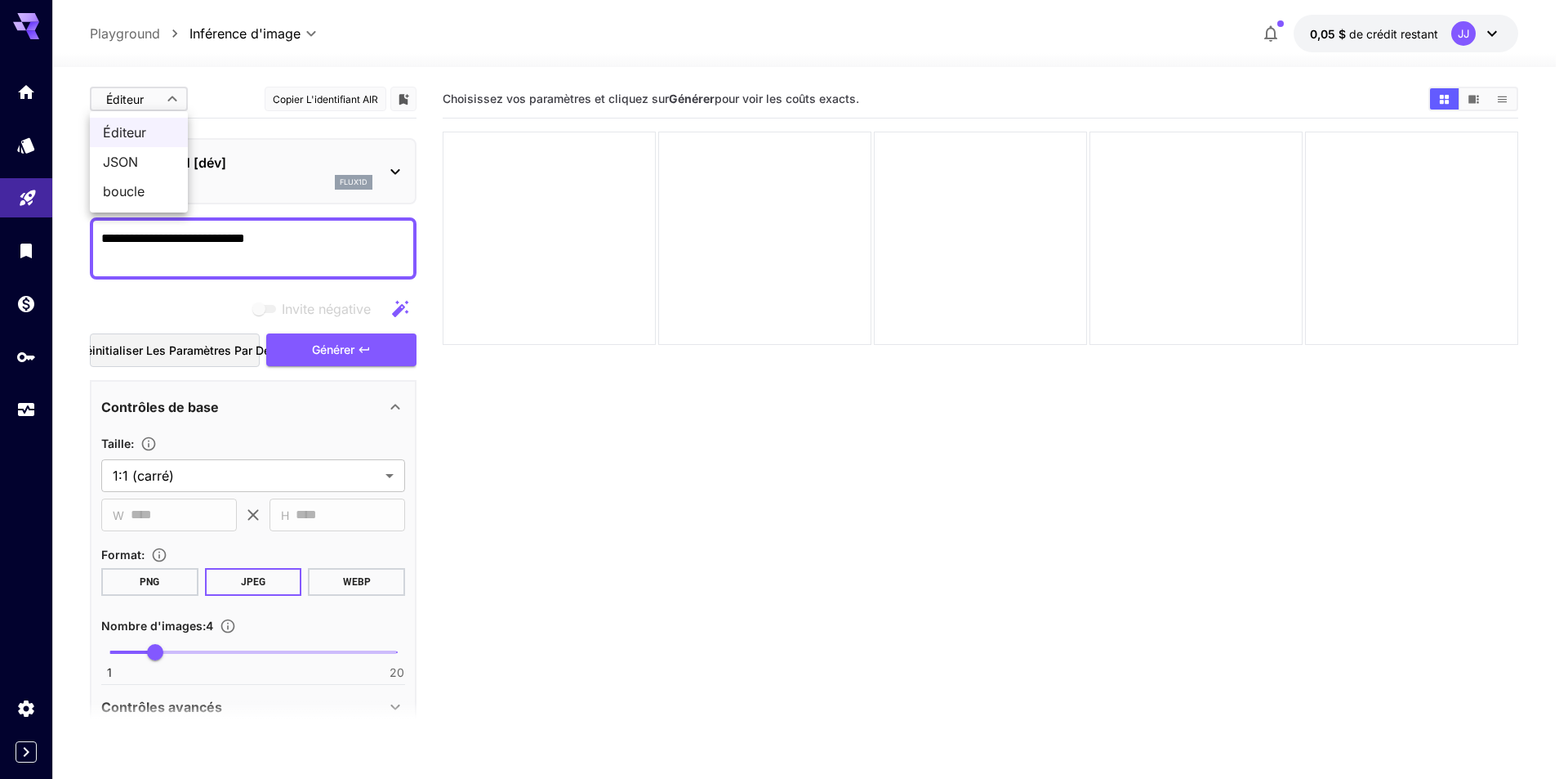
click at [170, 99] on div at bounding box center [784, 389] width 1568 height 779
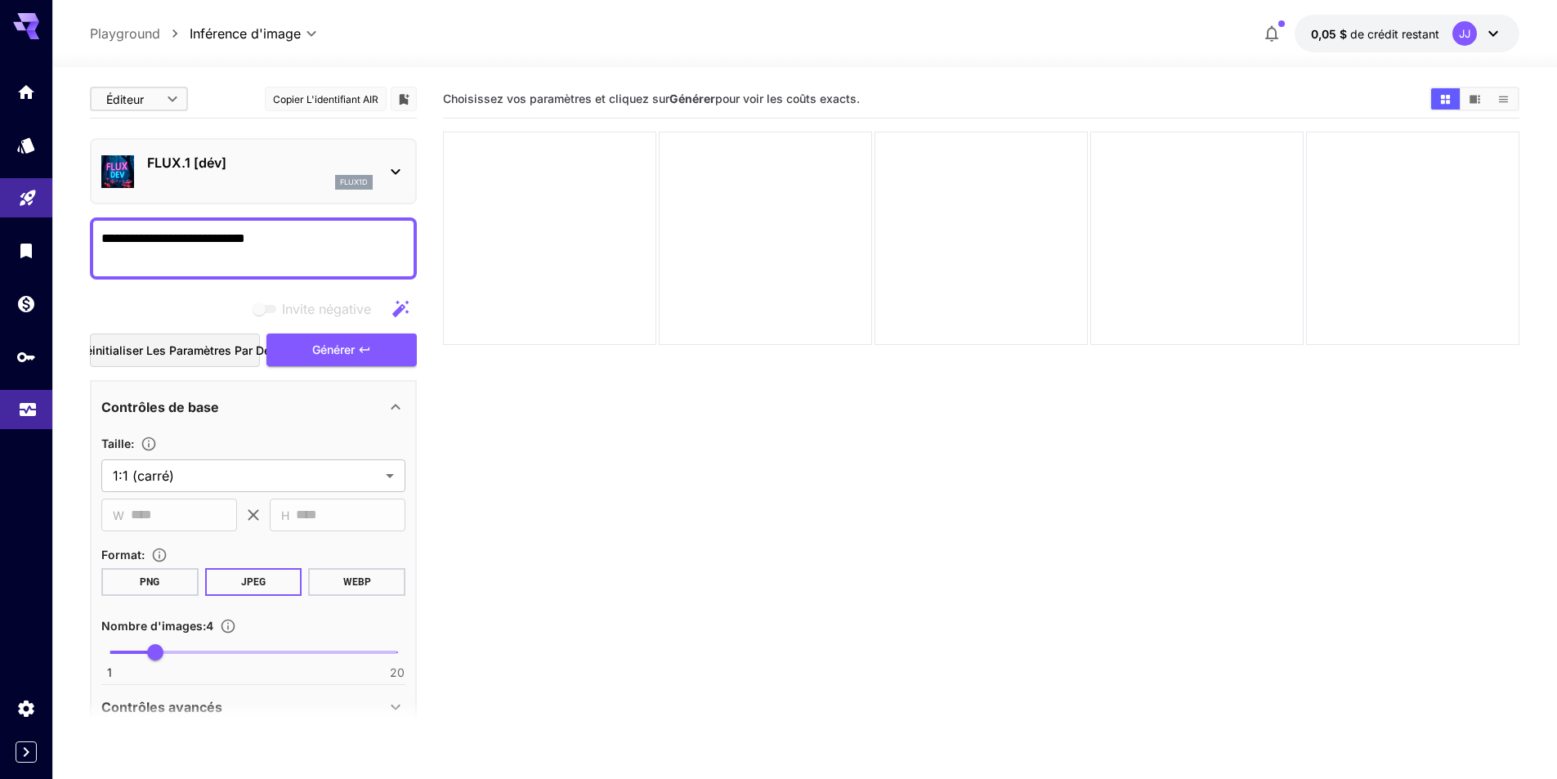
click at [29, 422] on link at bounding box center [26, 410] width 52 height 40
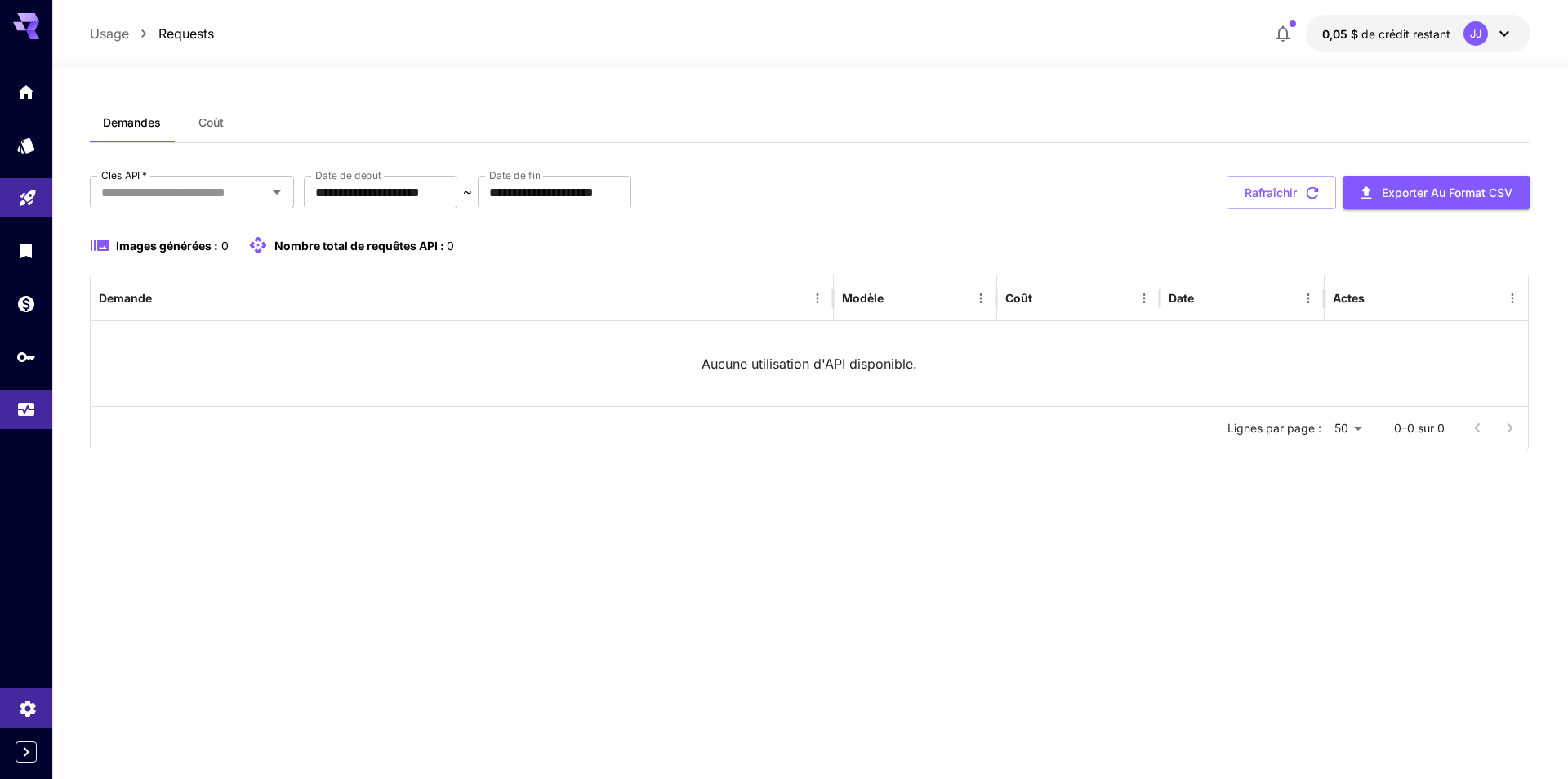
click at [19, 705] on icon "Paramètres" at bounding box center [28, 705] width 20 height 20
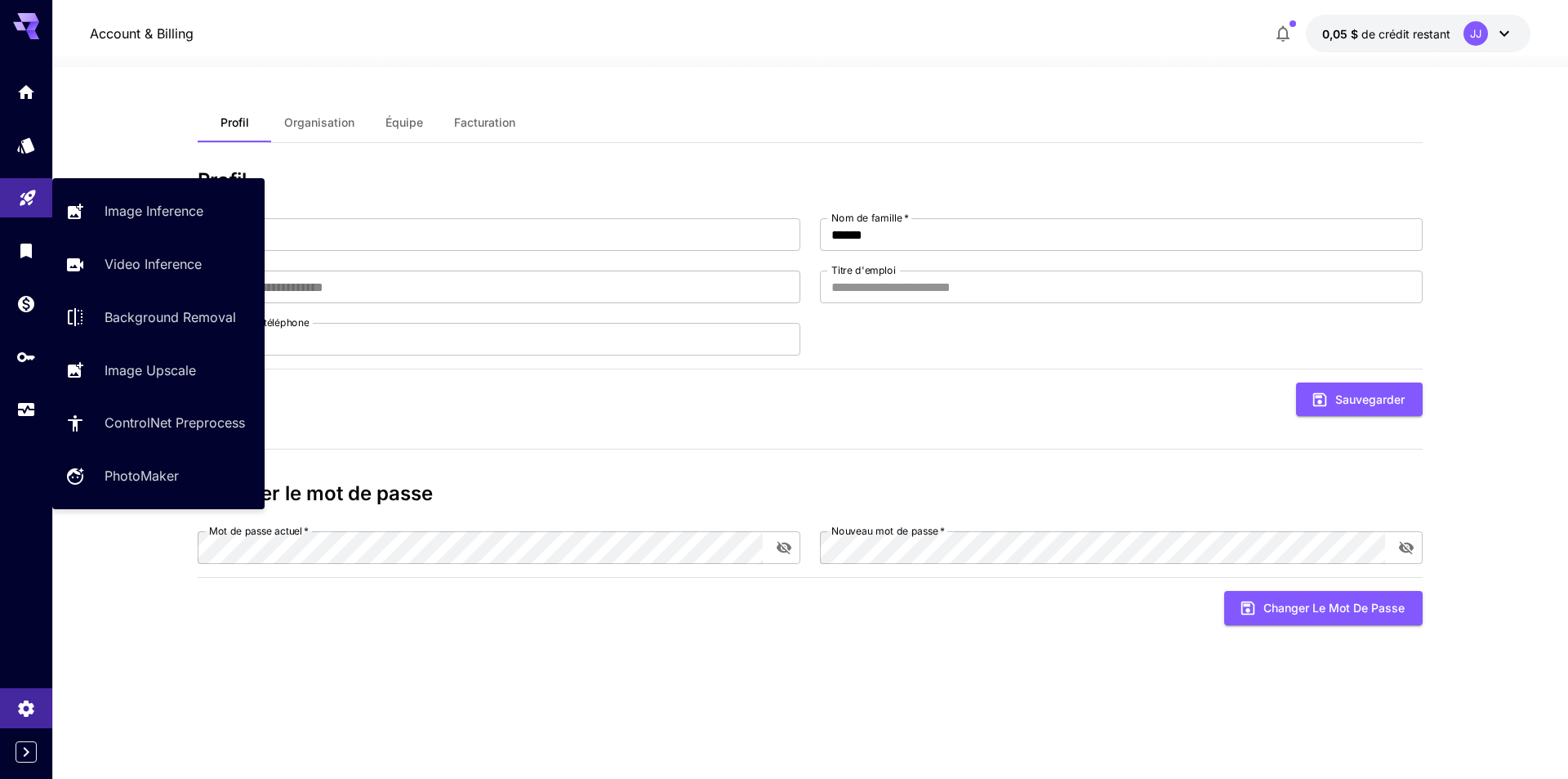
click at [24, 194] on icon "Aire de jeux" at bounding box center [28, 195] width 20 height 20
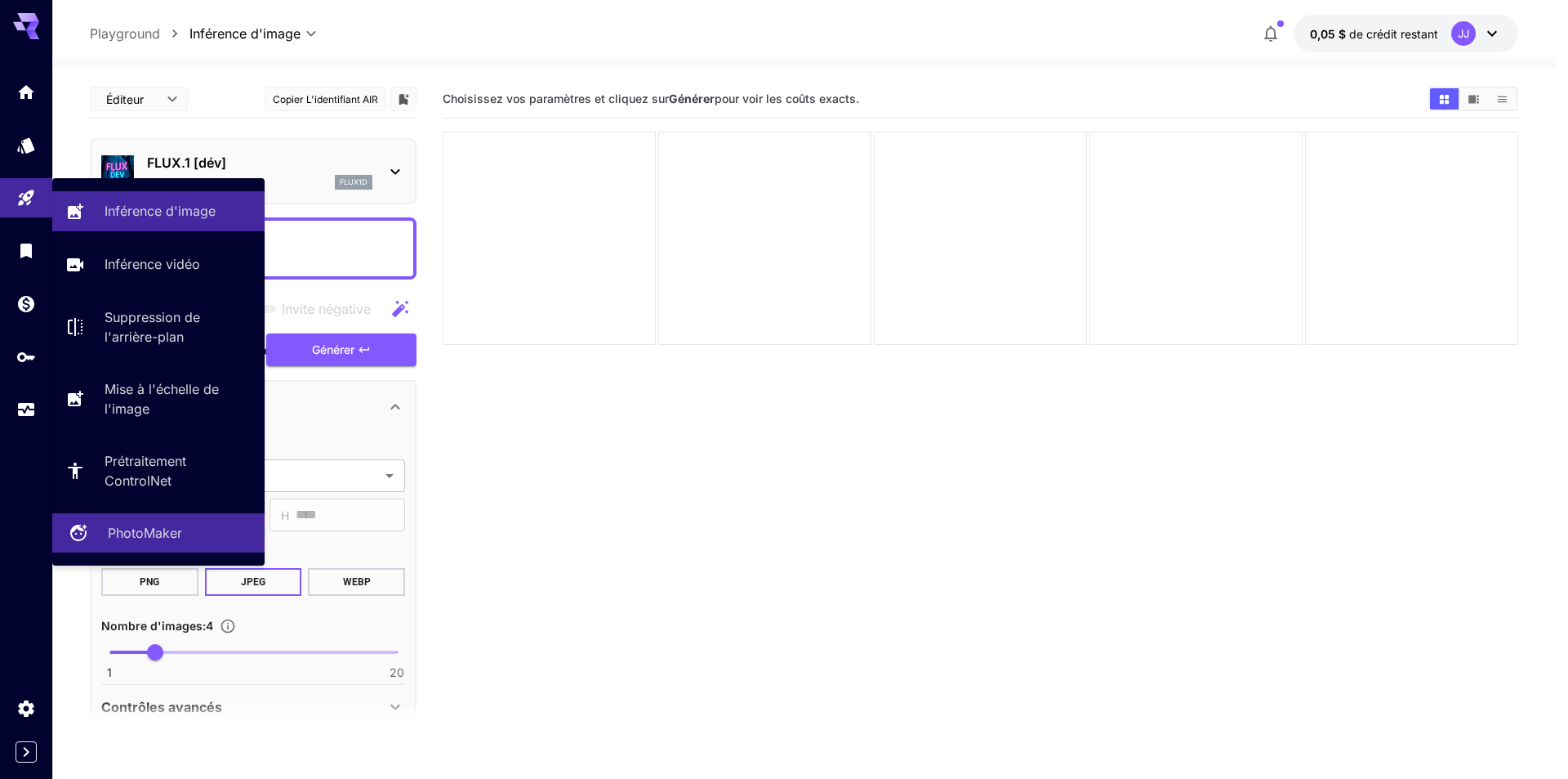
click at [130, 539] on font "PhotoMaker" at bounding box center [145, 533] width 74 height 16
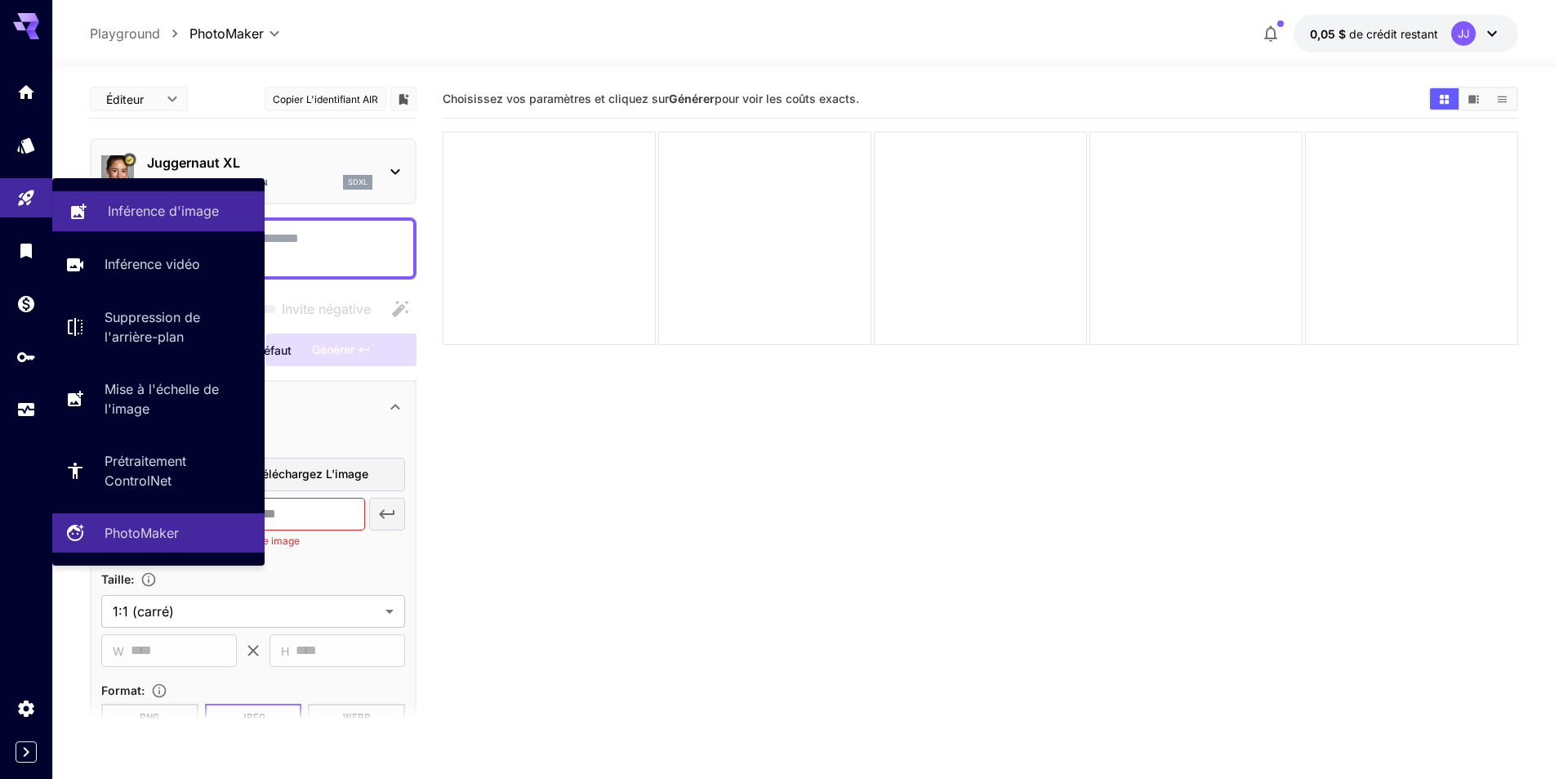
click at [132, 205] on font "Inférence d'image" at bounding box center [163, 211] width 111 height 16
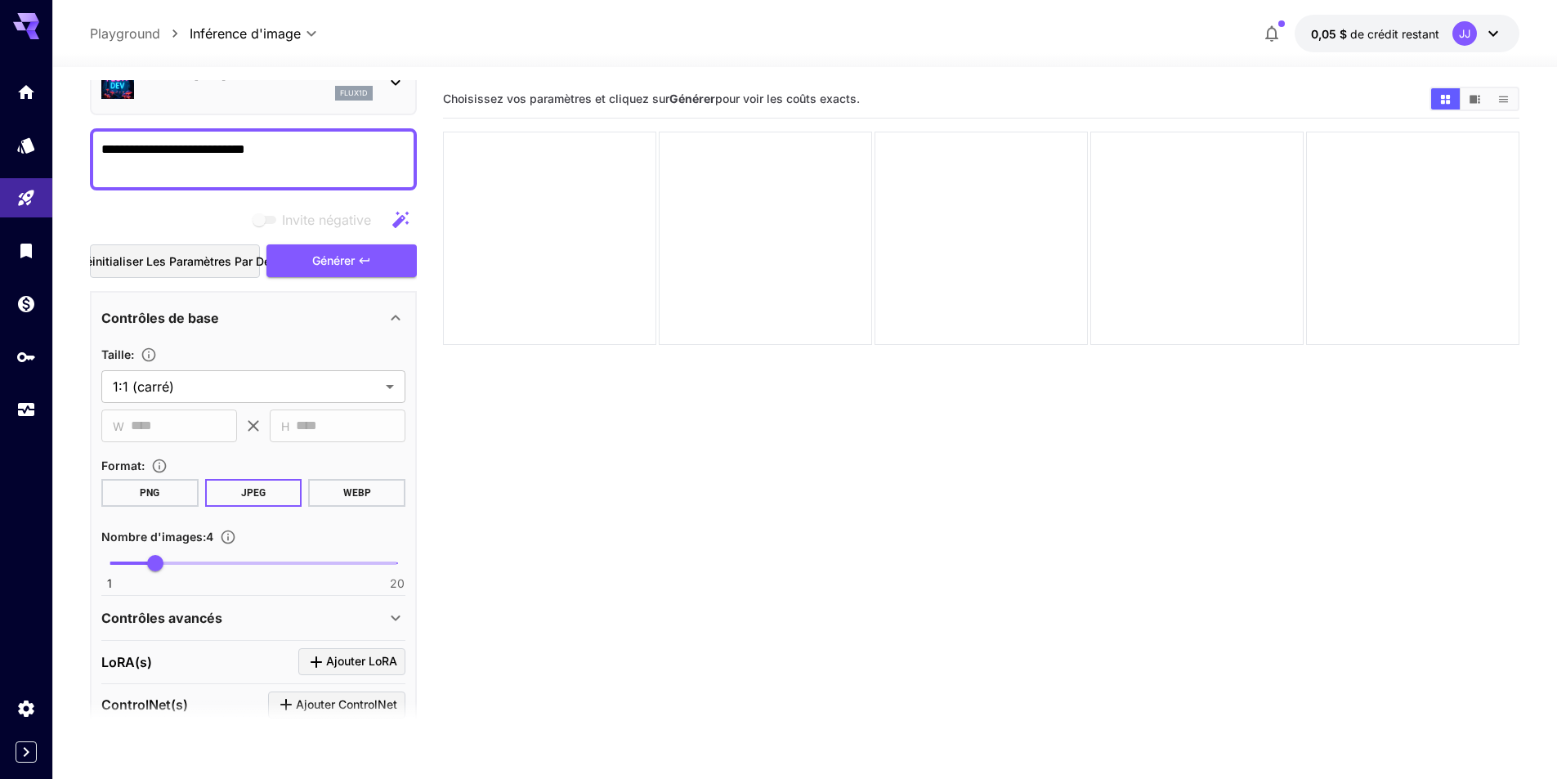
scroll to position [82, 0]
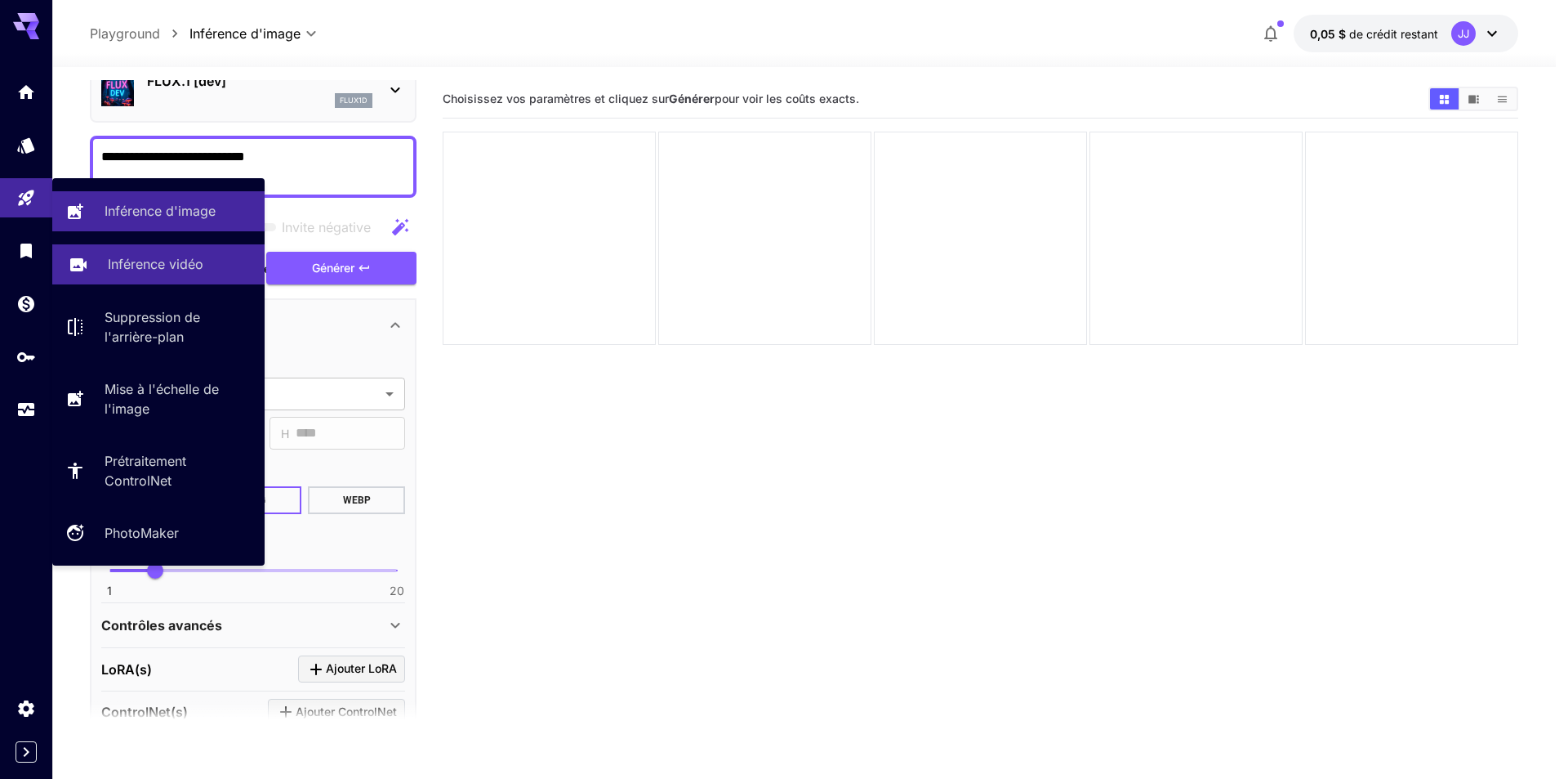
click at [157, 279] on link "Inférence vidéo" at bounding box center [158, 264] width 212 height 40
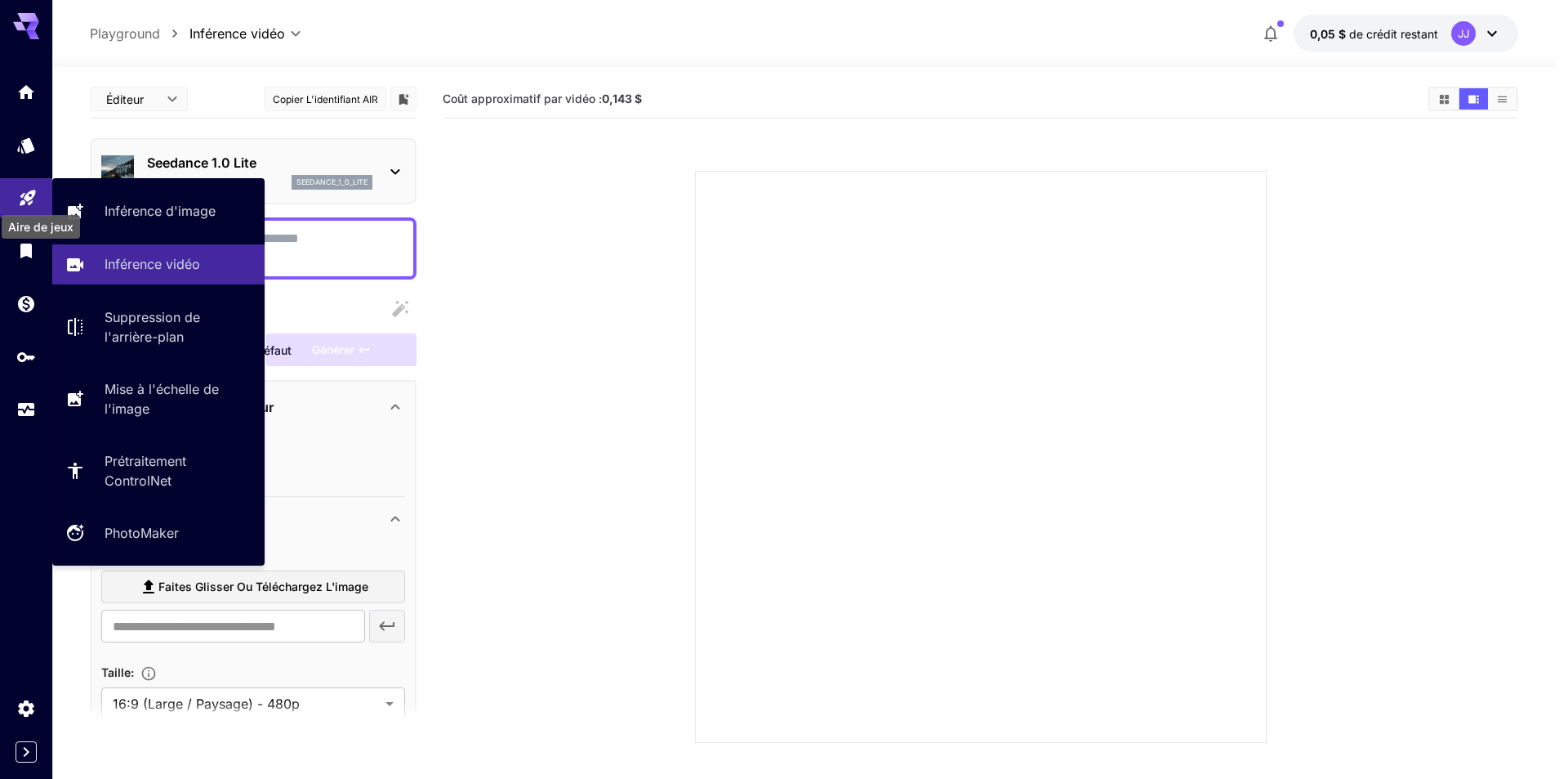
click at [19, 199] on icon "Aire de jeux" at bounding box center [28, 193] width 20 height 20
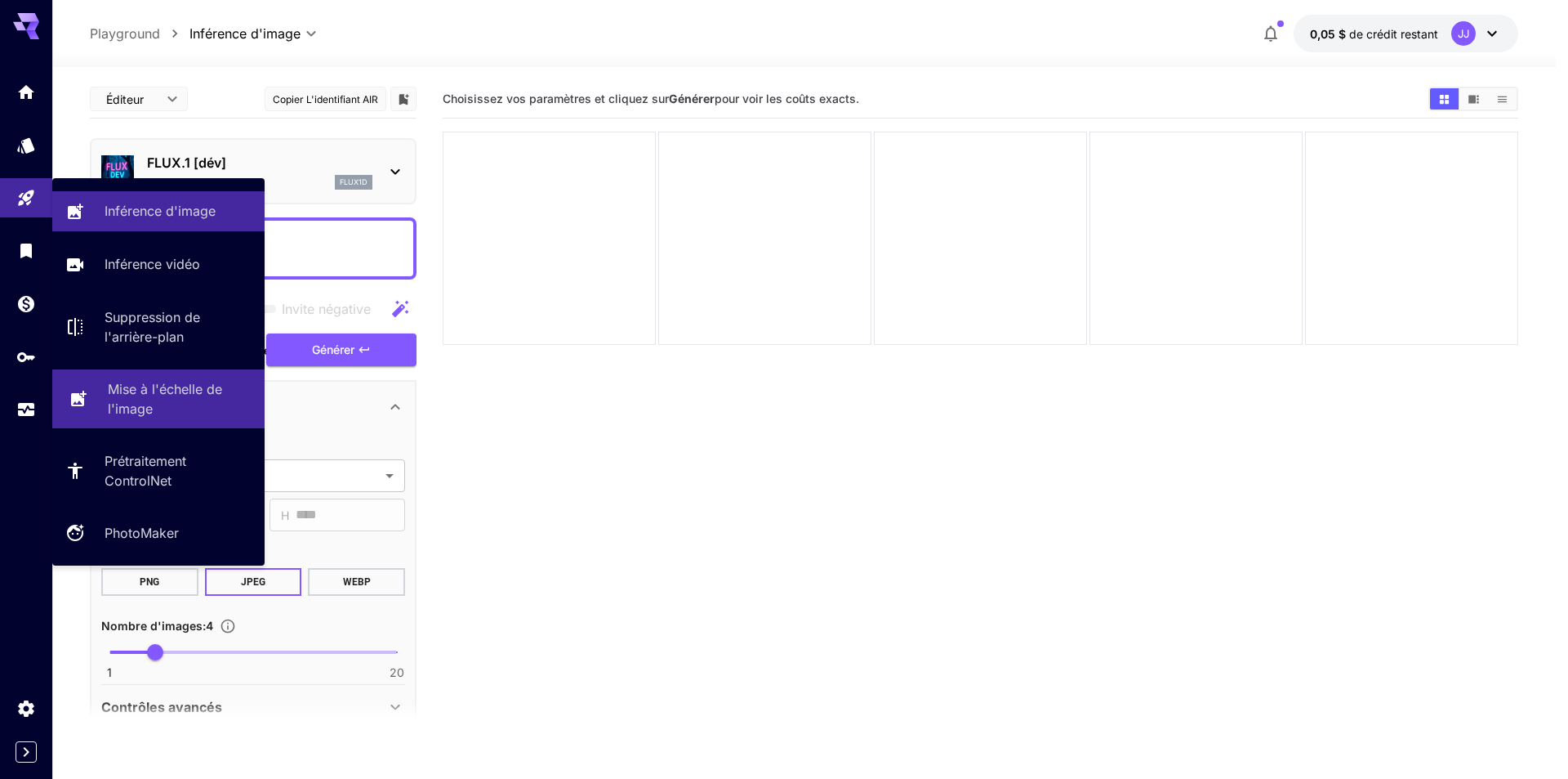
click at [141, 387] on font "Mise à l'échelle de l'image" at bounding box center [165, 399] width 114 height 36
type input "**********"
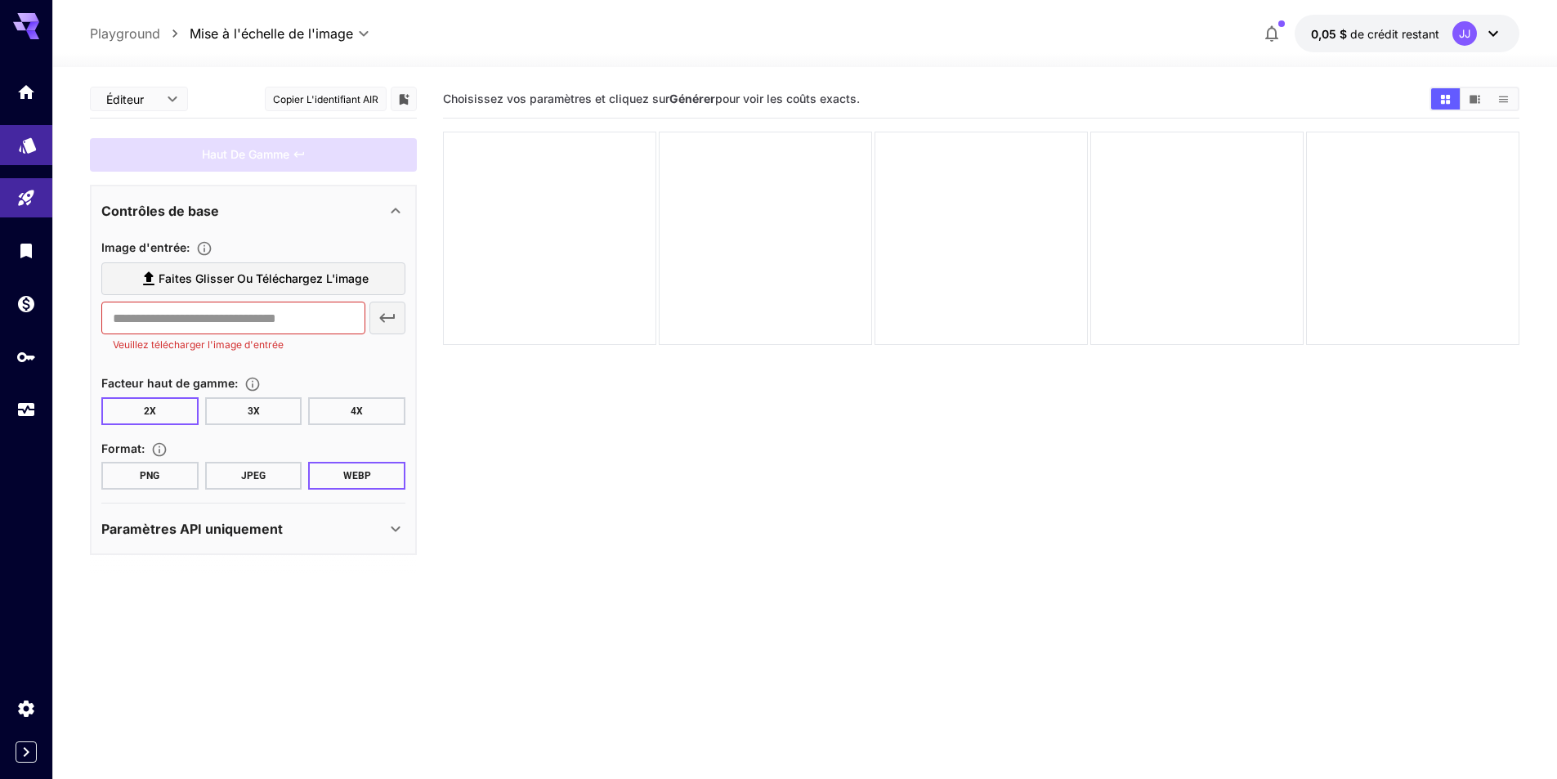
click at [16, 154] on link at bounding box center [26, 145] width 52 height 40
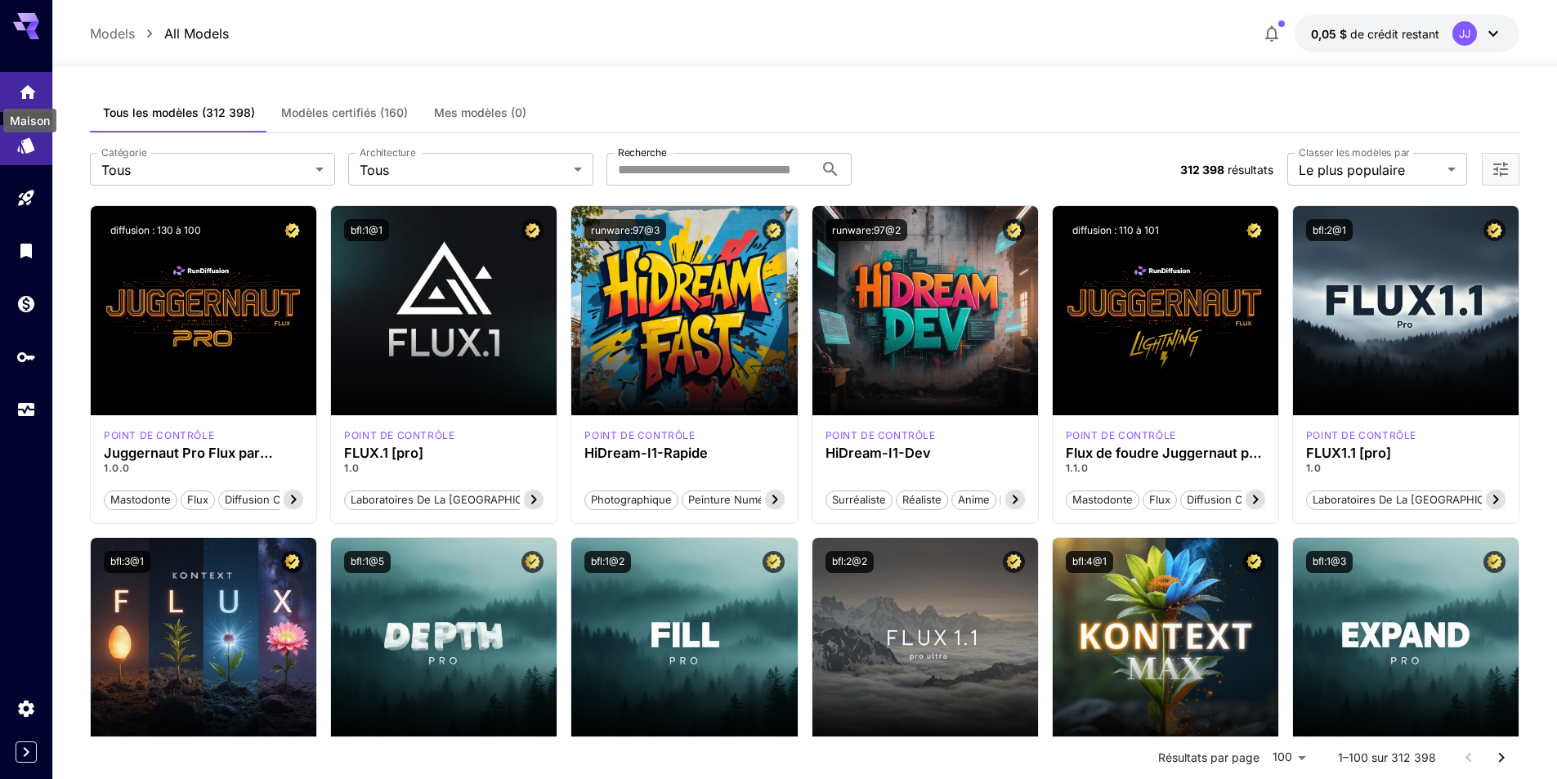
click at [25, 83] on icon "Maison" at bounding box center [28, 89] width 20 height 20
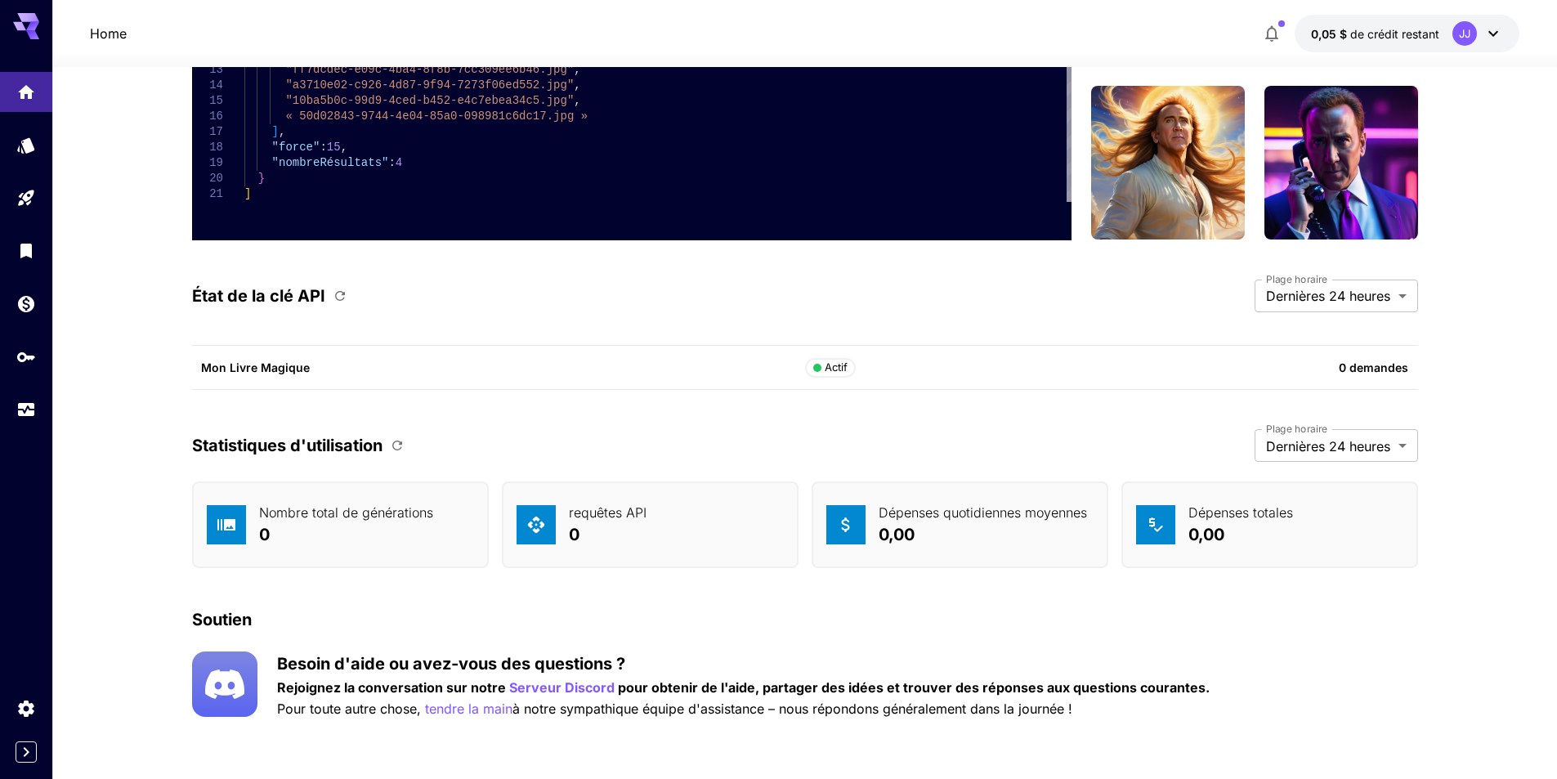
scroll to position [4003, 0]
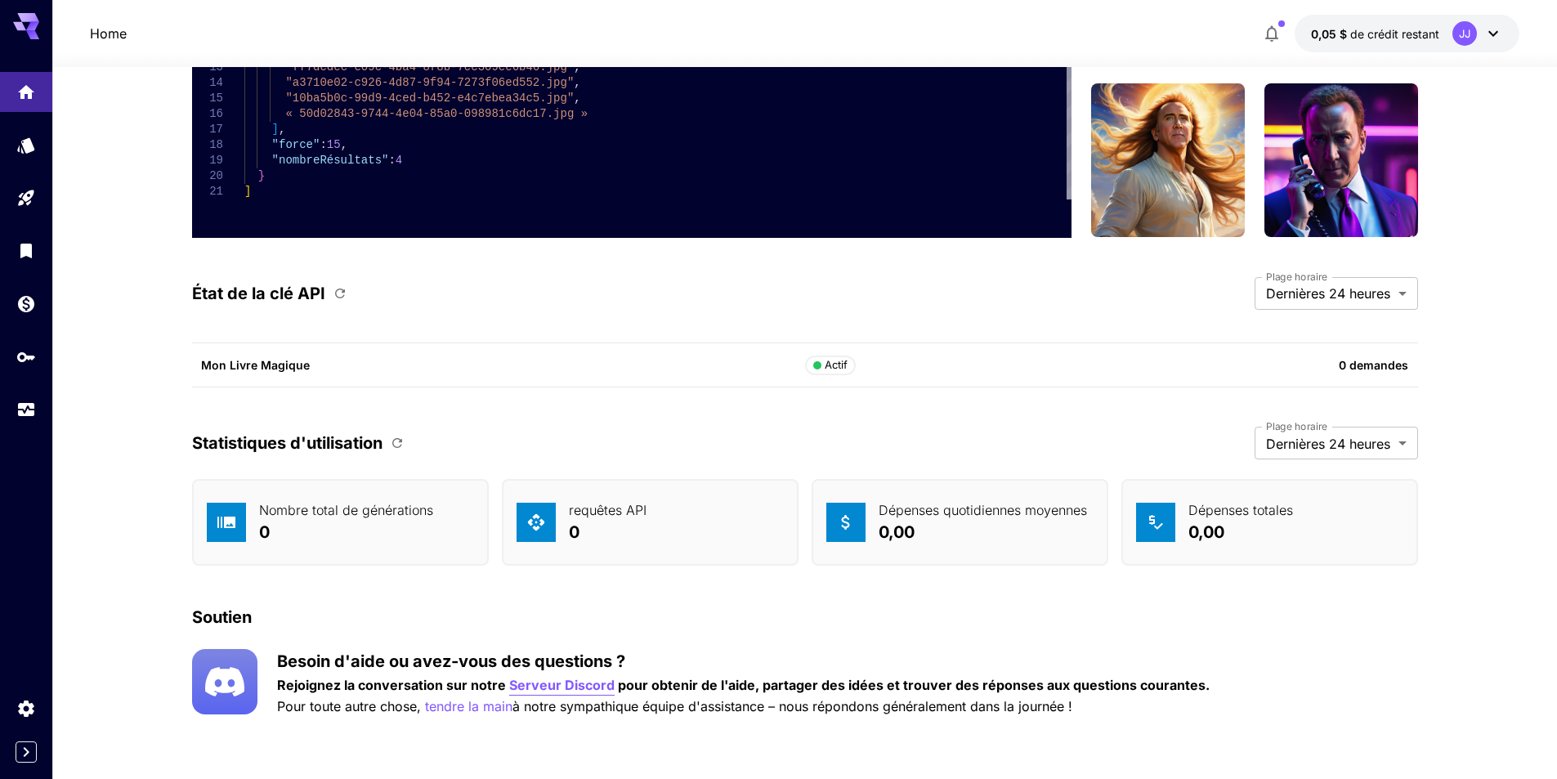
click at [580, 687] on font "Serveur Discord" at bounding box center [561, 685] width 105 height 16
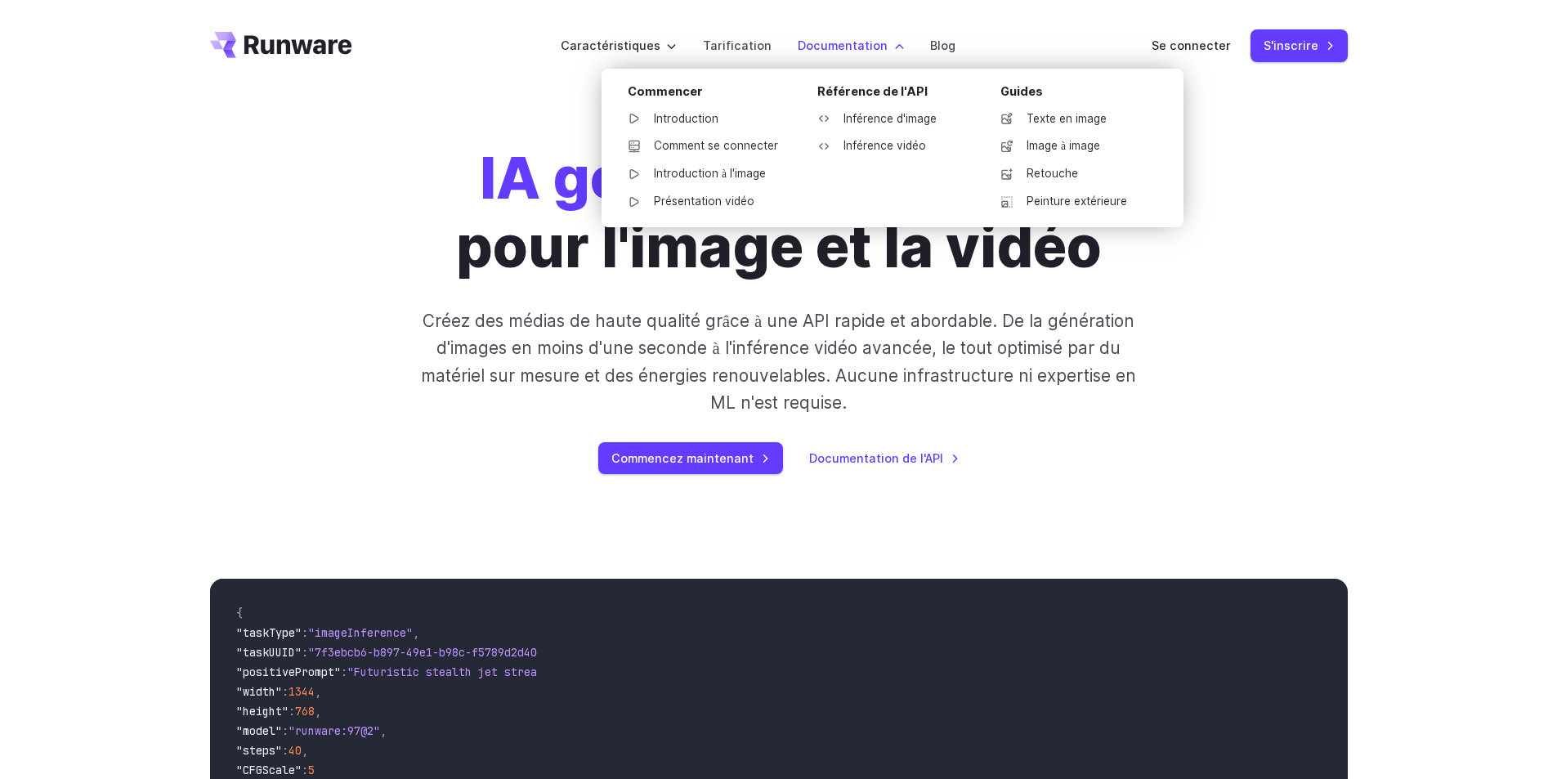
click at [815, 47] on font "Documentation" at bounding box center [843, 45] width 90 height 14
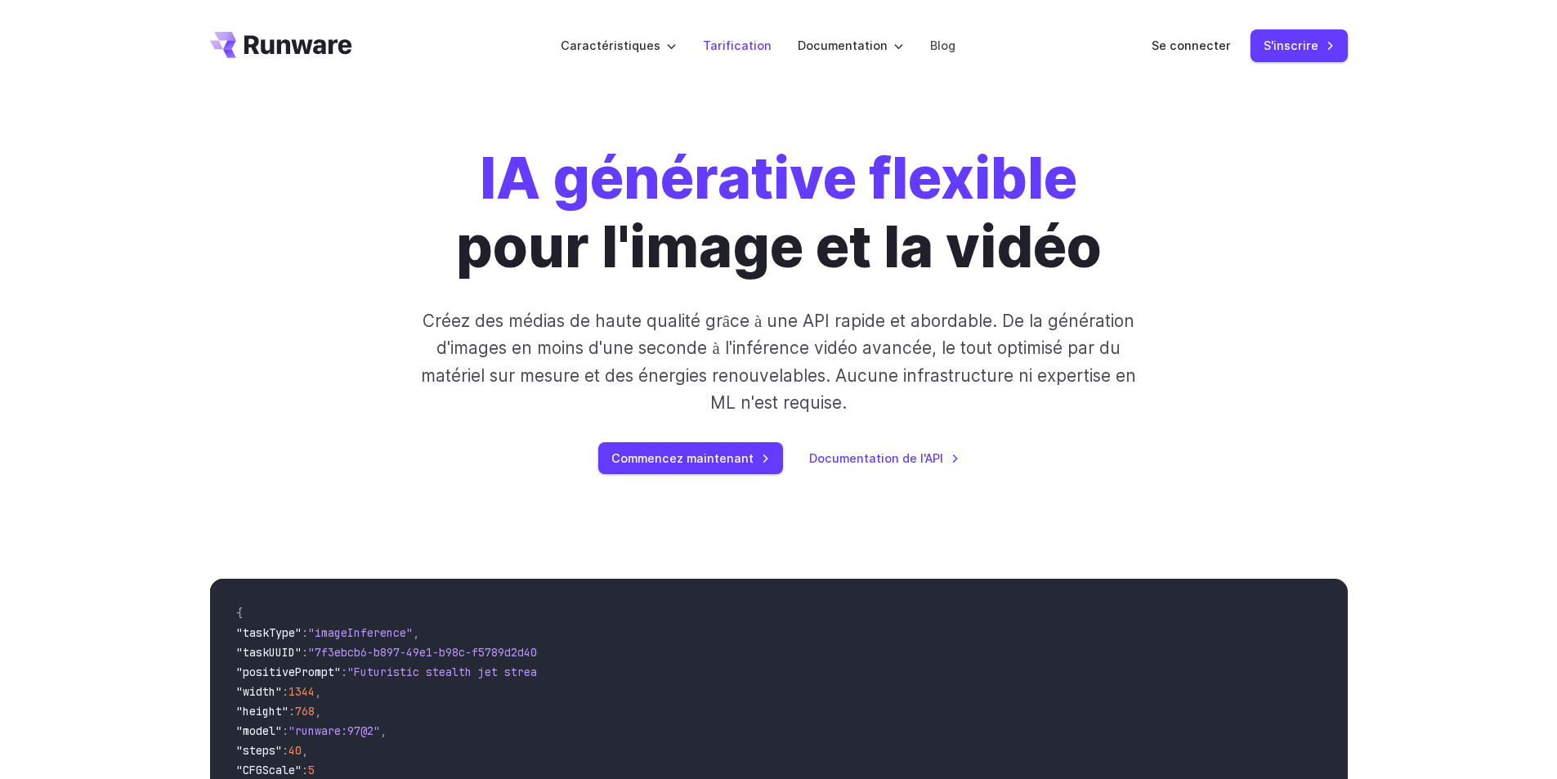
click at [732, 45] on font "Tarification" at bounding box center [737, 45] width 69 height 14
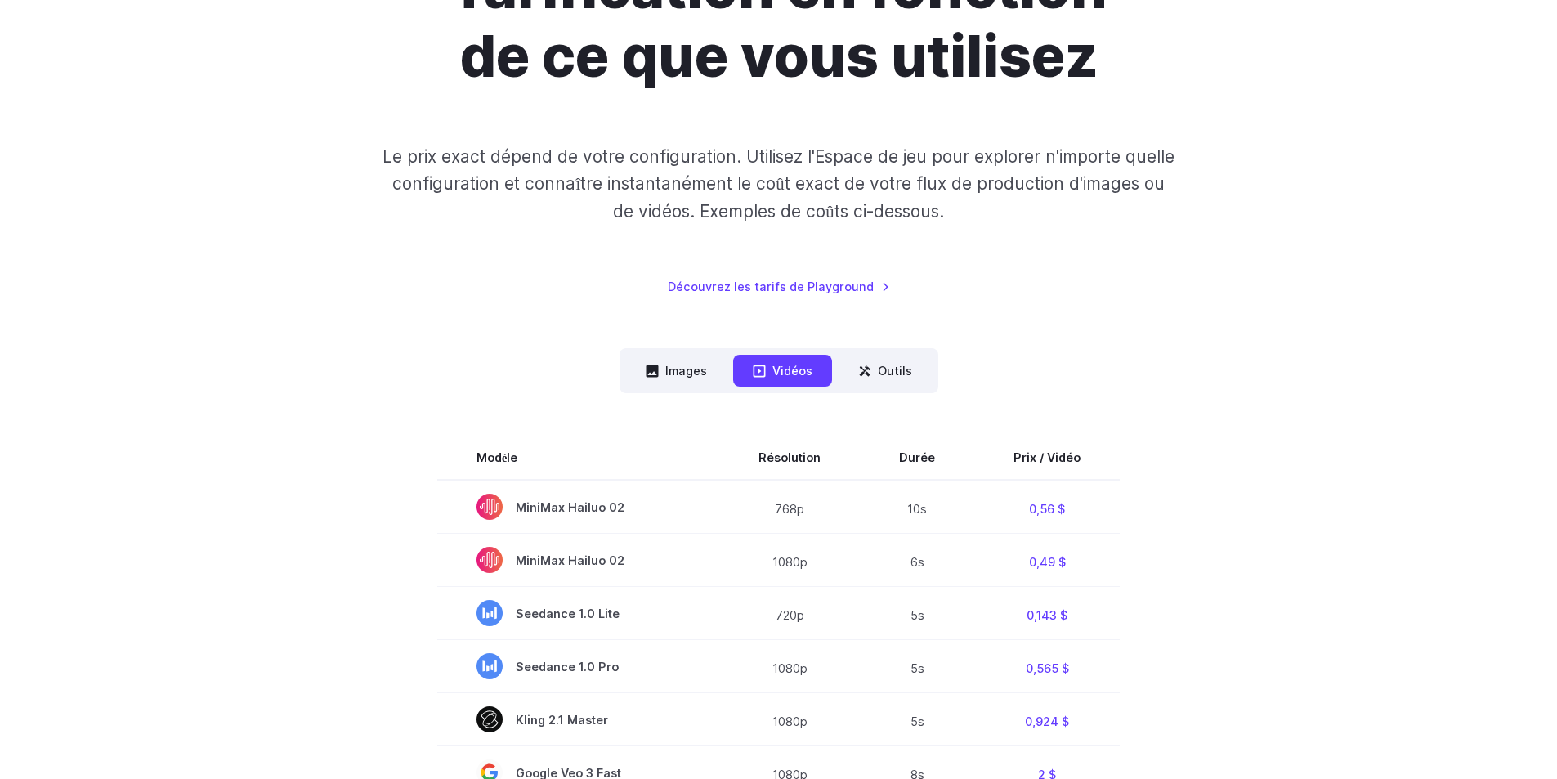
scroll to position [245, 0]
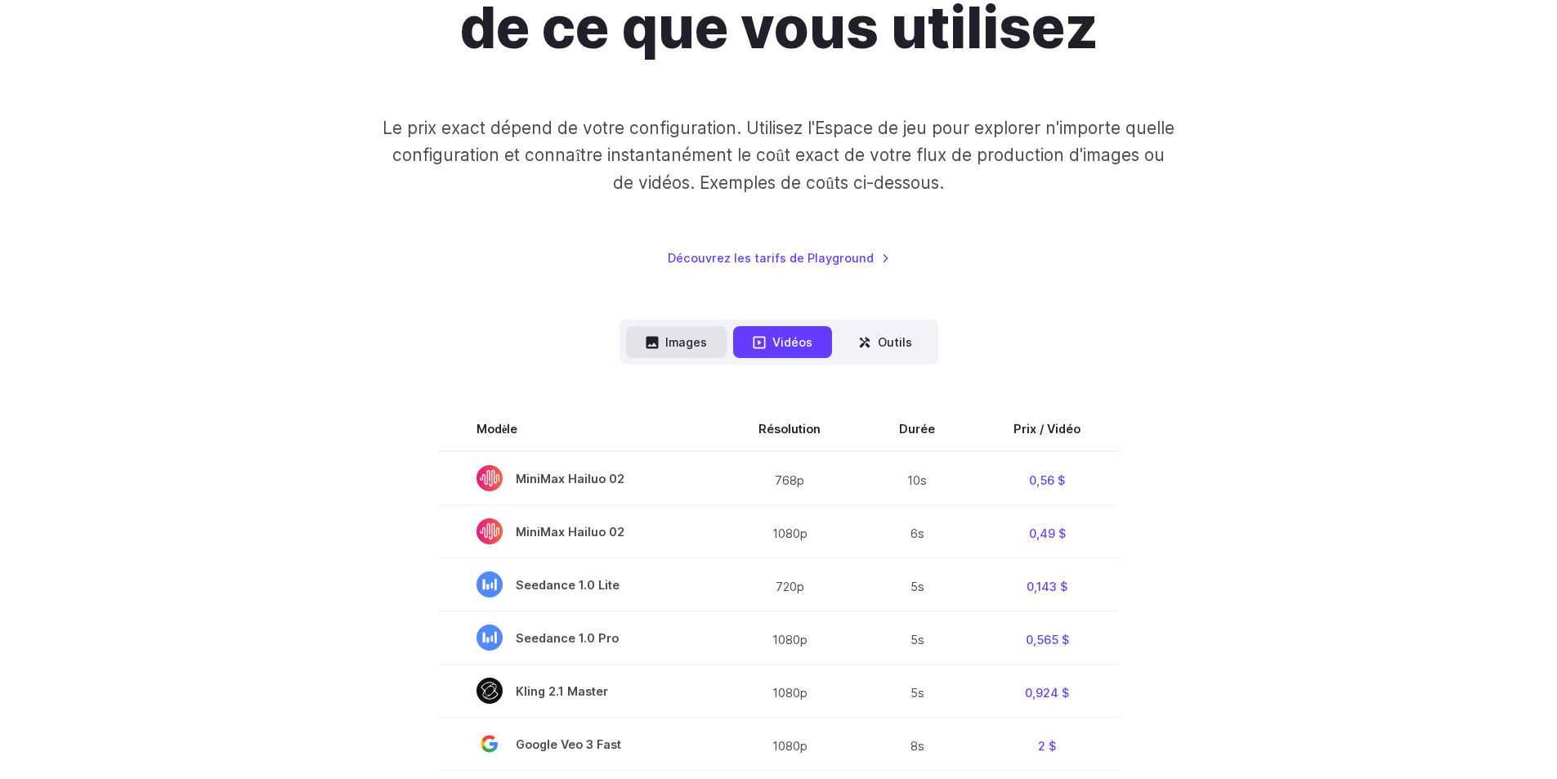
click at [685, 326] on button "Images" at bounding box center [676, 342] width 101 height 32
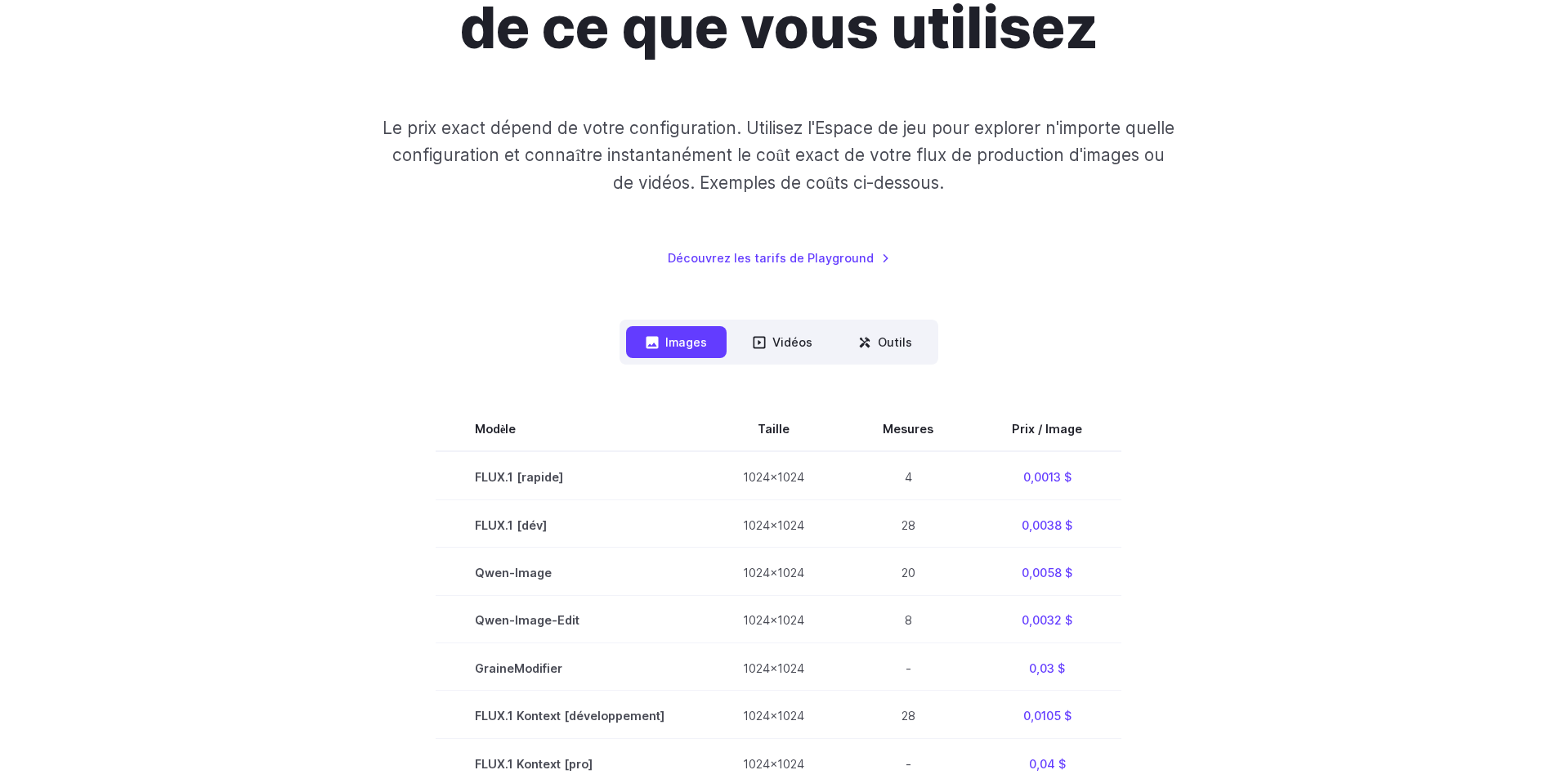
scroll to position [0, 0]
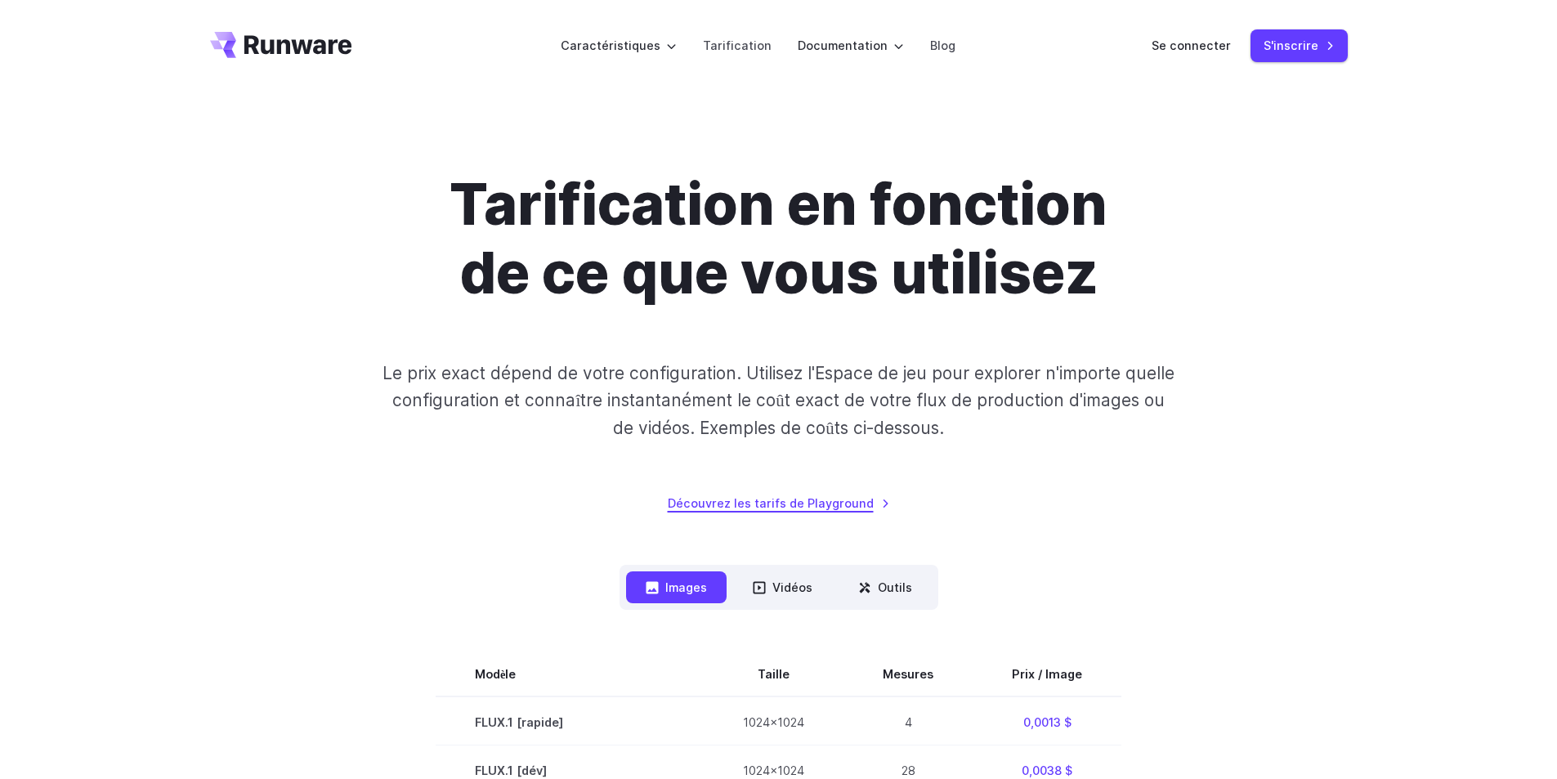
click at [722, 501] on font "Découvrez les tarifs de Playground" at bounding box center [771, 503] width 206 height 14
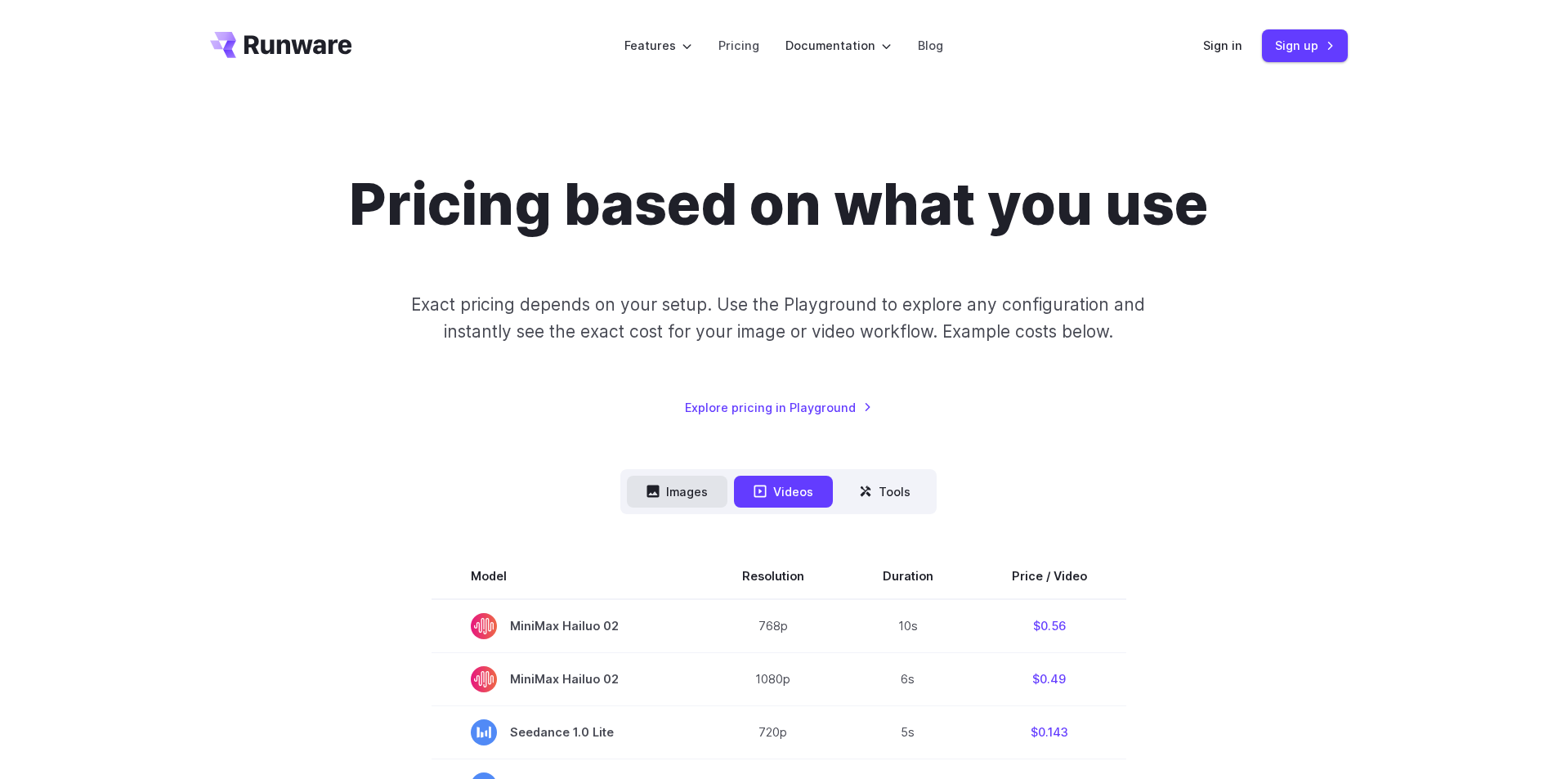
click at [691, 481] on button "Images" at bounding box center [677, 492] width 101 height 32
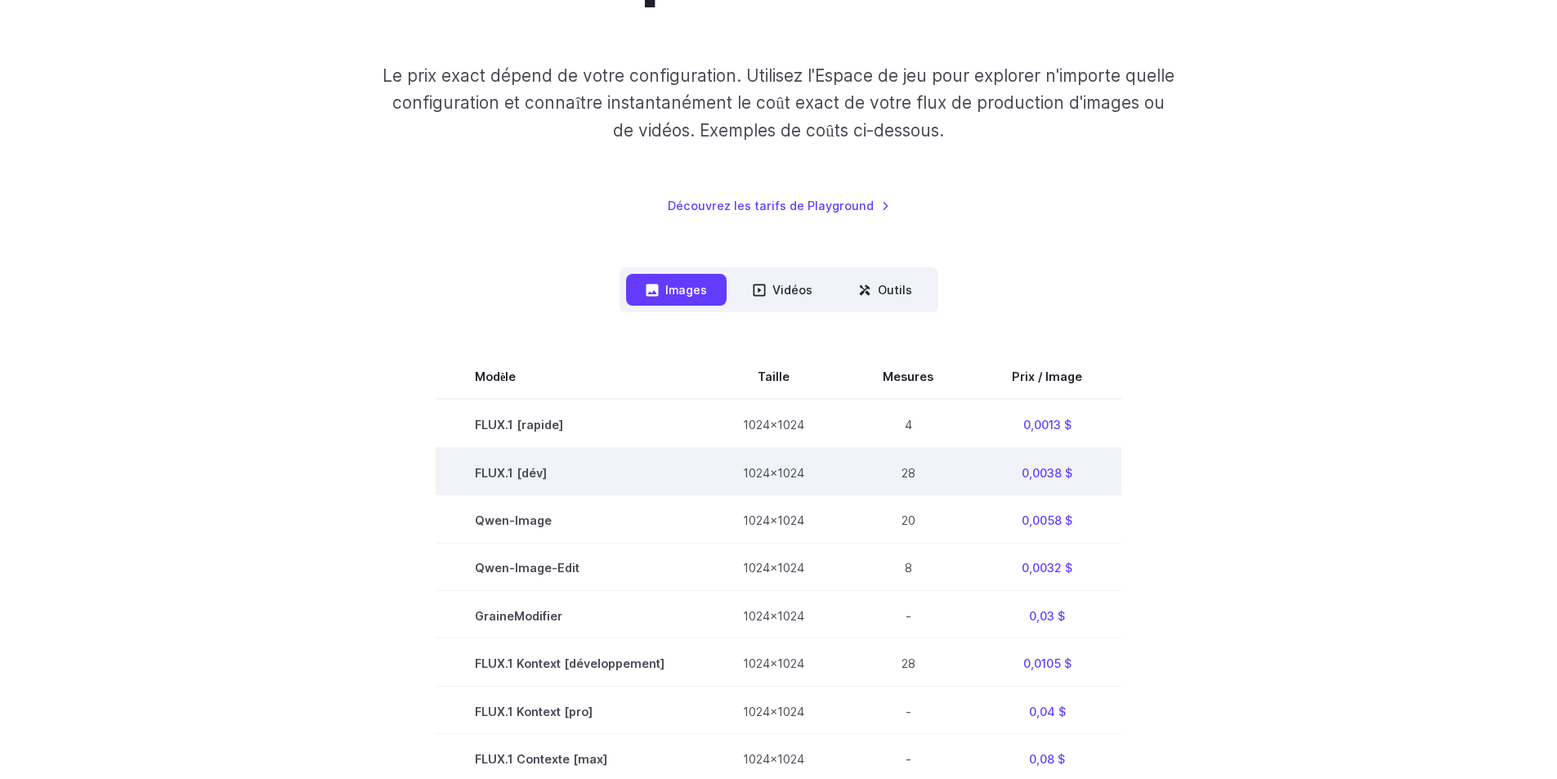
scroll to position [327, 0]
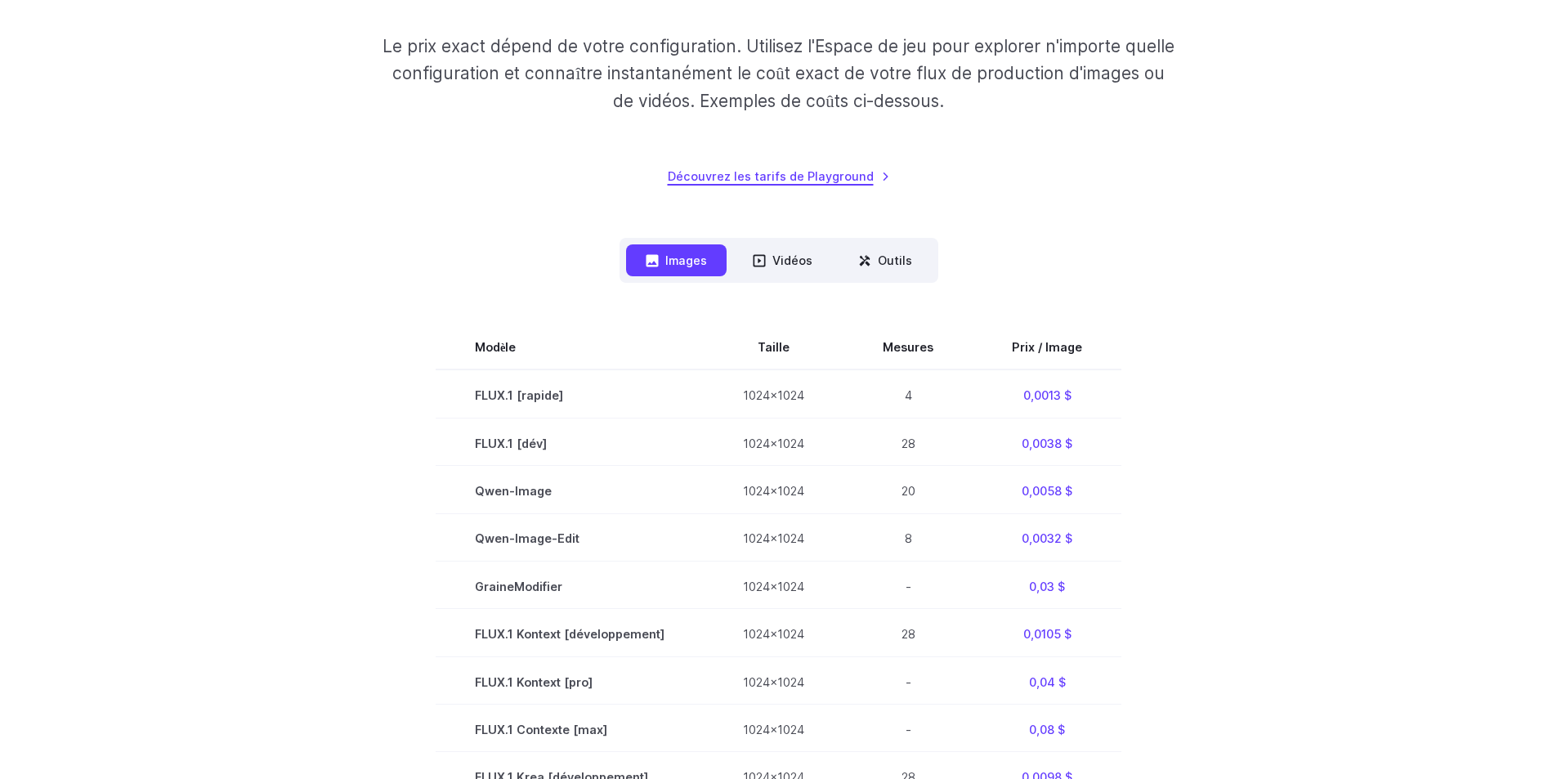
click at [861, 172] on font "Découvrez les tarifs de Playground" at bounding box center [771, 176] width 206 height 14
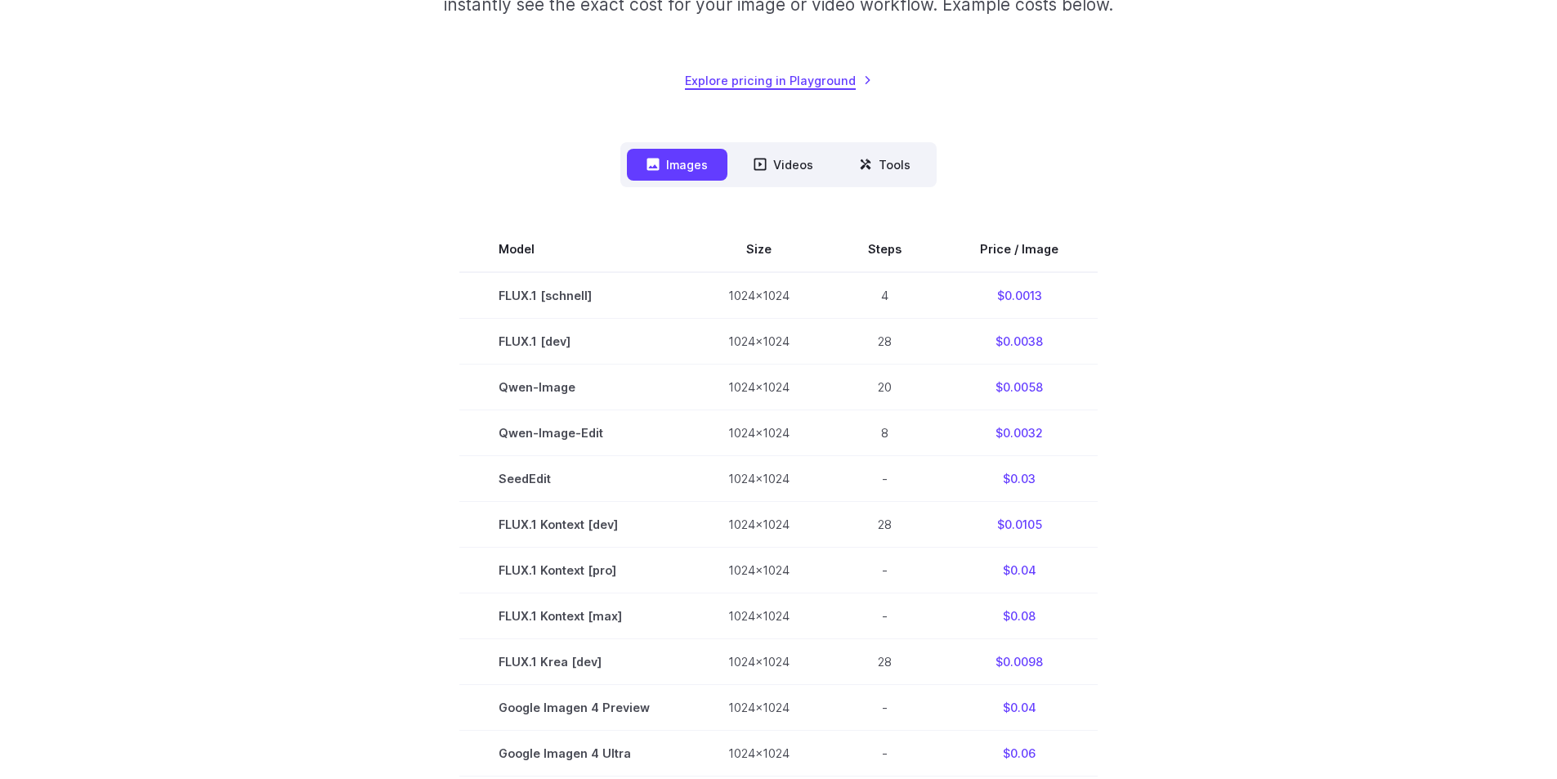
scroll to position [257, 0]
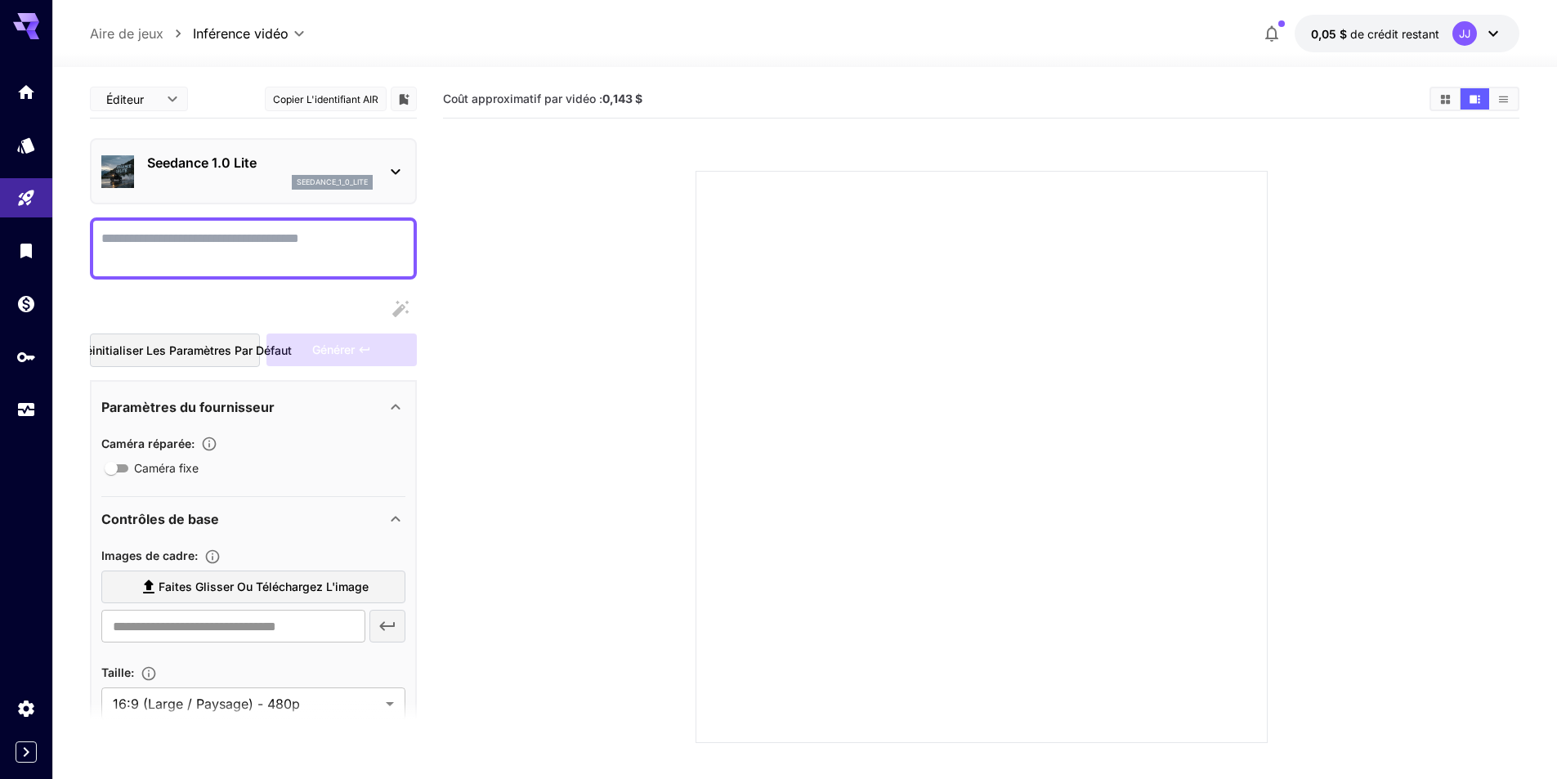
click at [387, 173] on icon at bounding box center [396, 172] width 20 height 20
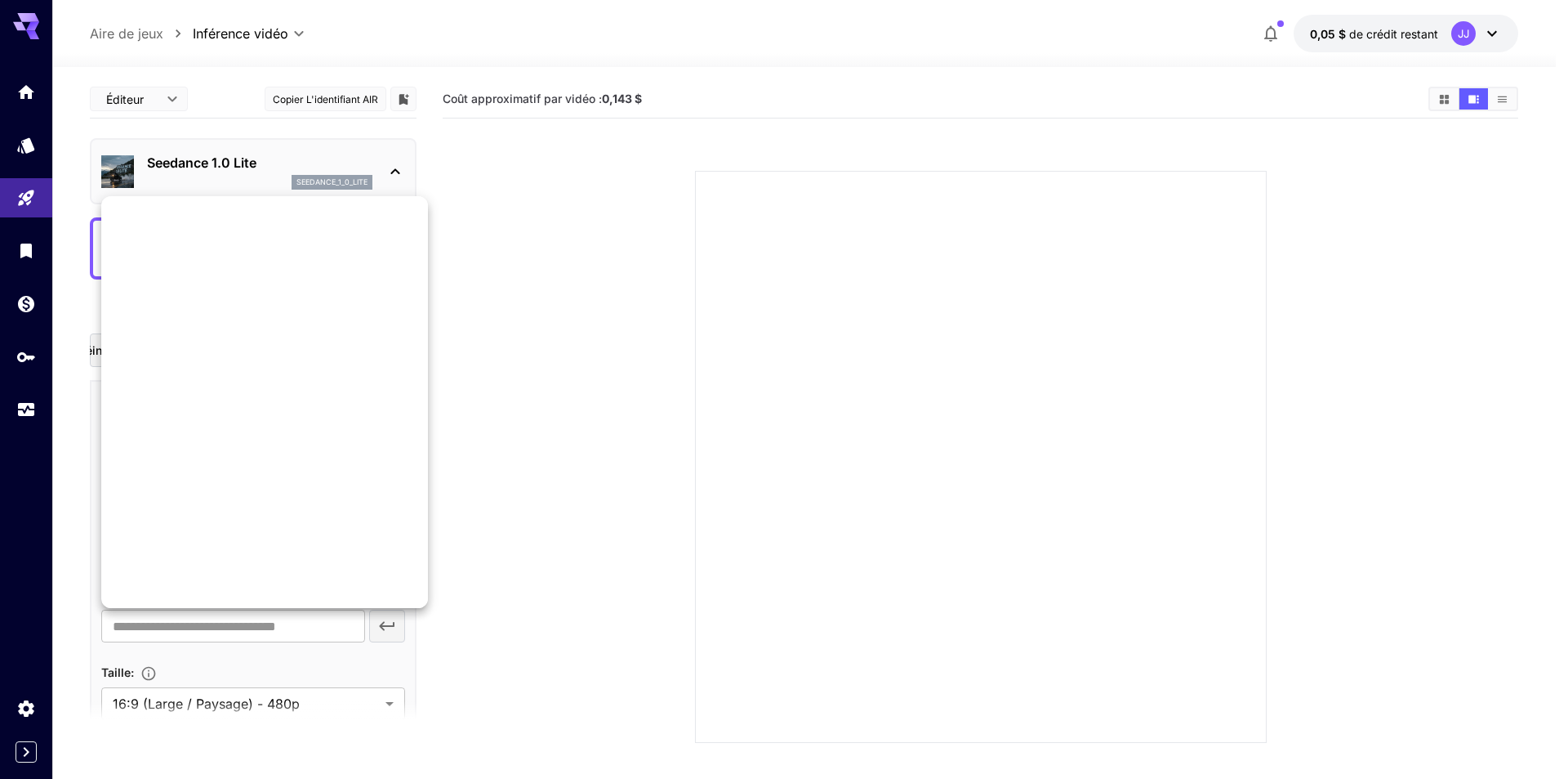
scroll to position [574, 0]
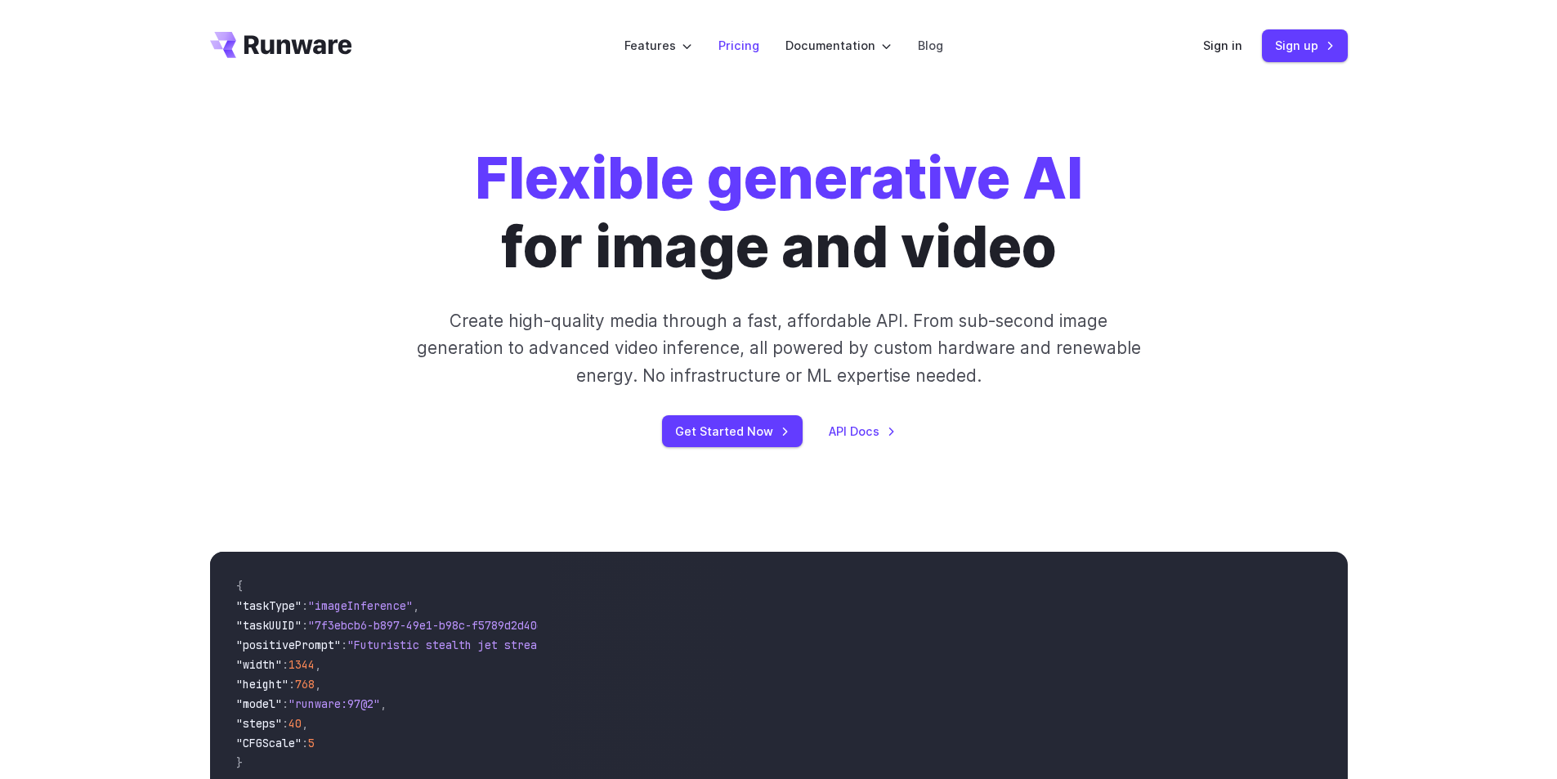
click at [753, 47] on link "Pricing" at bounding box center [738, 45] width 41 height 19
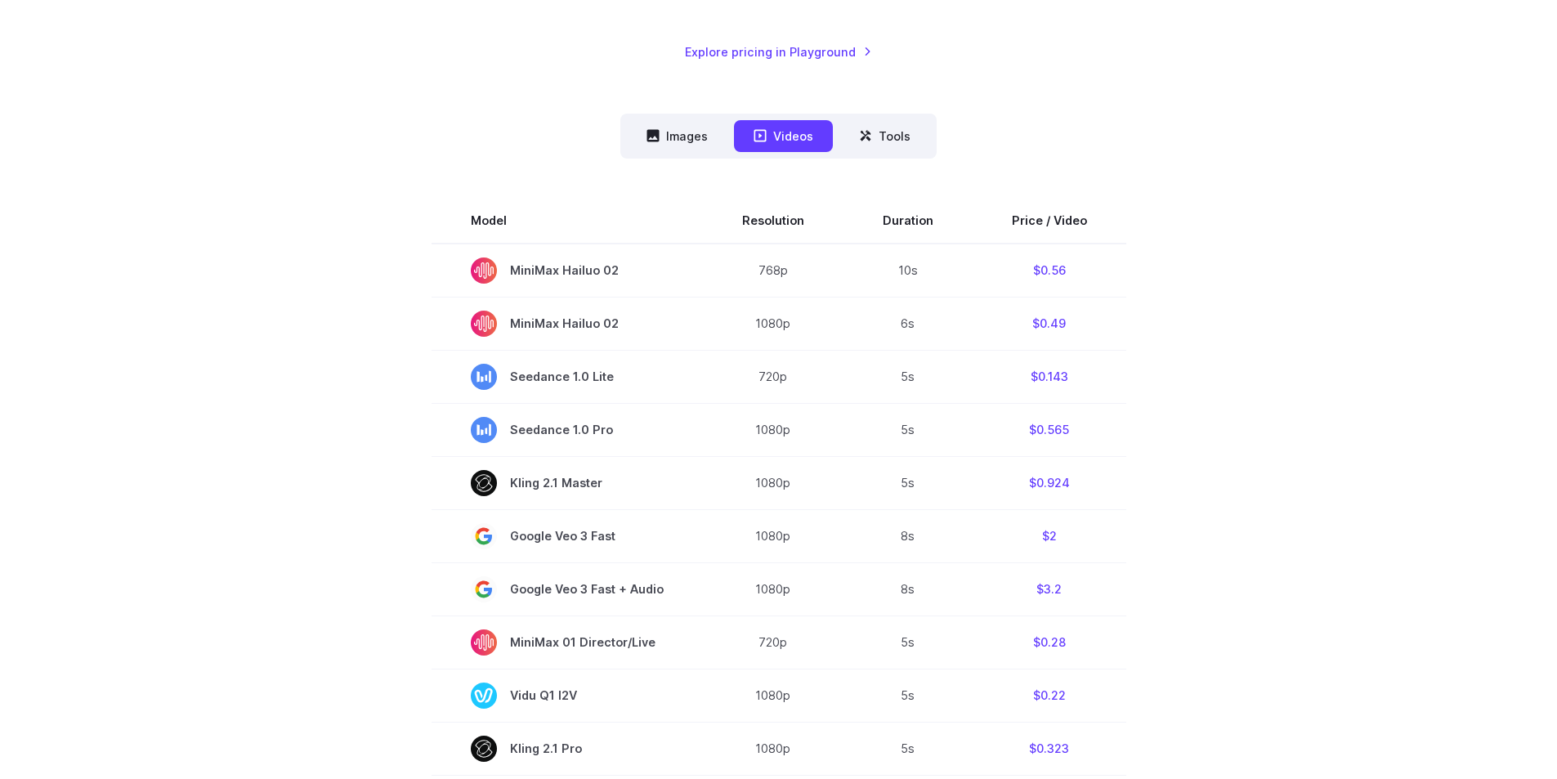
scroll to position [327, 0]
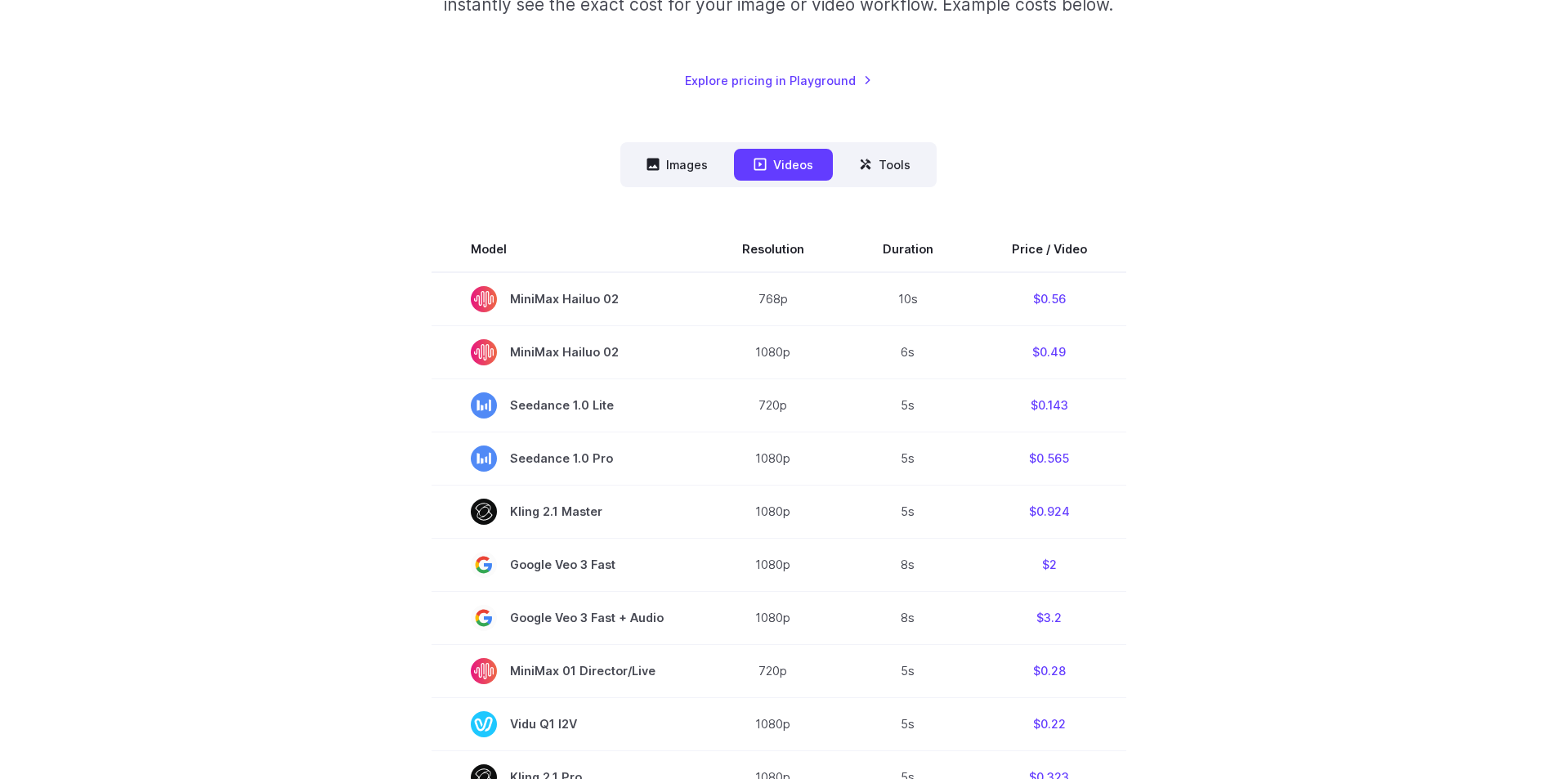
click at [673, 148] on nav "Images Videos Tools ****** ****** *****" at bounding box center [778, 164] width 316 height 45
click at [686, 168] on button "Images" at bounding box center [677, 165] width 101 height 32
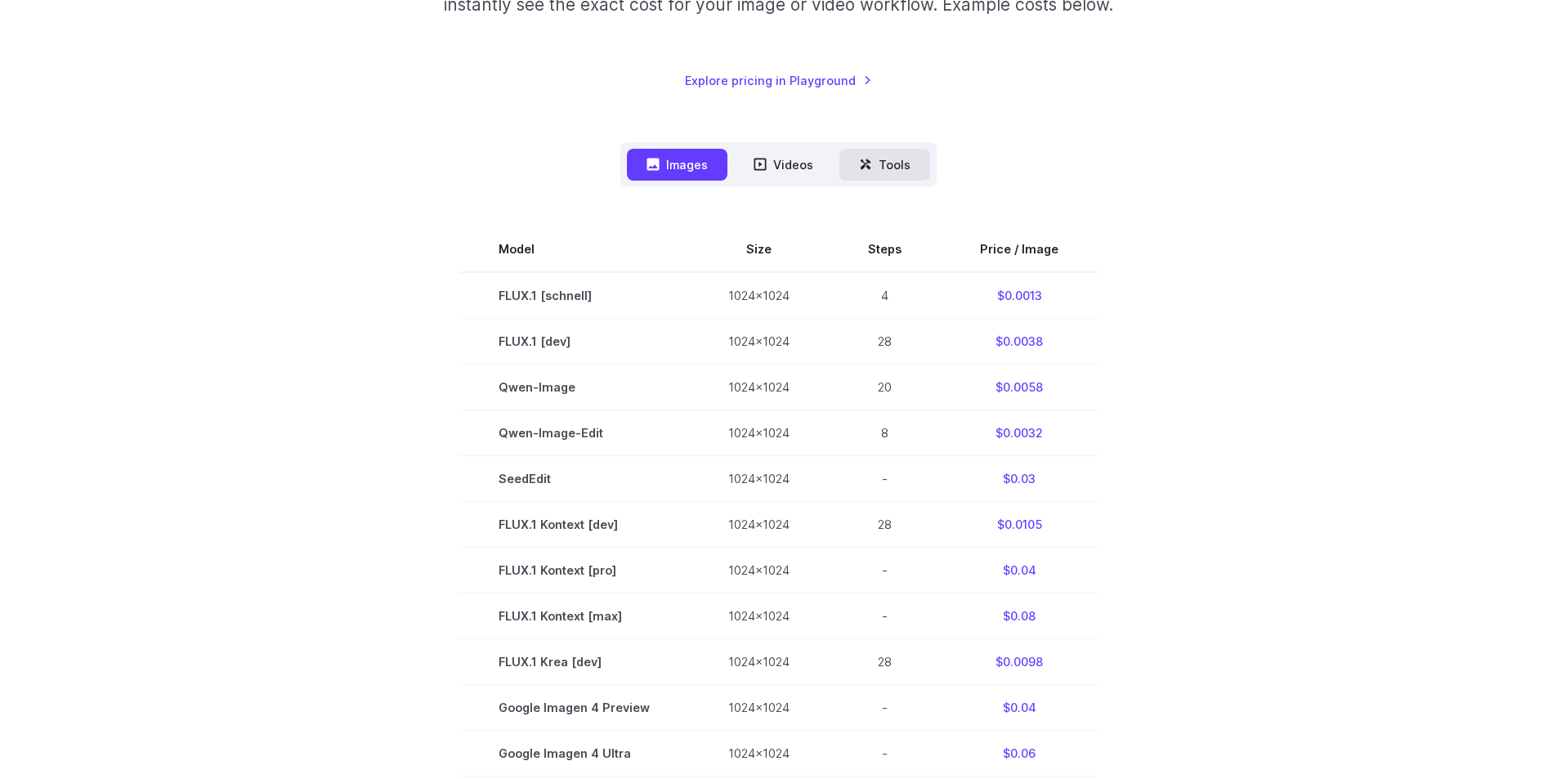
click at [877, 155] on button "Tools" at bounding box center [884, 165] width 91 height 32
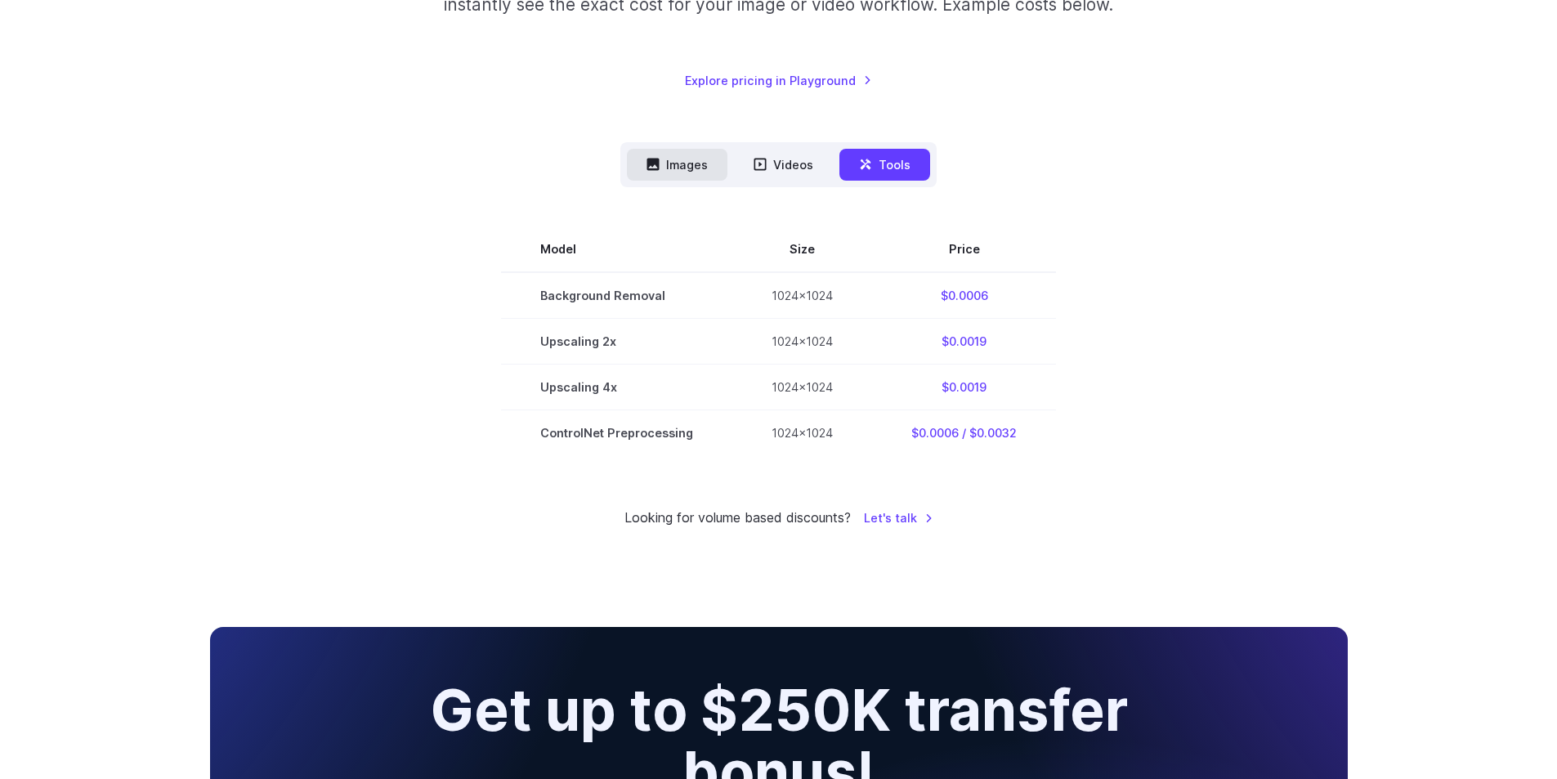
click at [690, 170] on button "Images" at bounding box center [677, 165] width 101 height 32
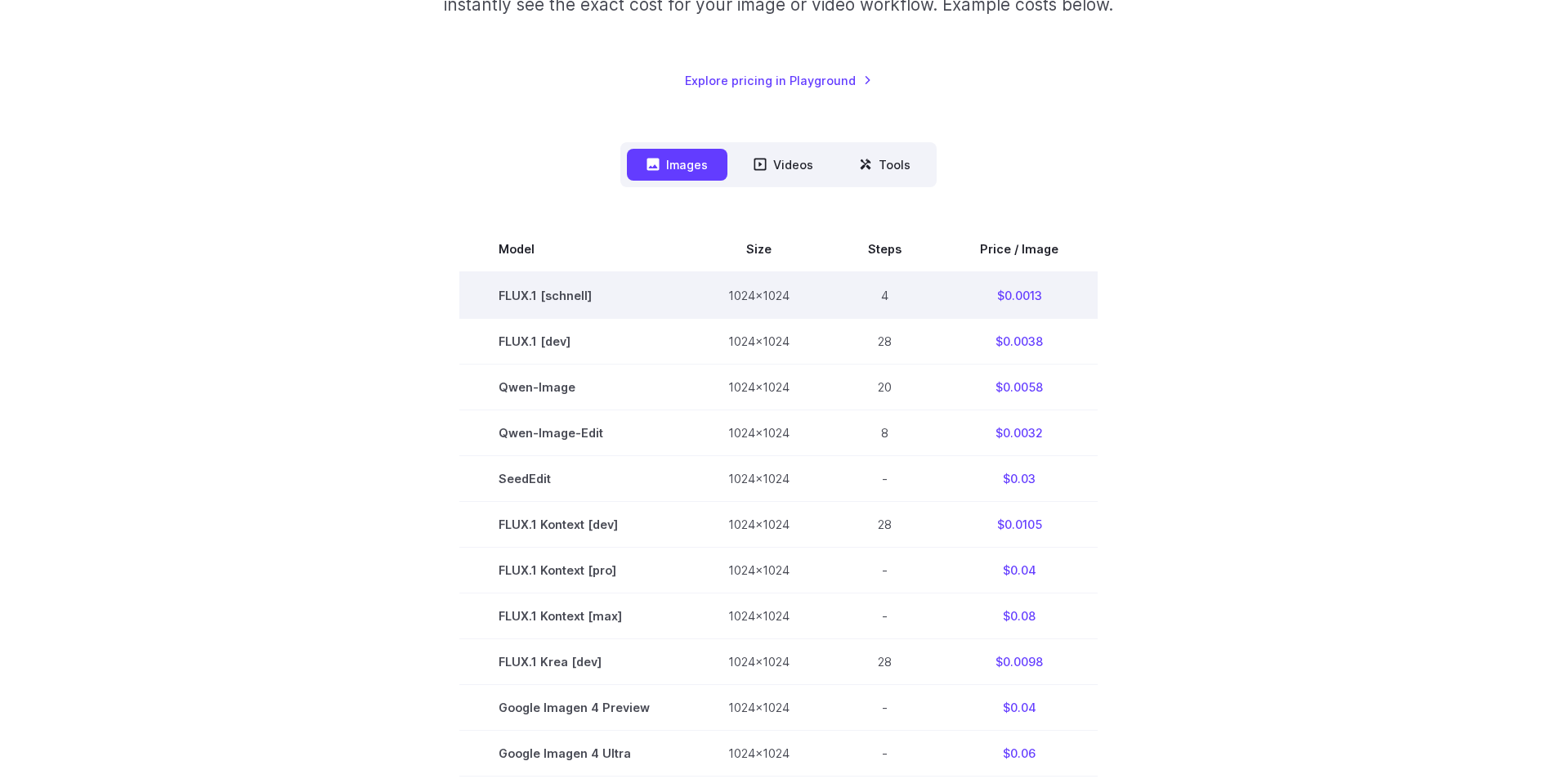
click at [564, 297] on td "FLUX.1 [schnell]" at bounding box center [574, 295] width 230 height 47
drag, startPoint x: 782, startPoint y: 297, endPoint x: 946, endPoint y: 302, distance: 164.3
click at [946, 302] on tr "FLUX.1 [schnell] 1024x1024 4 $0.0013" at bounding box center [778, 295] width 638 height 47
click at [1058, 293] on td "$0.0013" at bounding box center [1019, 295] width 157 height 47
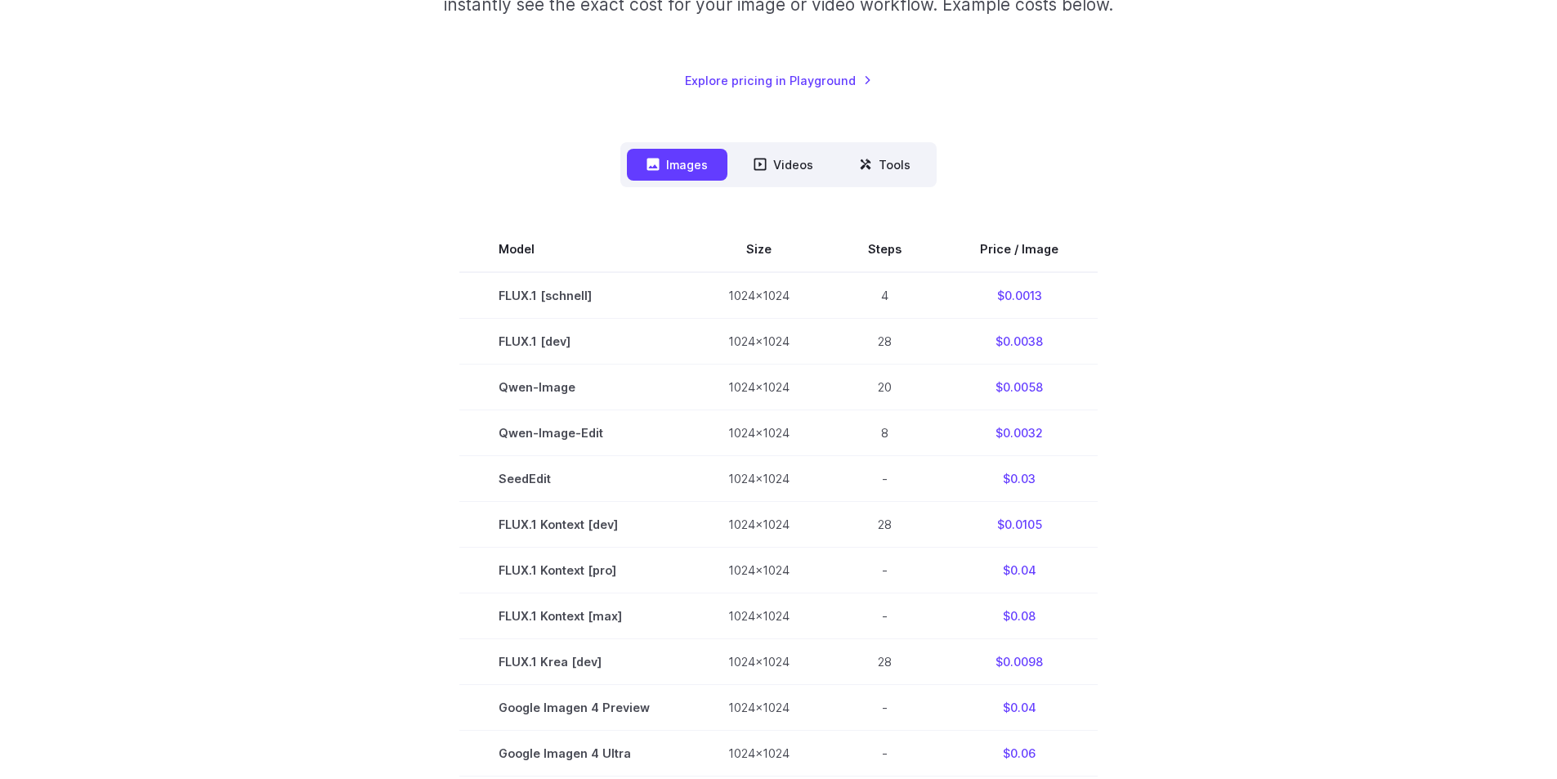
scroll to position [0, 0]
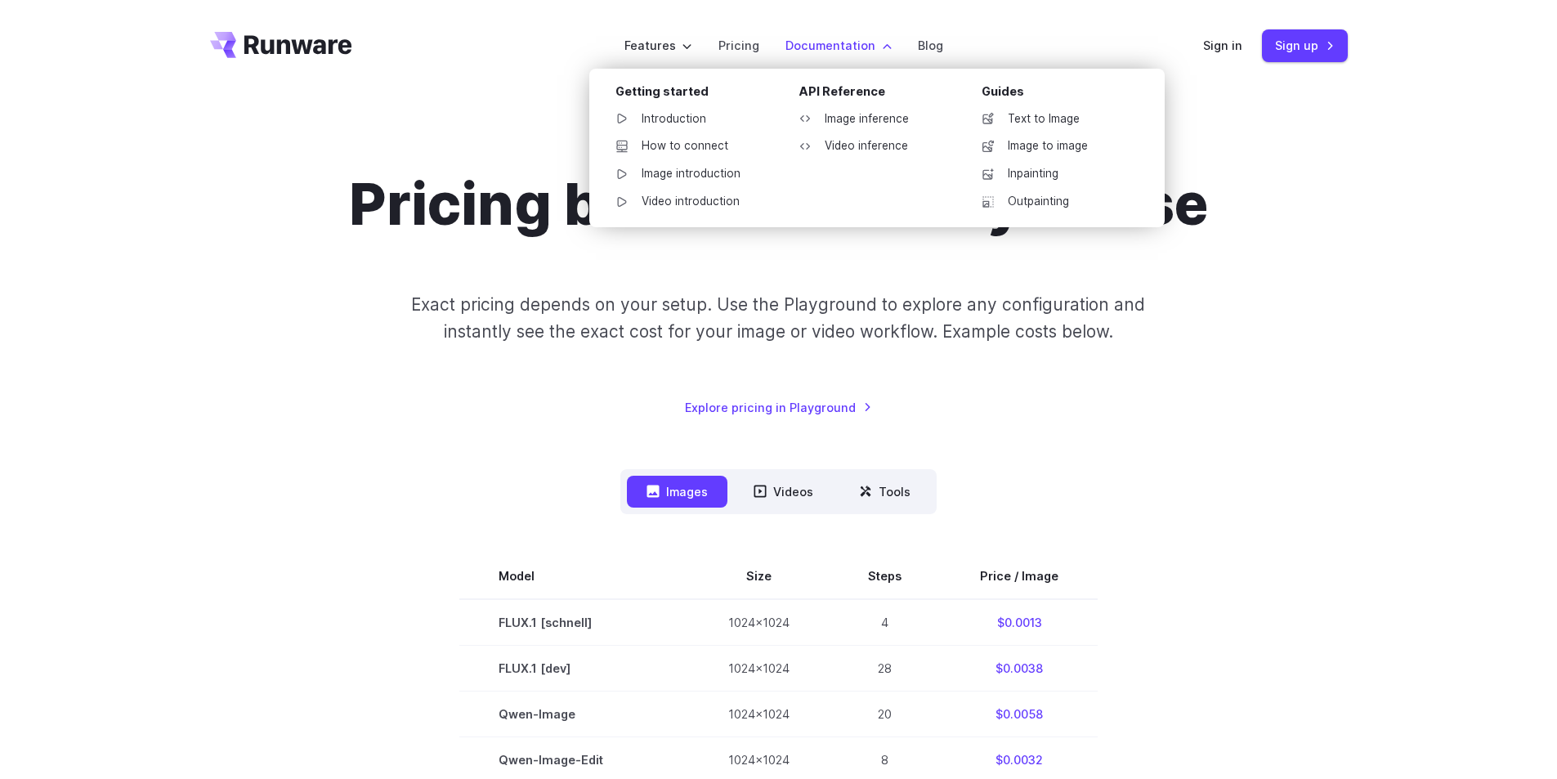
click at [858, 44] on label "Documentation" at bounding box center [838, 45] width 106 height 19
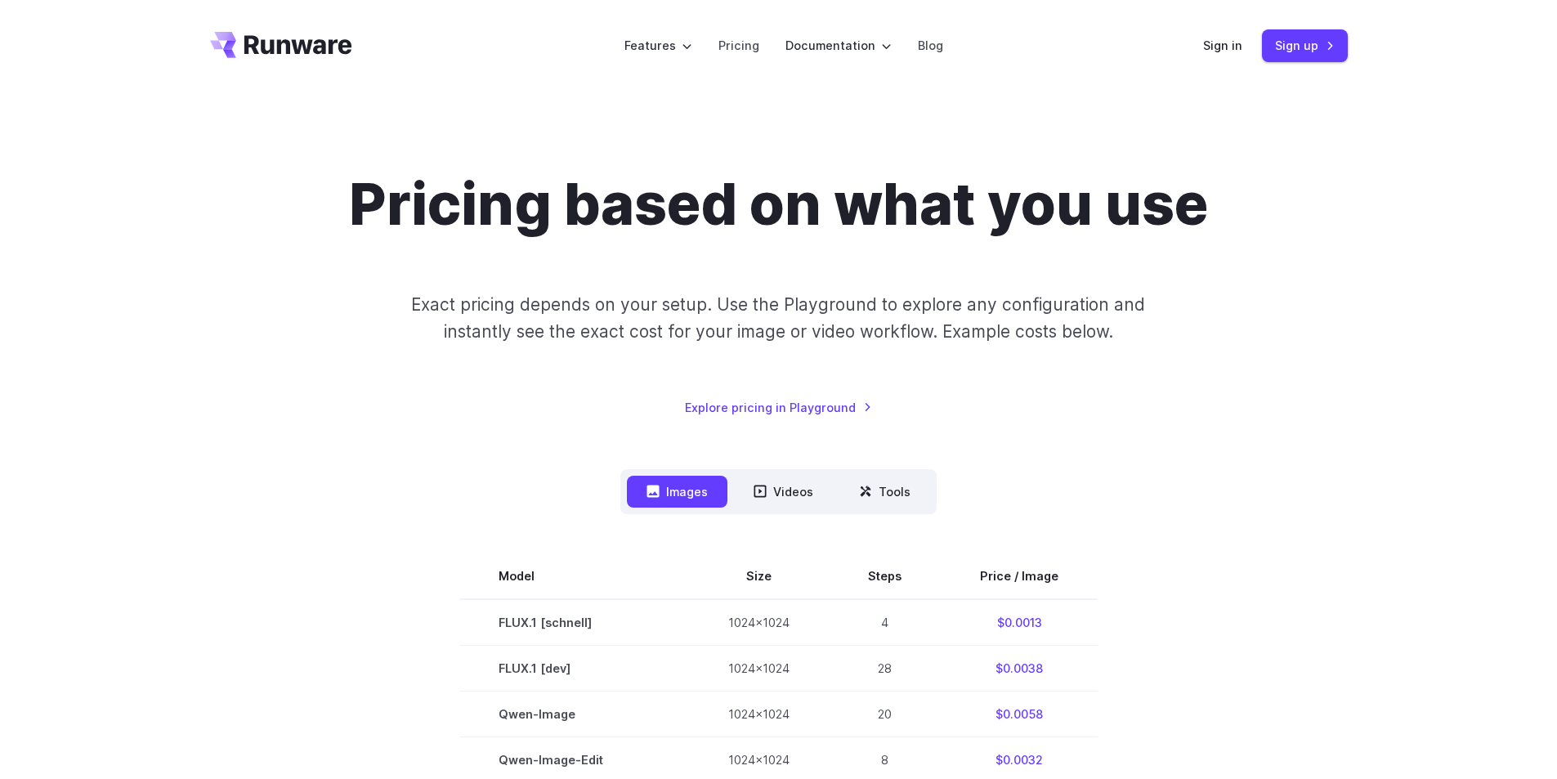
click at [407, 87] on header "Features Tasks Image generation Video generation Sonic Inference Engine™ Models…" at bounding box center [778, 46] width 1177 height 92
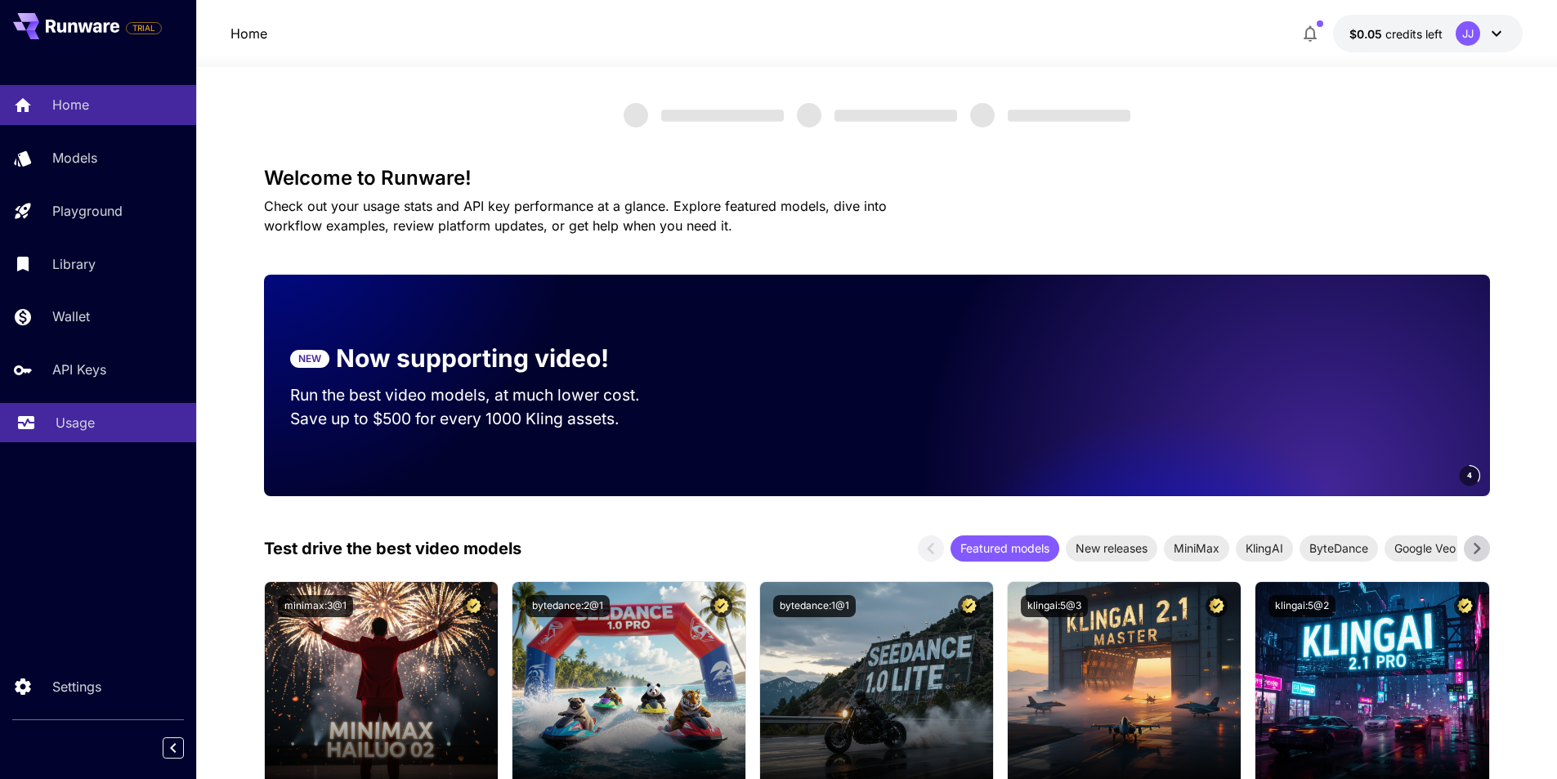
click at [66, 422] on p "Usage" at bounding box center [75, 423] width 39 height 20
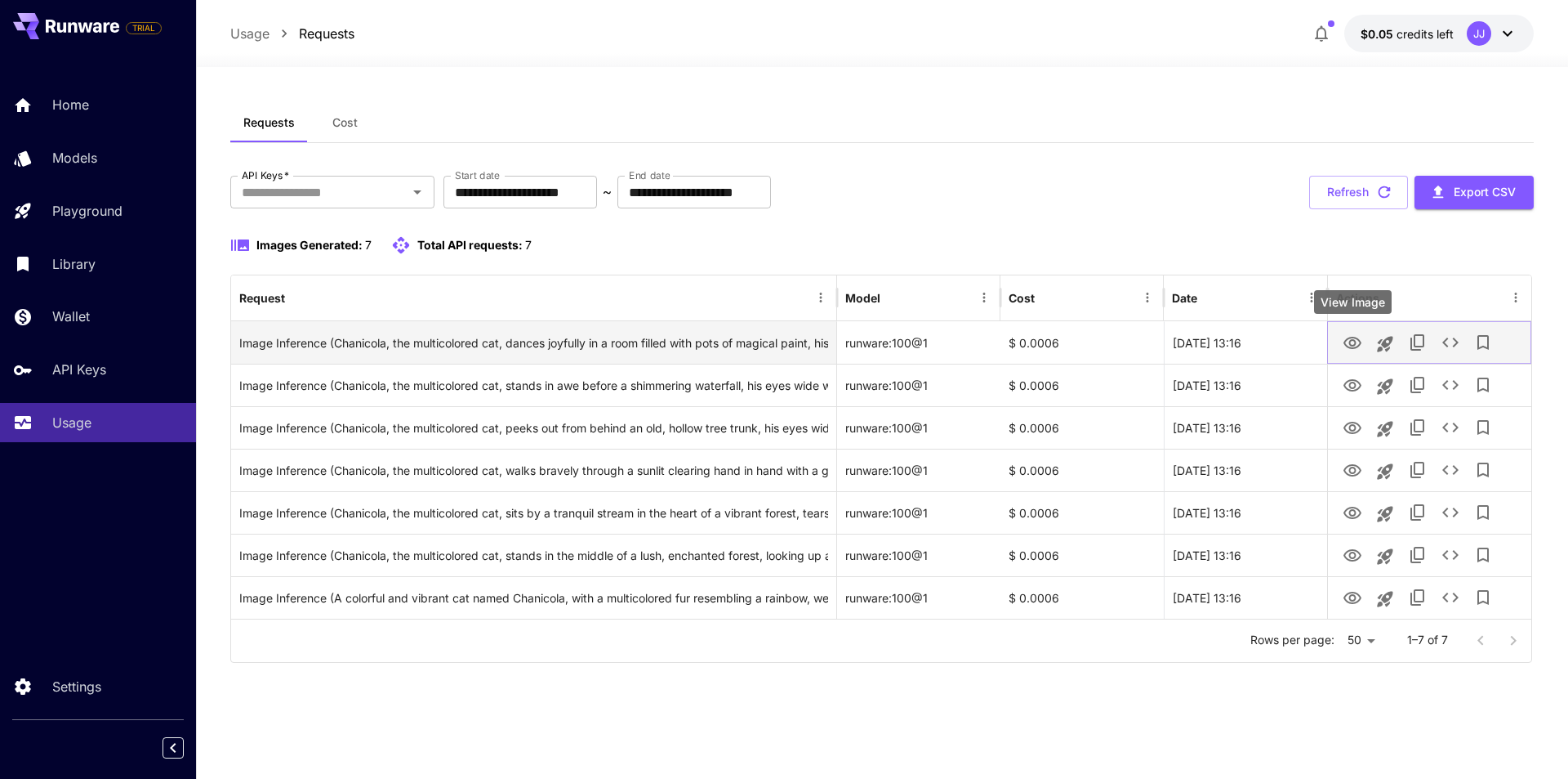
click at [1350, 339] on icon "View Image" at bounding box center [1352, 343] width 20 height 20
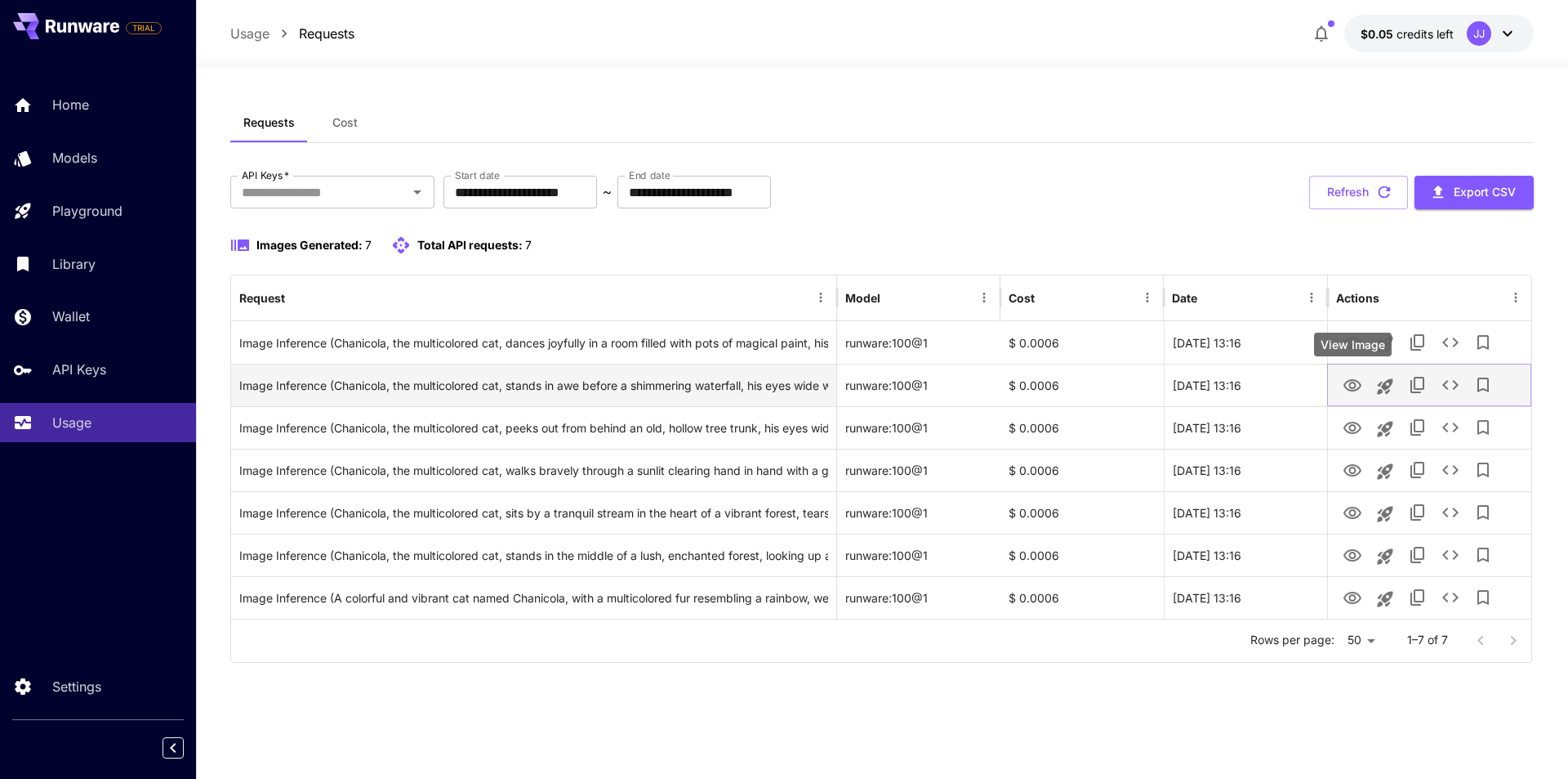
click at [1350, 390] on icon "View Image" at bounding box center [1352, 385] width 18 height 12
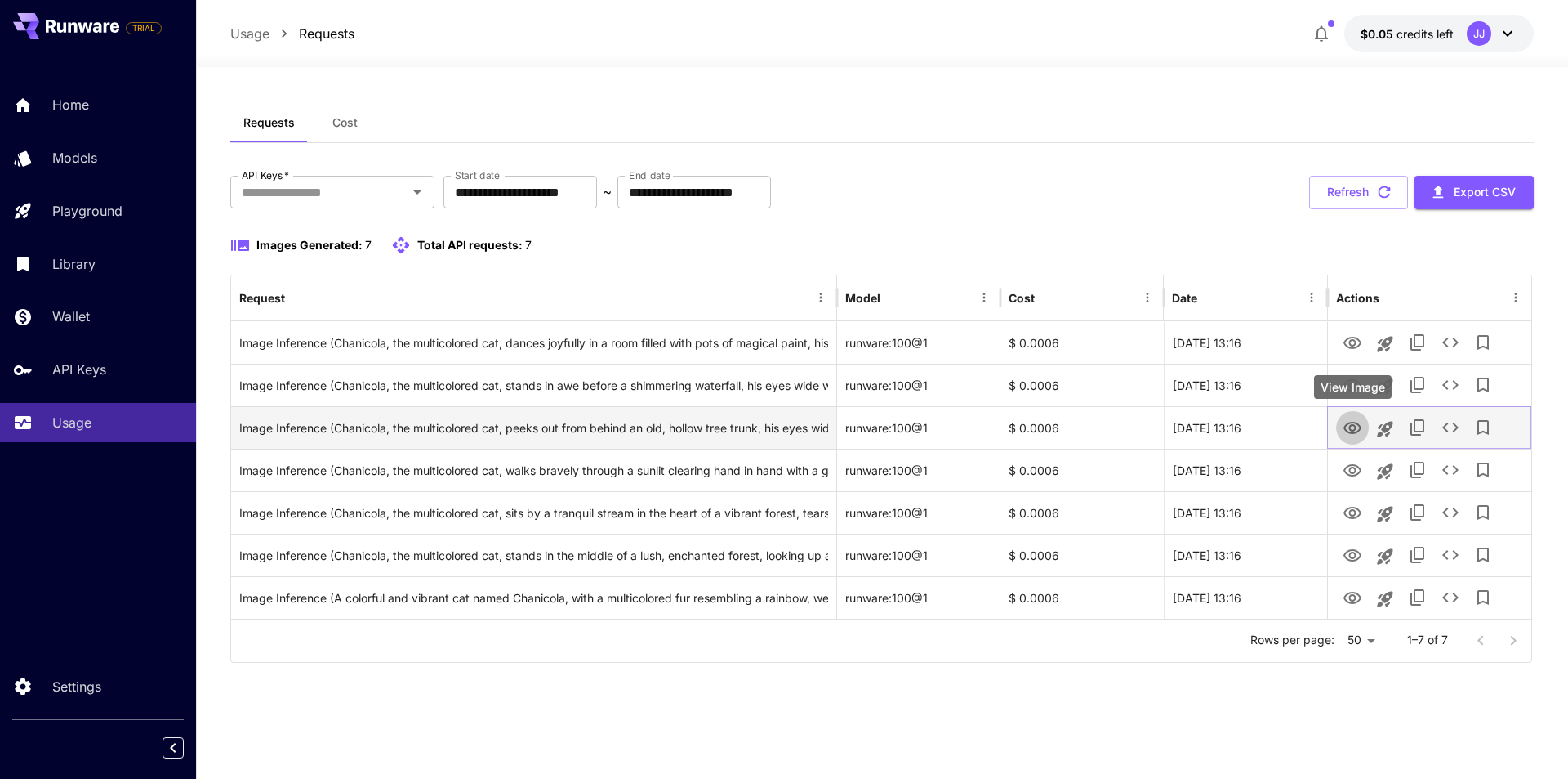
click at [1354, 424] on icon "View Image" at bounding box center [1352, 428] width 20 height 20
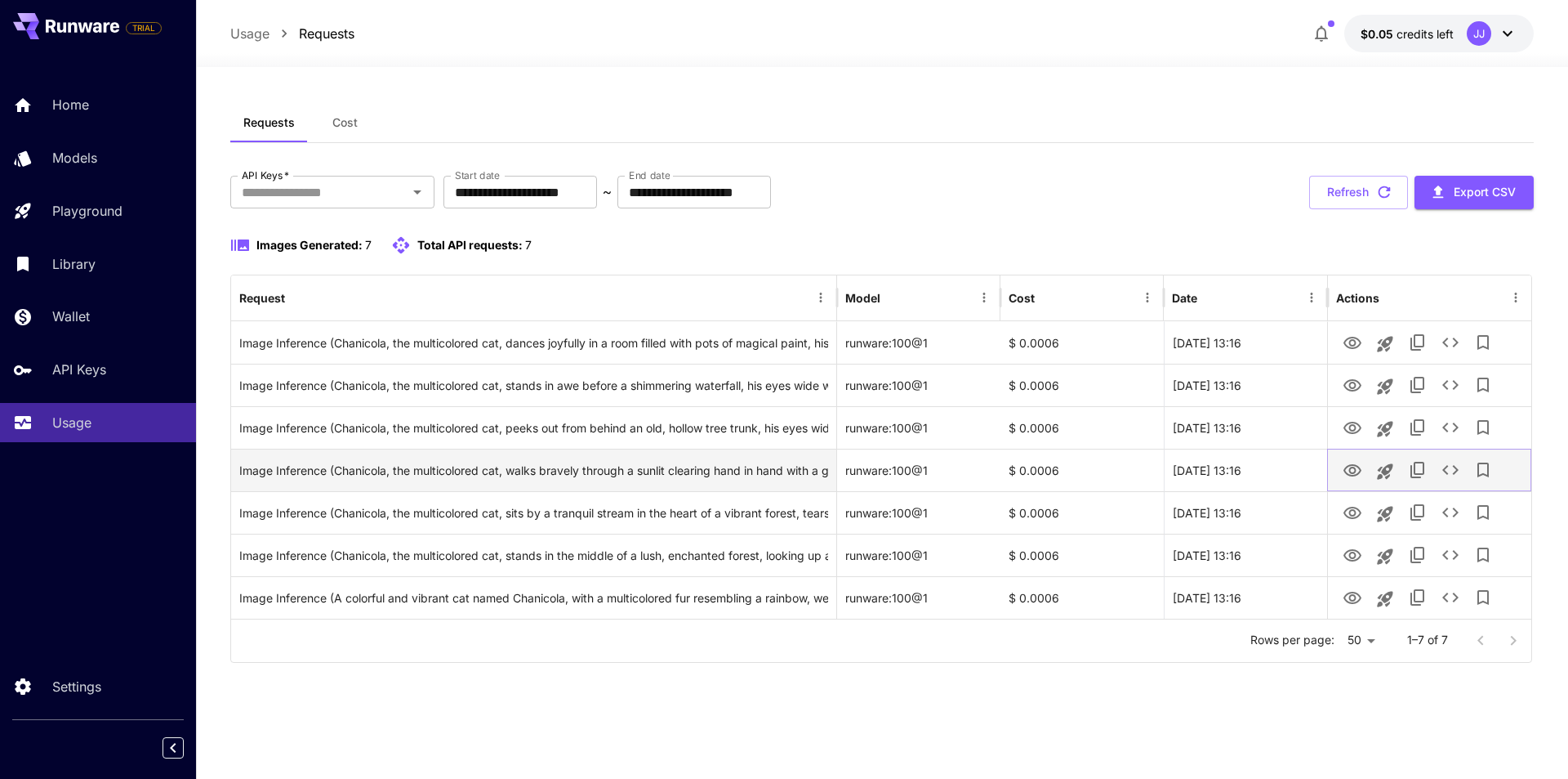
click at [1351, 469] on icon "View Image" at bounding box center [1352, 471] width 20 height 20
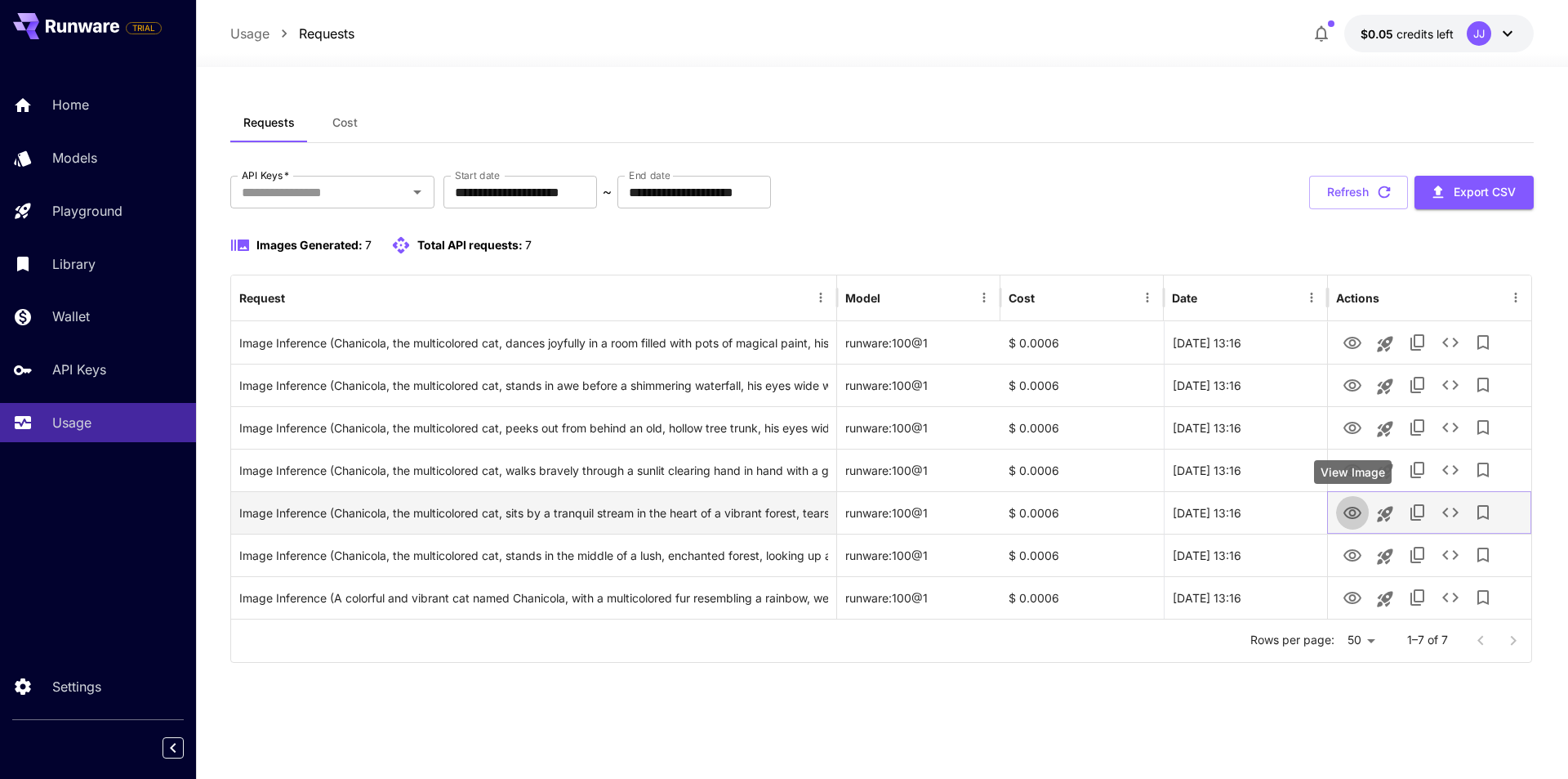
click at [1354, 507] on icon "View Image" at bounding box center [1352, 513] width 18 height 12
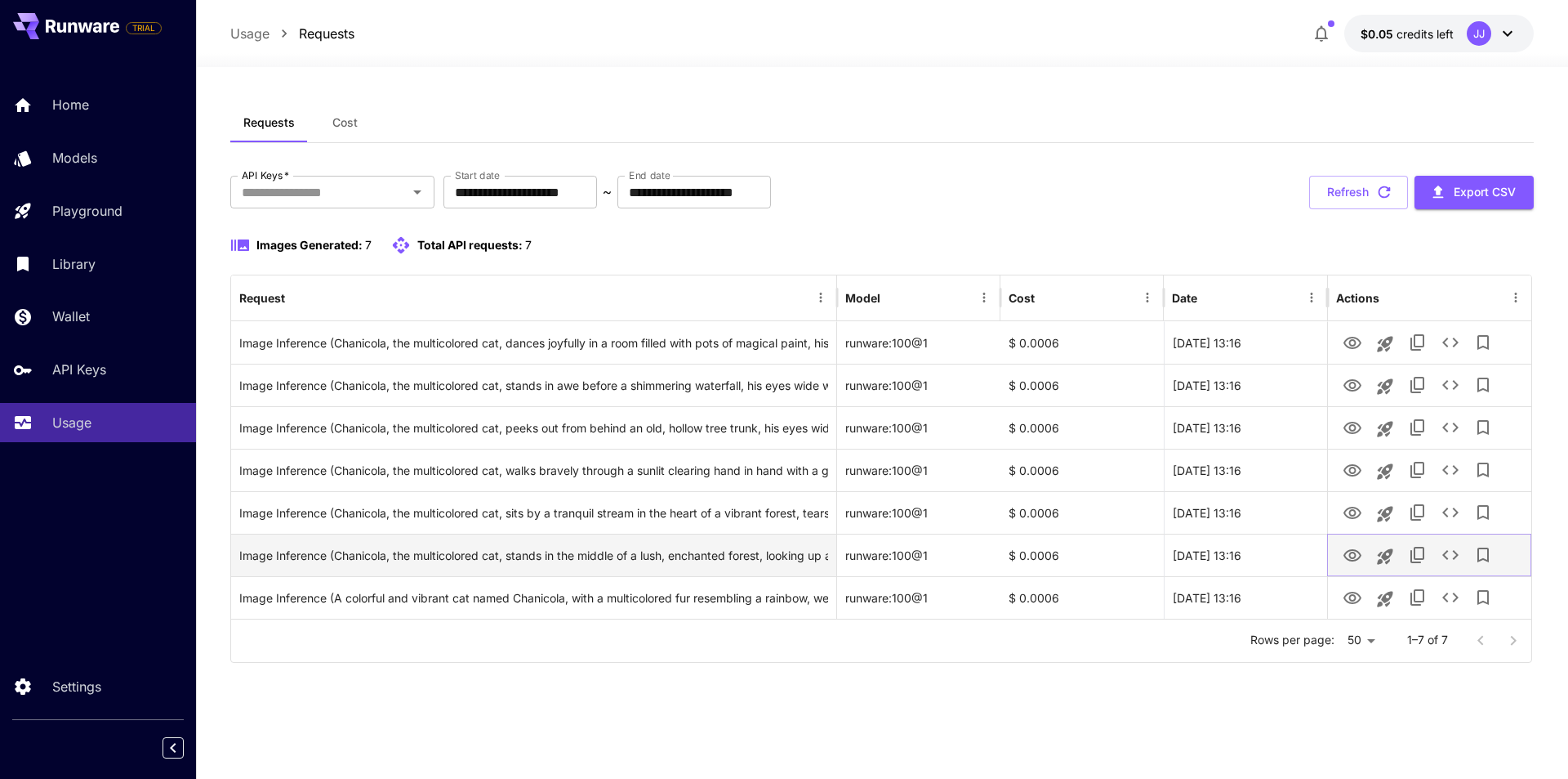
click at [1344, 552] on icon "View Image" at bounding box center [1352, 556] width 20 height 20
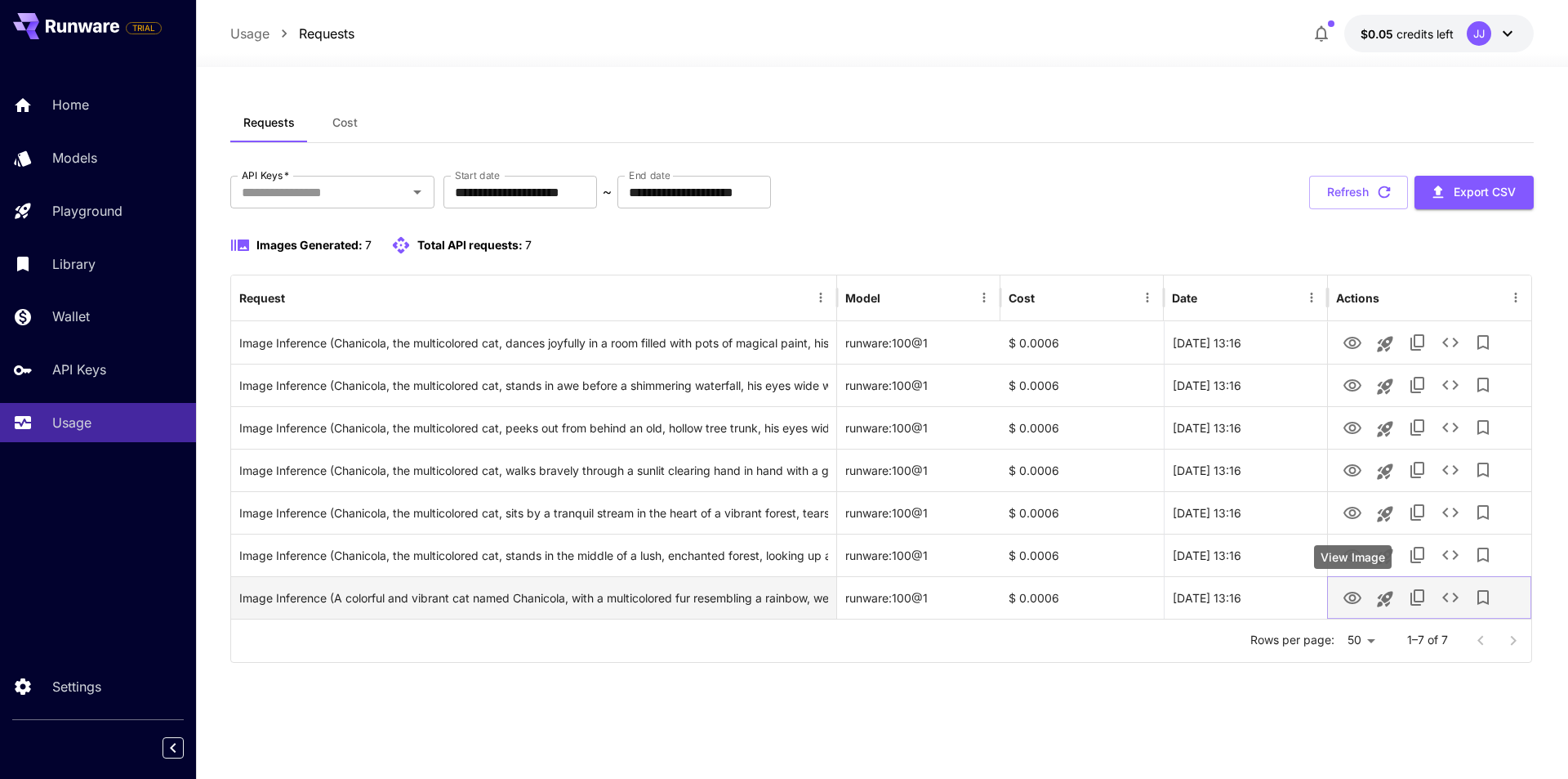
click at [1342, 593] on icon "View Image" at bounding box center [1352, 598] width 20 height 20
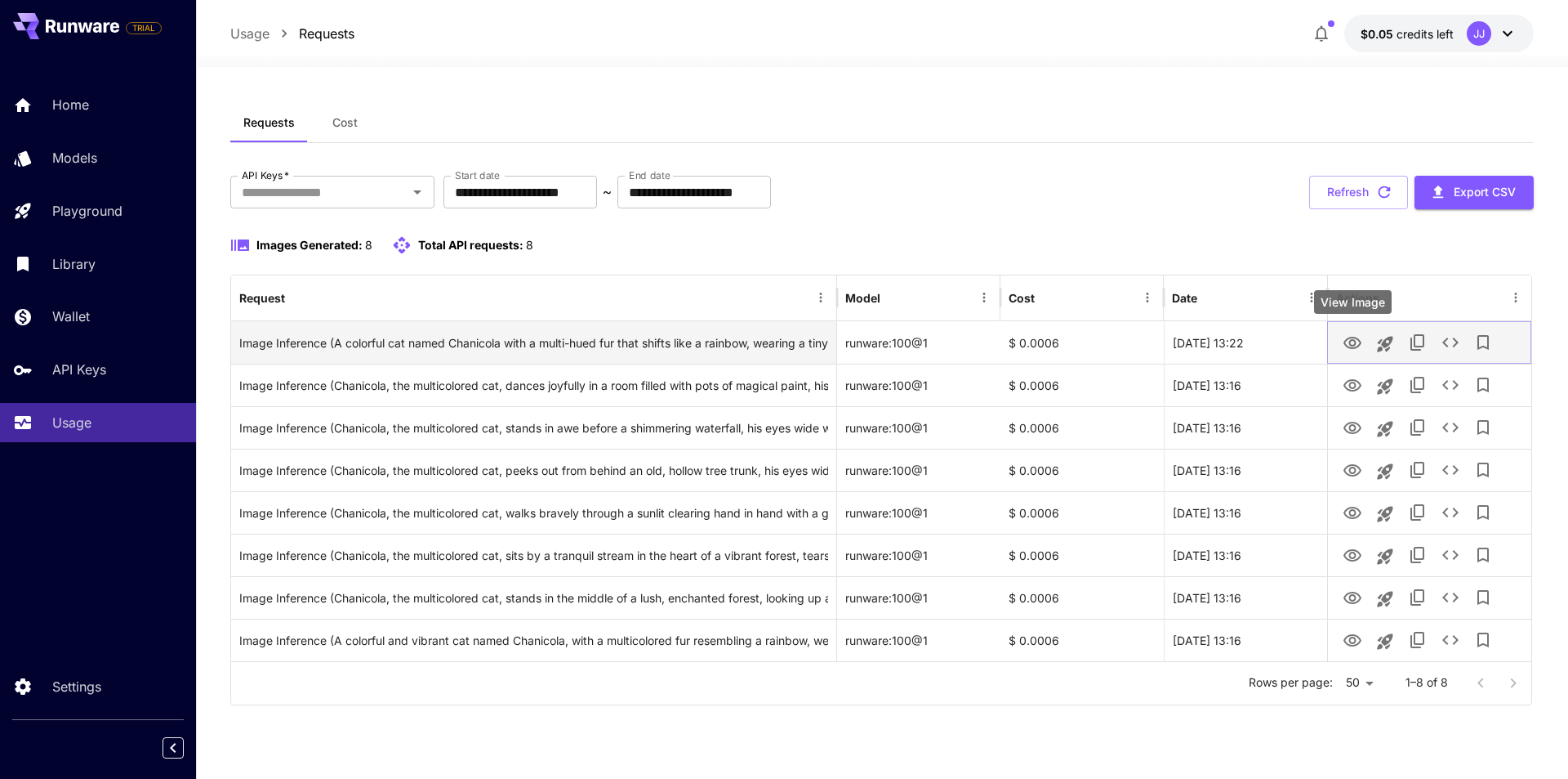
click at [1349, 337] on icon "View Image" at bounding box center [1352, 343] width 20 height 20
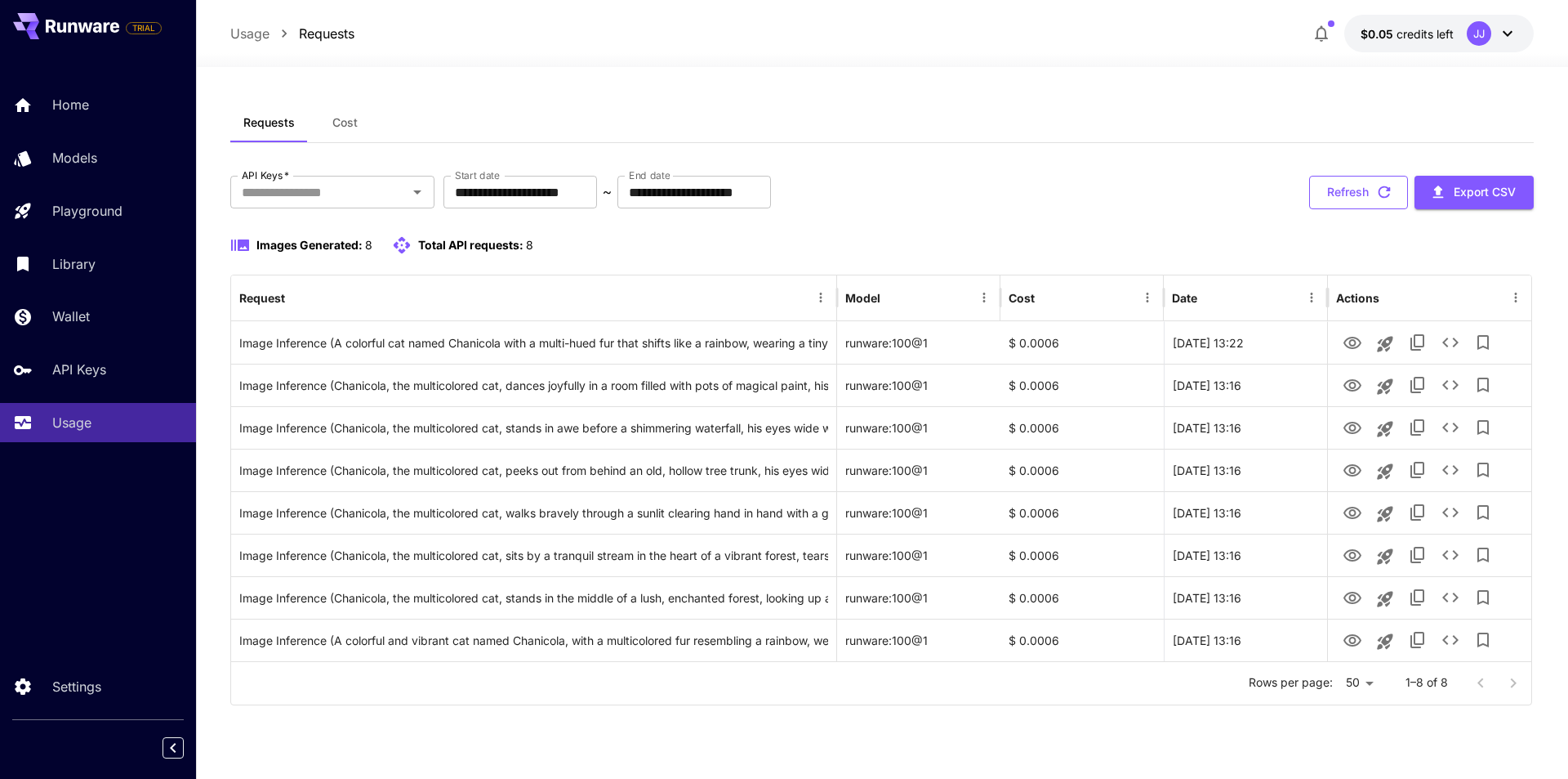
click at [1378, 185] on icon "button" at bounding box center [1384, 192] width 18 height 18
click at [1356, 190] on button "Refresh" at bounding box center [1358, 193] width 99 height 34
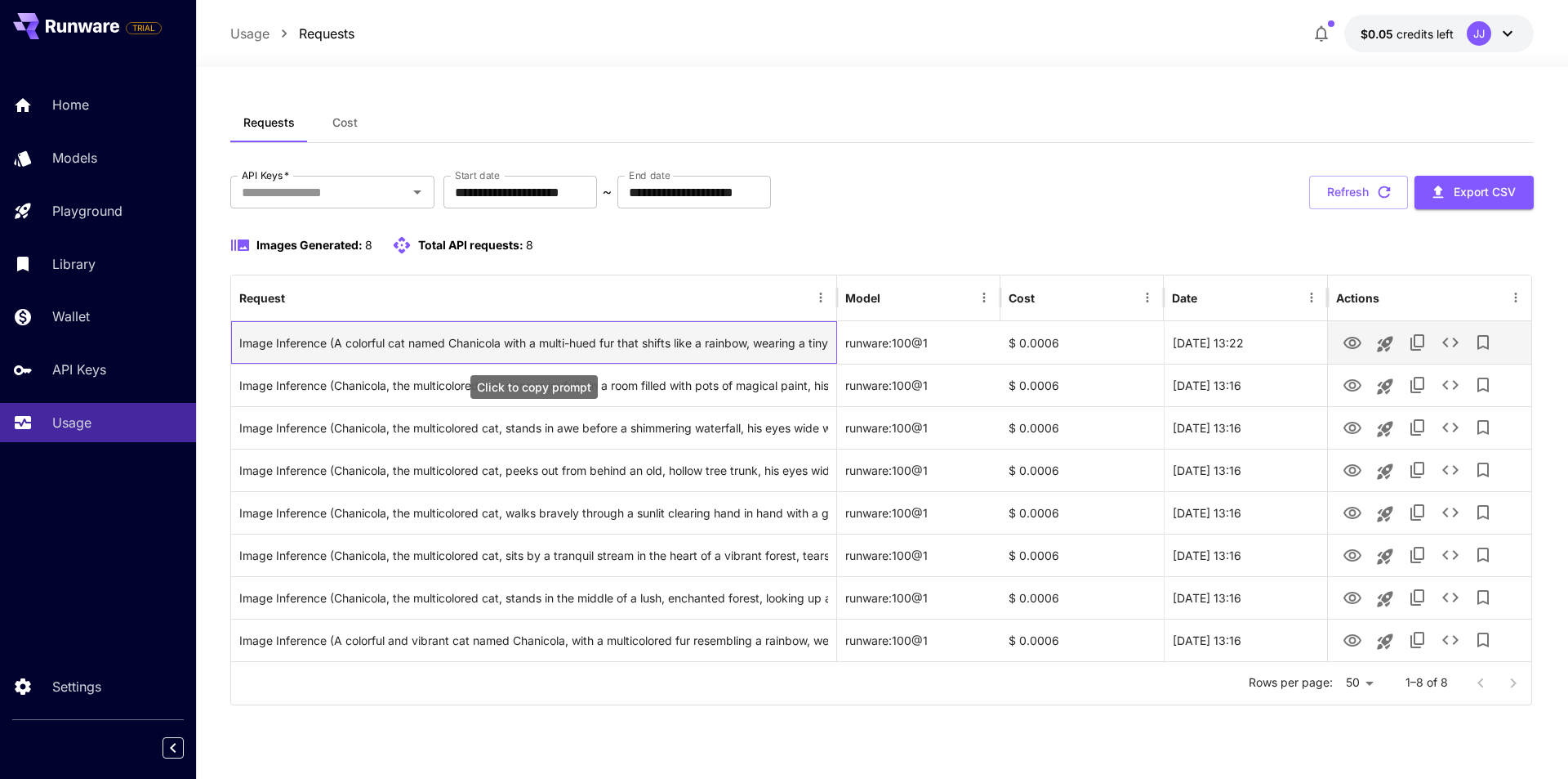
click at [615, 342] on div "Image Inference (A colorful cat named Chanicola with a multi-hued fur that shif…" at bounding box center [533, 343] width 589 height 42
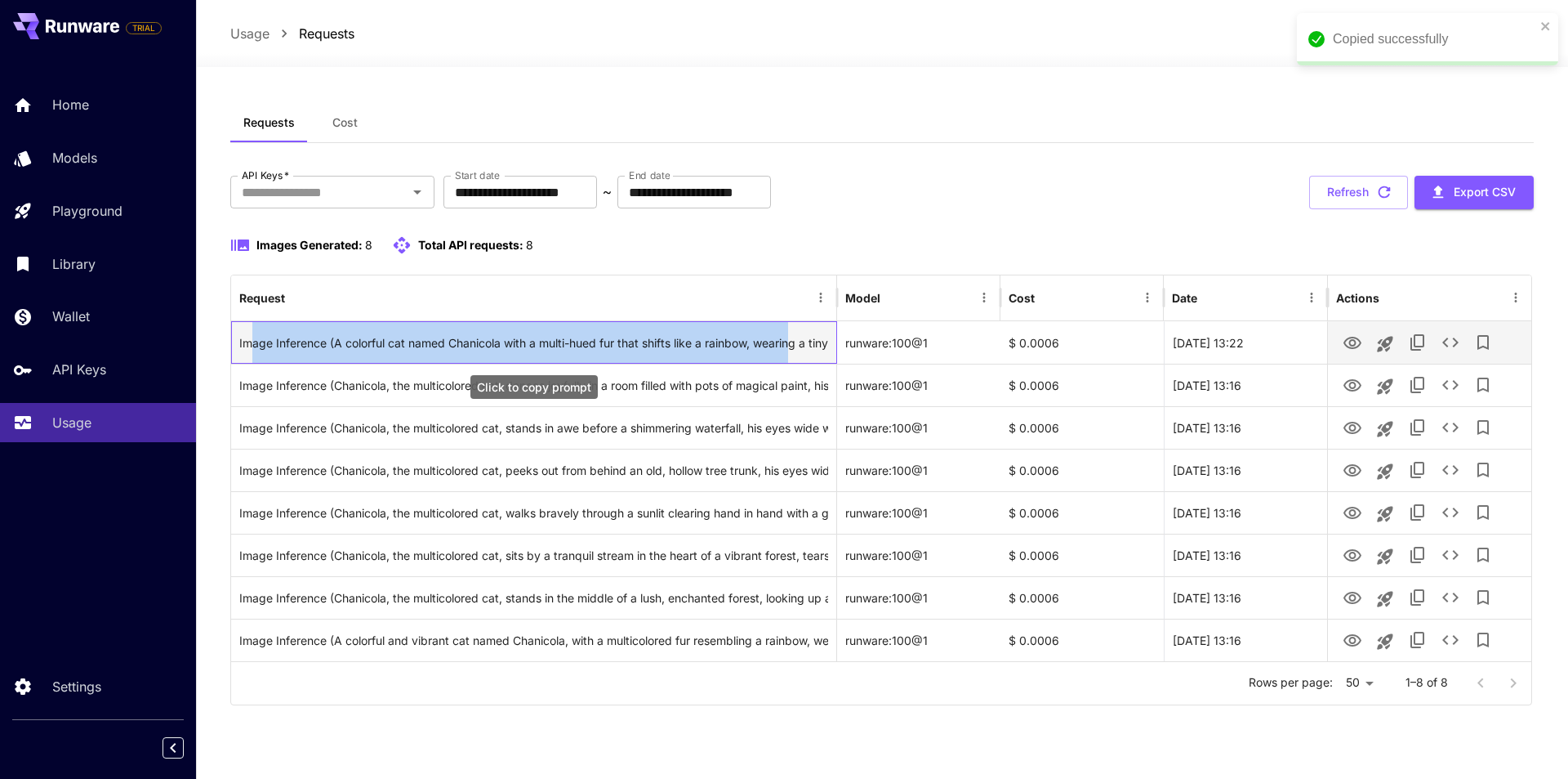
drag, startPoint x: 248, startPoint y: 343, endPoint x: 796, endPoint y: 338, distance: 548.0
click at [796, 338] on div "Image Inference (A colorful cat named Chanicola with a multi-hued fur that shif…" at bounding box center [533, 343] width 589 height 42
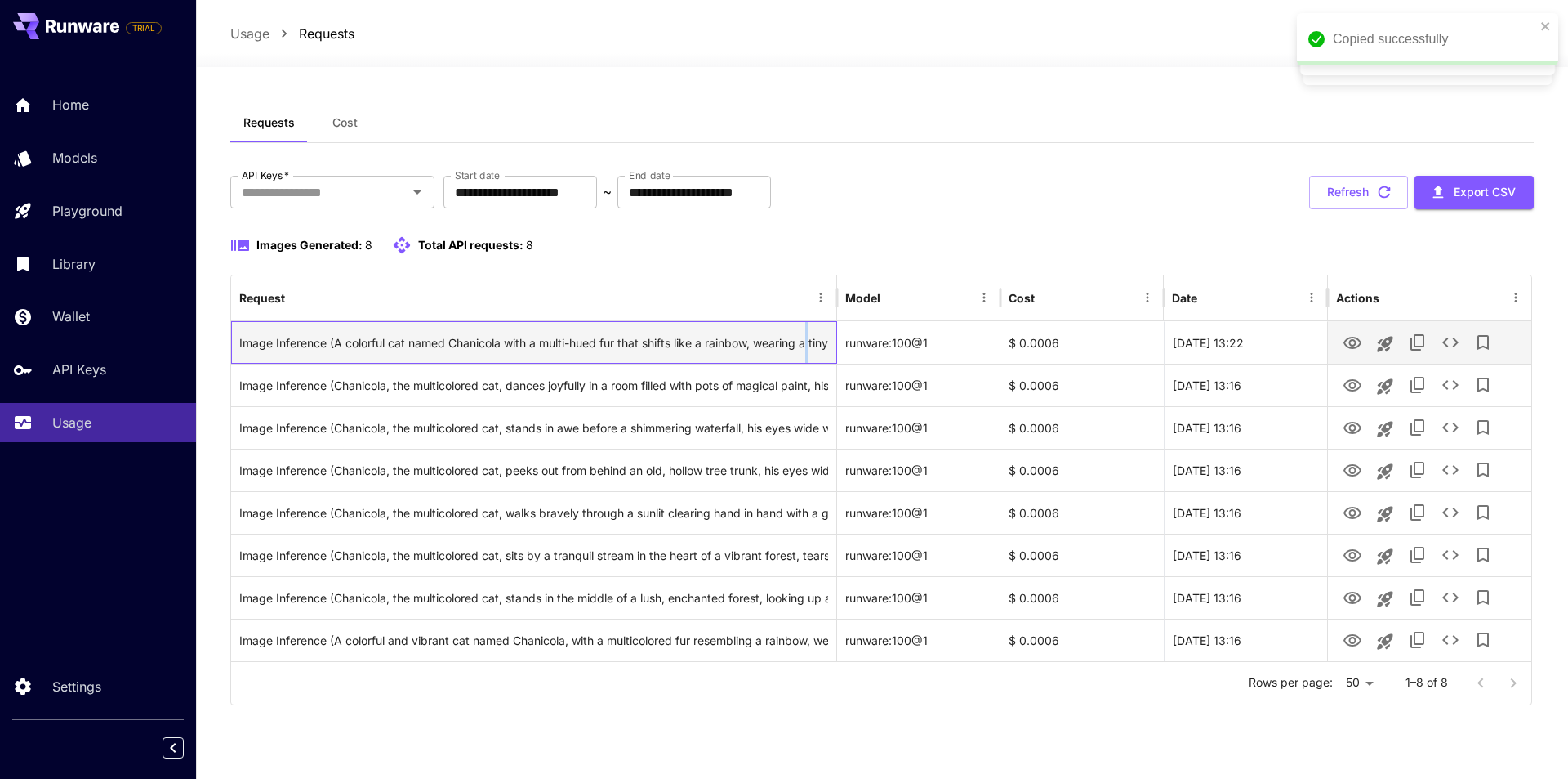
drag, startPoint x: 814, startPoint y: 335, endPoint x: 808, endPoint y: 346, distance: 12.5
click at [808, 346] on div "Image Inference (A colorful cat named Chanicola with a multi-hued fur that shif…" at bounding box center [533, 343] width 589 height 42
click at [1450, 336] on icon "See details" at bounding box center [1451, 343] width 20 height 20
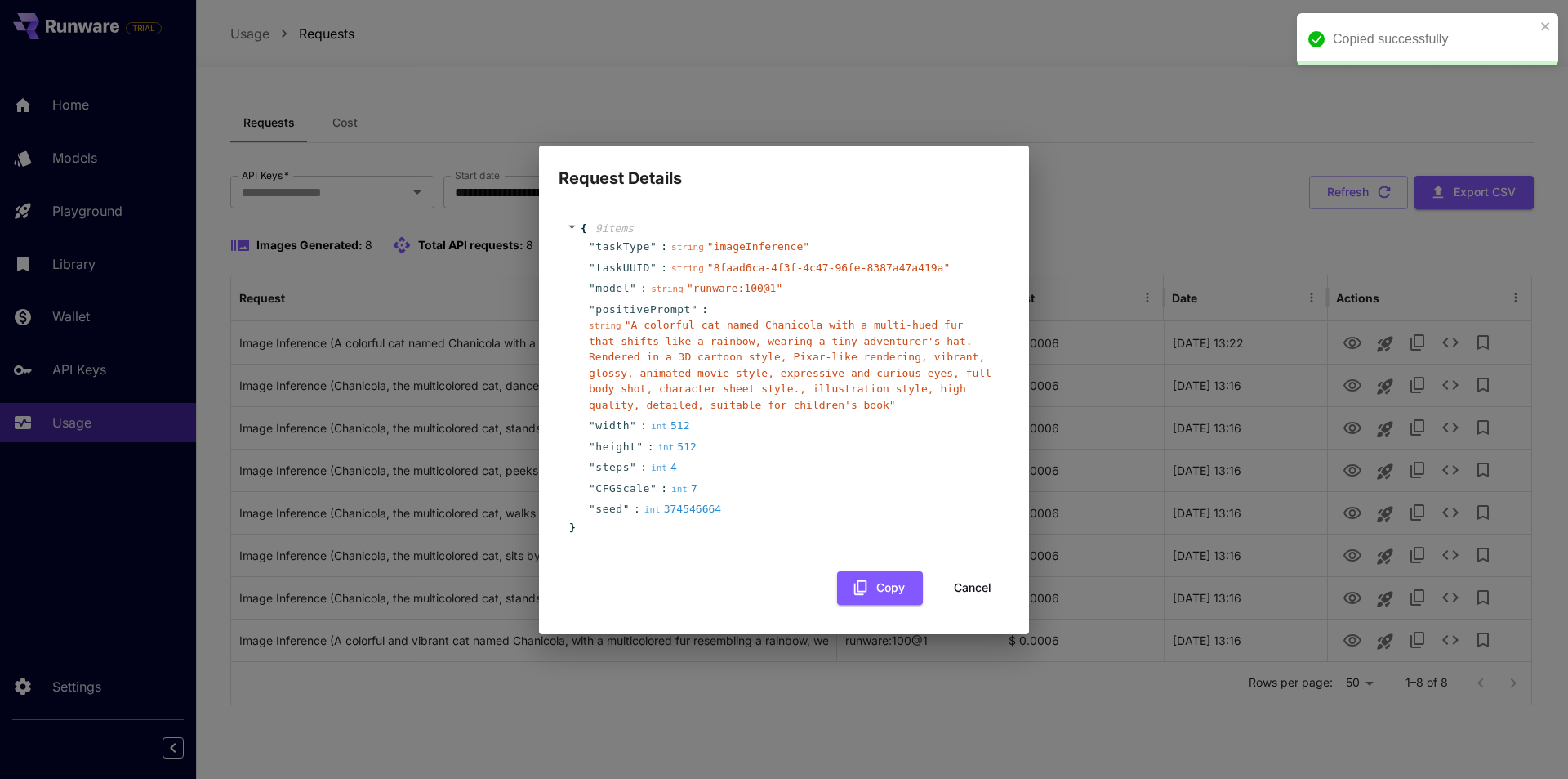
click at [574, 227] on icon at bounding box center [572, 226] width 11 height 11
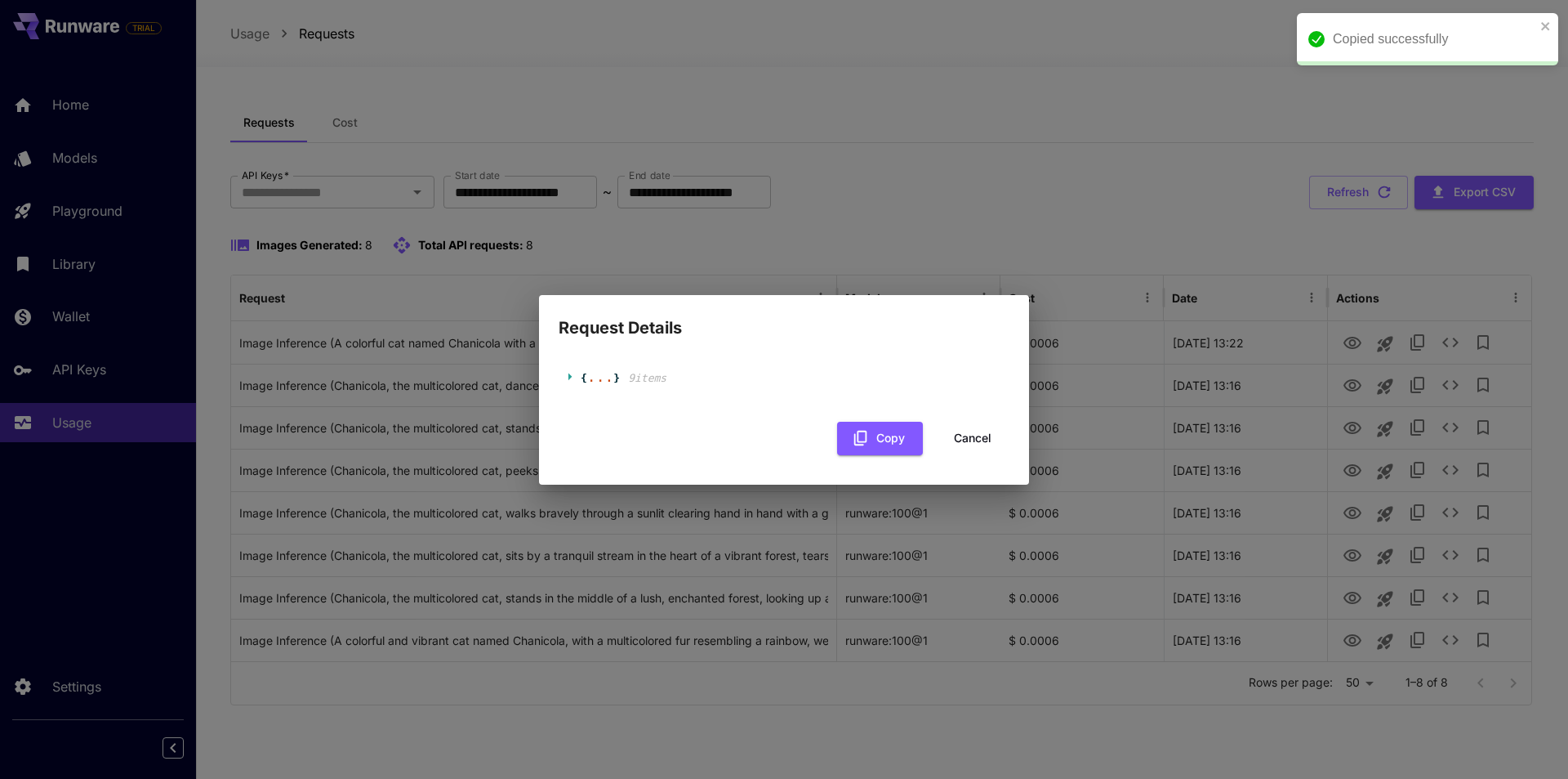
click at [570, 376] on icon at bounding box center [570, 376] width 3 height 7
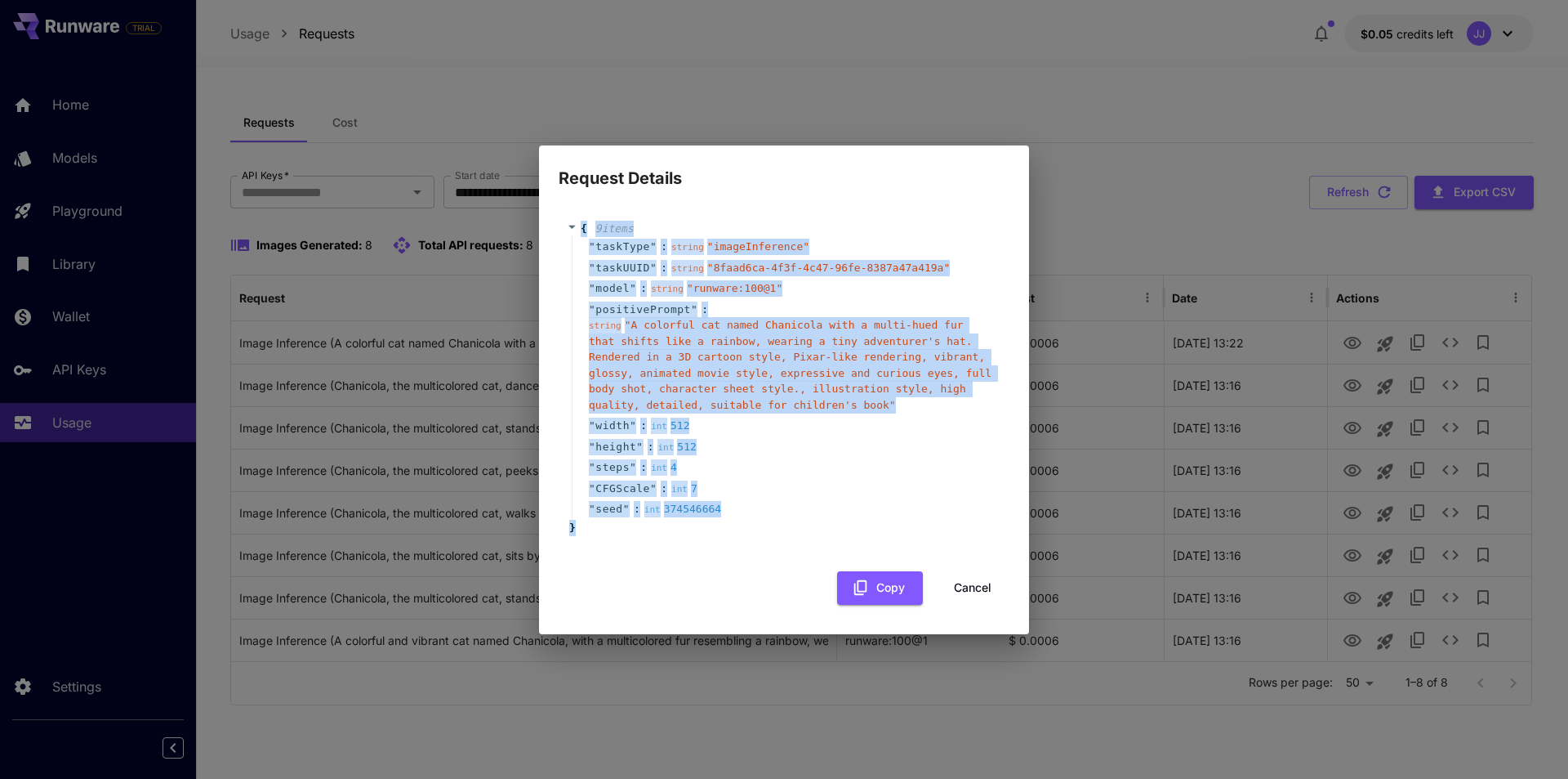
drag, startPoint x: 603, startPoint y: 528, endPoint x: 579, endPoint y: 222, distance: 306.9
click at [579, 222] on div "{ 9 item s " taskType " : string " imageInference " " taskUUID " : string " 8fa…" at bounding box center [784, 378] width 435 height 315
click at [869, 585] on button "Copy" at bounding box center [880, 588] width 86 height 34
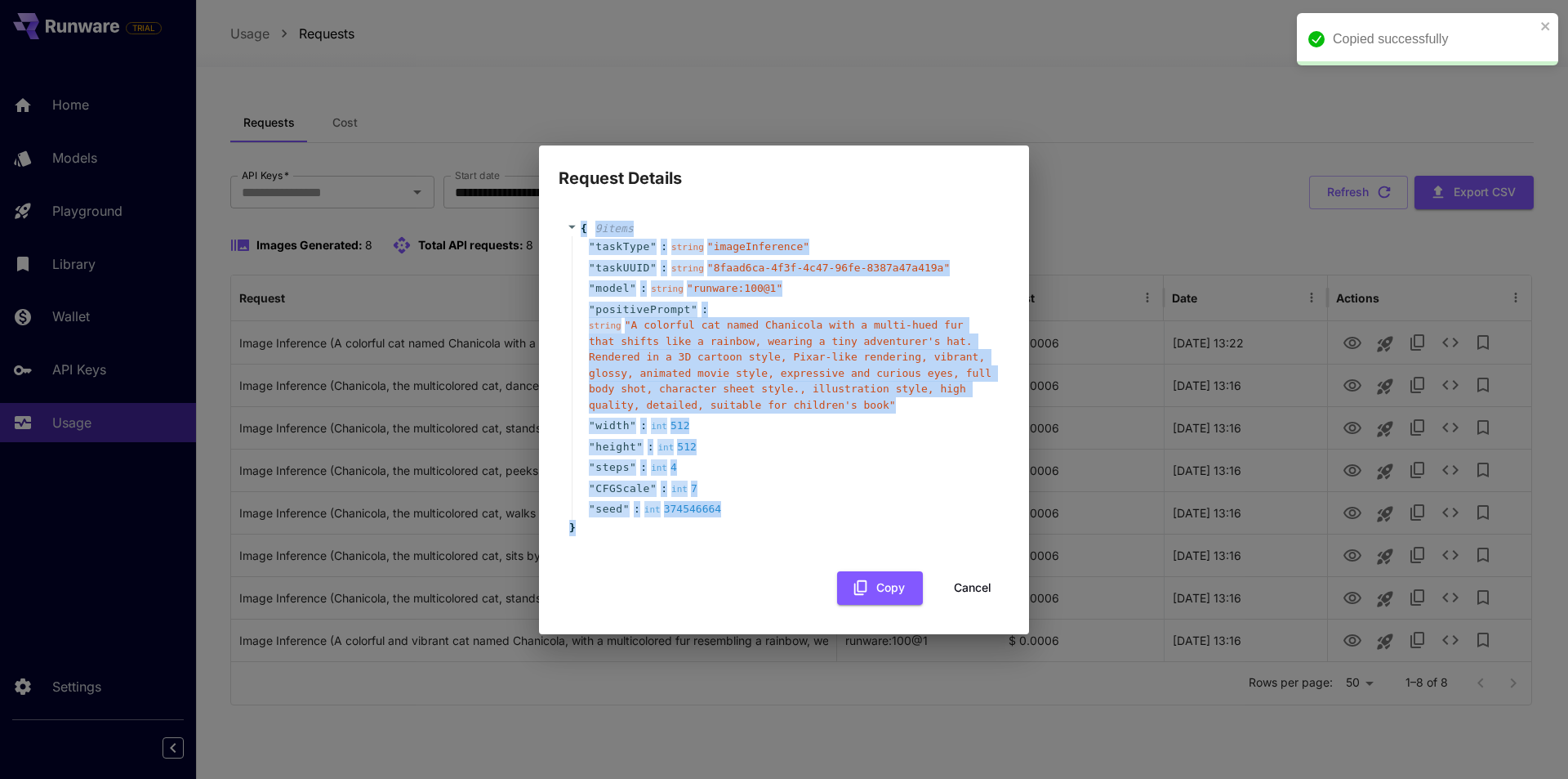
drag, startPoint x: 978, startPoint y: 587, endPoint x: 722, endPoint y: 468, distance: 282.3
click at [978, 587] on button "Cancel" at bounding box center [973, 588] width 74 height 34
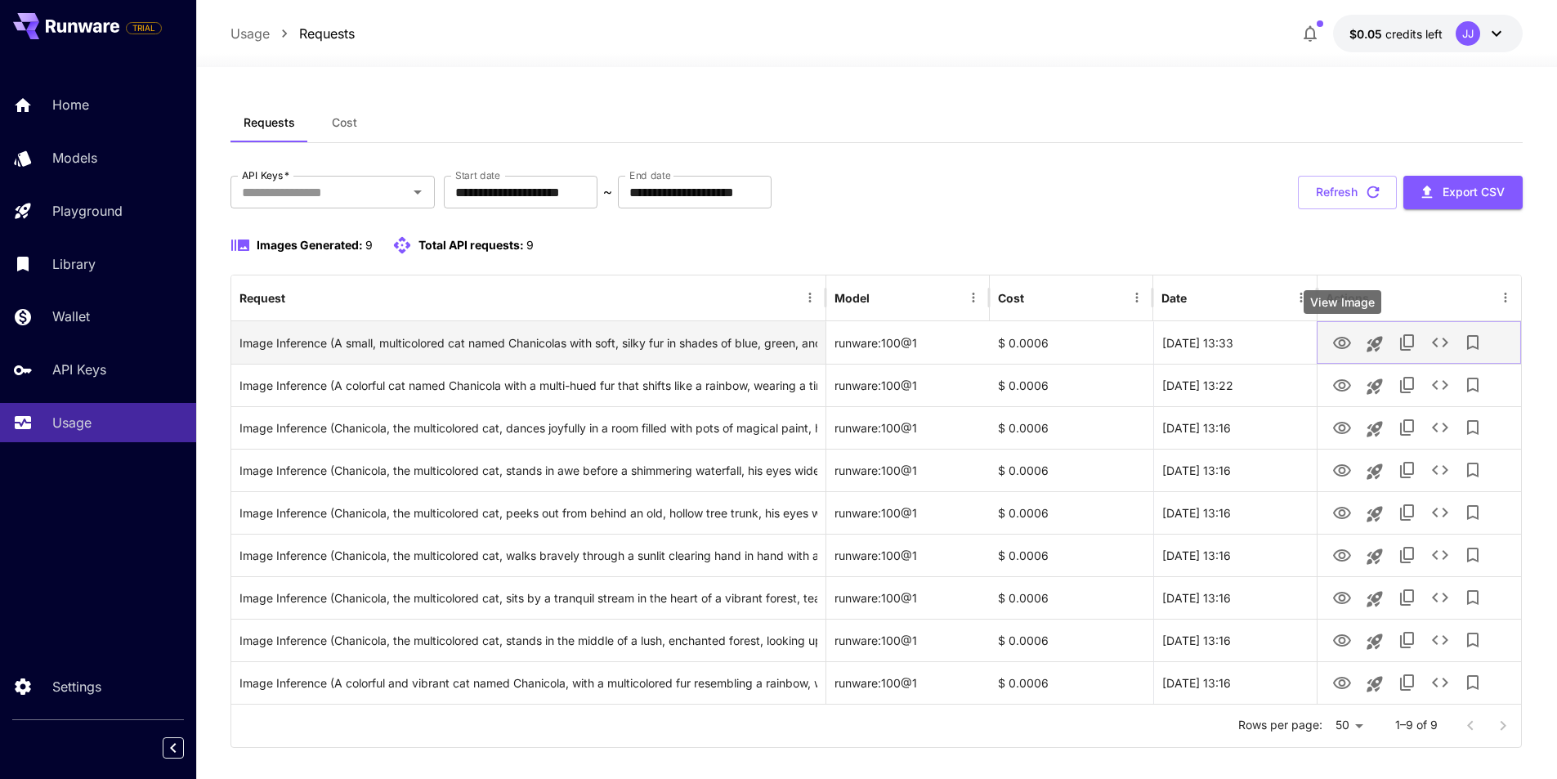
click at [1343, 343] on icon "View Image" at bounding box center [1342, 343] width 20 height 20
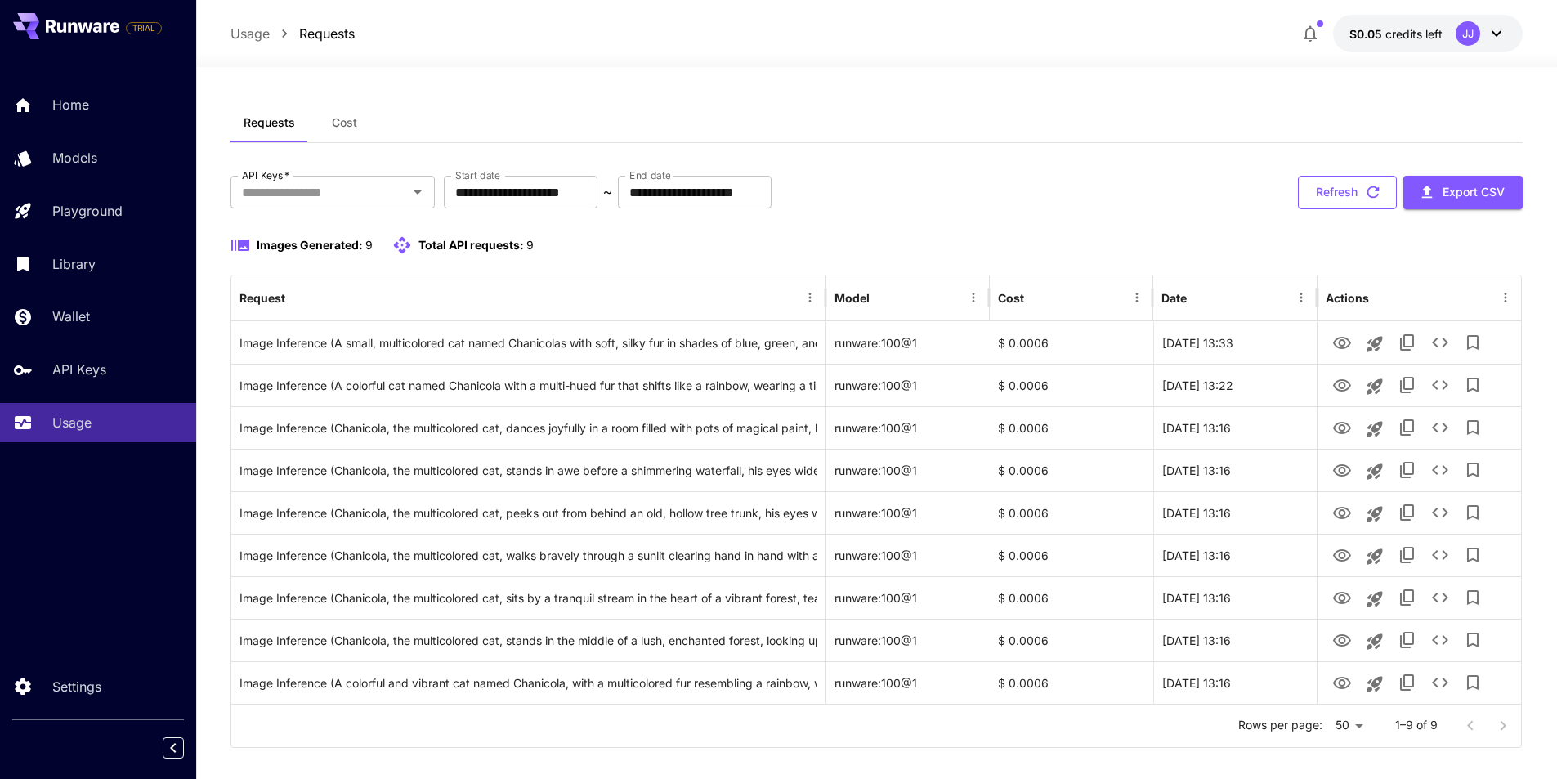
click at [1348, 193] on button "Refresh" at bounding box center [1347, 193] width 99 height 34
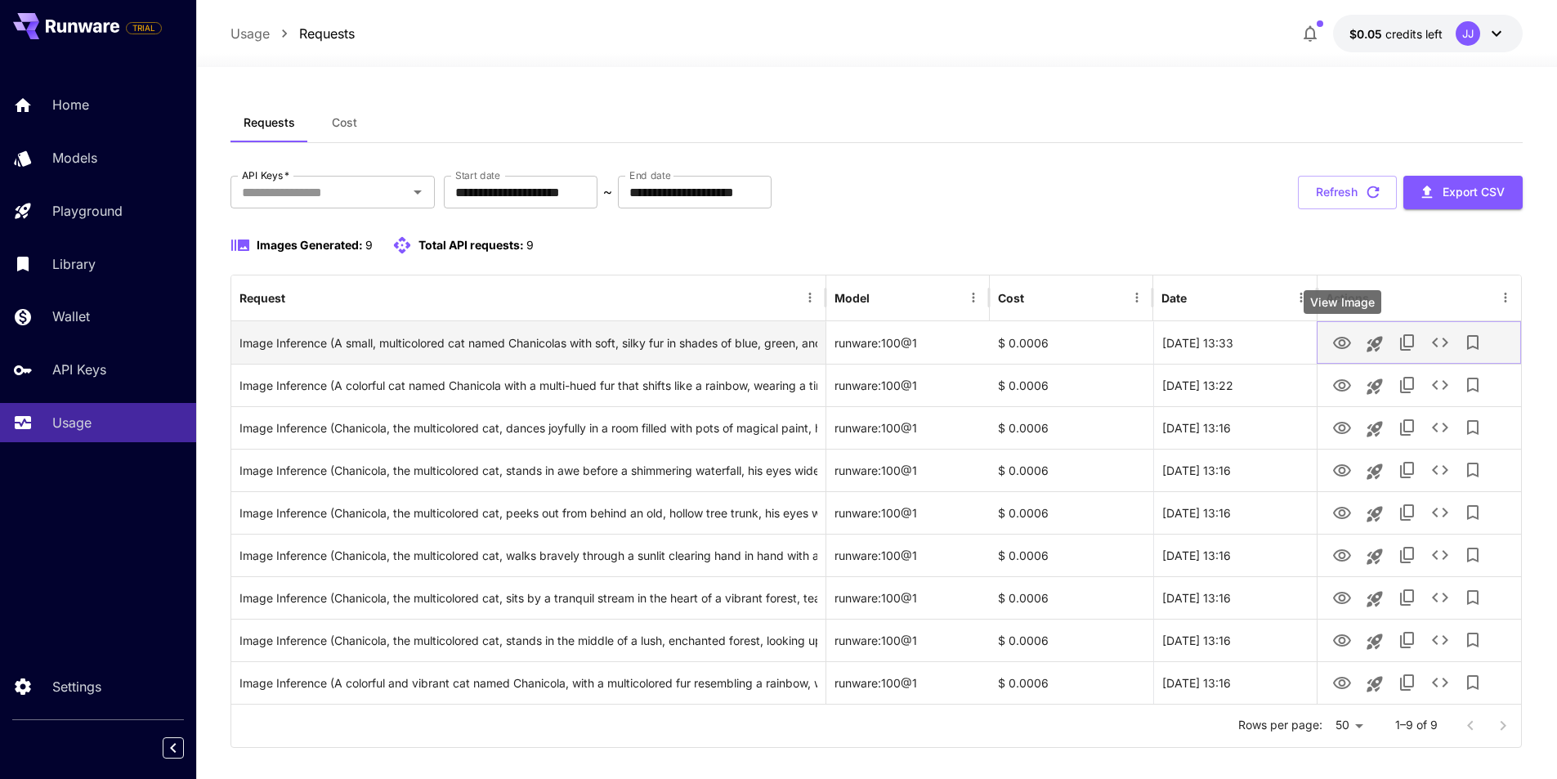
click at [1343, 339] on icon "View Image" at bounding box center [1342, 343] width 20 height 20
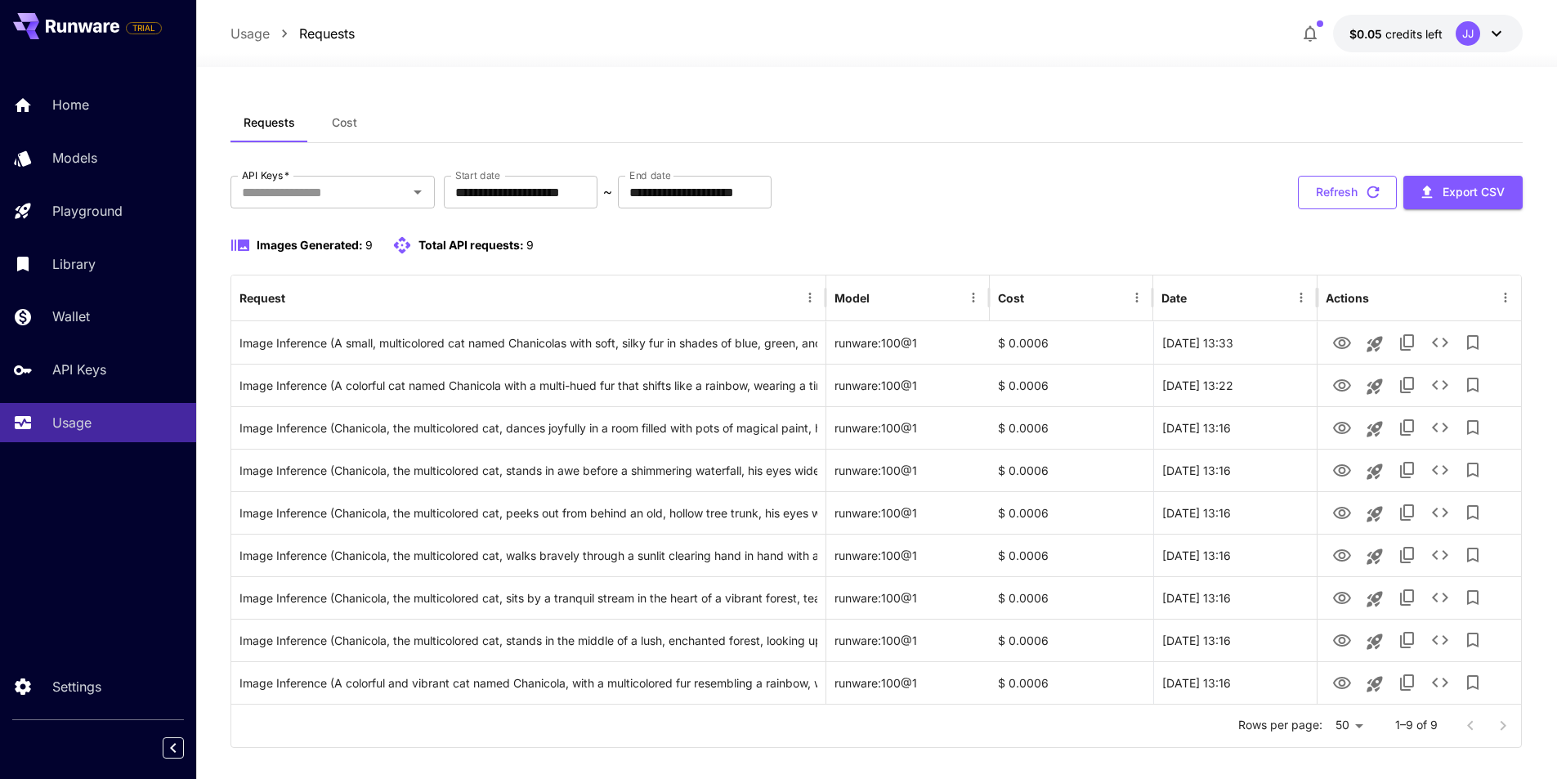
click at [1340, 192] on button "Refresh" at bounding box center [1347, 193] width 99 height 34
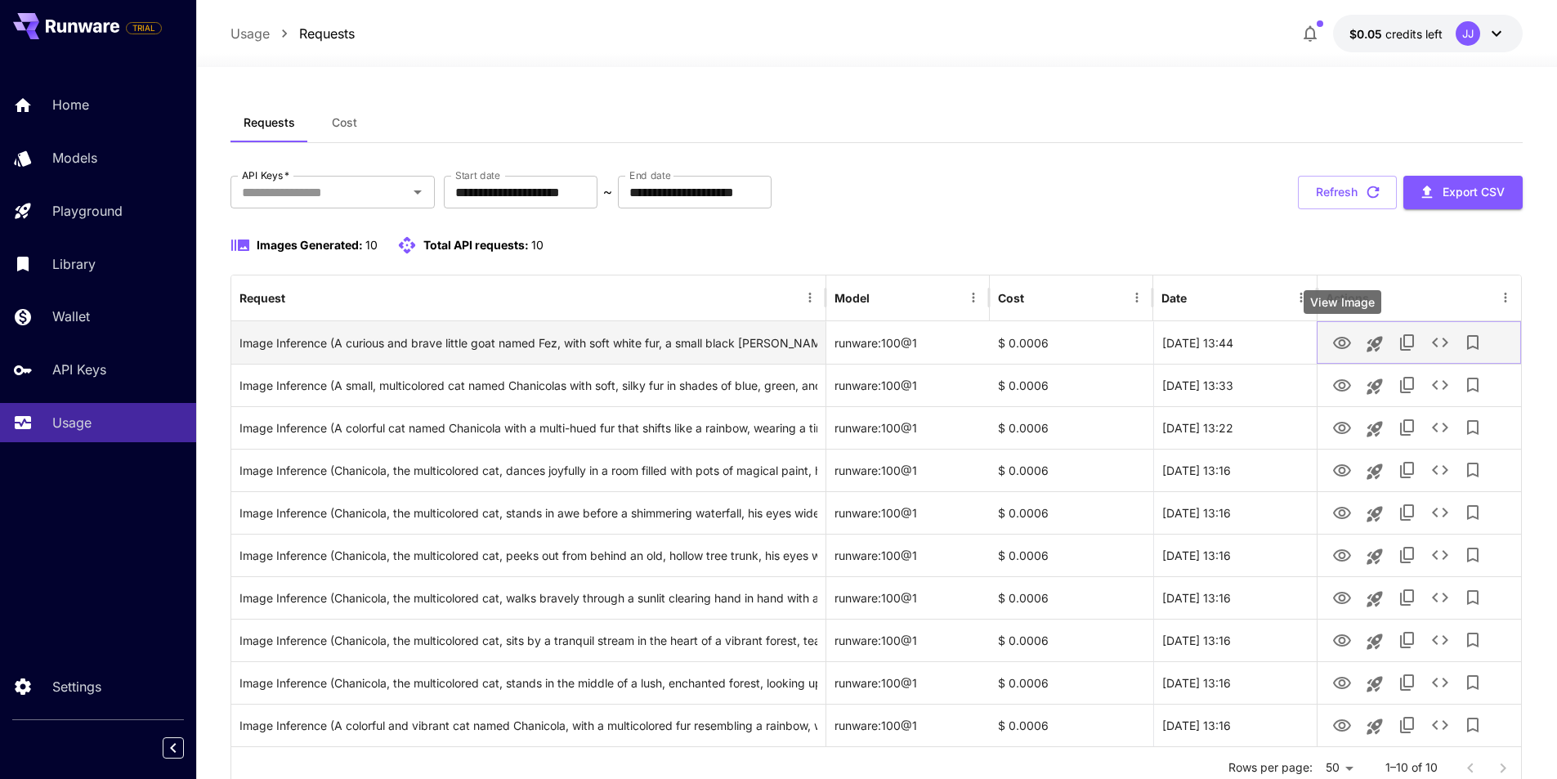
click at [1340, 340] on icon "View Image" at bounding box center [1342, 343] width 18 height 12
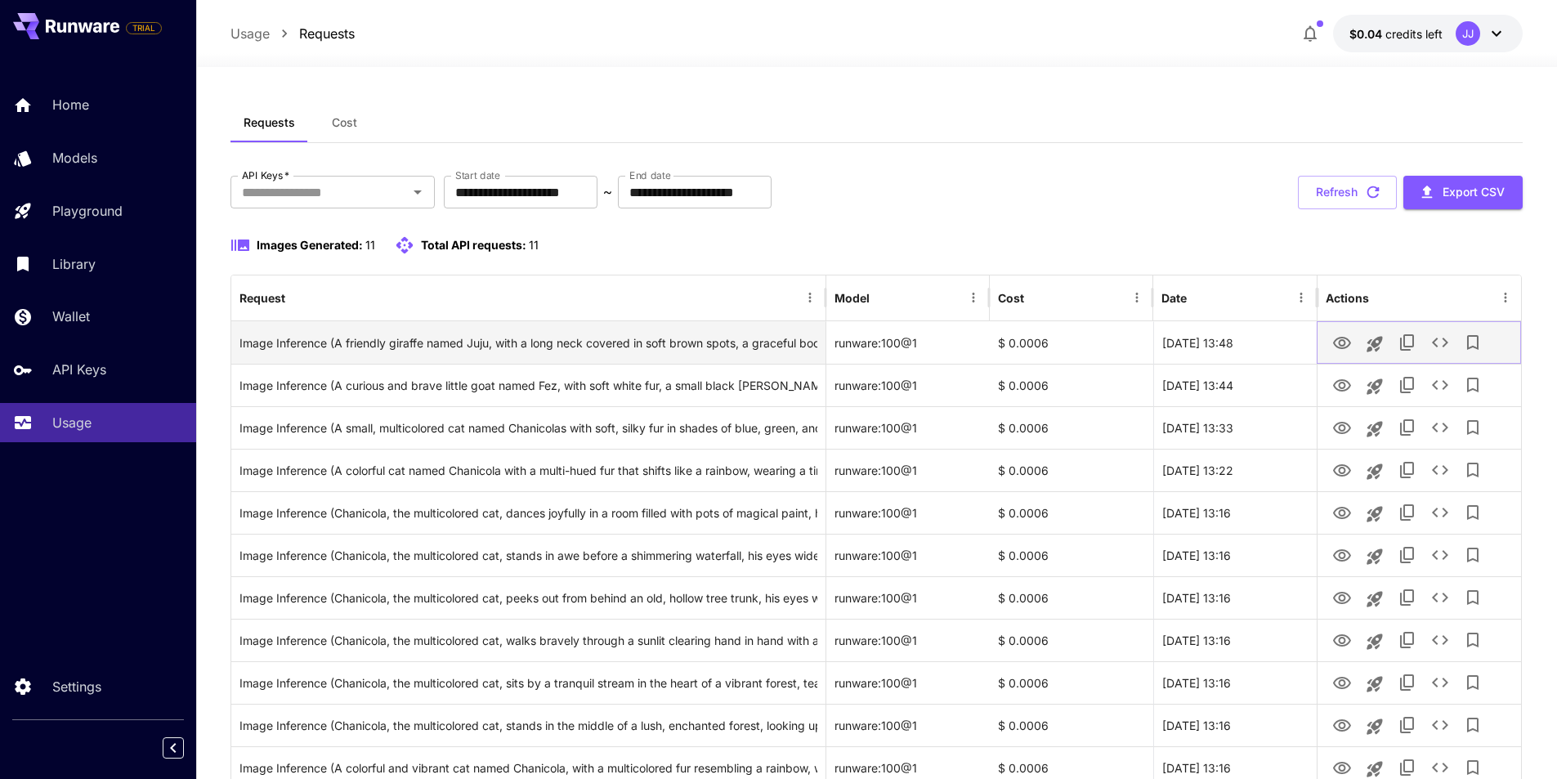
click at [1345, 344] on icon "View Image" at bounding box center [1342, 343] width 20 height 20
